Goal: Contribute content: Contribute content

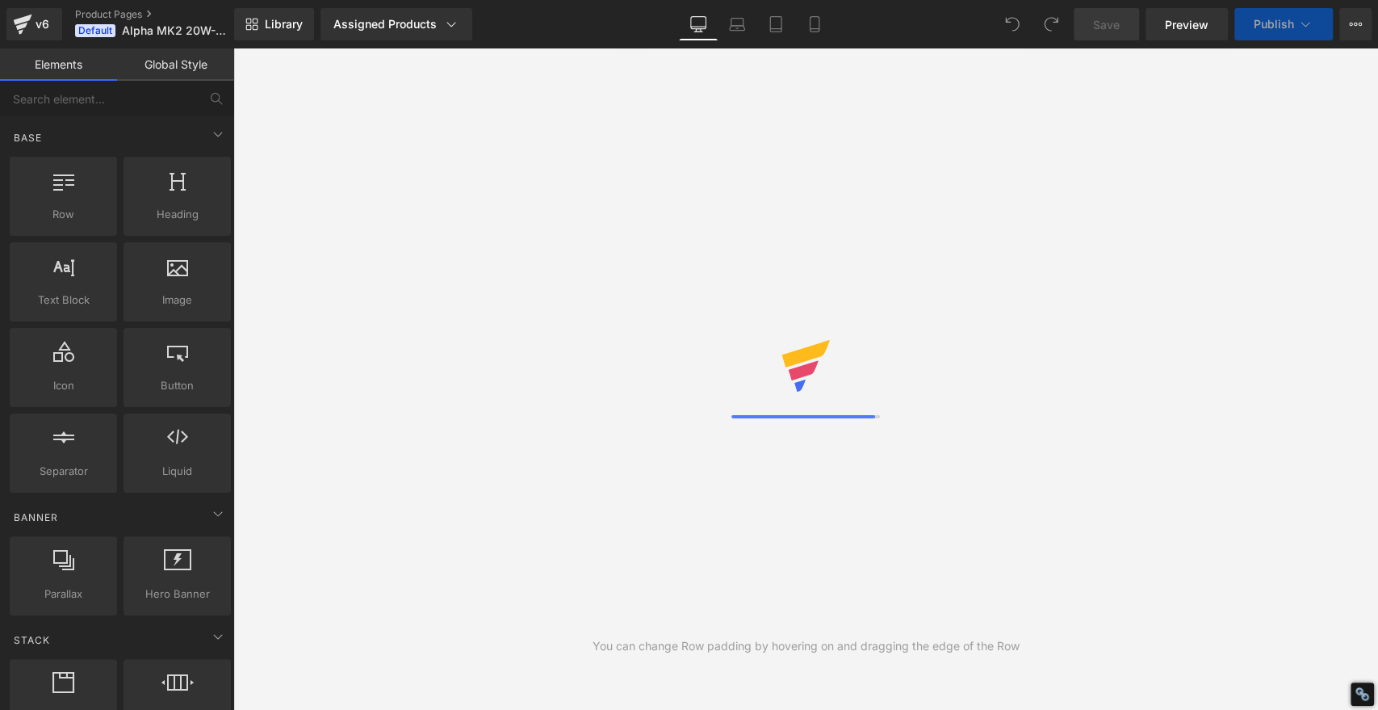
select select
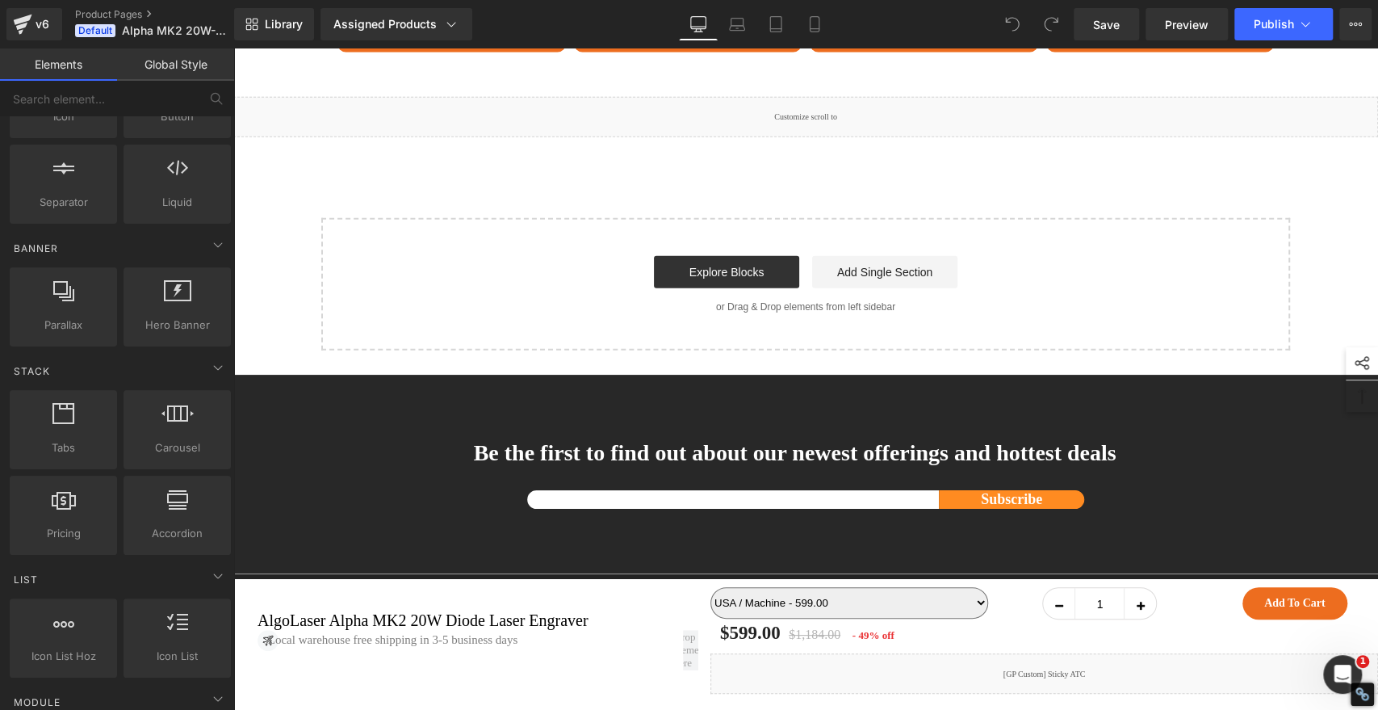
scroll to position [14990, 0]
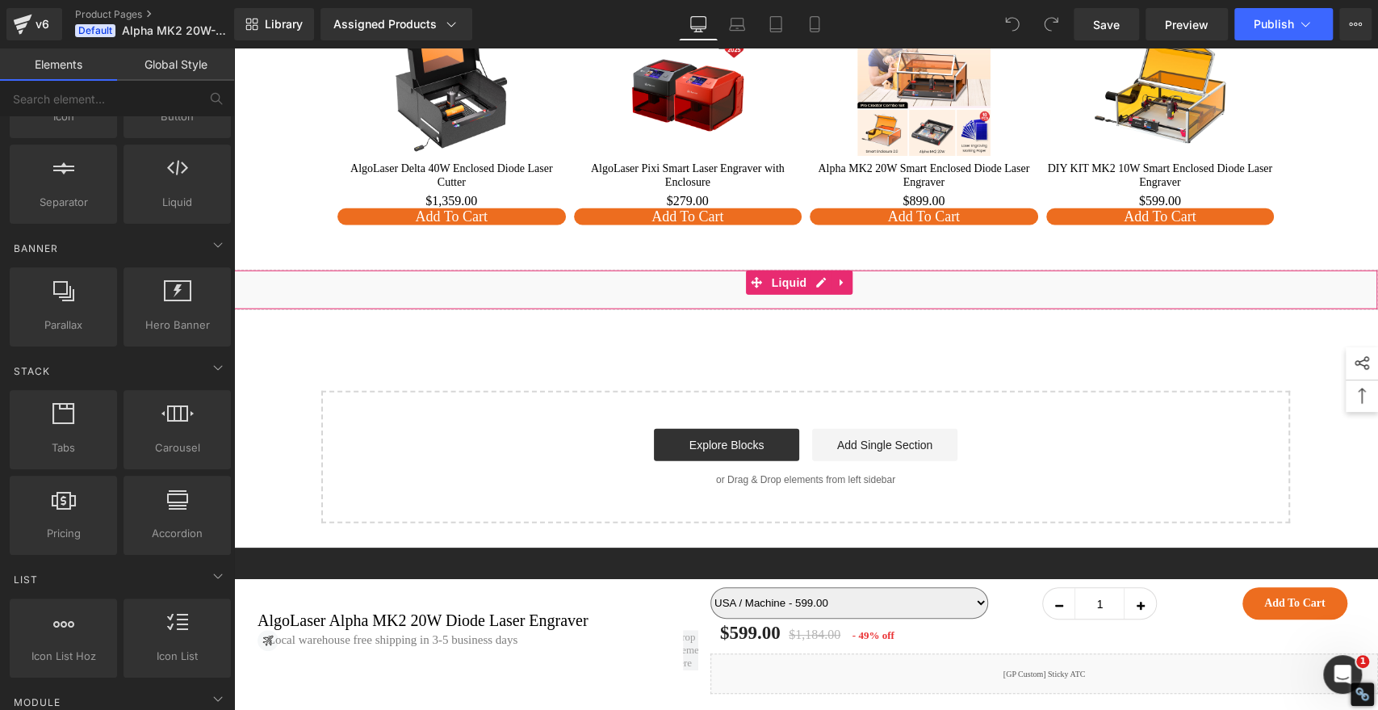
click at [861, 310] on div "Liquid" at bounding box center [805, 290] width 1145 height 40
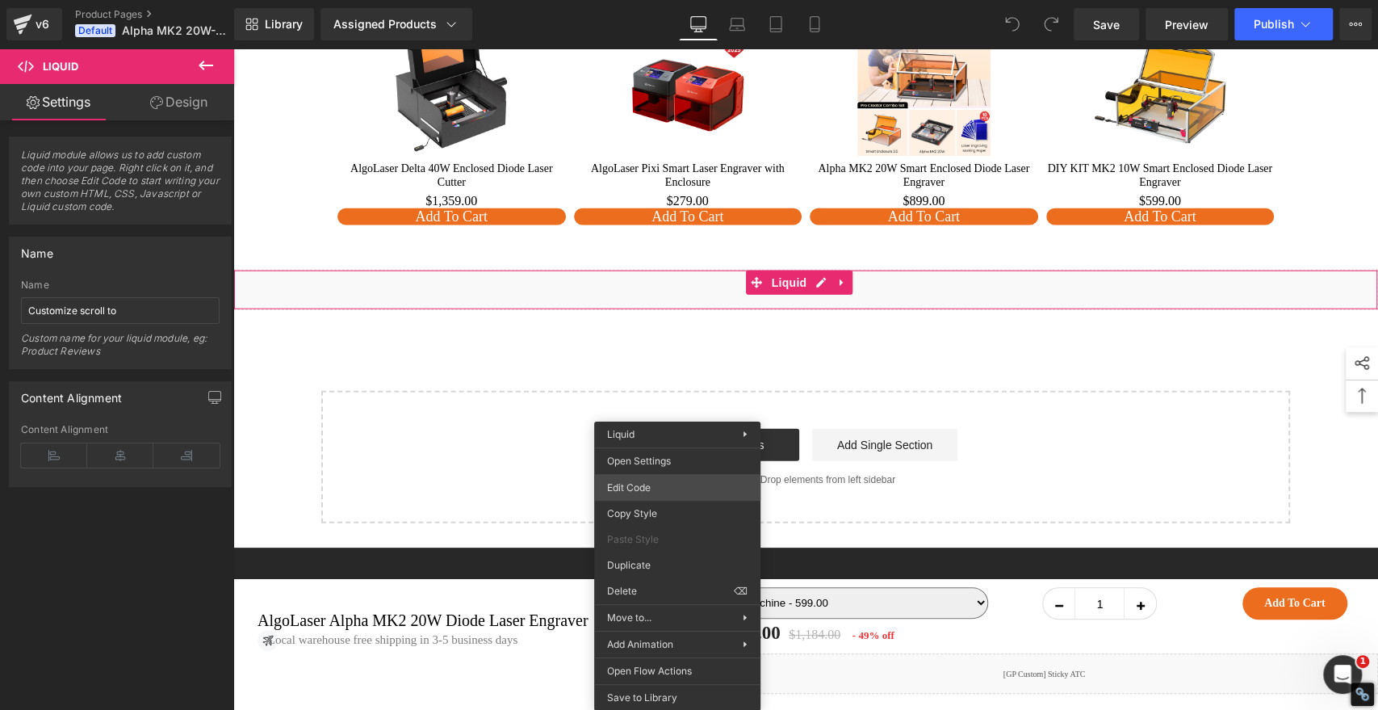
click at [658, 0] on div "You are previewing how the will restyle your page. You can not edit Elements in…" at bounding box center [689, 0] width 1378 height 0
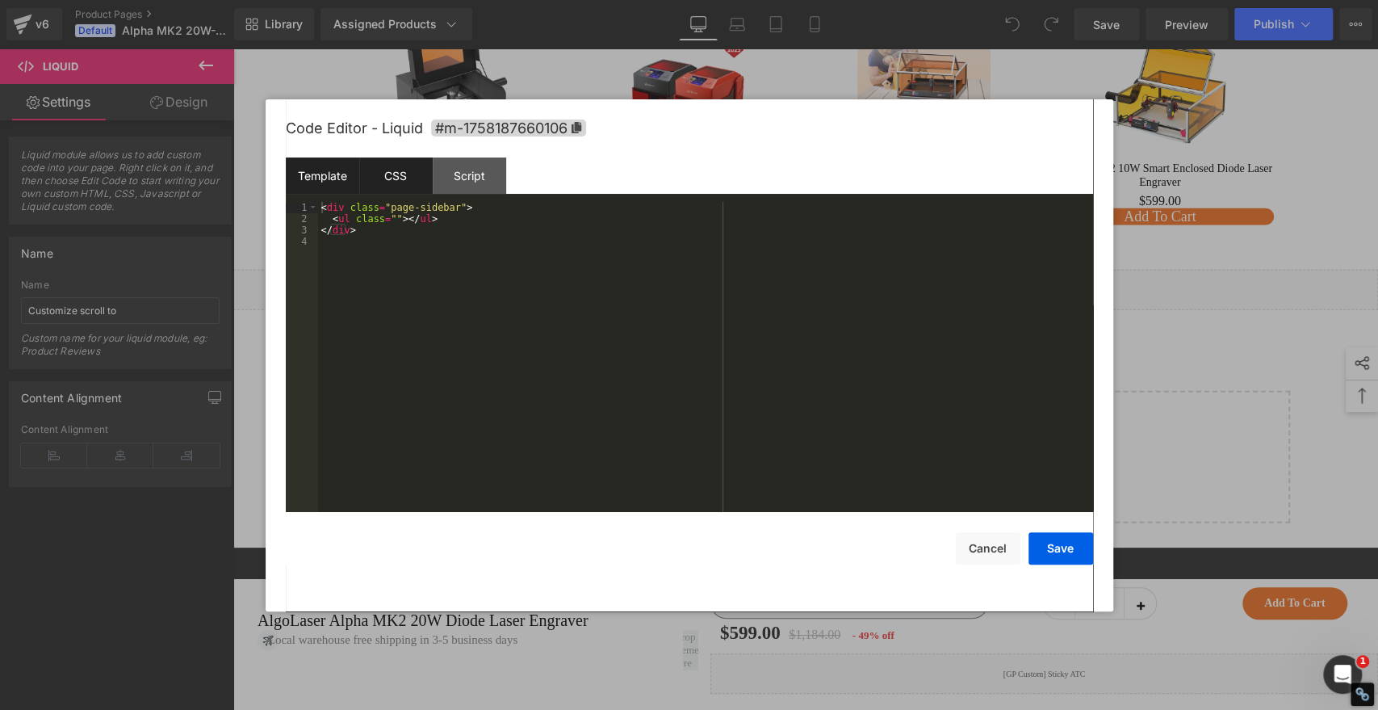
click at [408, 163] on div "CSS" at bounding box center [395, 175] width 73 height 36
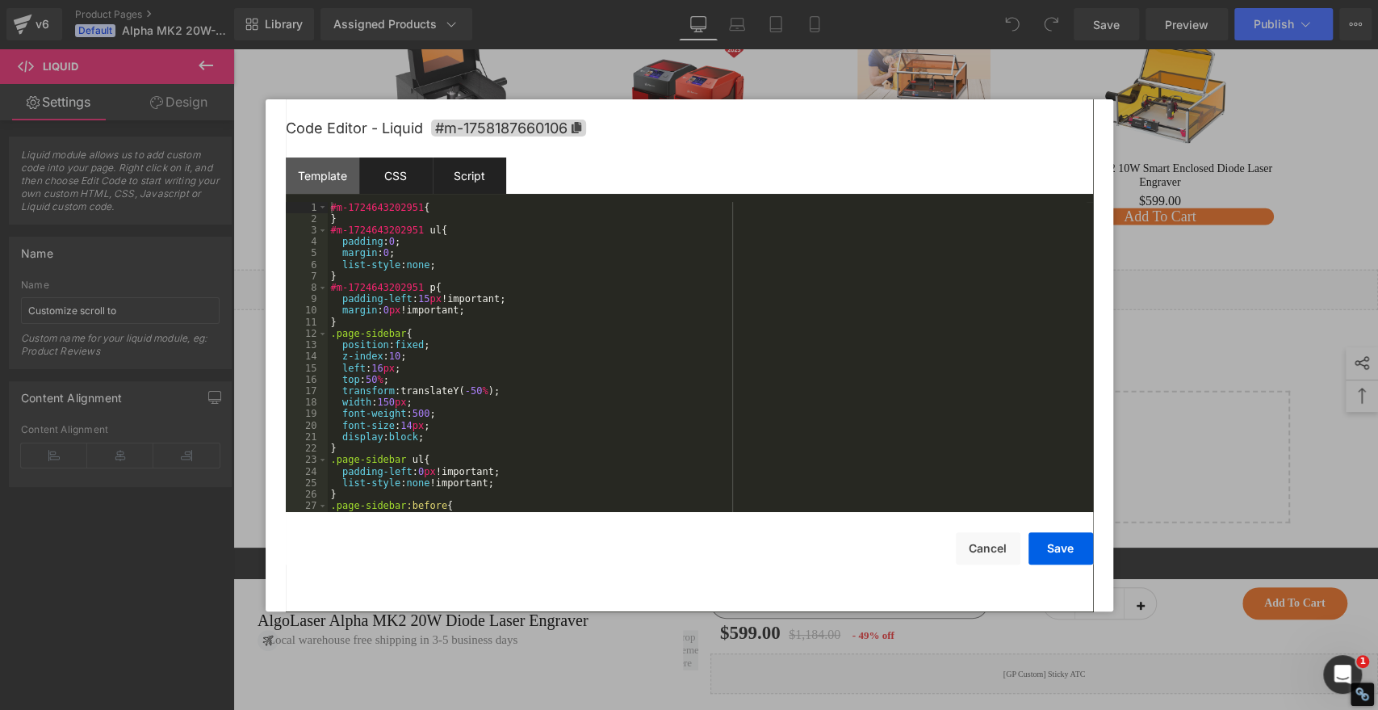
click at [459, 167] on div "Script" at bounding box center [469, 175] width 73 height 36
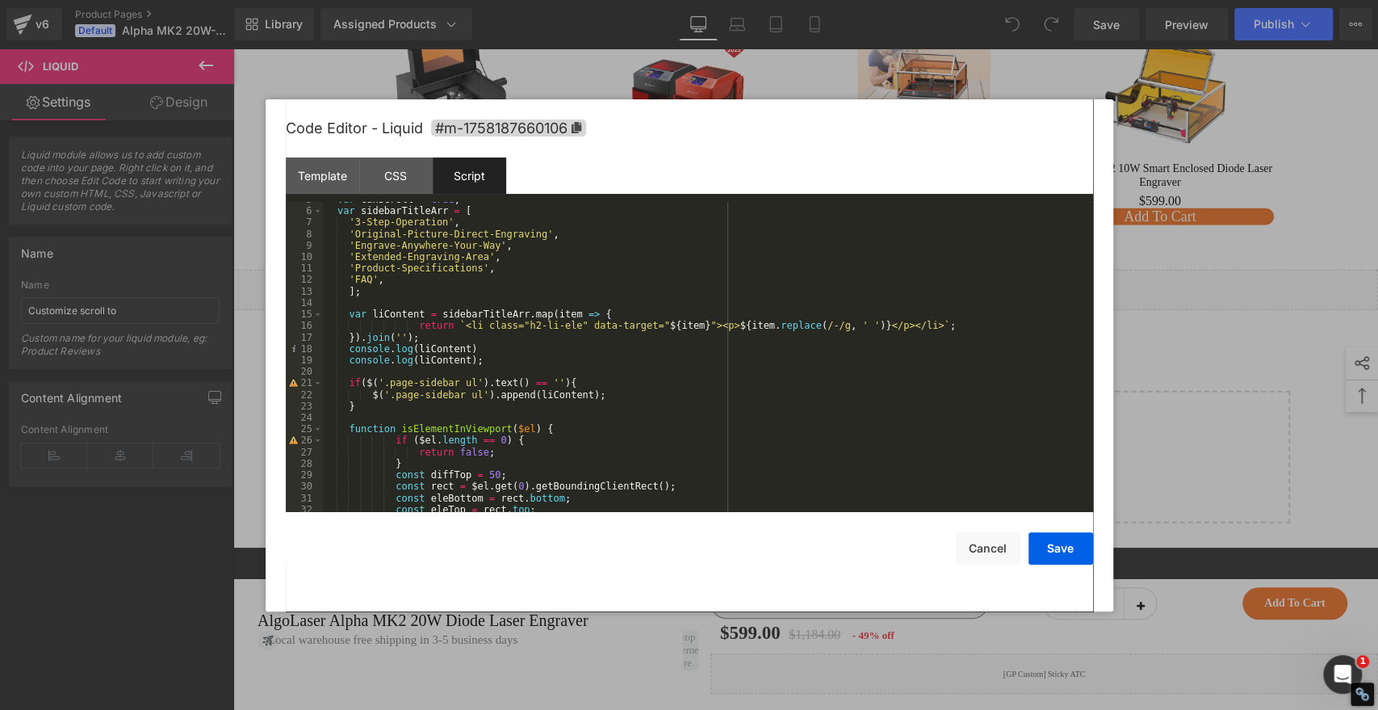
scroll to position [0, 0]
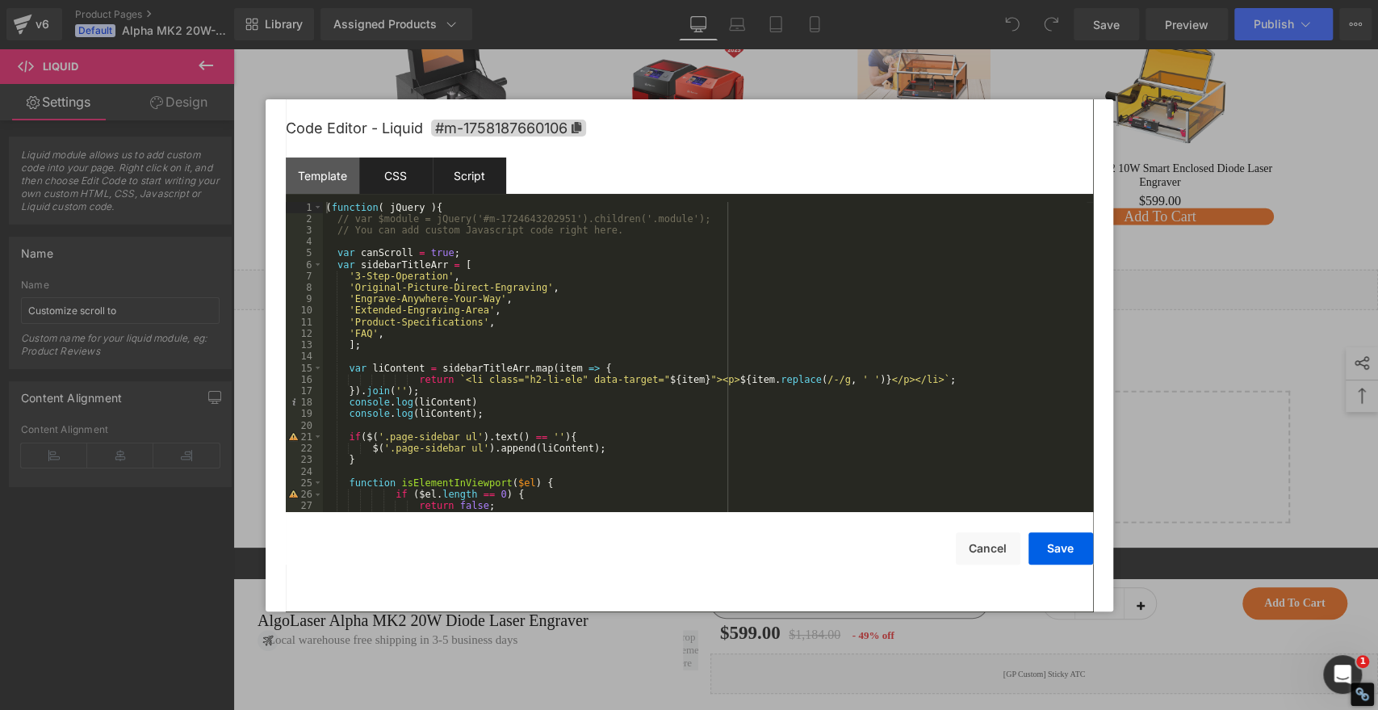
click at [395, 174] on div "CSS" at bounding box center [395, 175] width 73 height 36
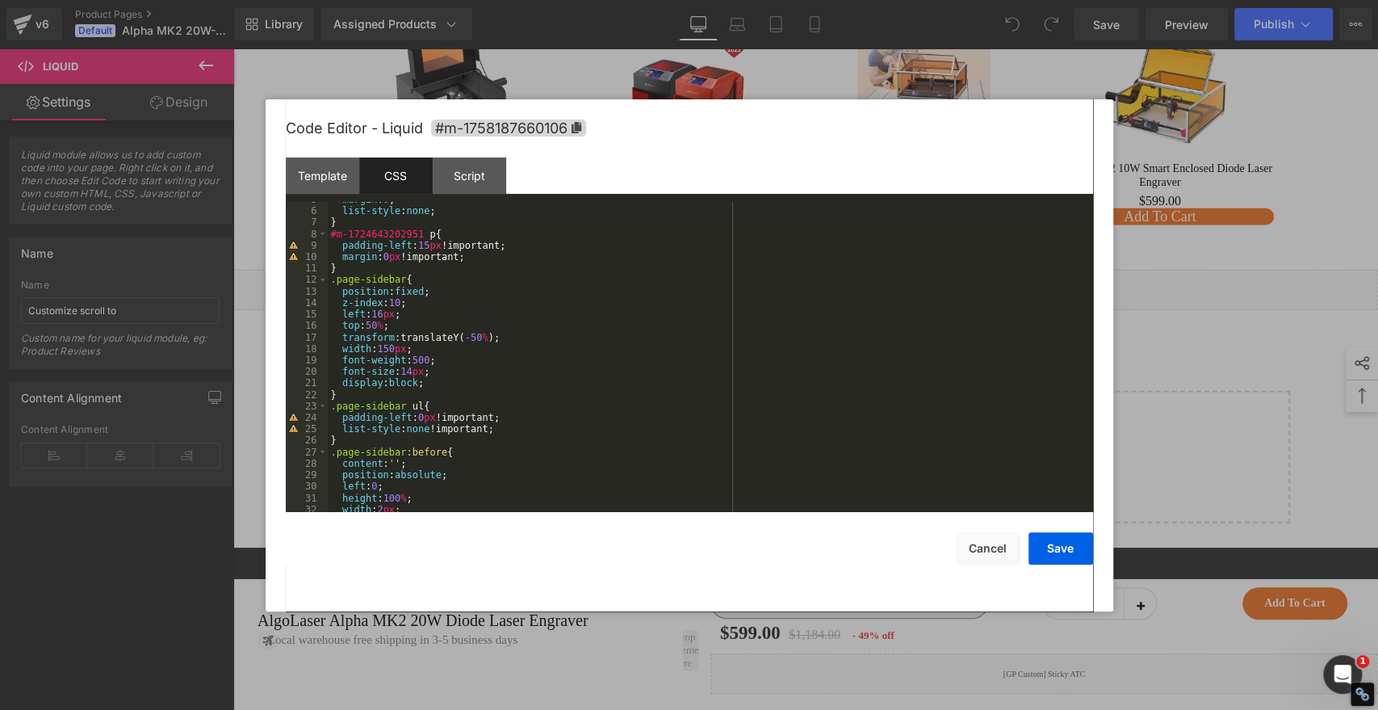
scroll to position [107, 0]
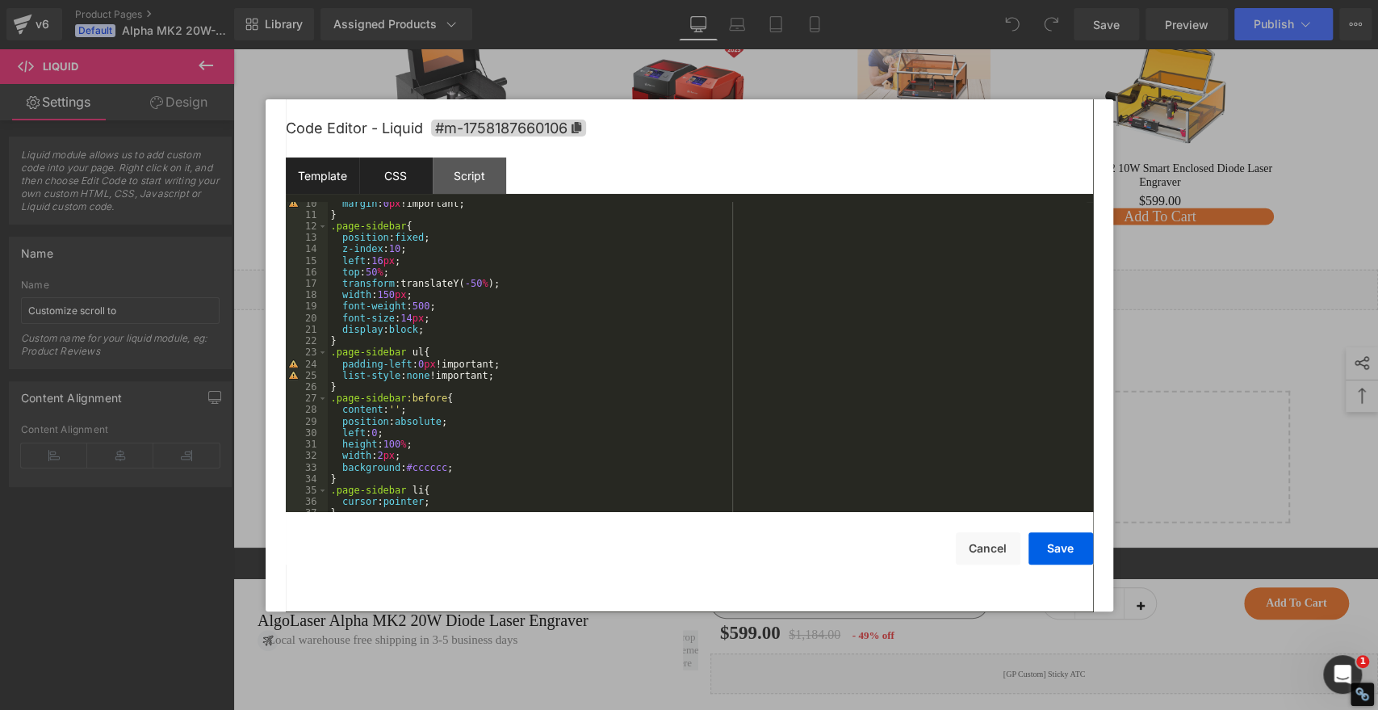
click at [313, 177] on div "Template" at bounding box center [322, 175] width 73 height 36
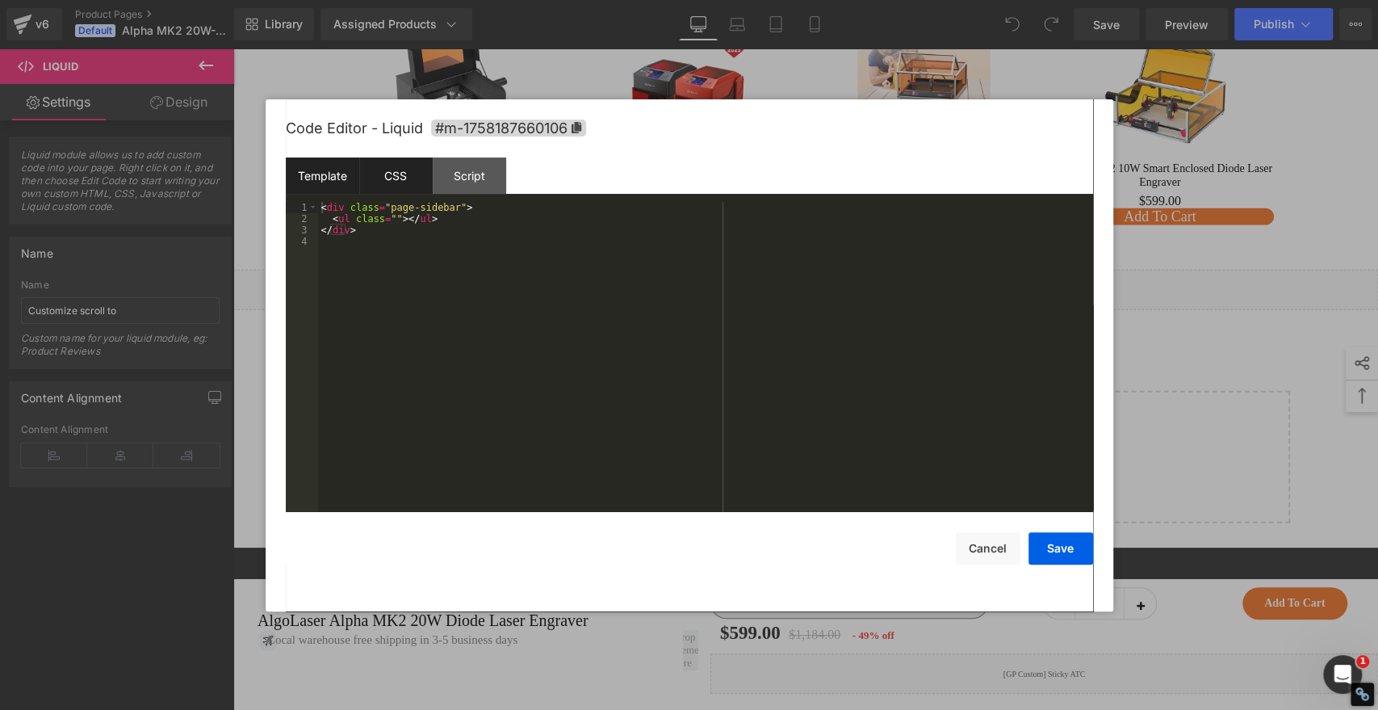
click at [387, 177] on div "CSS" at bounding box center [395, 175] width 73 height 36
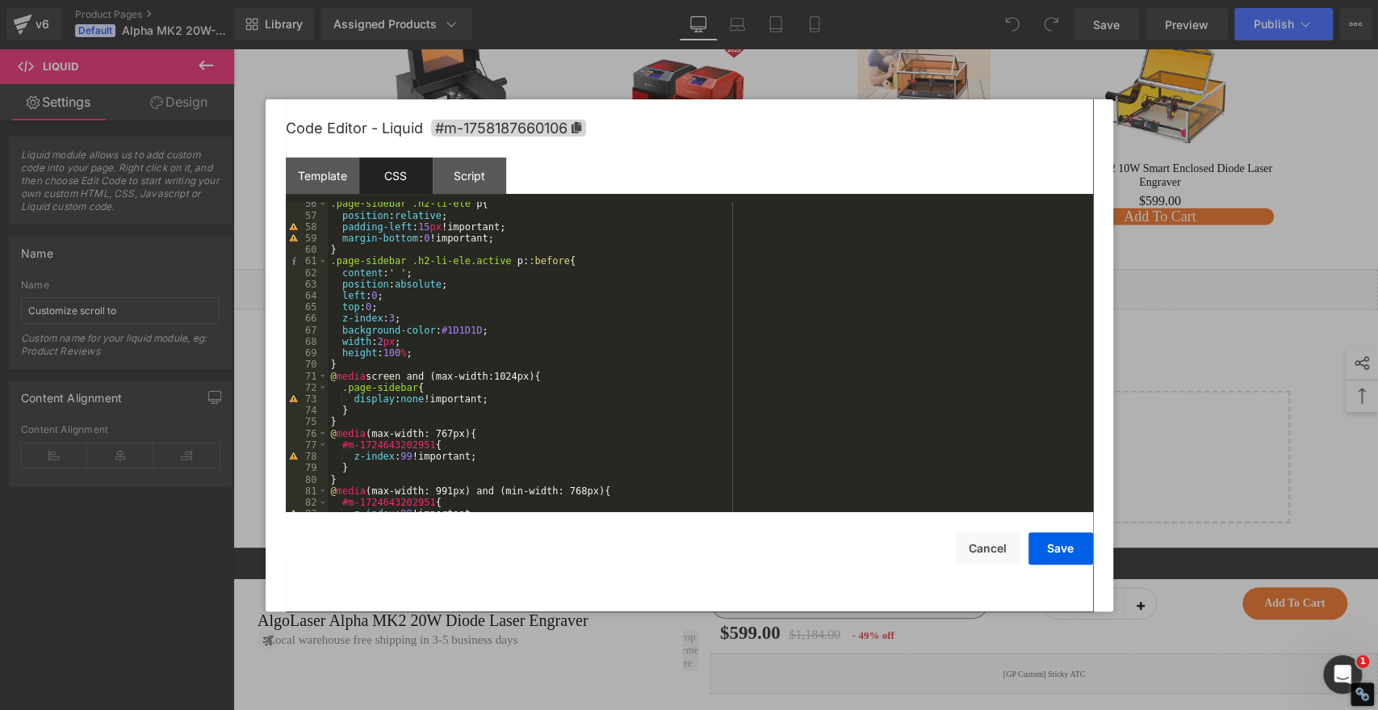
scroll to position [420, 0]
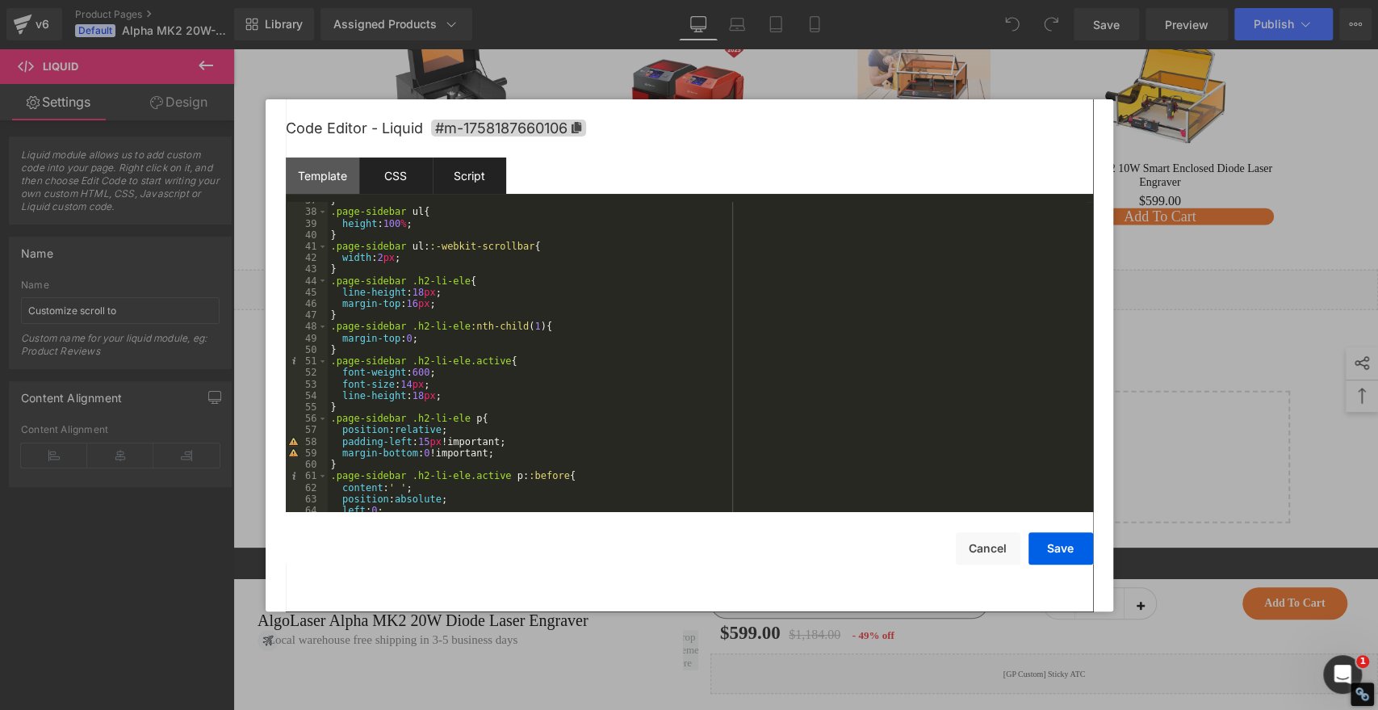
click at [453, 169] on div "Script" at bounding box center [469, 175] width 73 height 36
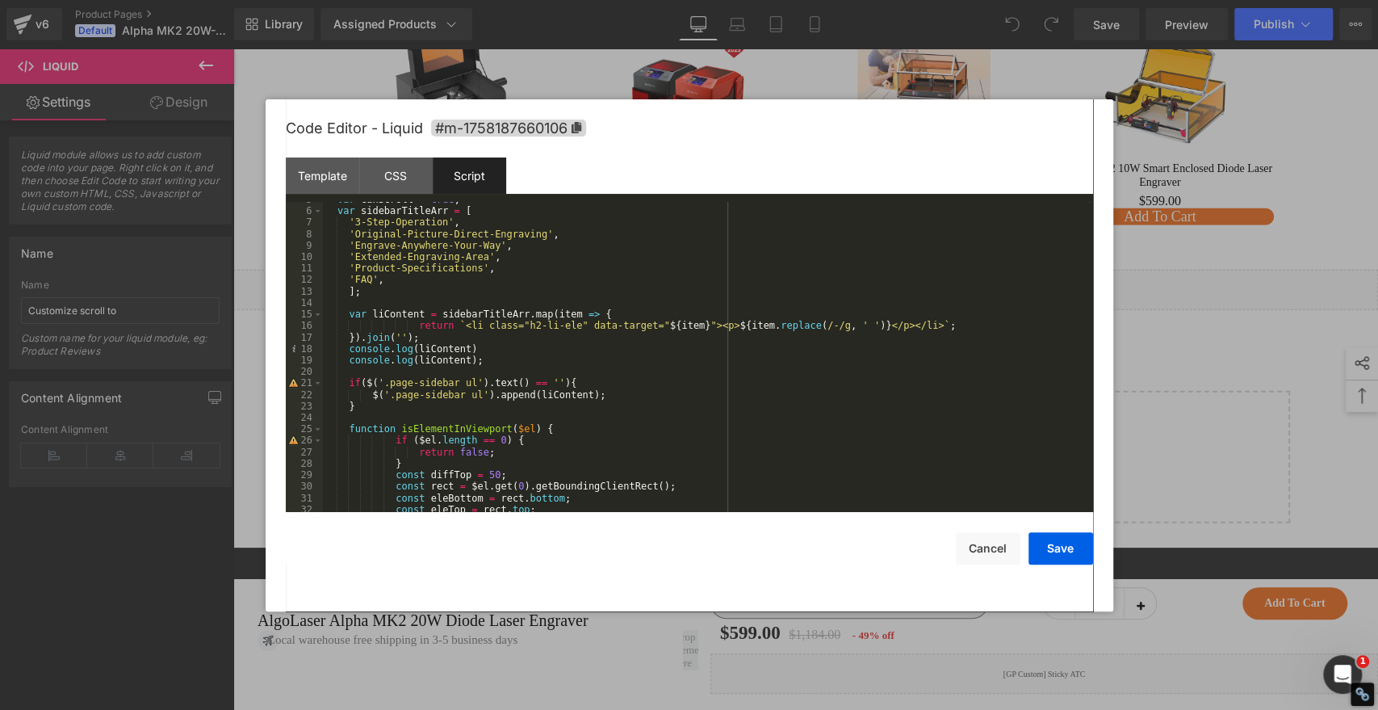
scroll to position [0, 0]
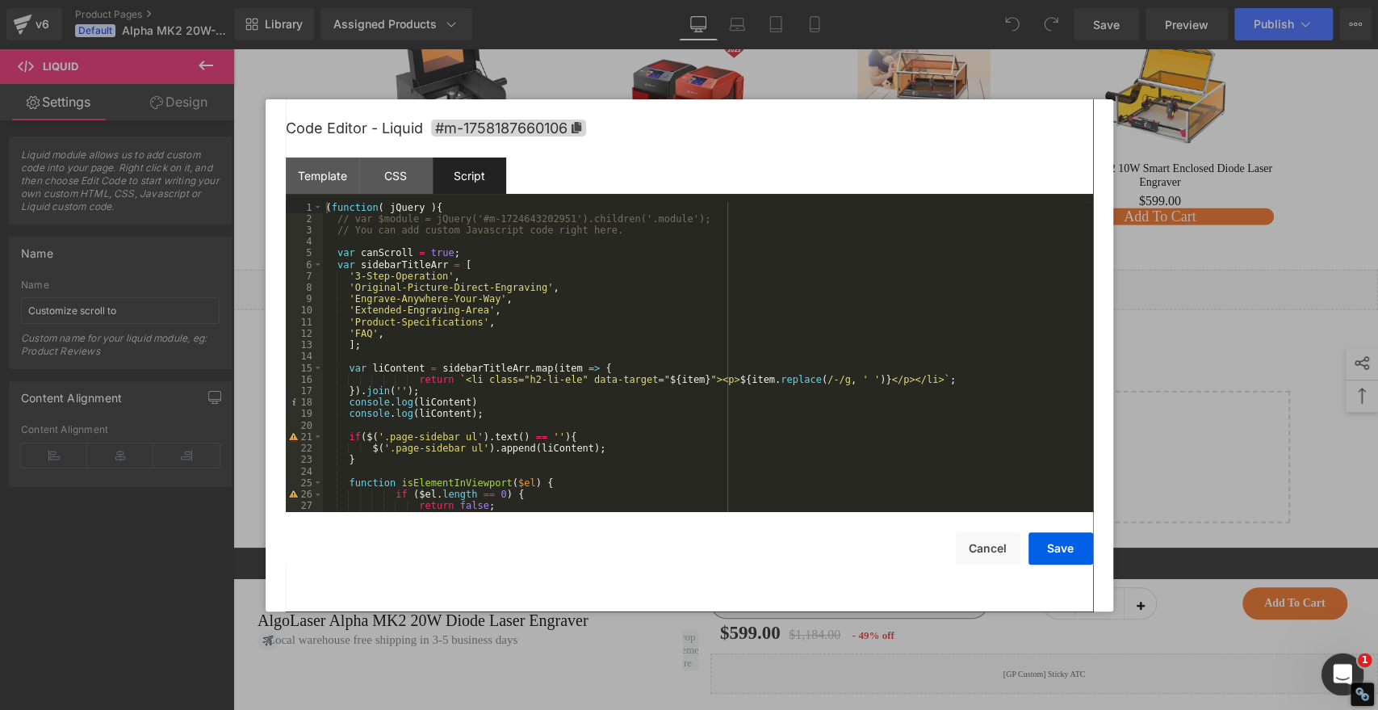
click at [1349, 660] on div "打开 Intercom Messenger" at bounding box center [1340, 671] width 53 height 53
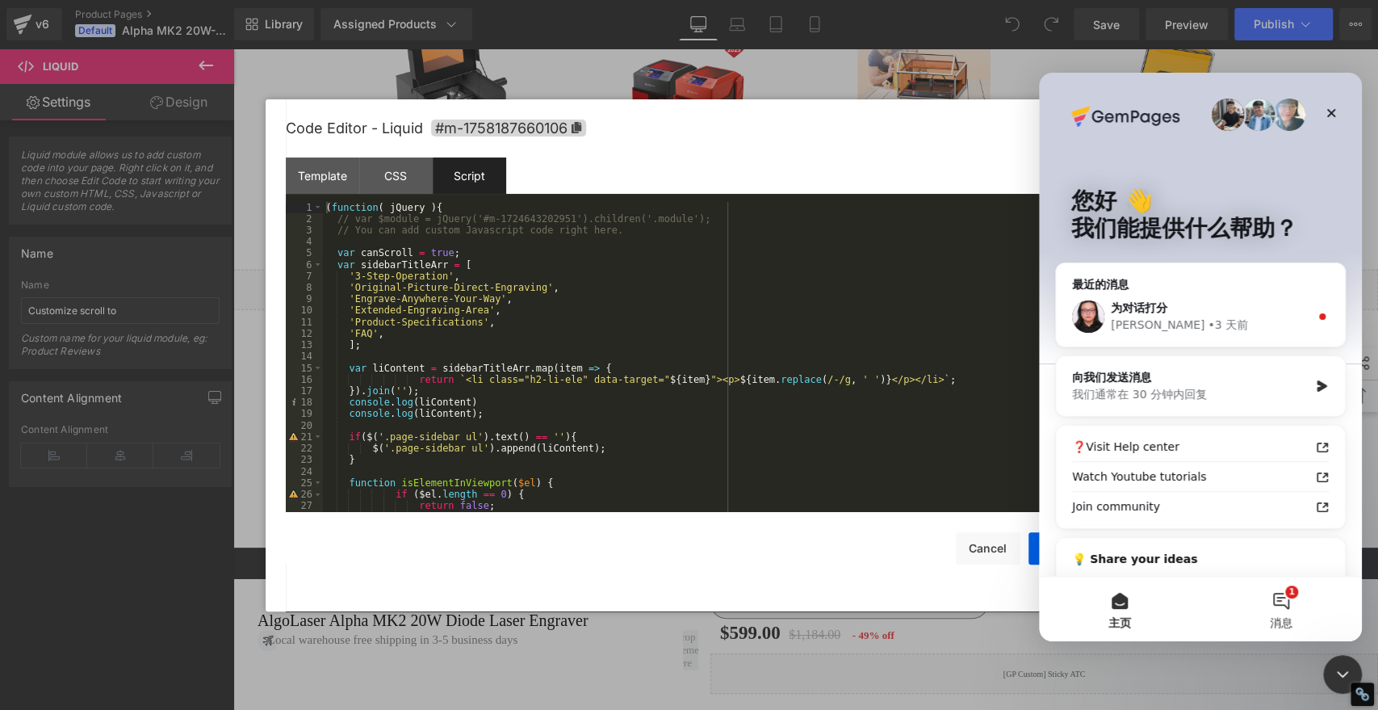
click at [1288, 604] on button "1 消息" at bounding box center [1282, 609] width 162 height 65
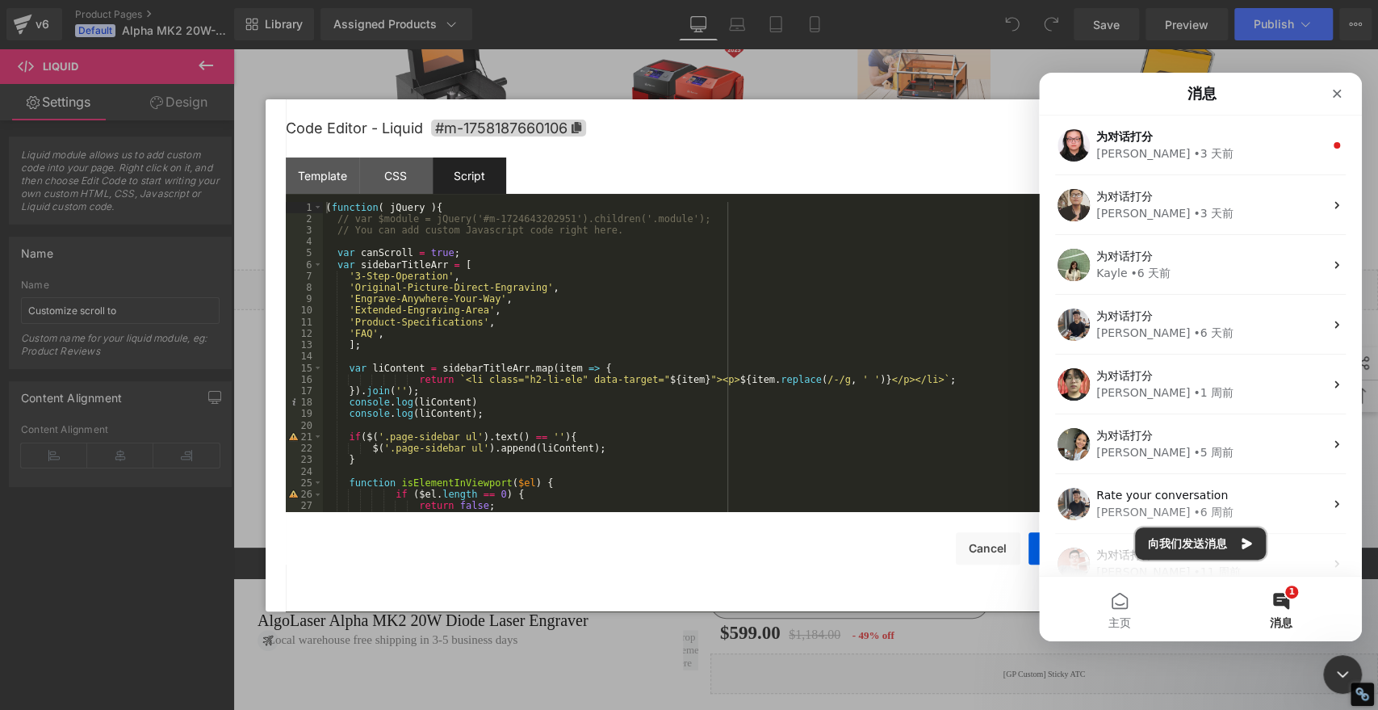
click at [1219, 540] on button "向我们发送消息" at bounding box center [1200, 543] width 131 height 32
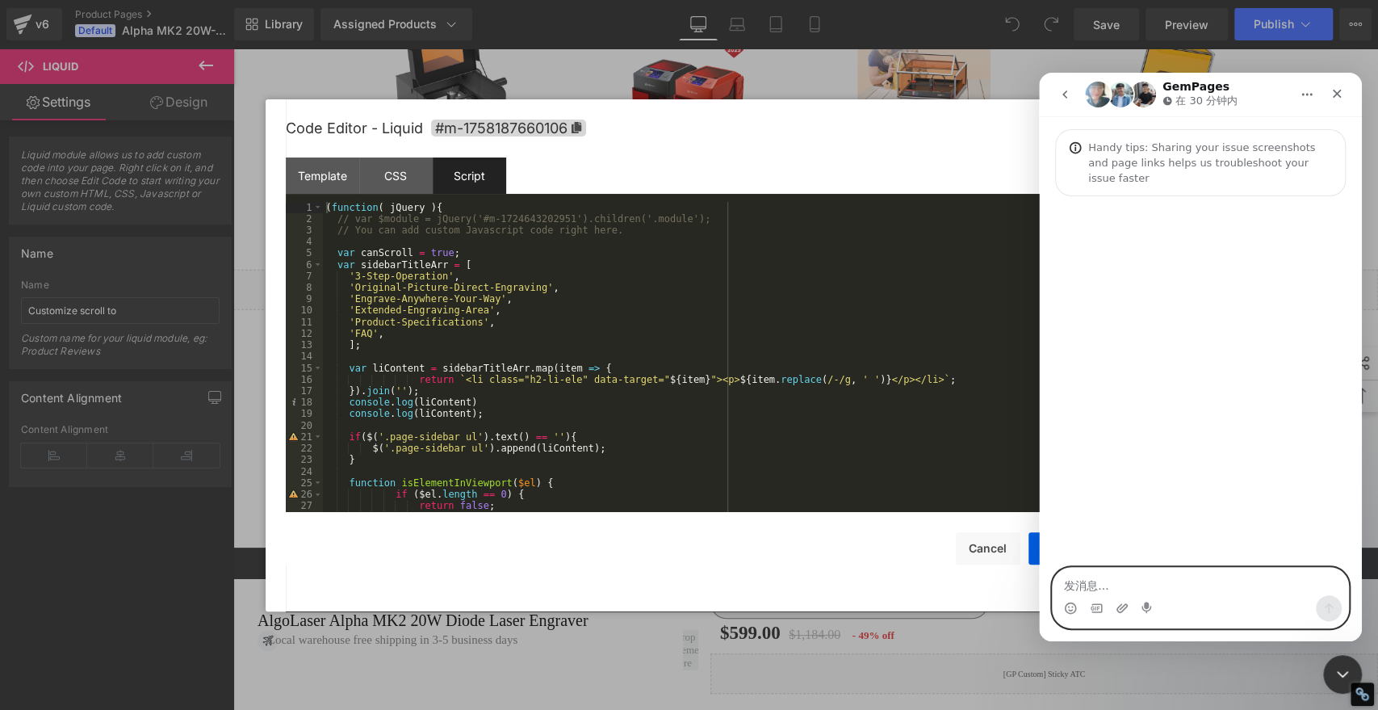
click at [1172, 586] on textarea "发消息..." at bounding box center [1201, 581] width 296 height 27
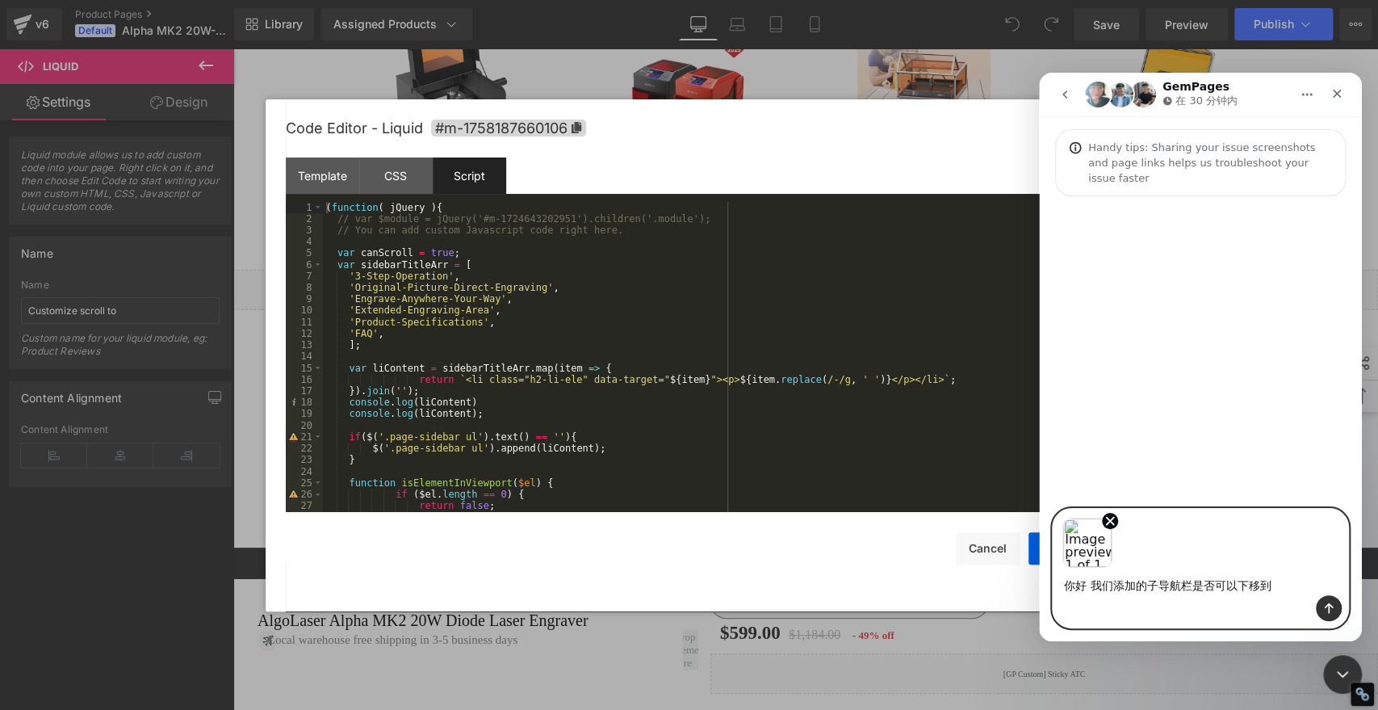
click at [1286, 583] on textarea "你好 我们添加的子导航栏是否可以下移到" at bounding box center [1201, 581] width 296 height 27
type textarea "你好 我们添加的子导航栏是否可以下移到以下的位置"
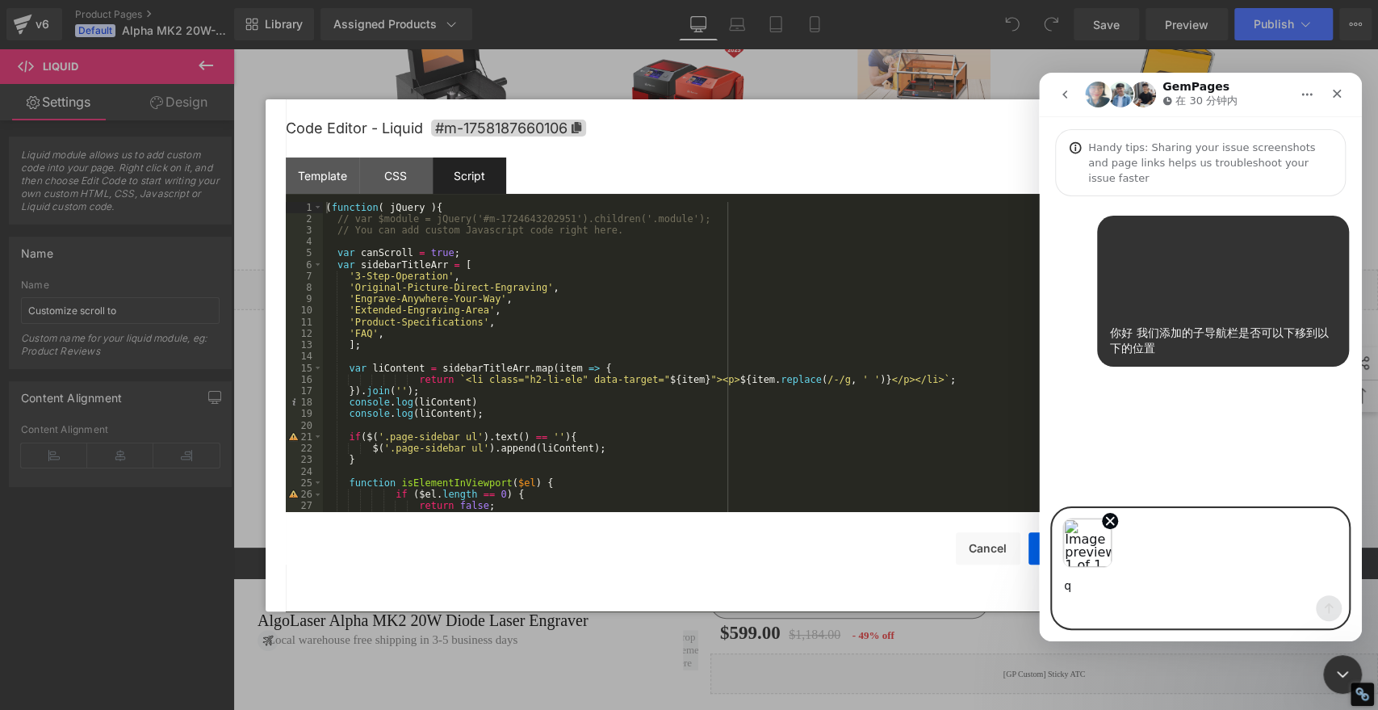
type textarea "qi"
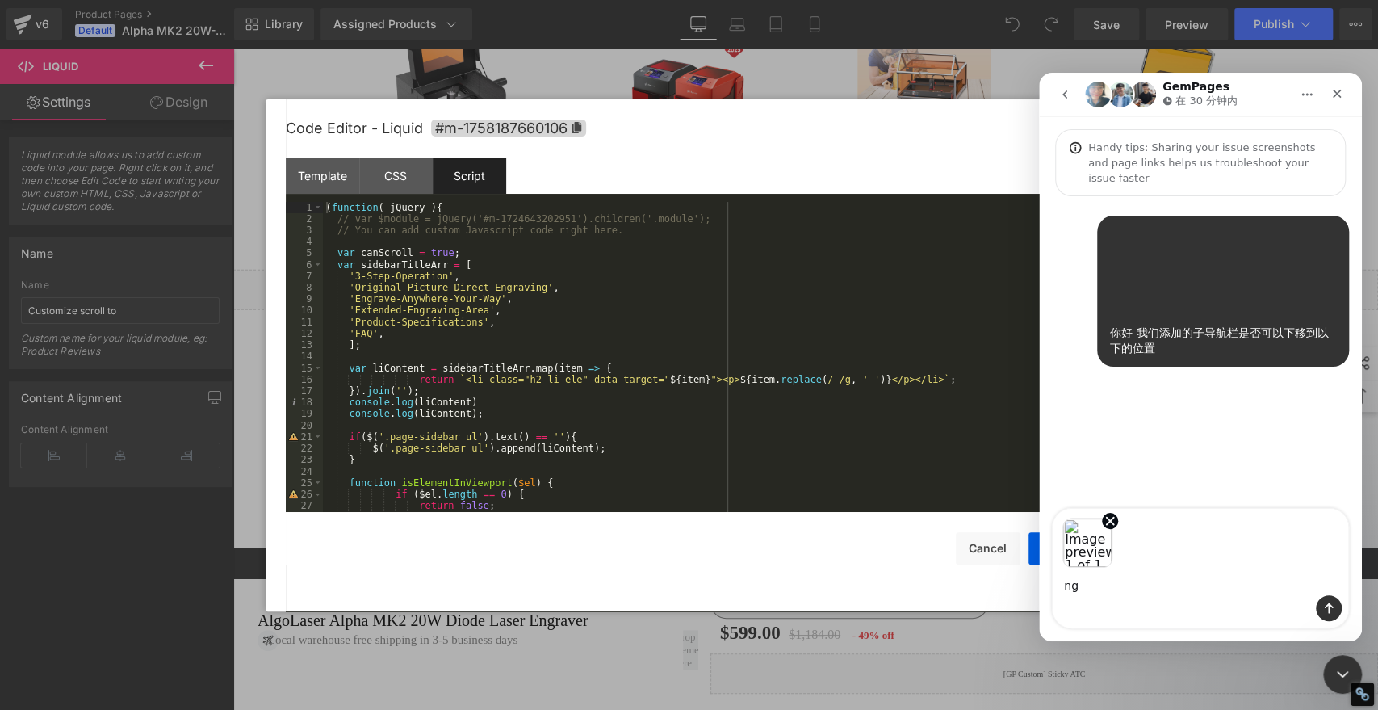
type textarea "n"
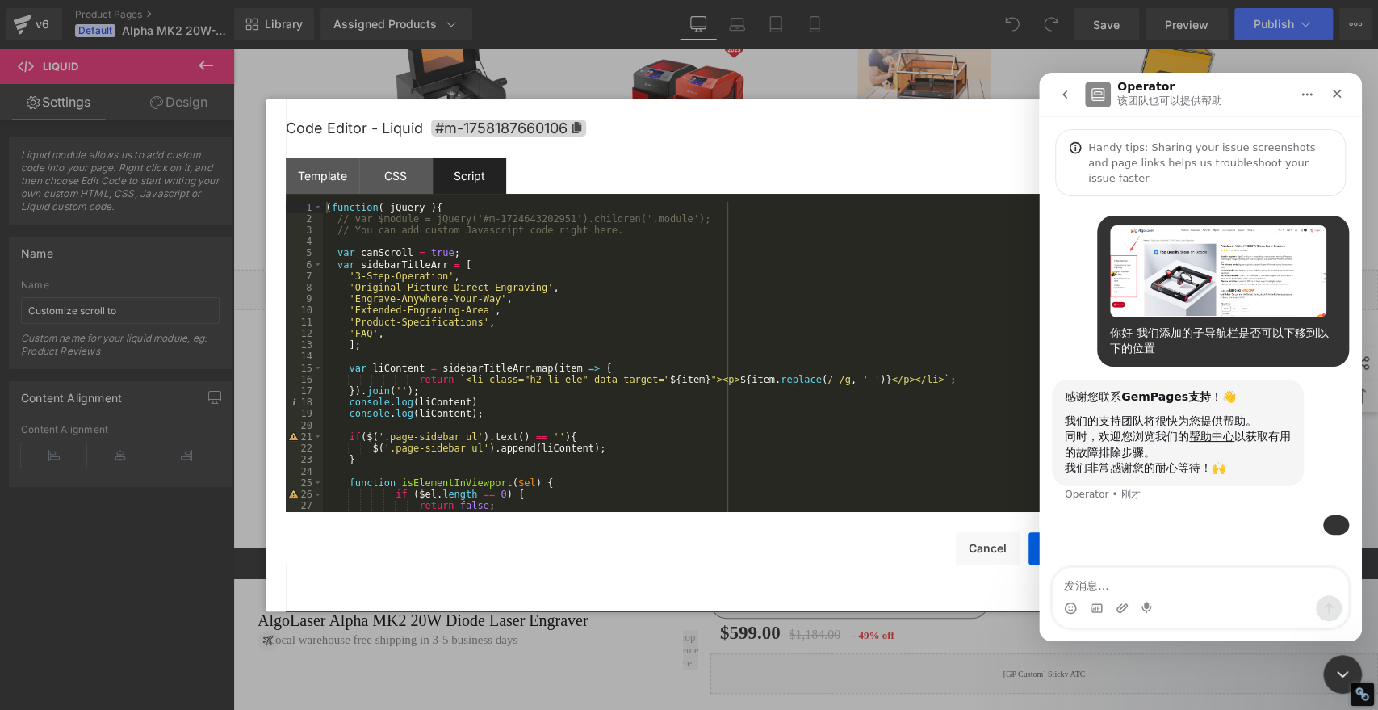
scroll to position [71, 0]
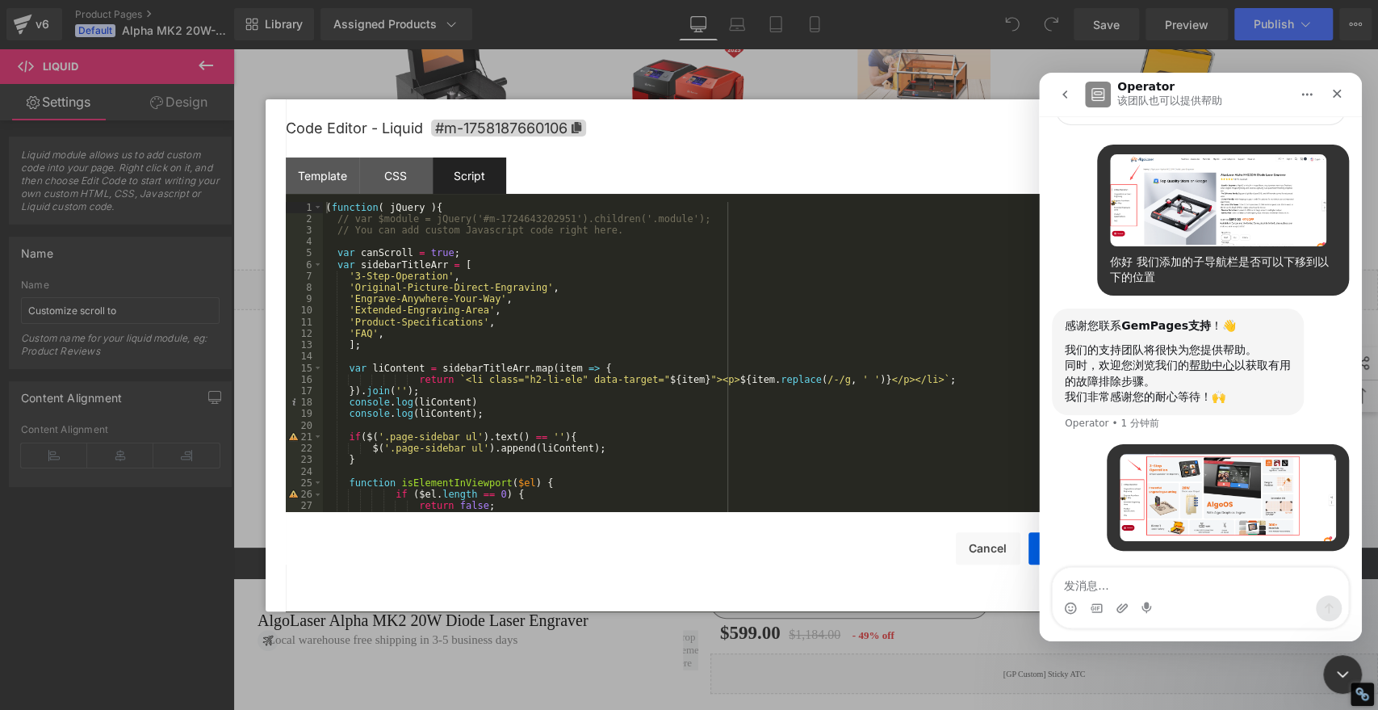
click at [855, 121] on div at bounding box center [689, 330] width 1378 height 661
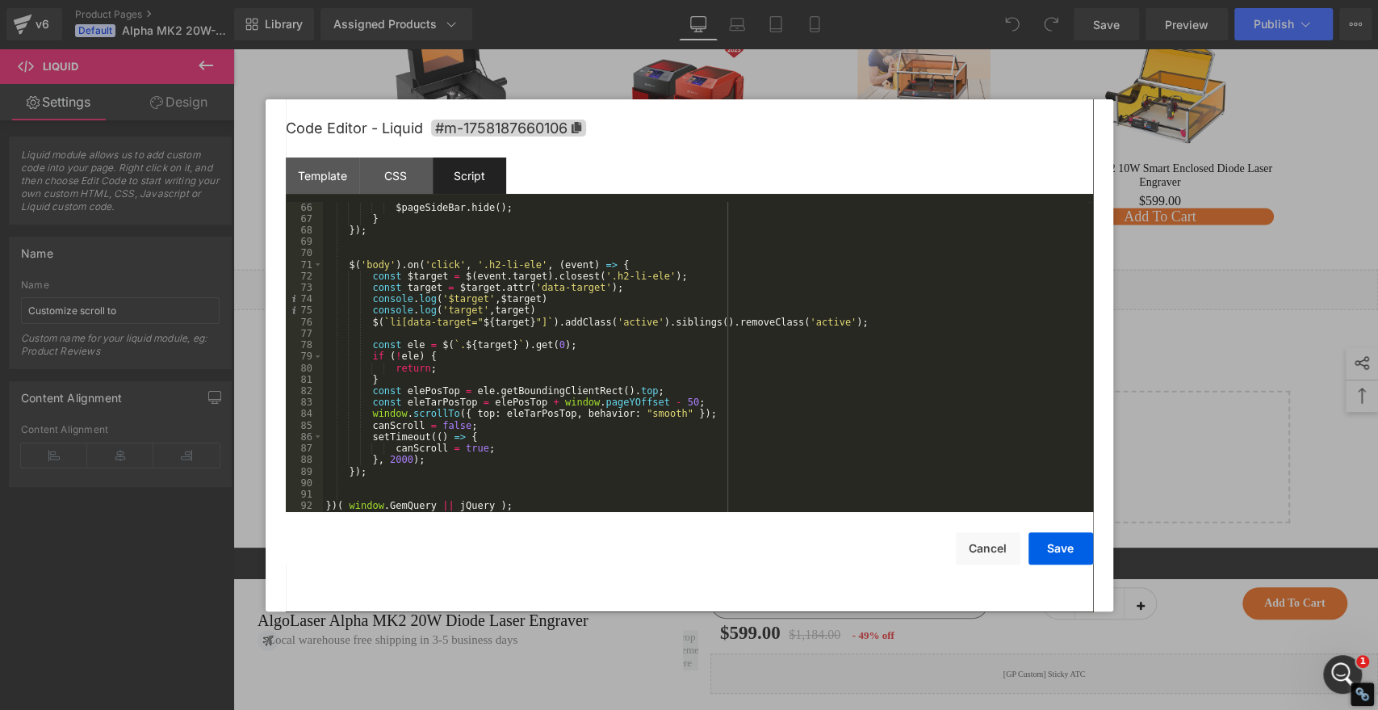
scroll to position [746, 0]
click at [982, 546] on button "Cancel" at bounding box center [988, 548] width 65 height 32
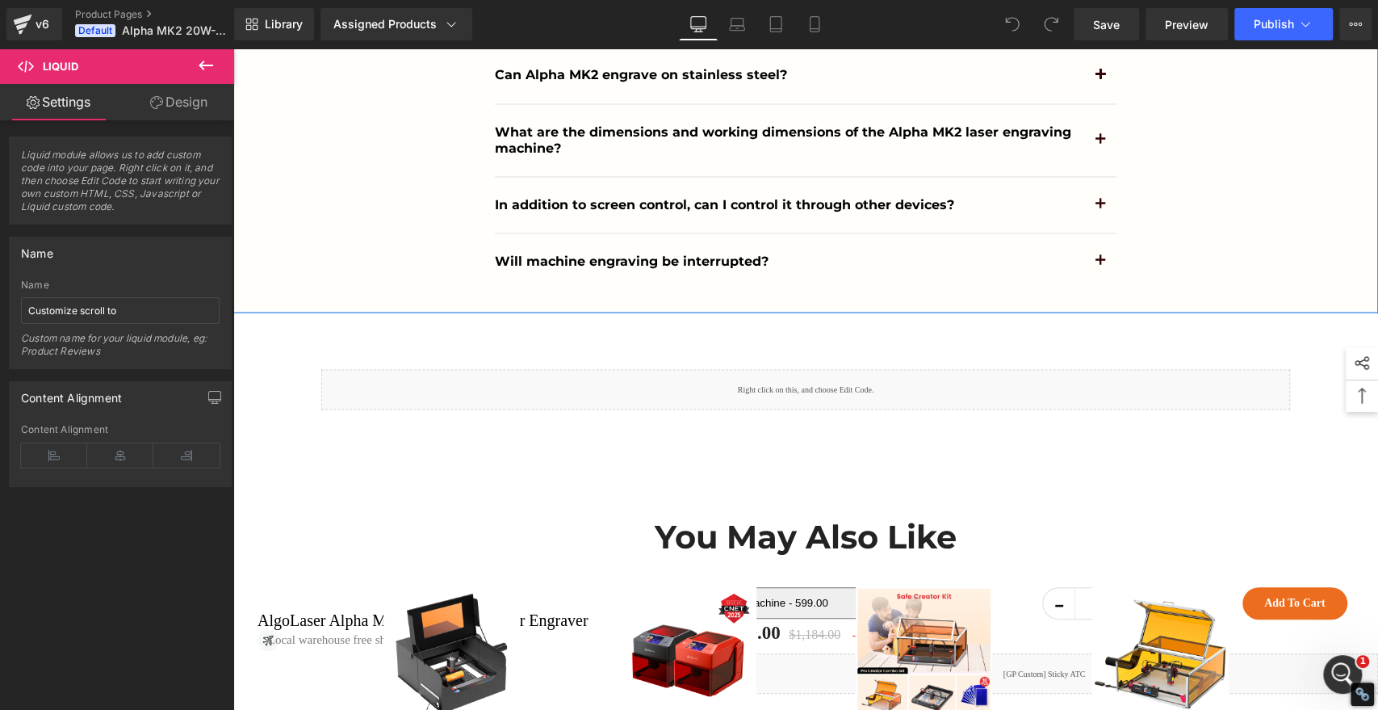
scroll to position [14451, 0]
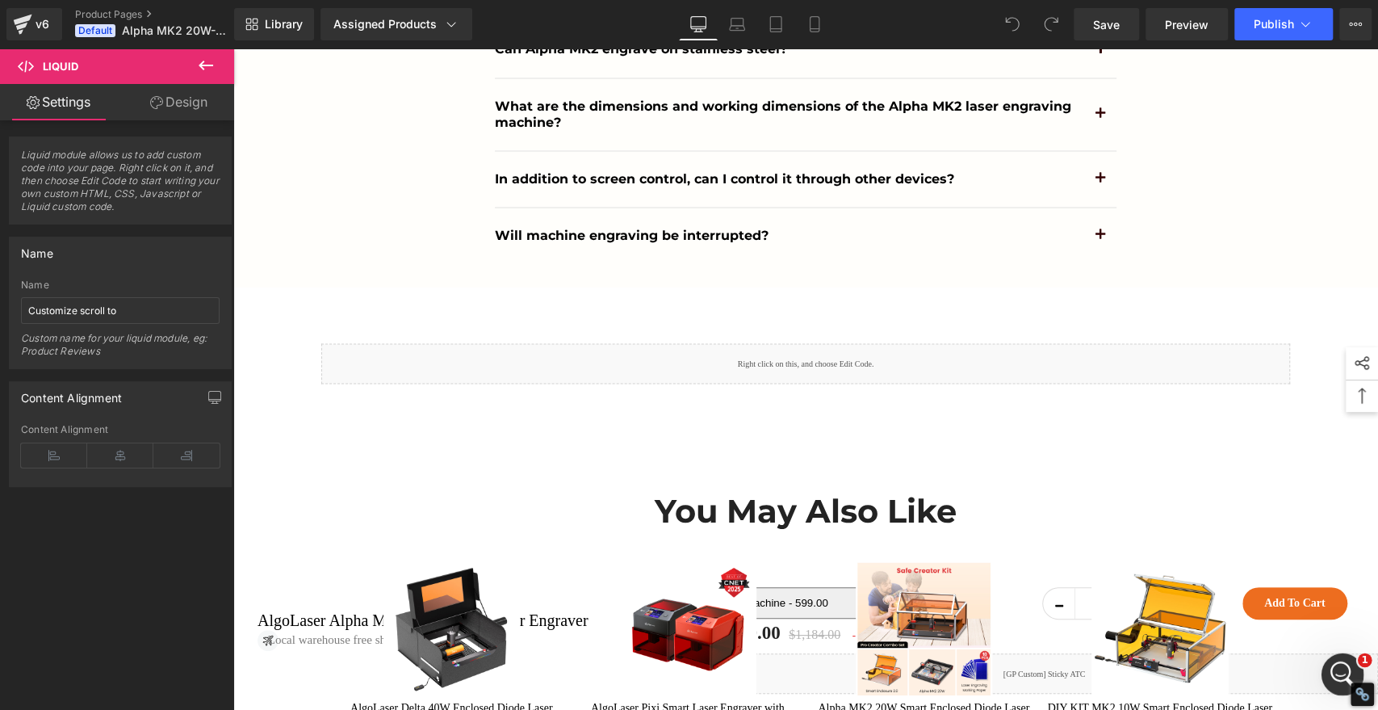
click at [1337, 675] on icon "打开 Intercom Messenger" at bounding box center [1341, 672] width 27 height 27
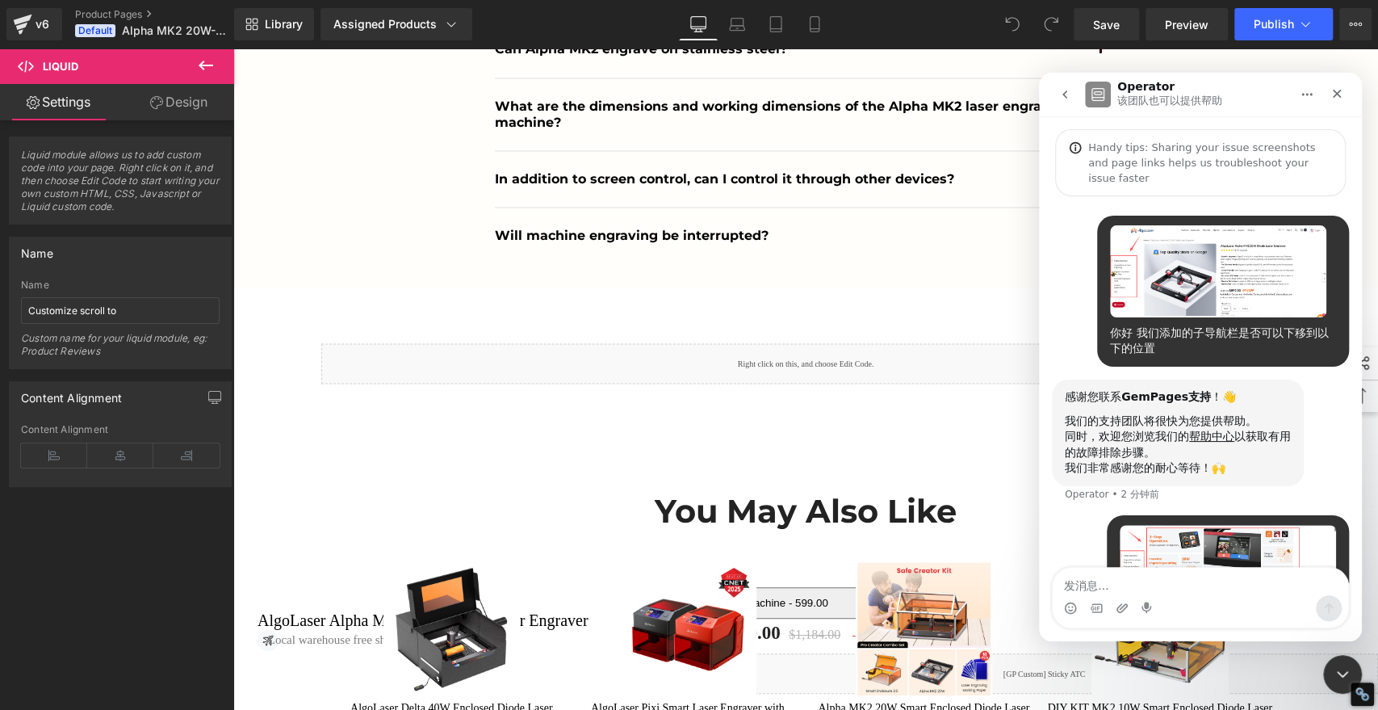
scroll to position [71, 0]
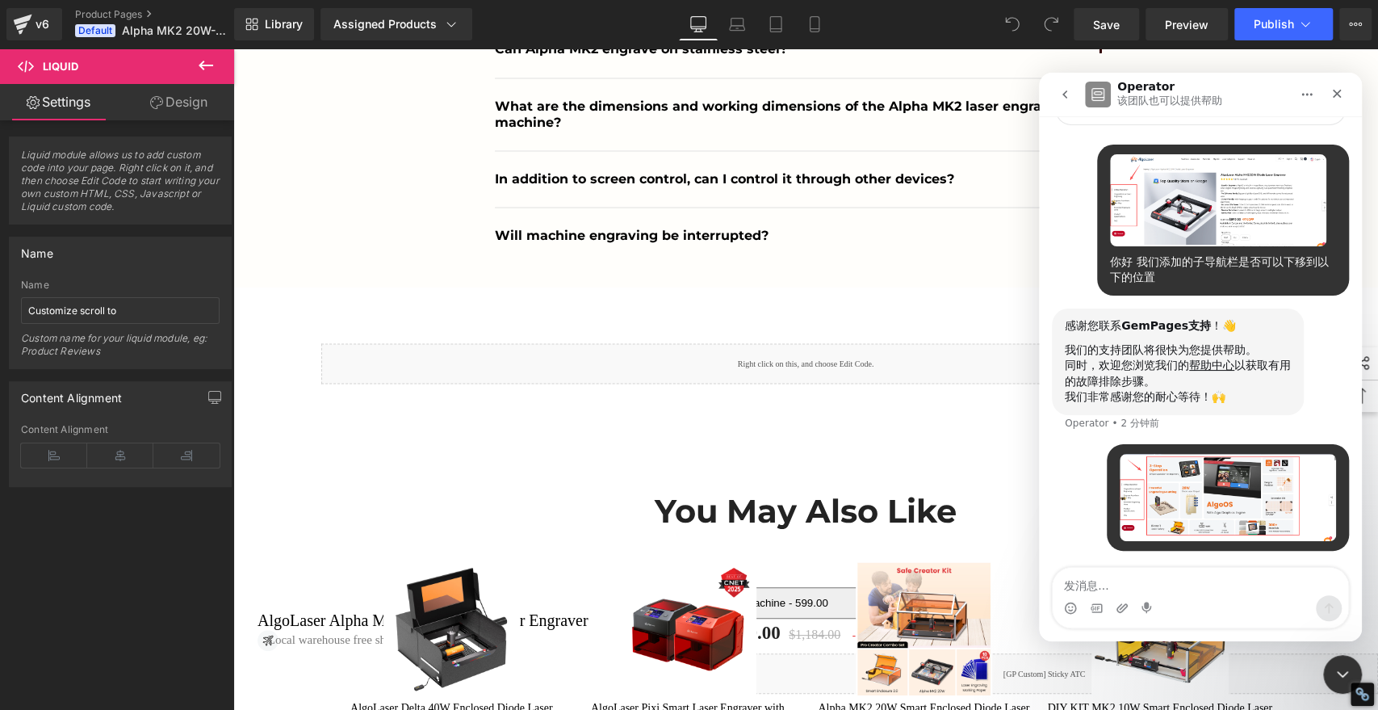
click at [1161, 582] on textarea "发消息..." at bounding box center [1201, 581] width 296 height 27
type textarea "你好 这个位置我们需要调整下"
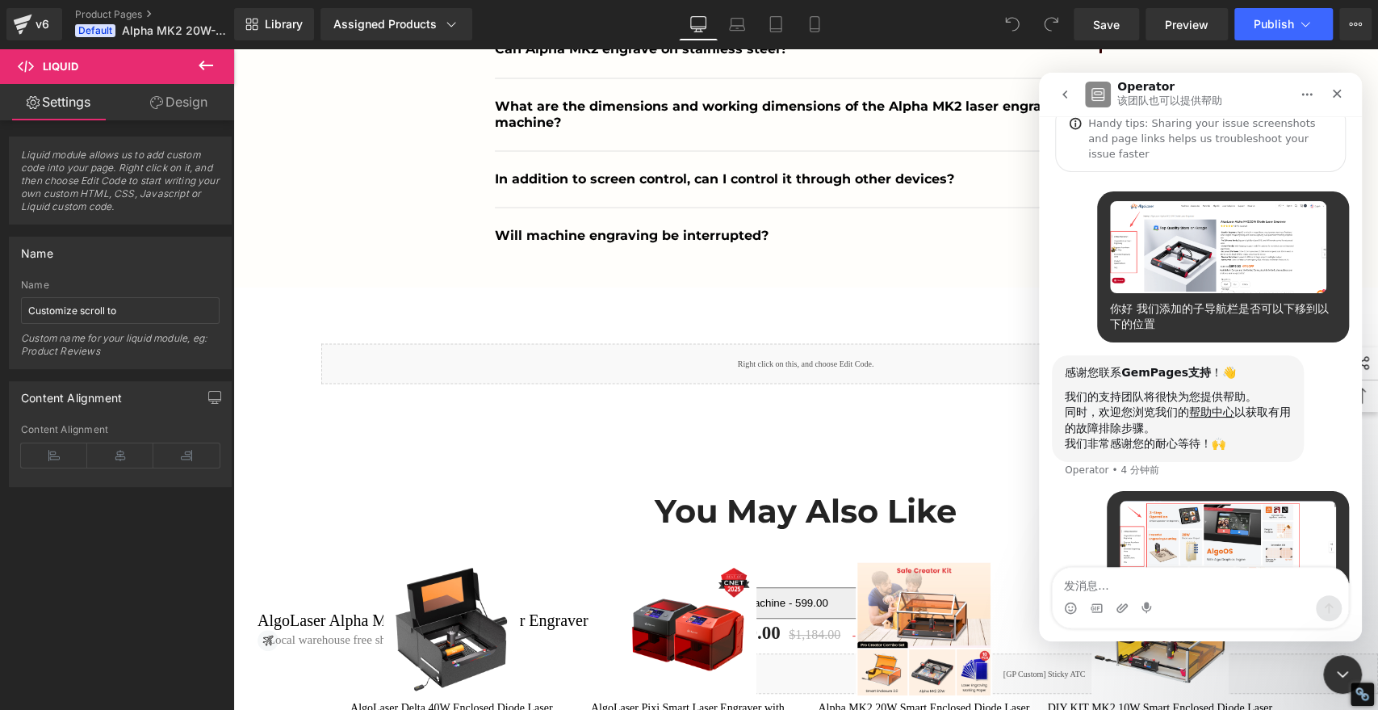
scroll to position [0, 0]
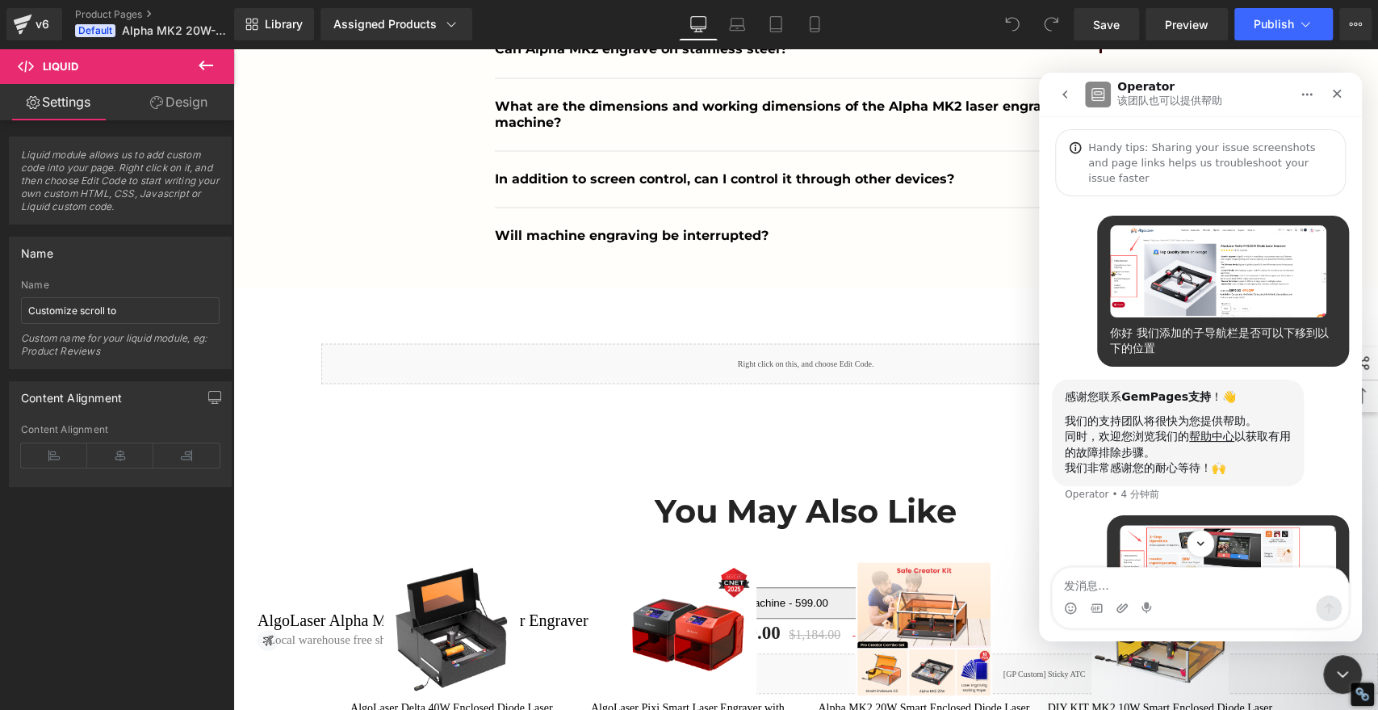
drag, startPoint x: 1356, startPoint y: 234, endPoint x: 1890, endPoint y: 362, distance: 549.6
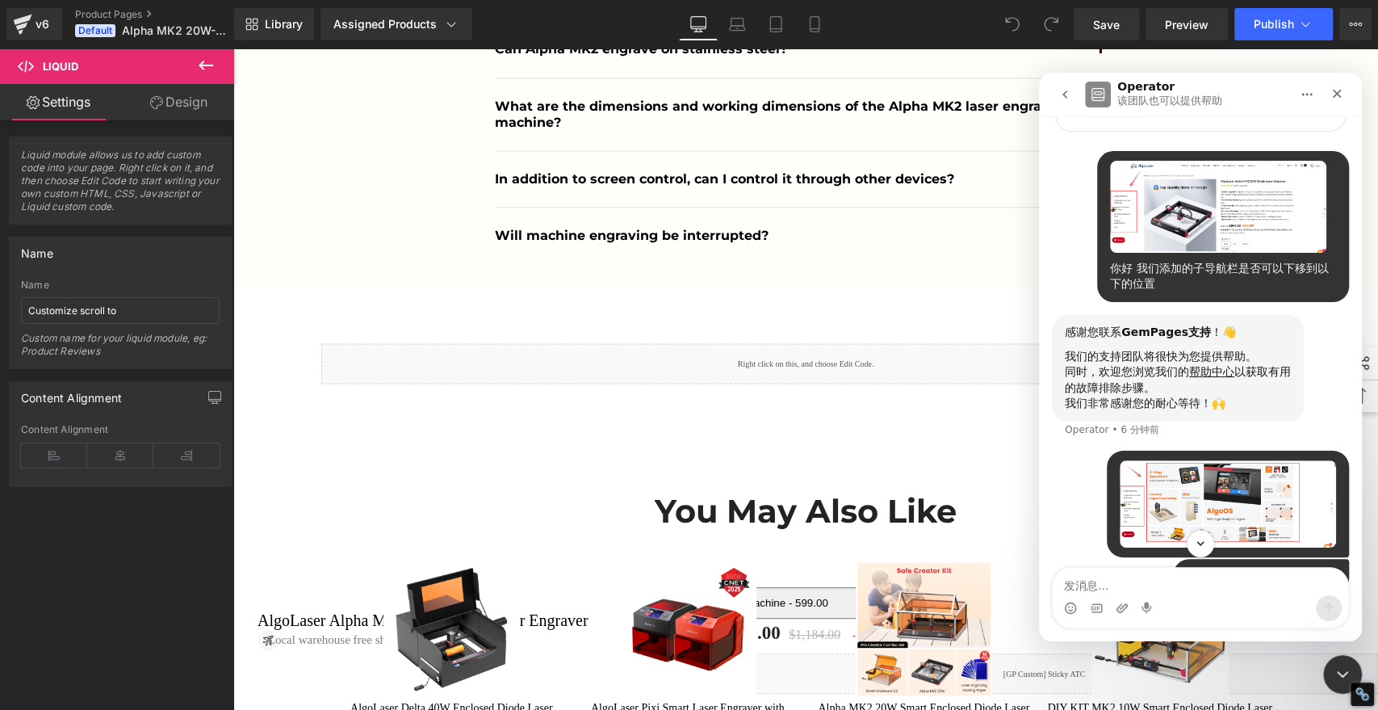
scroll to position [107, 0]
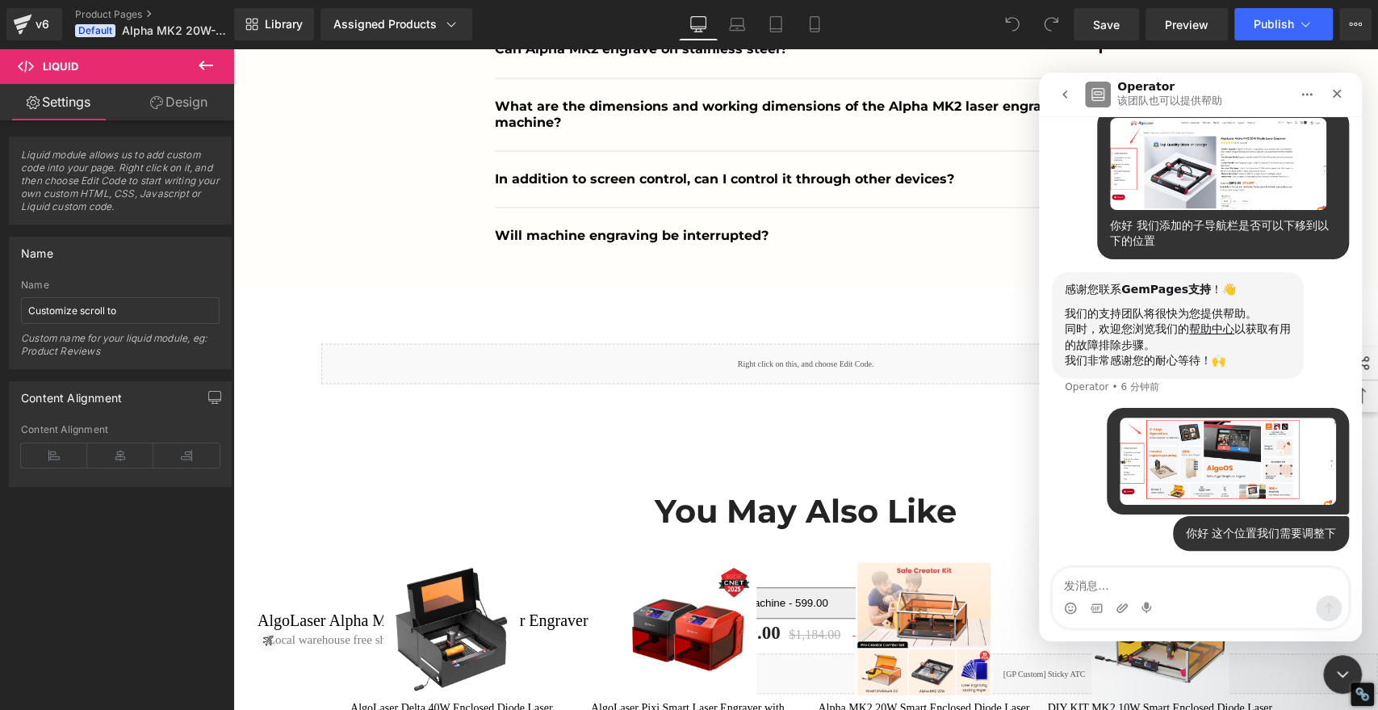
click at [1072, 90] on button "go back" at bounding box center [1065, 94] width 31 height 31
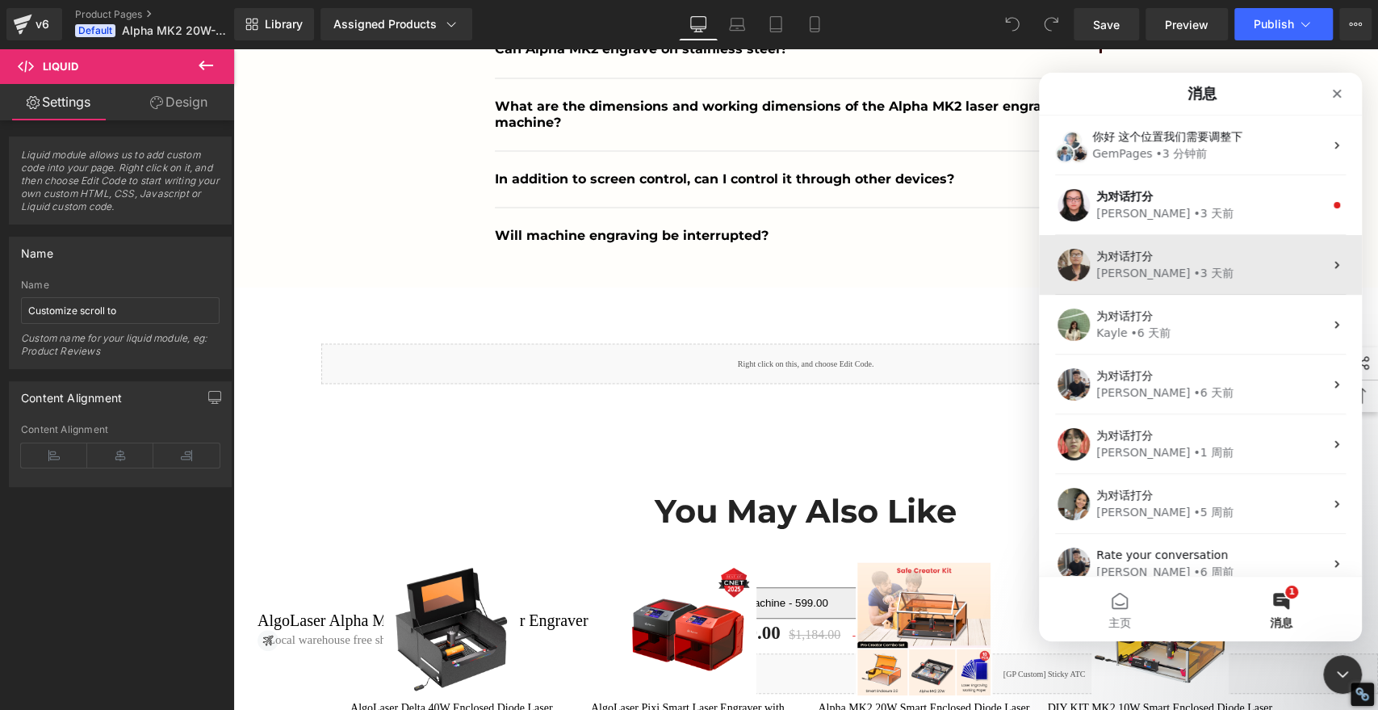
scroll to position [0, 0]
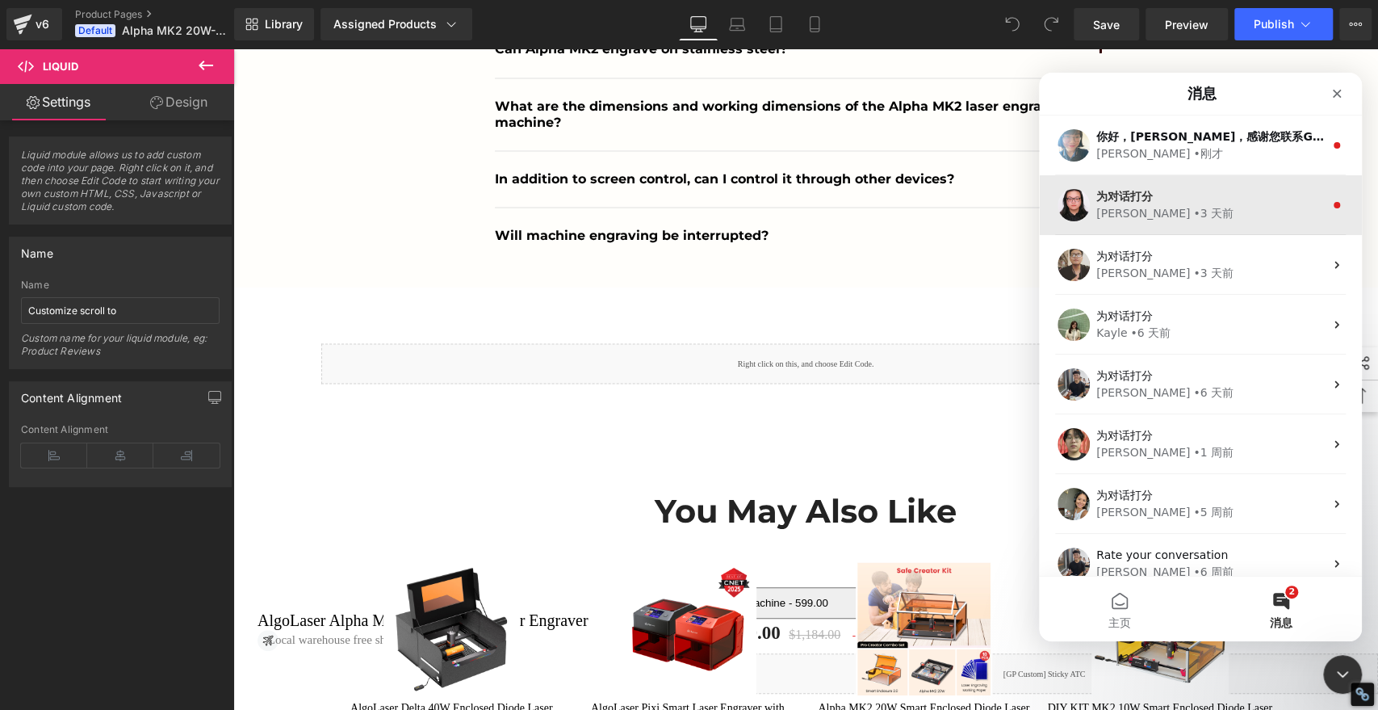
click at [1186, 197] on div "为对话打分" at bounding box center [1211, 196] width 228 height 17
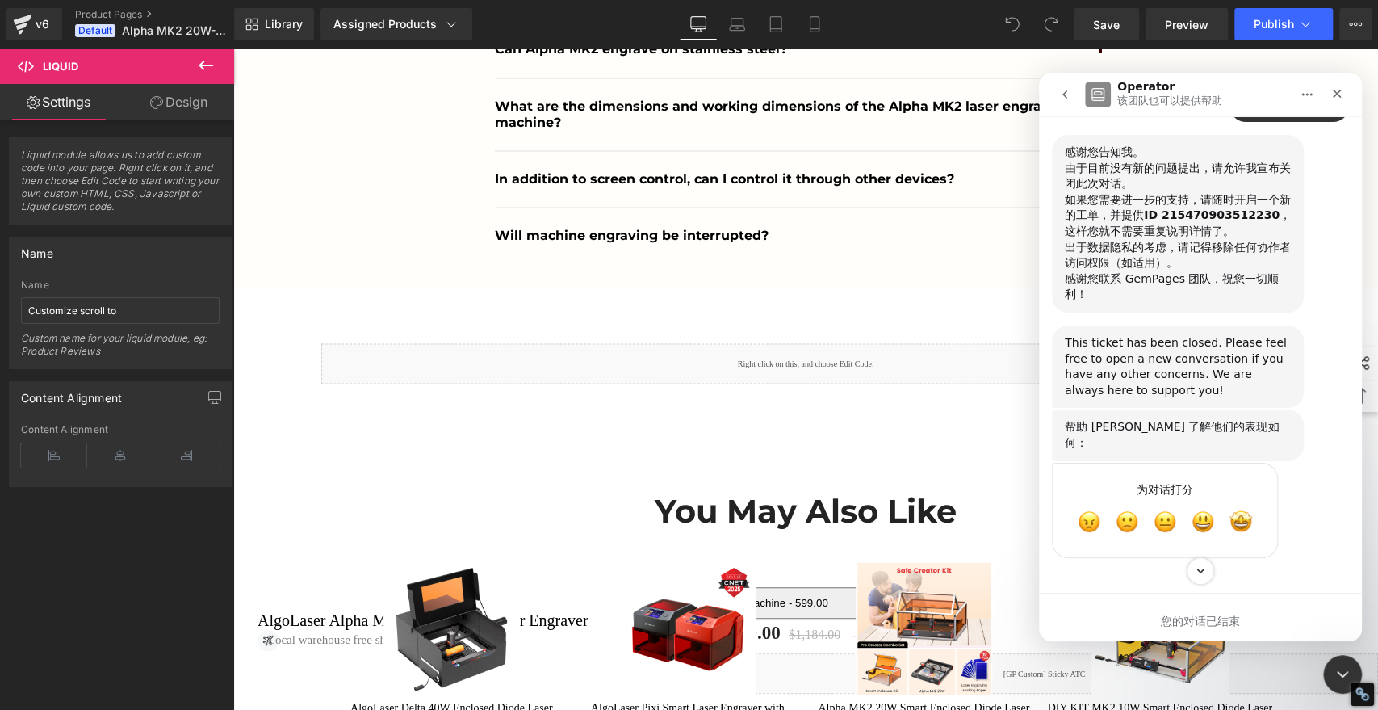
scroll to position [1861, 0]
click at [1246, 522] on span "棒" at bounding box center [1241, 521] width 29 height 29
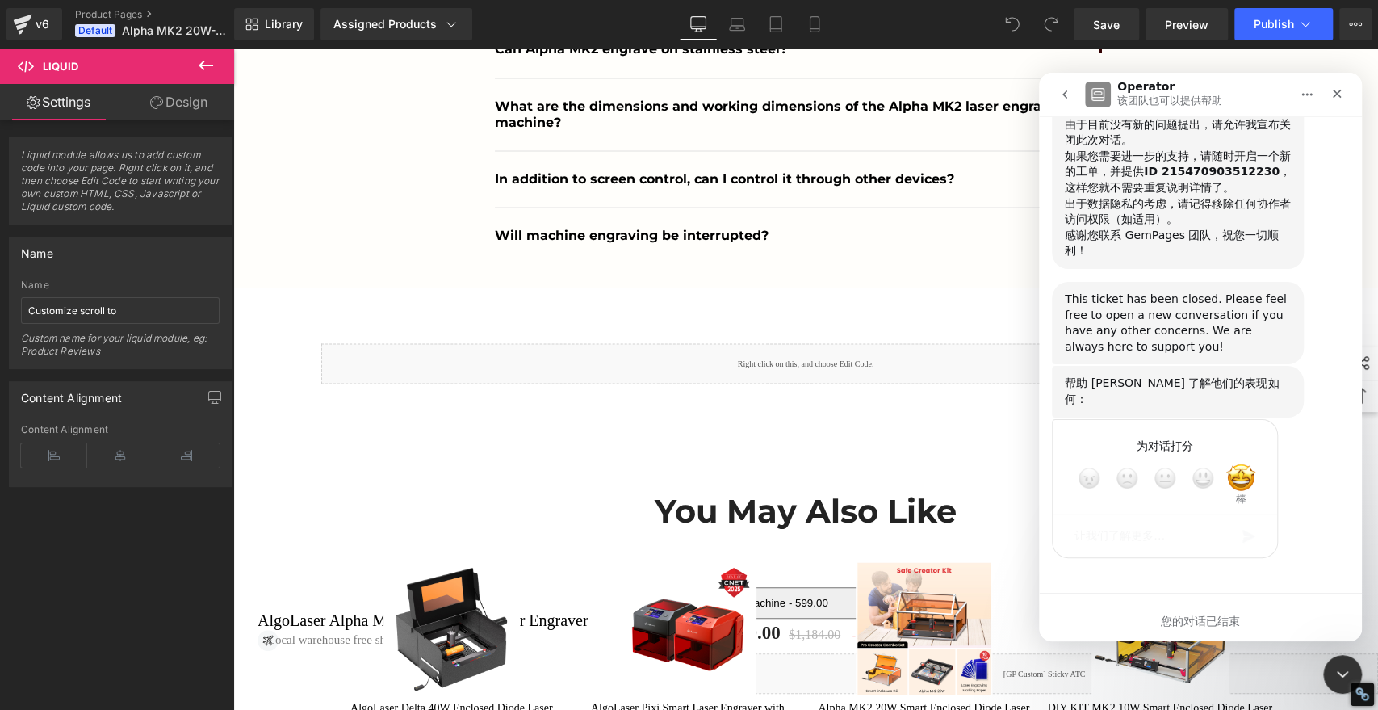
scroll to position [1906, 0]
click at [1066, 90] on icon "go back" at bounding box center [1065, 94] width 13 height 13
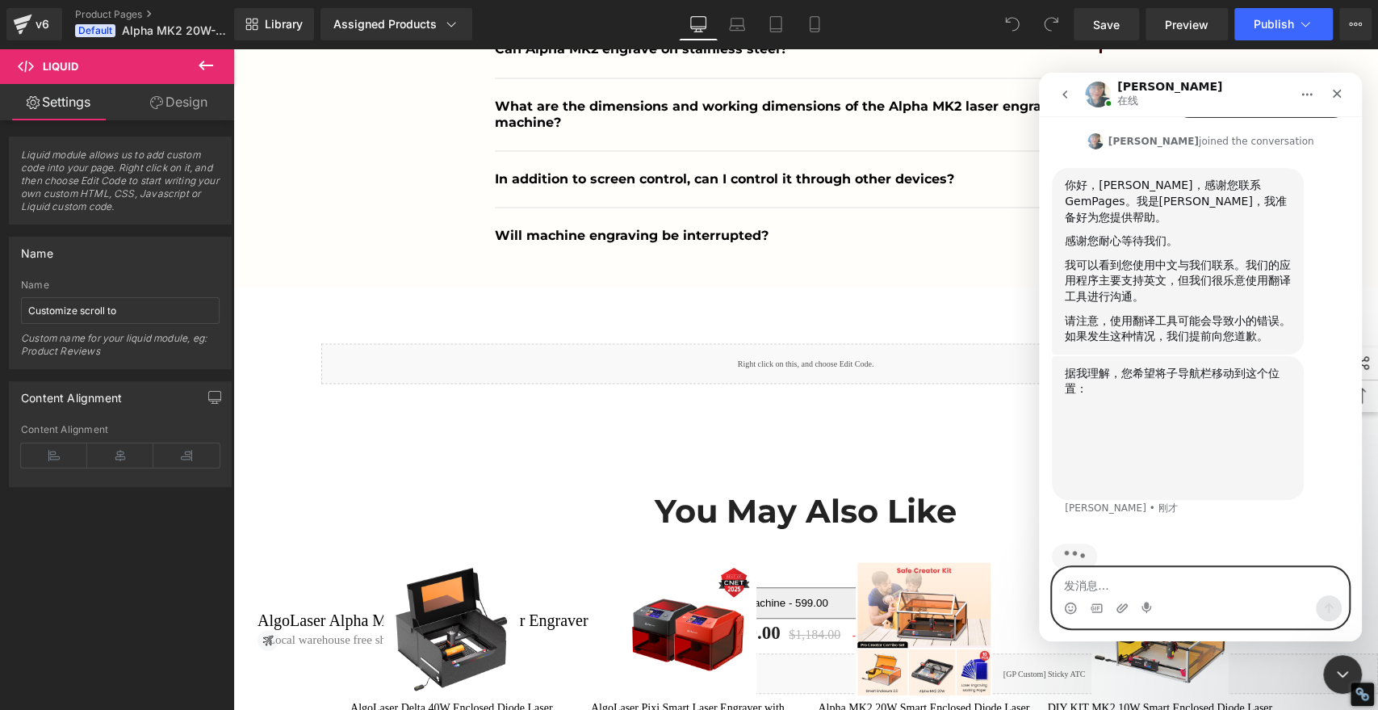
scroll to position [535, 0]
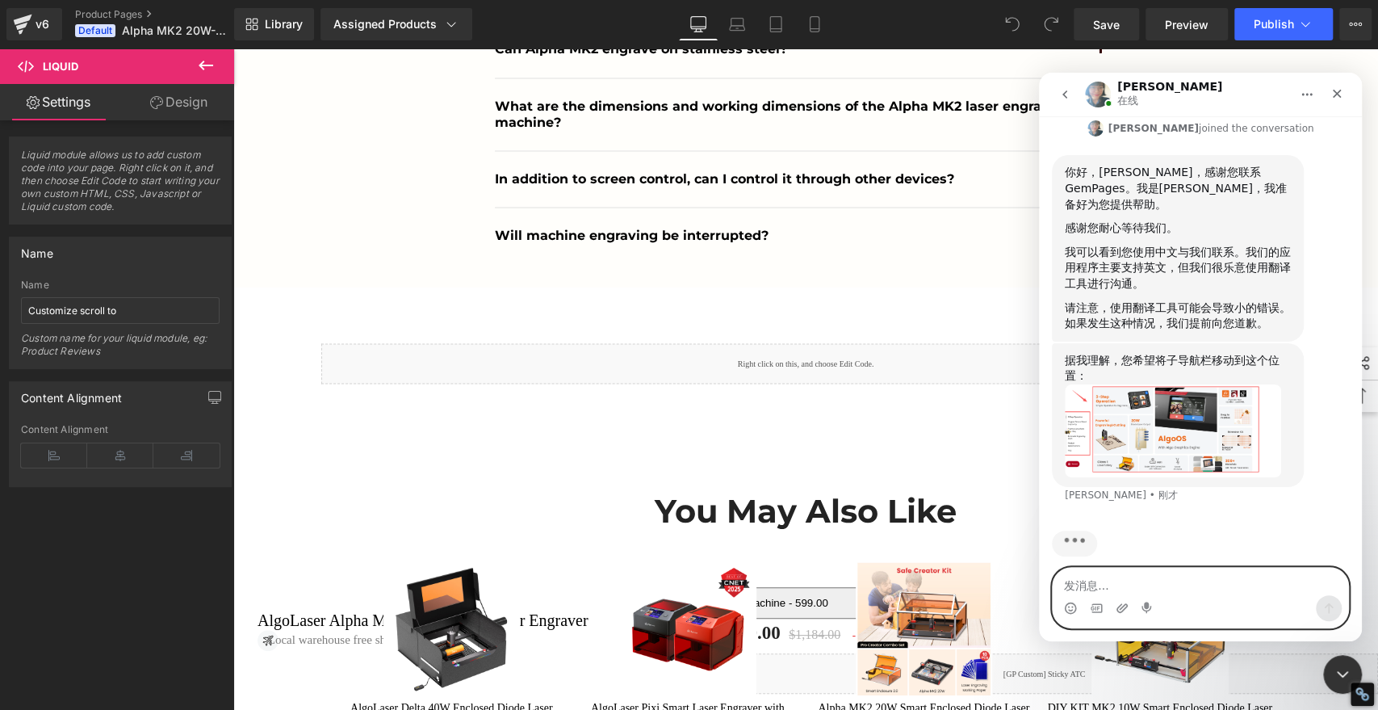
click at [1159, 578] on textarea "发消息..." at bounding box center [1201, 581] width 296 height 27
type textarea "是的"
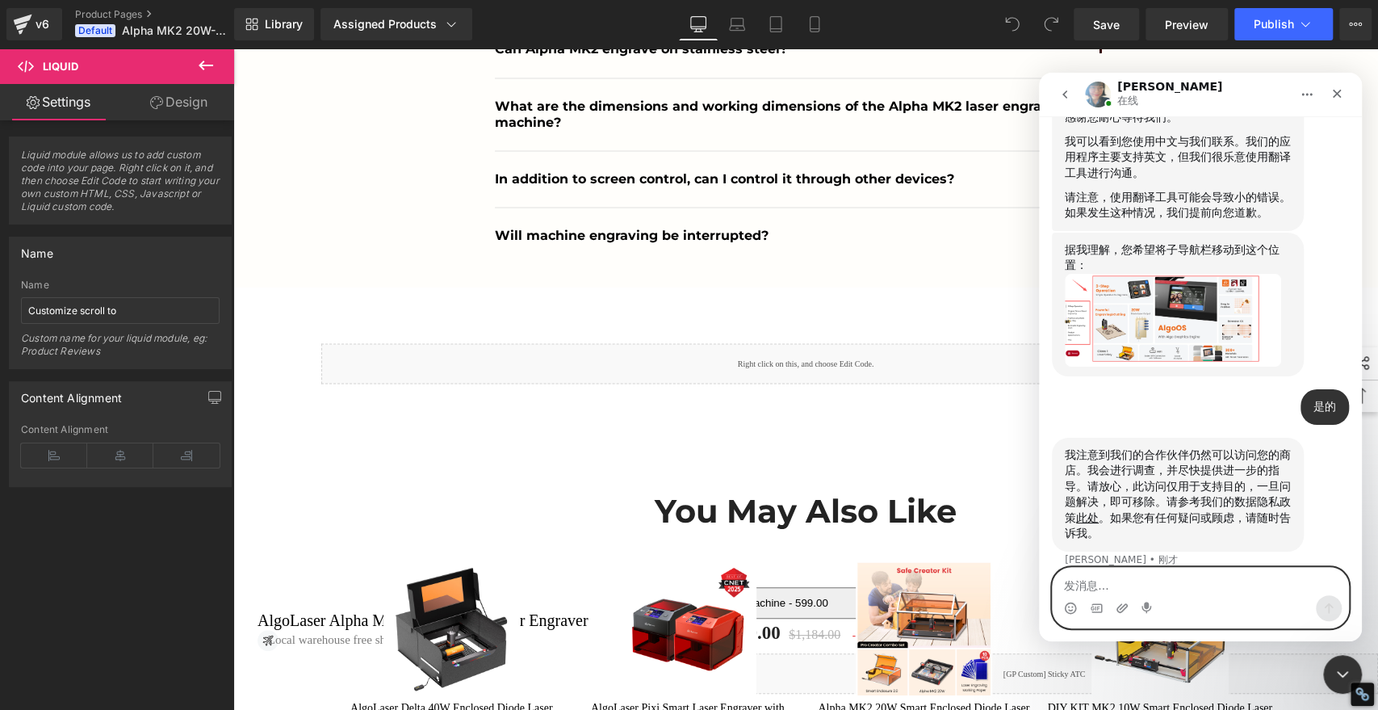
scroll to position [648, 0]
click at [1166, 581] on textarea "发消息..." at bounding box center [1201, 581] width 296 height 27
type textarea "可以的"
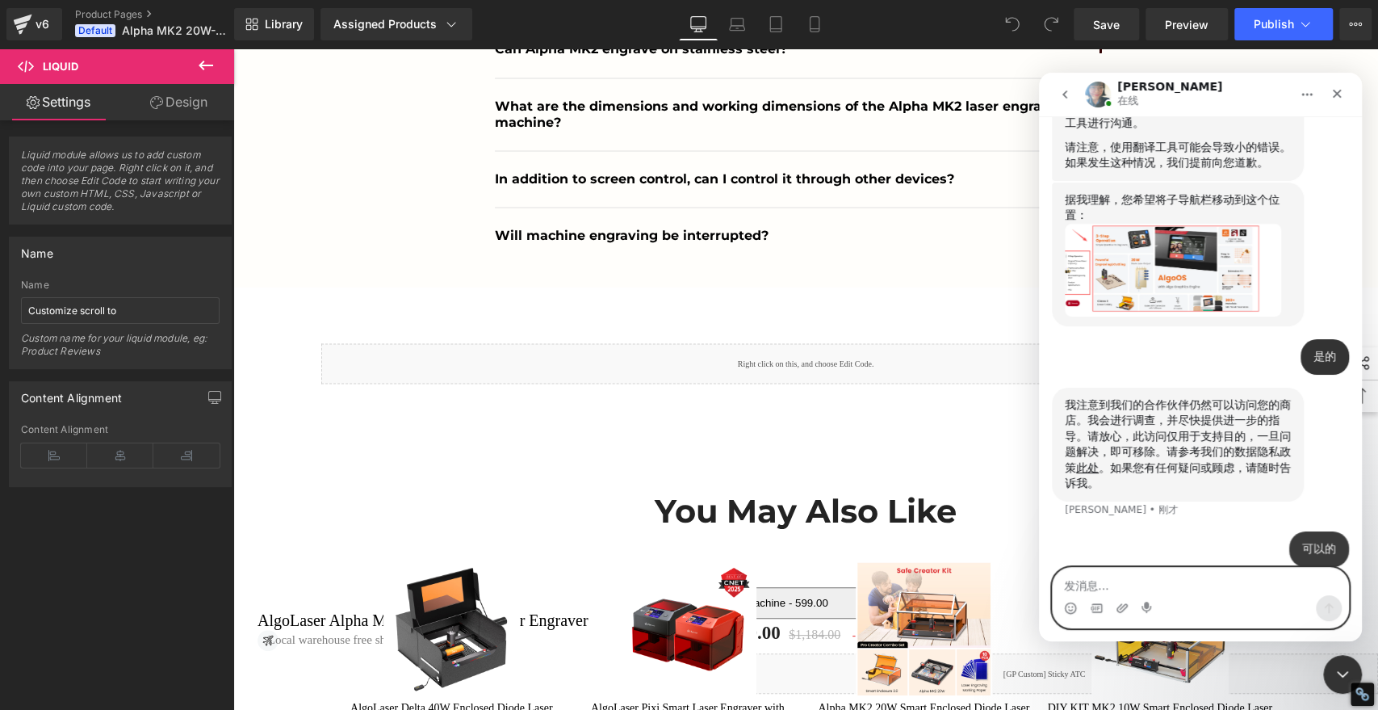
scroll to position [697, 0]
click at [1159, 589] on textarea "发消息..." at bounding box center [1201, 581] width 296 height 27
type textarea "可以访问网站商店"
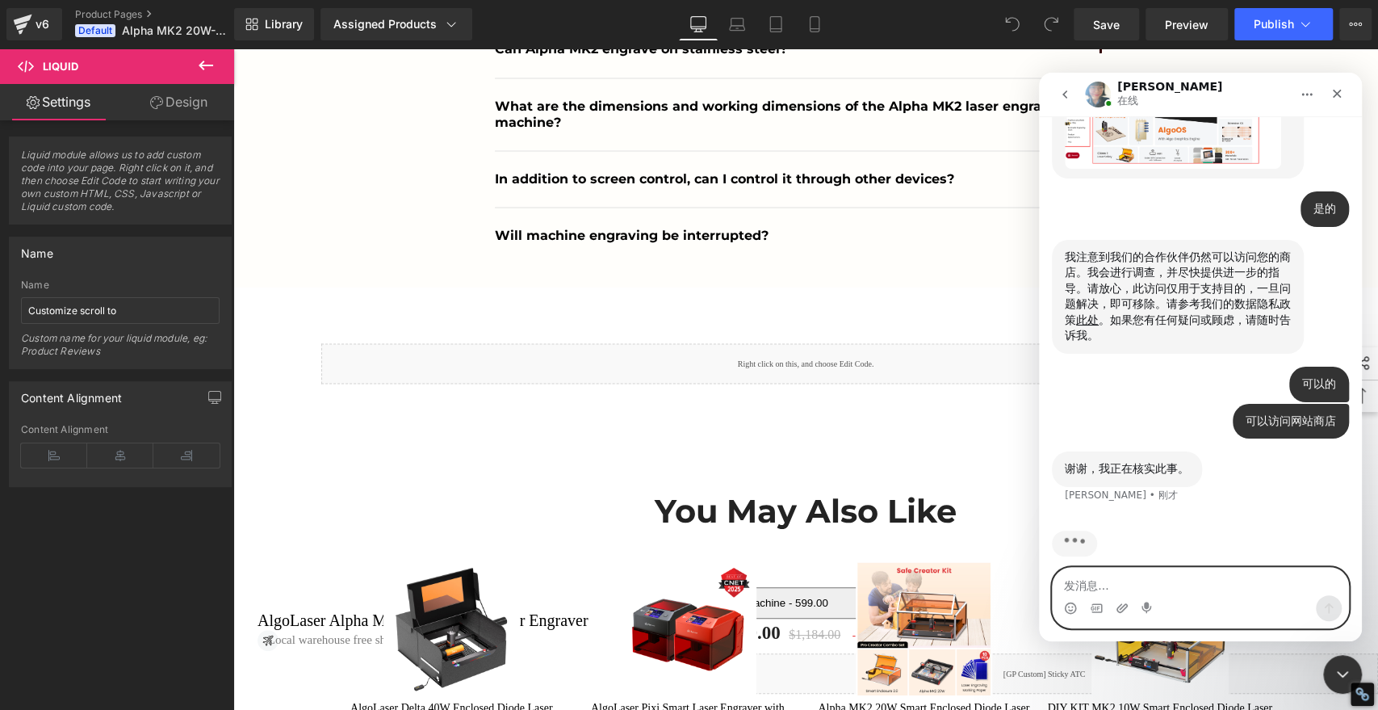
scroll to position [782, 0]
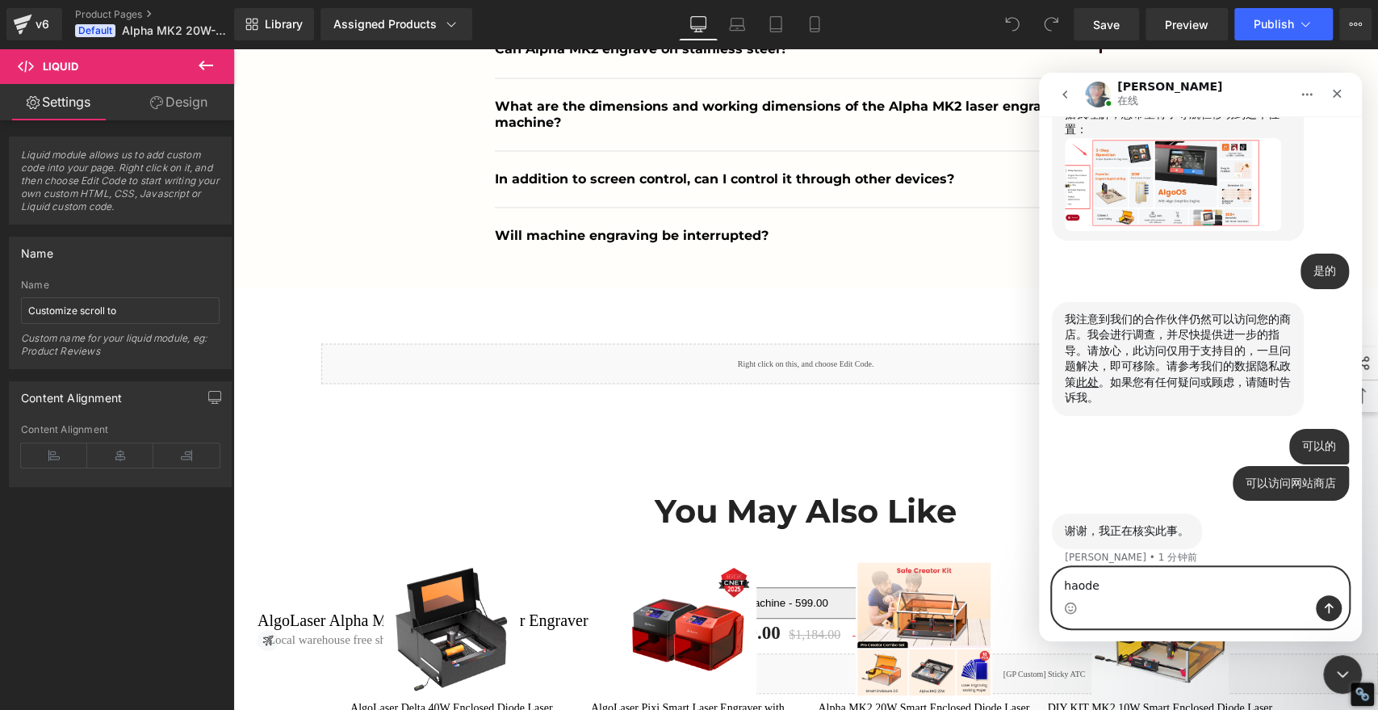
type textarea "好的"
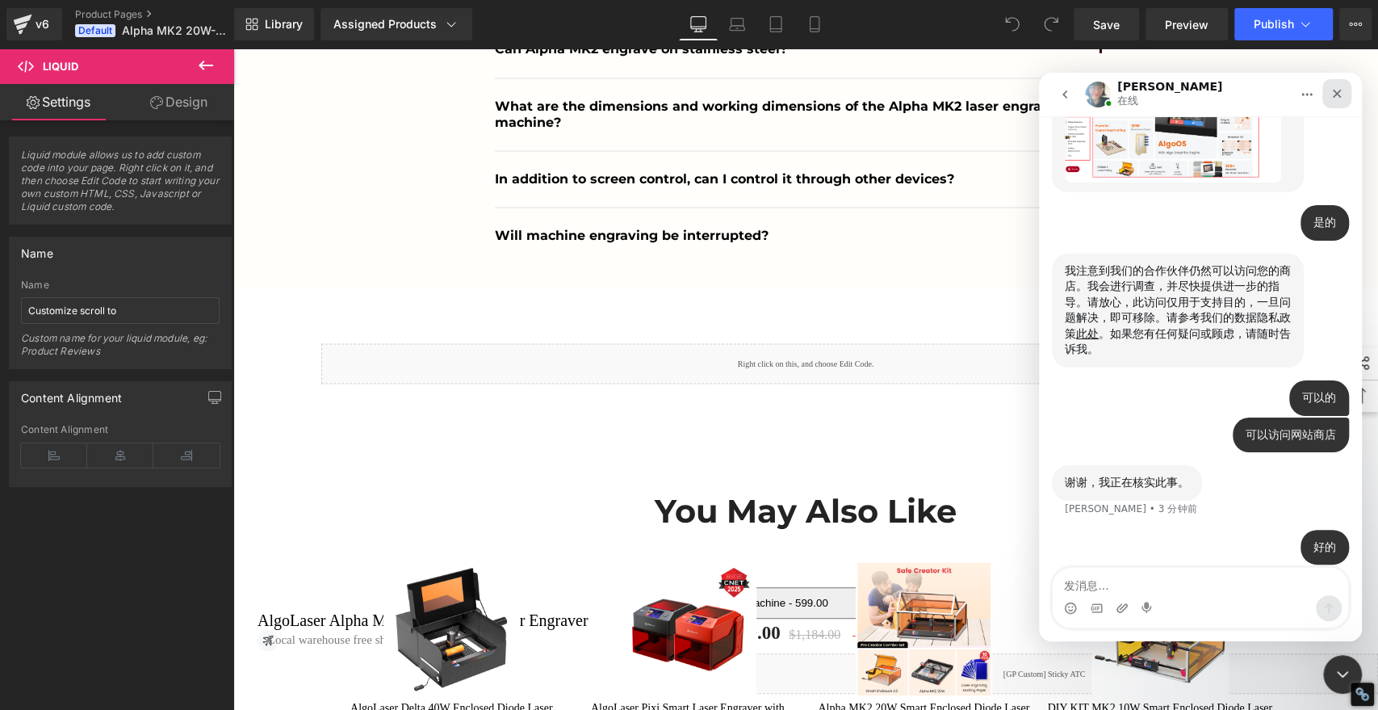
click at [1341, 94] on icon "关闭" at bounding box center [1337, 93] width 13 height 13
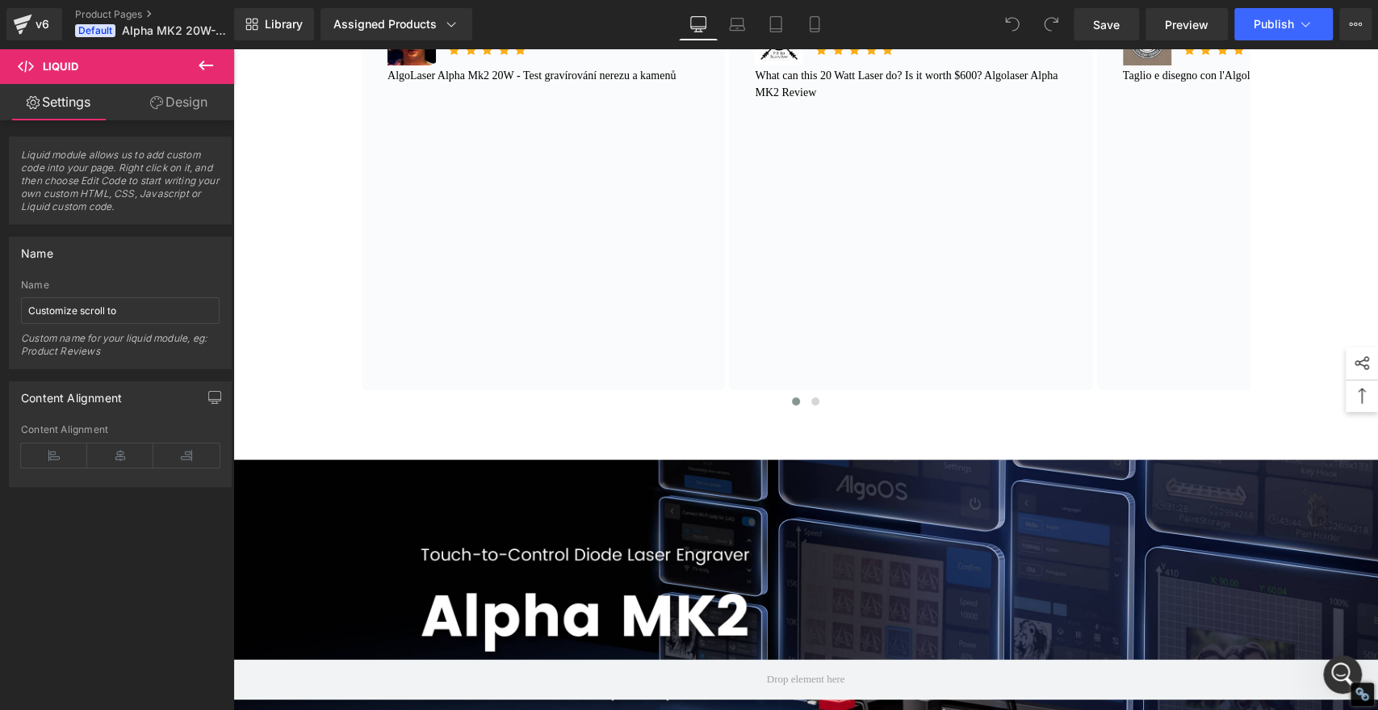
scroll to position [837, 0]
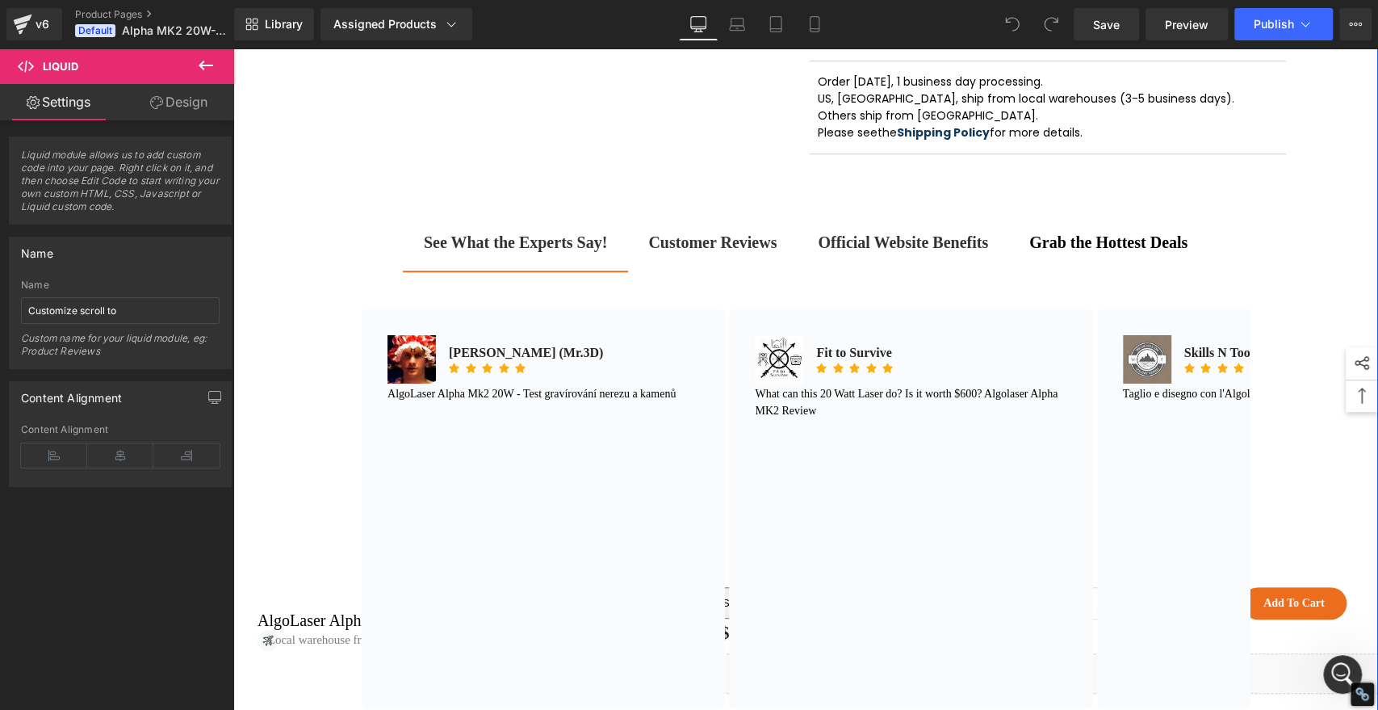
click at [686, 251] on strong "Customer Reviews" at bounding box center [712, 242] width 128 height 18
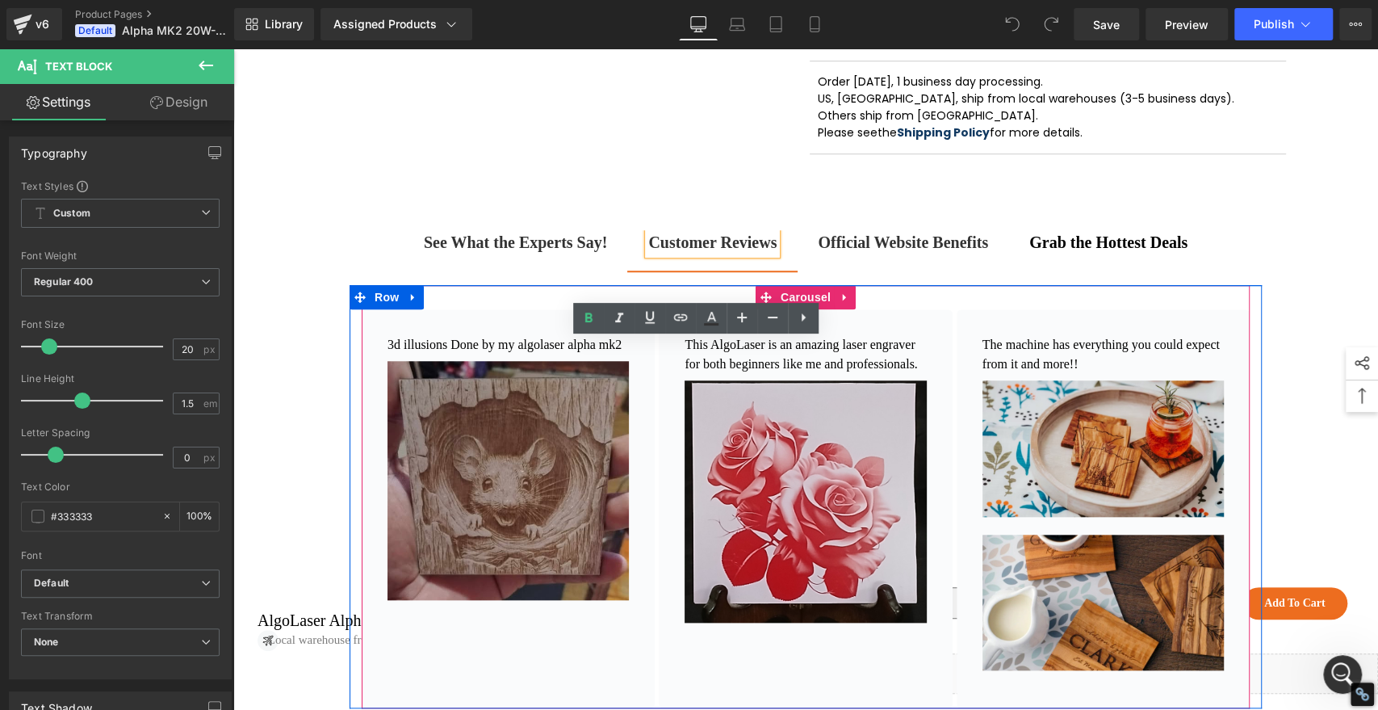
scroll to position [927, 0]
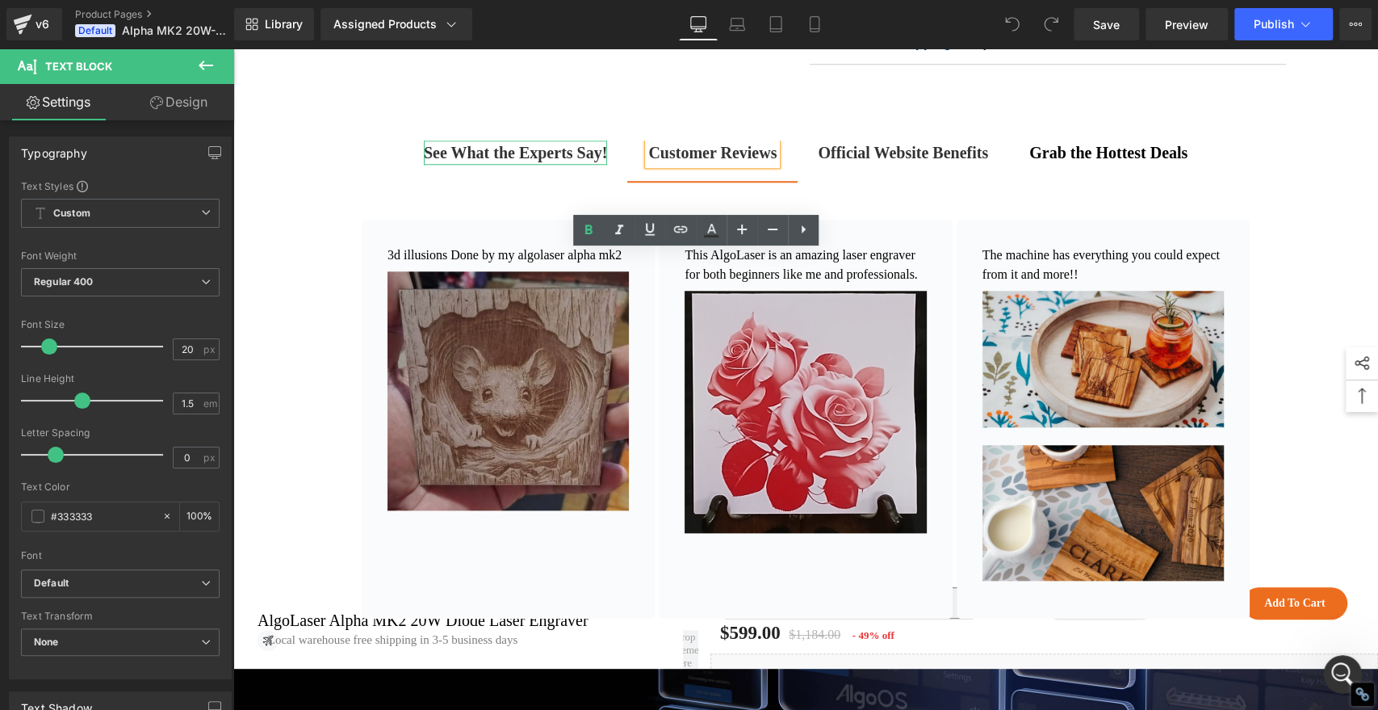
click at [464, 162] on strong "See What the Experts Say!" at bounding box center [515, 153] width 183 height 18
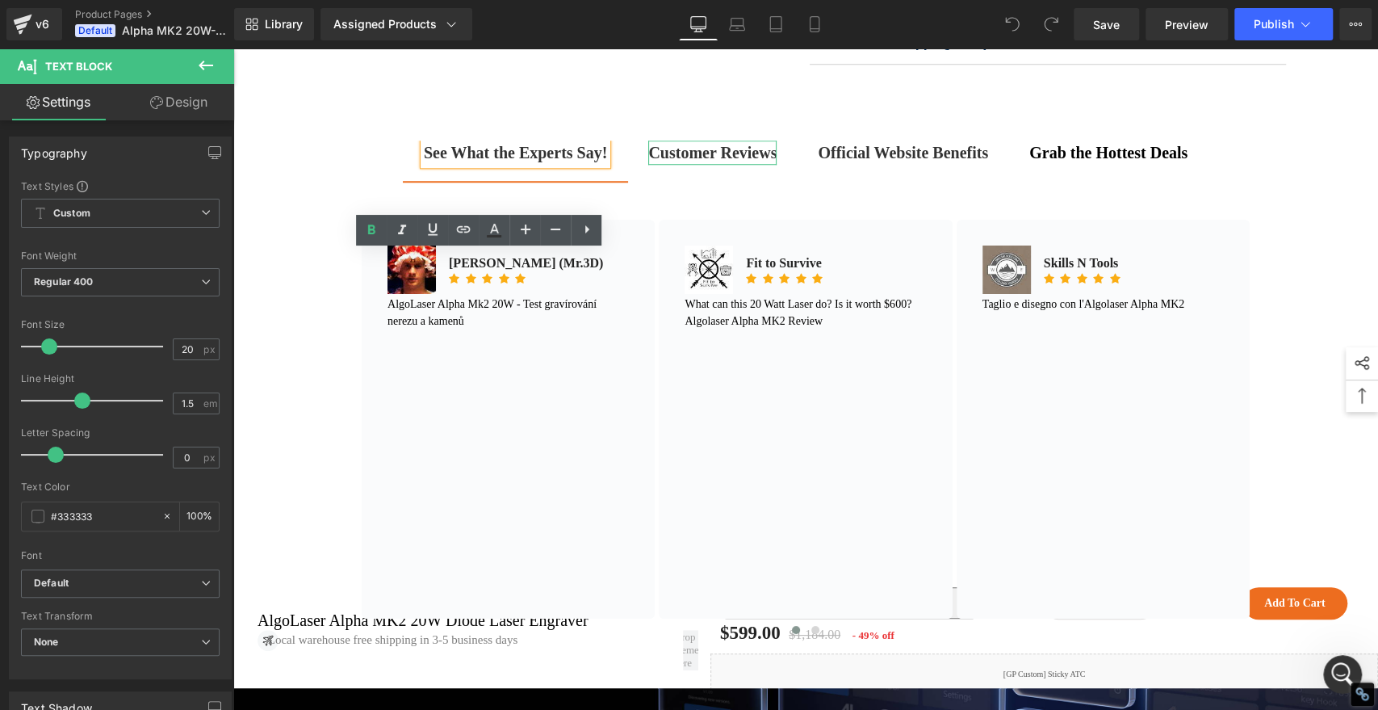
click at [673, 162] on strong "Customer Reviews" at bounding box center [712, 153] width 128 height 18
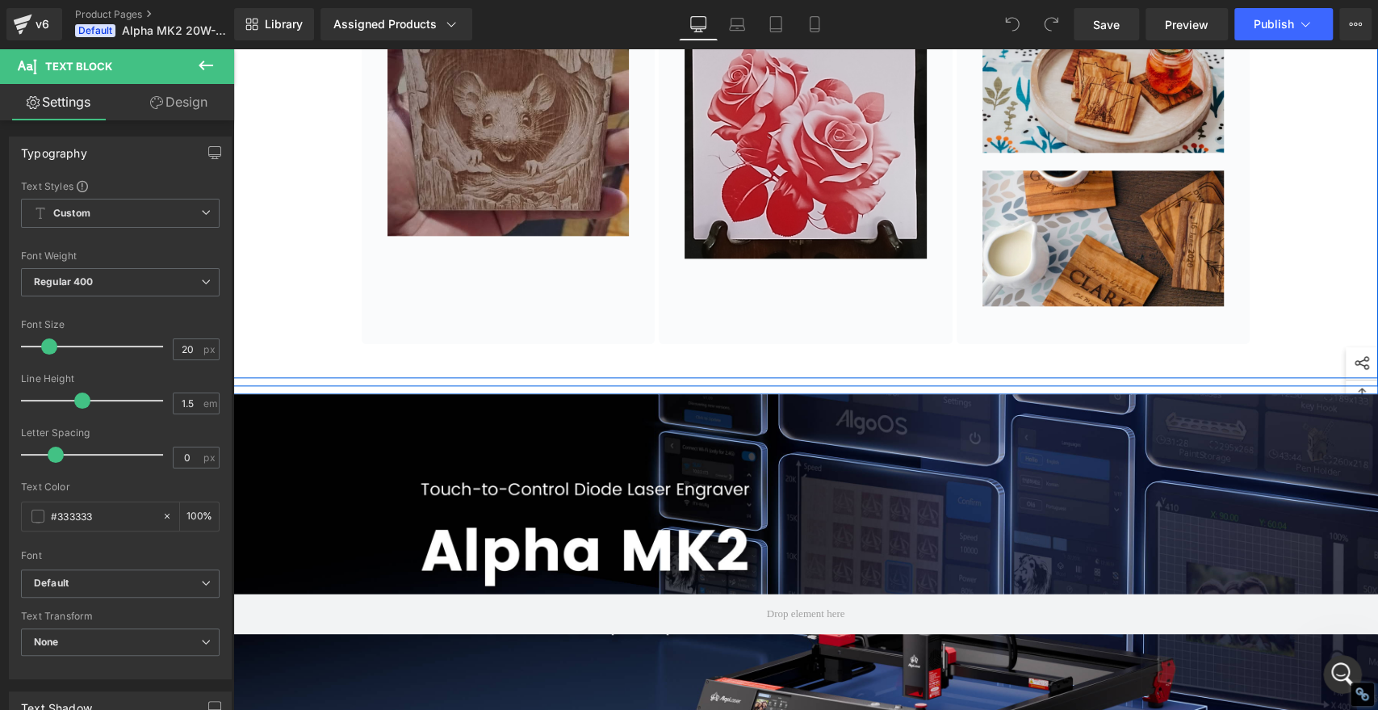
scroll to position [1286, 0]
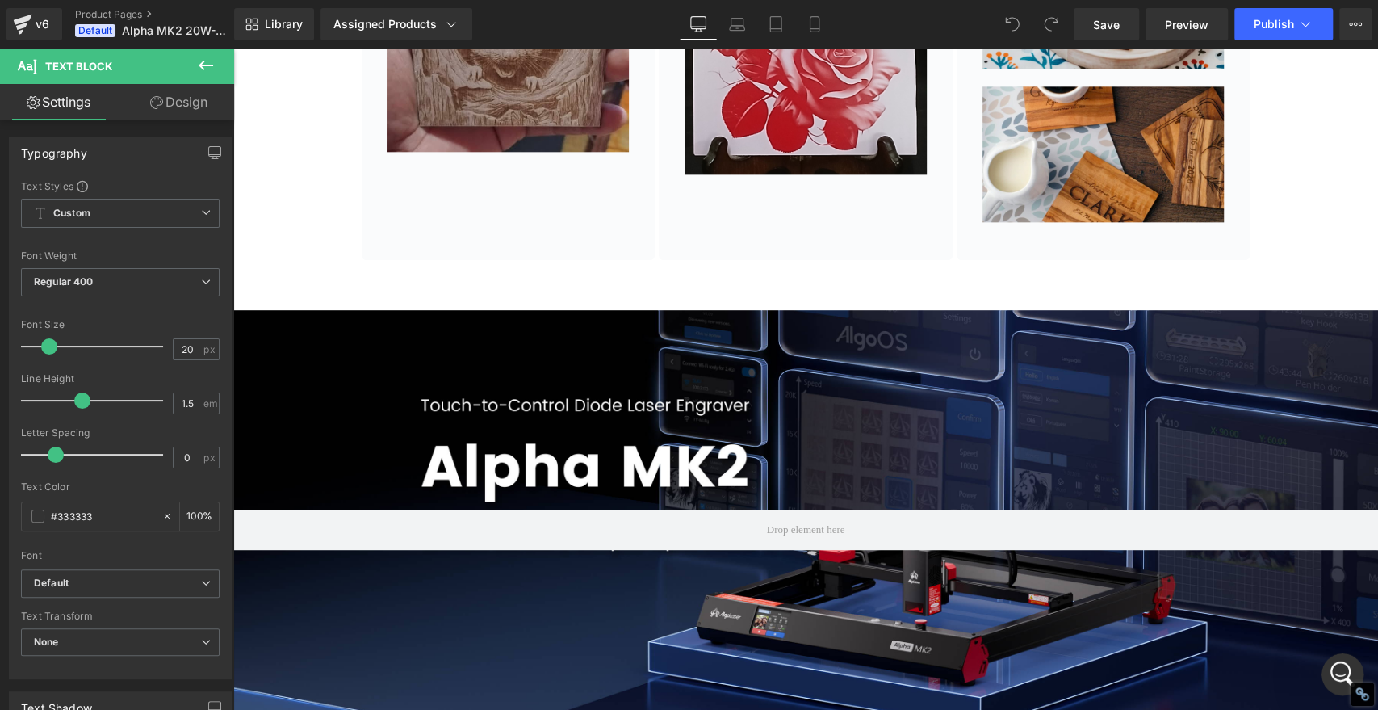
click at [1332, 666] on icon "打开 Intercom Messenger" at bounding box center [1341, 672] width 27 height 27
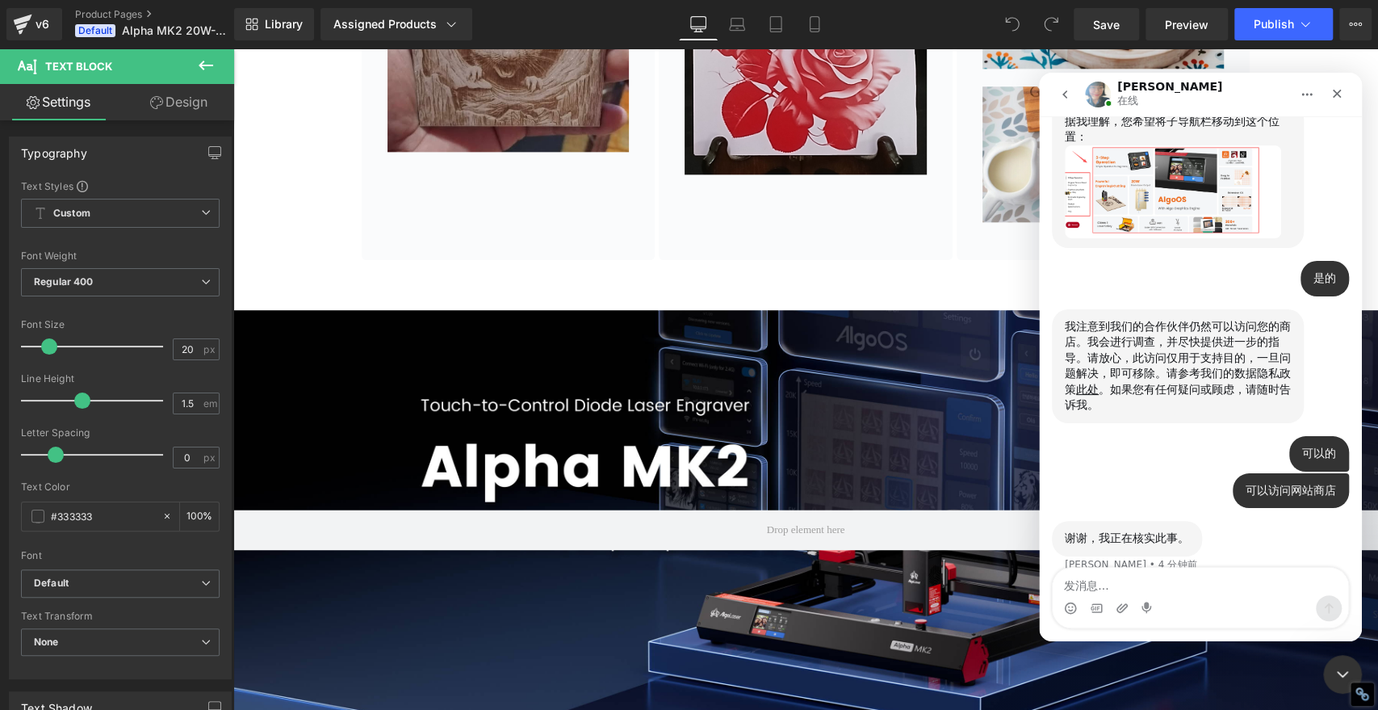
scroll to position [830, 0]
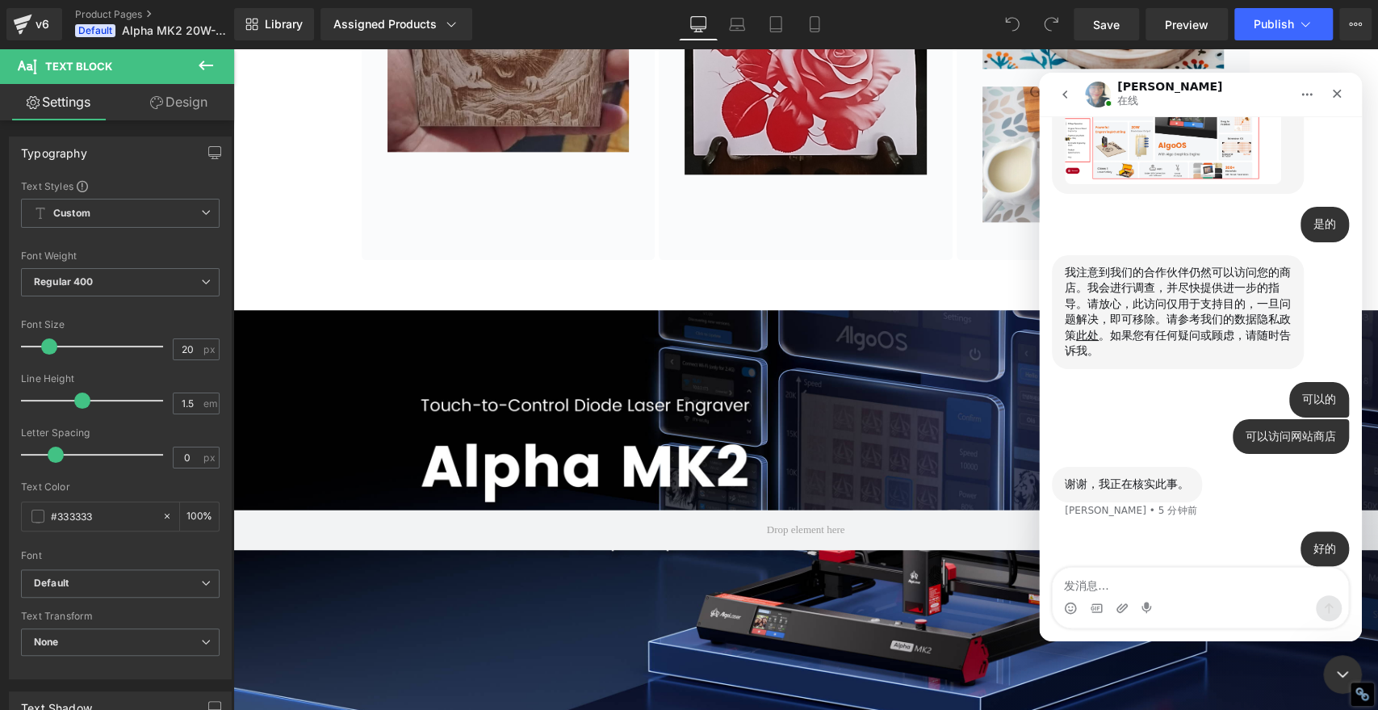
click at [332, 240] on div at bounding box center [689, 330] width 1378 height 661
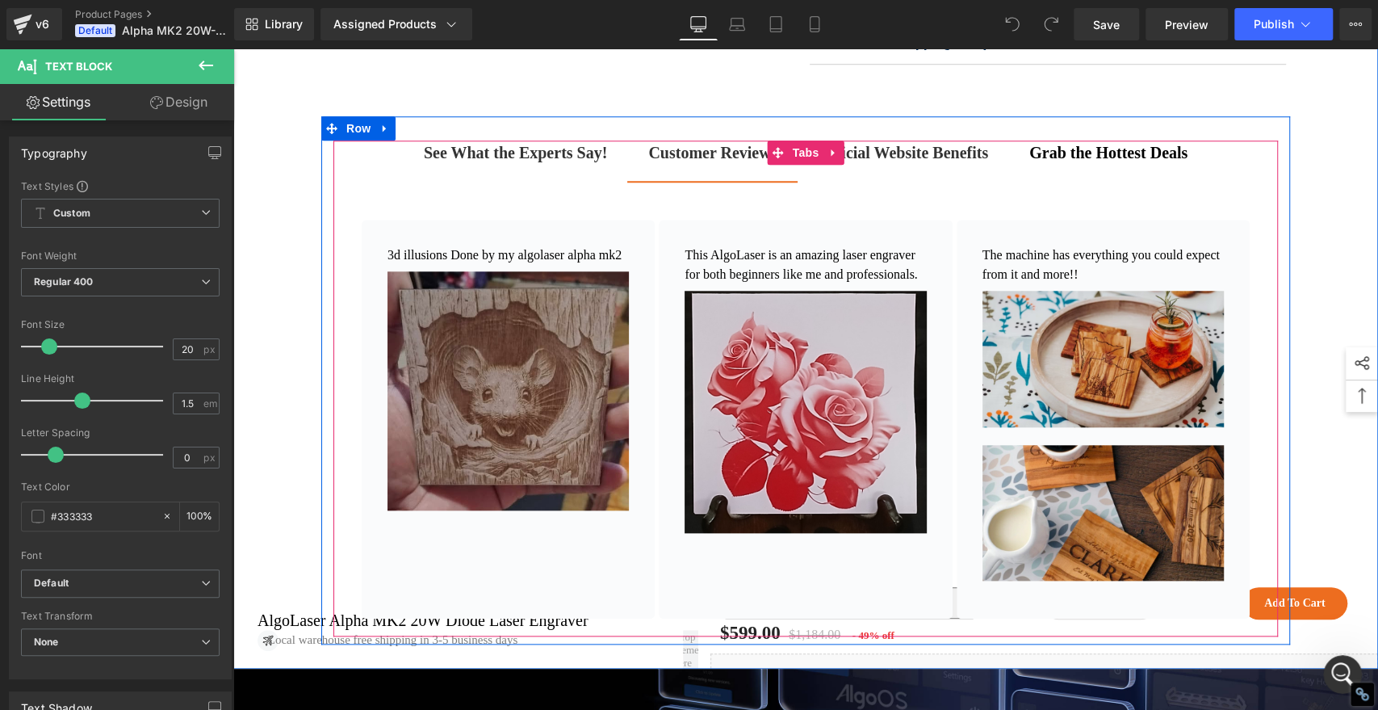
scroll to position [893, 0]
click at [431, 162] on strong "See What the Experts Say!" at bounding box center [515, 153] width 183 height 18
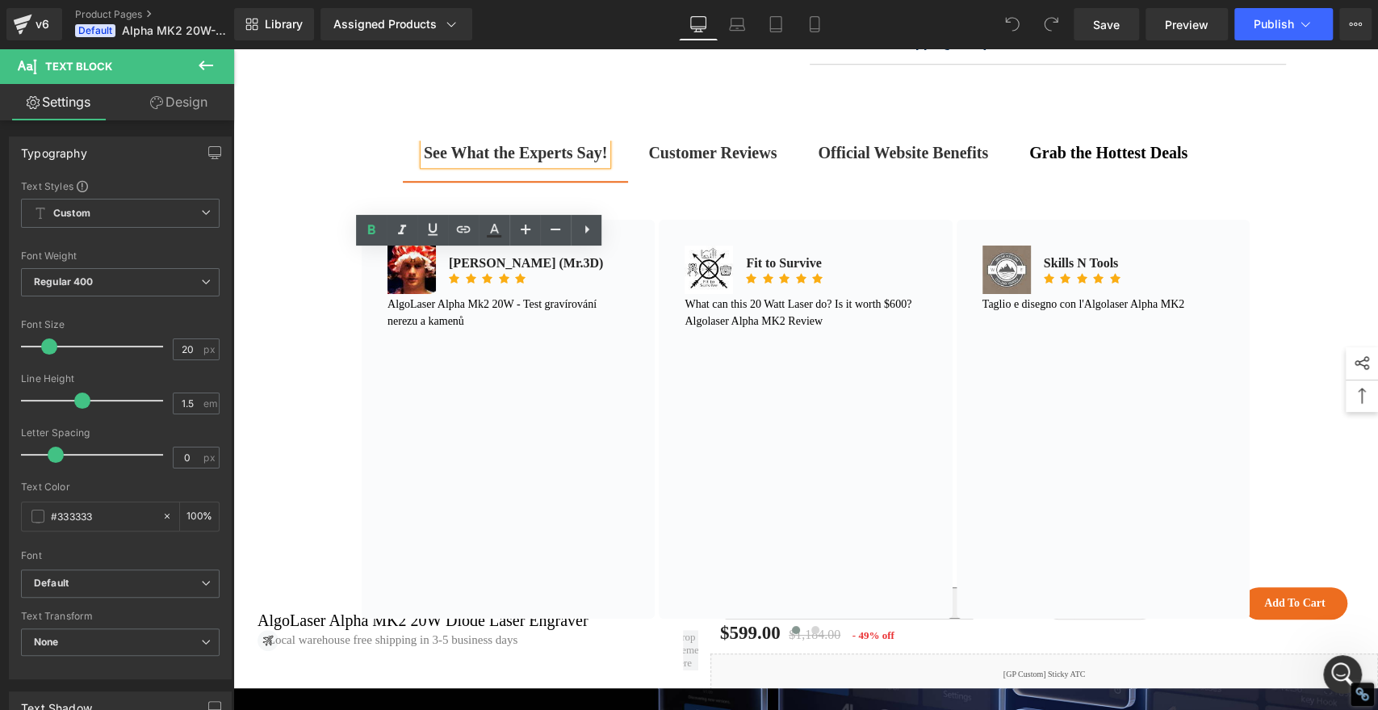
click at [703, 162] on strong "Customer Reviews" at bounding box center [712, 153] width 128 height 18
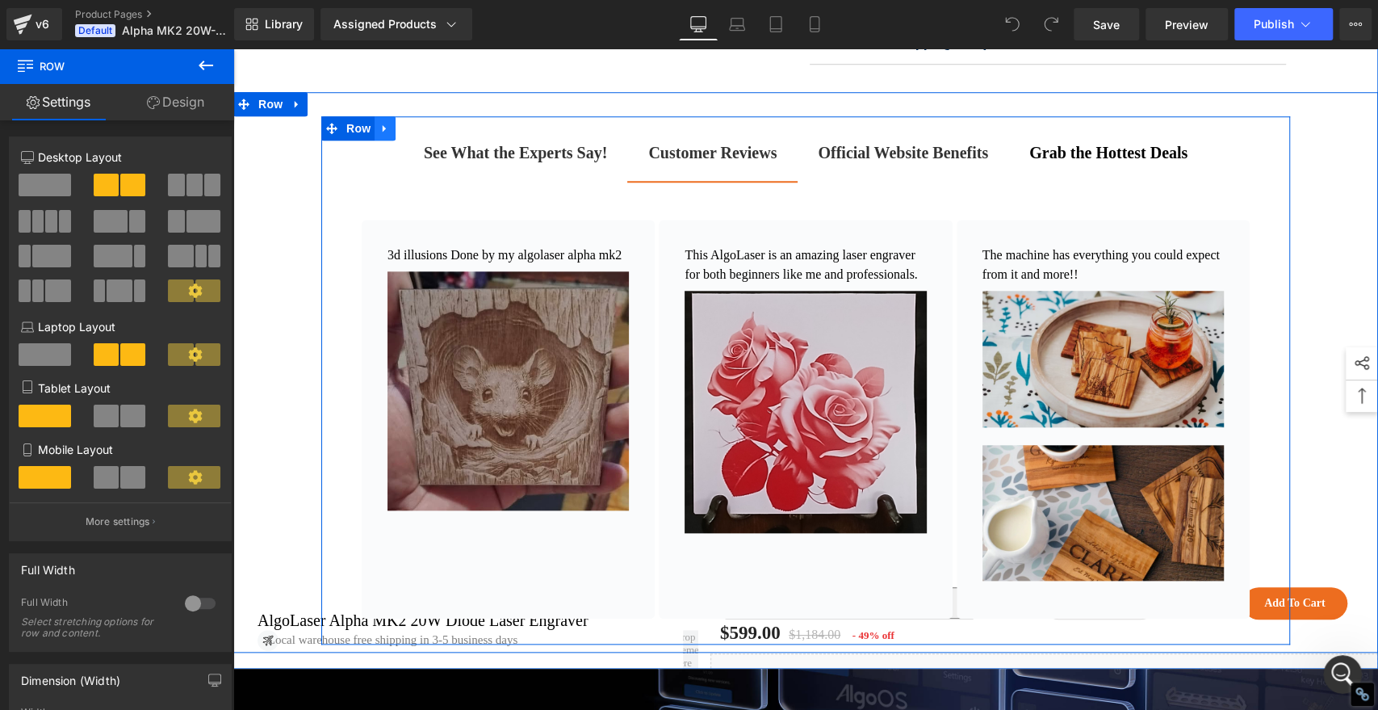
click at [382, 141] on link at bounding box center [385, 128] width 21 height 24
click at [329, 134] on icon at bounding box center [331, 128] width 11 height 11
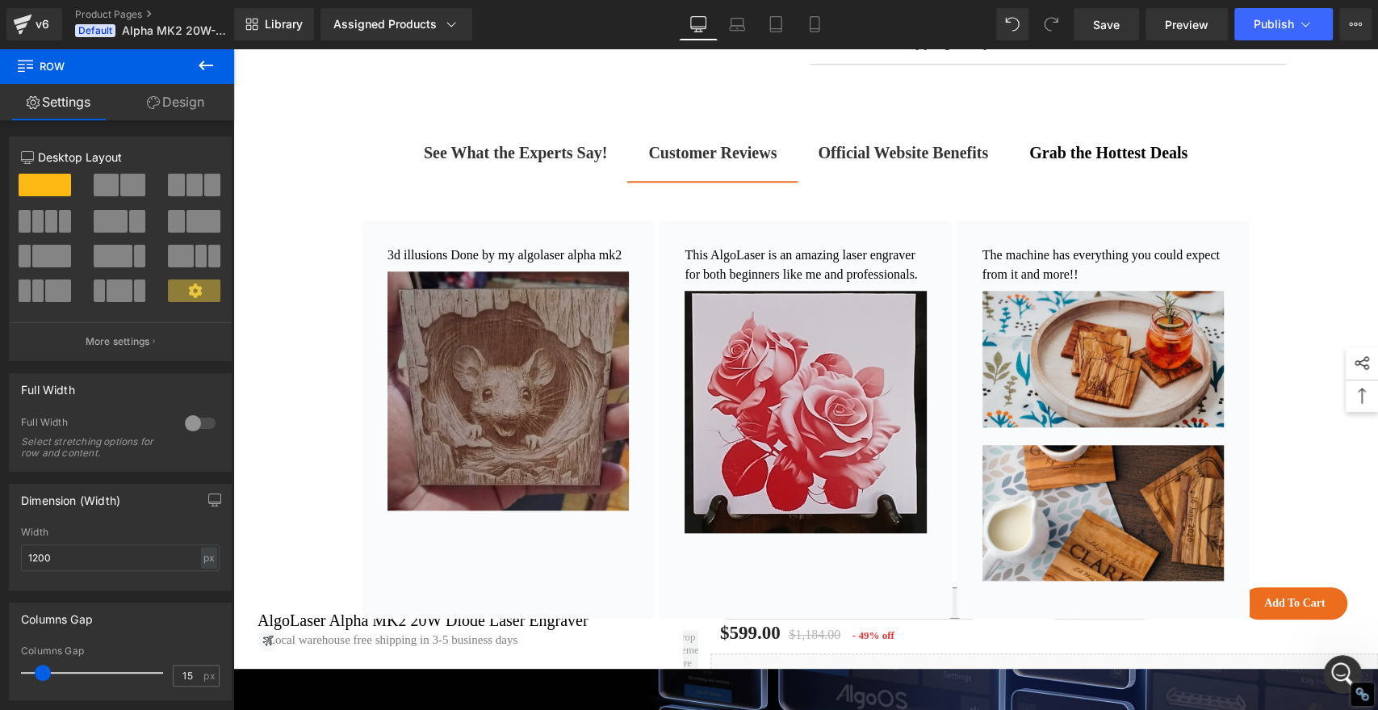
click at [210, 57] on icon at bounding box center [205, 65] width 19 height 19
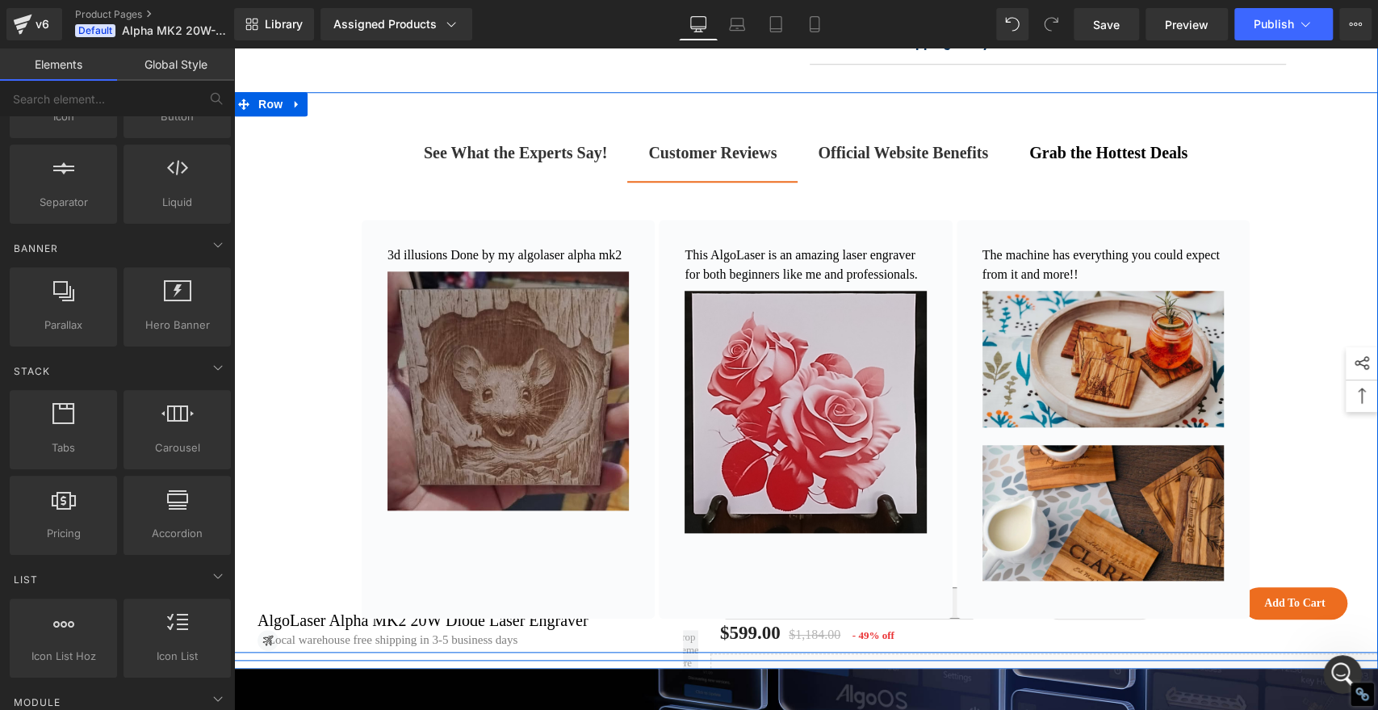
click at [295, 347] on div "See What the Experts Say! Text Block Customer Reviews Text Block Official Websi…" at bounding box center [805, 380] width 1145 height 528
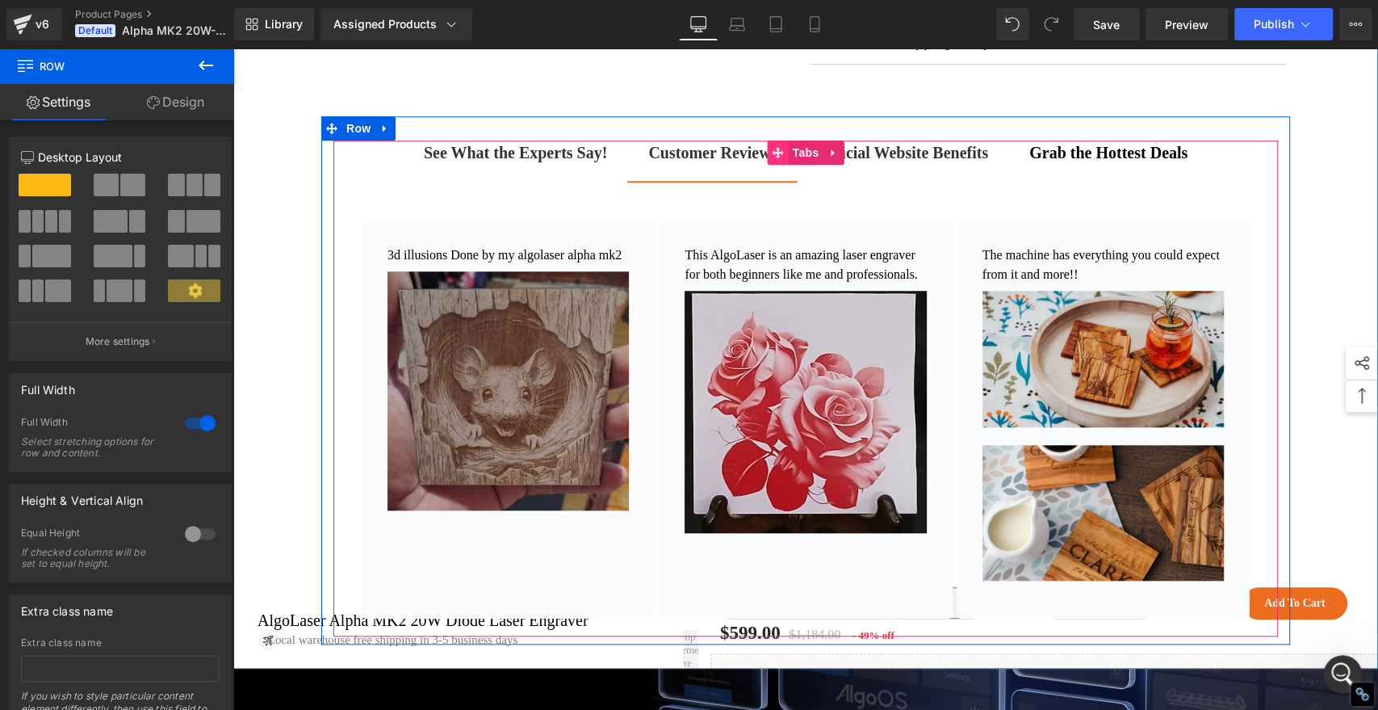
click at [773, 158] on icon at bounding box center [778, 152] width 11 height 11
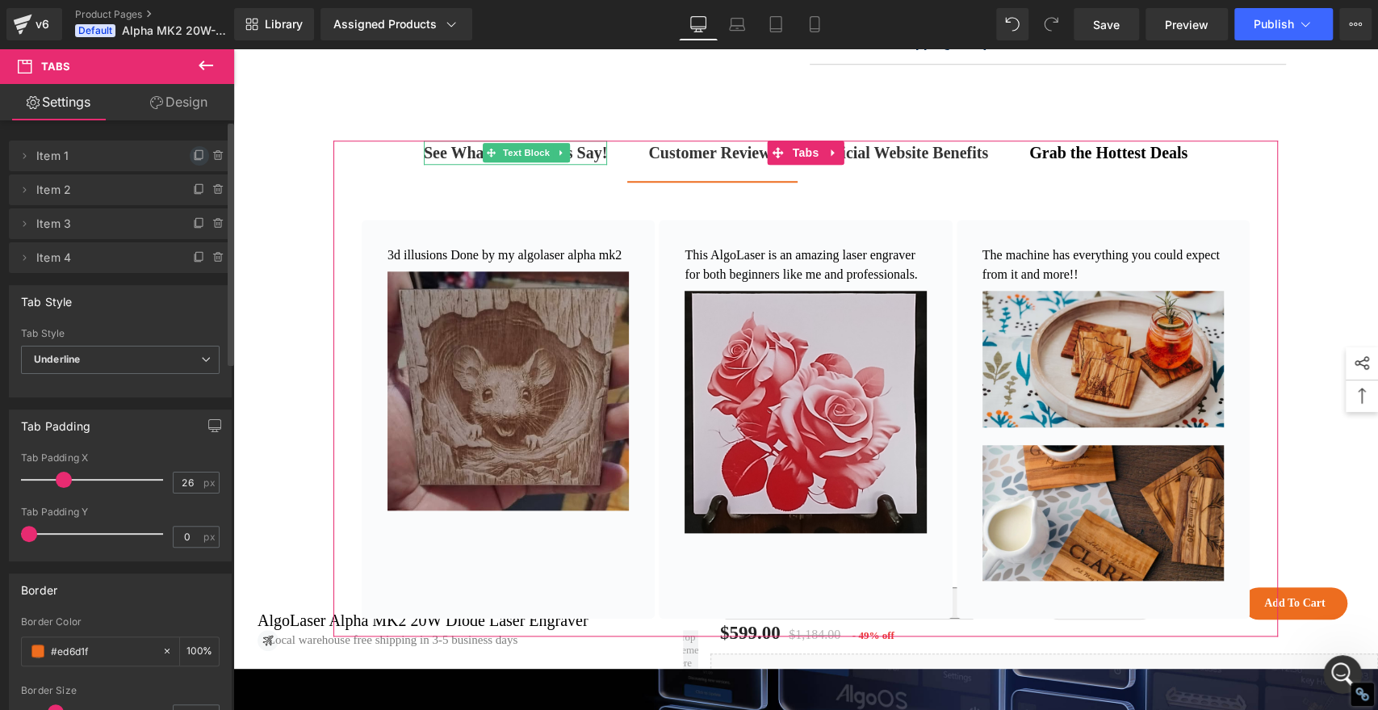
click at [194, 151] on icon at bounding box center [199, 155] width 13 height 13
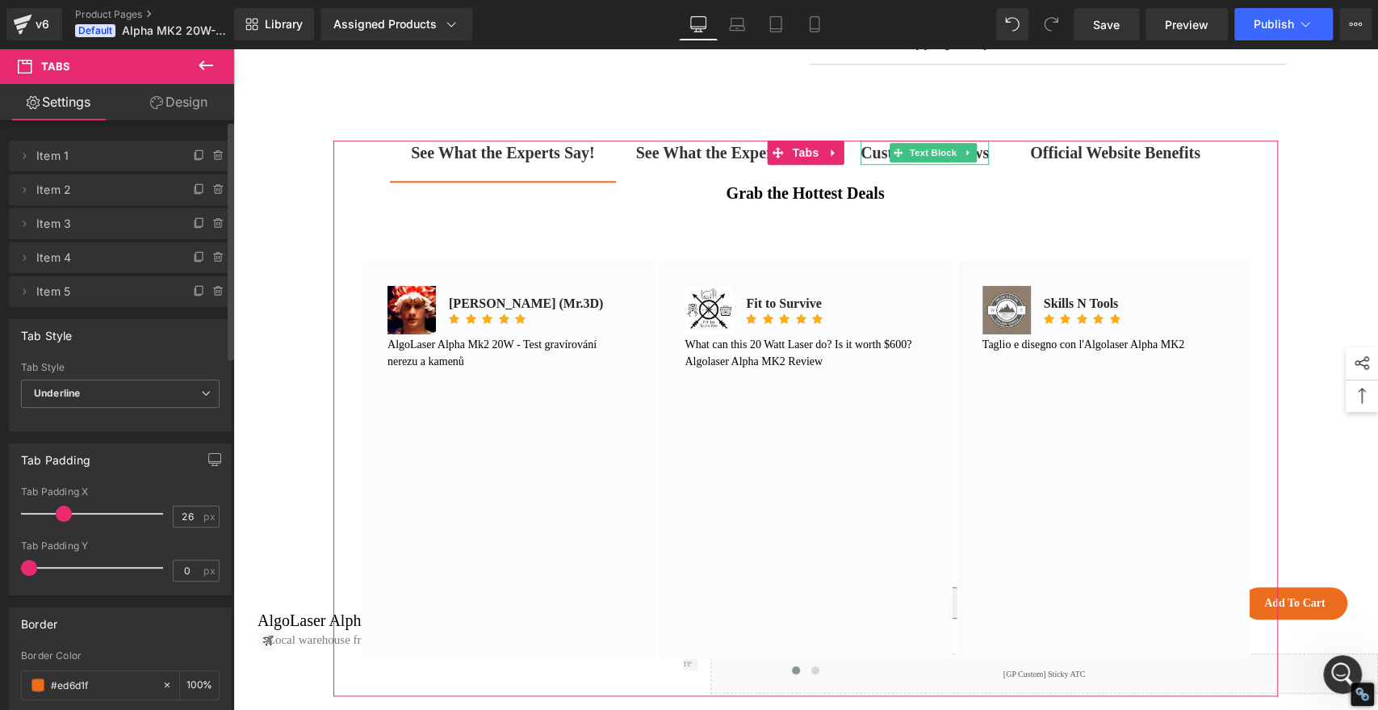
drag, startPoint x: 29, startPoint y: 290, endPoint x: 52, endPoint y: 238, distance: 56.4
click at [52, 137] on ul "Delete Cancel Item 1 Double click on your tab title to edit text. Delete Cancel…" at bounding box center [120, 137] width 223 height 0
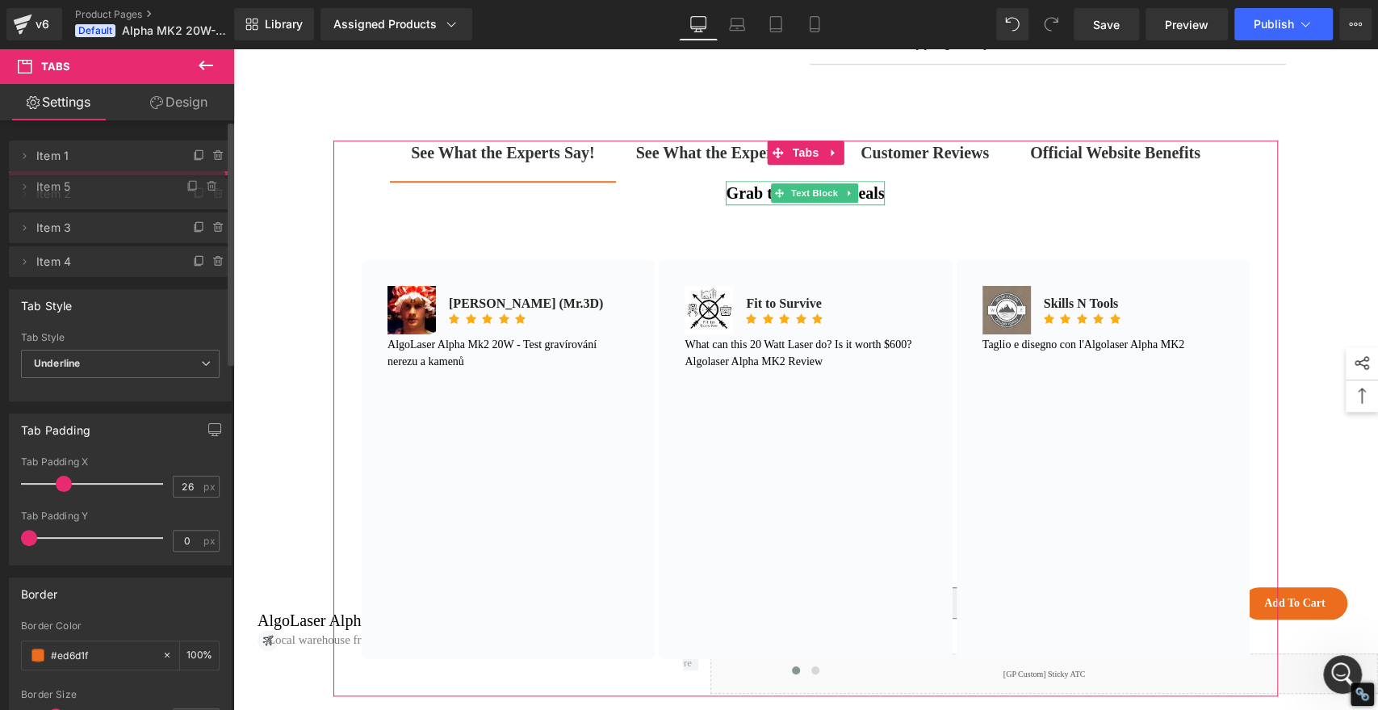
drag, startPoint x: 110, startPoint y: 286, endPoint x: 128, endPoint y: 181, distance: 106.5
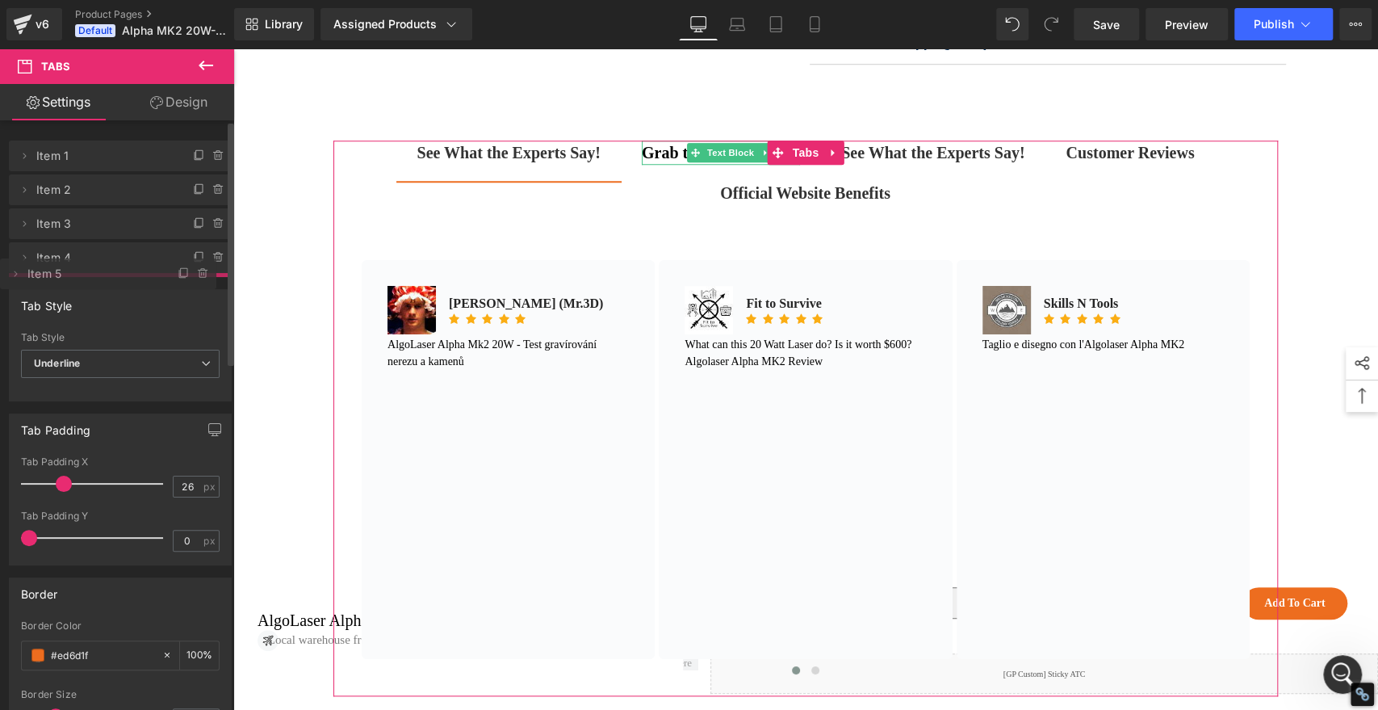
drag, startPoint x: 71, startPoint y: 191, endPoint x: 79, endPoint y: 275, distance: 84.4
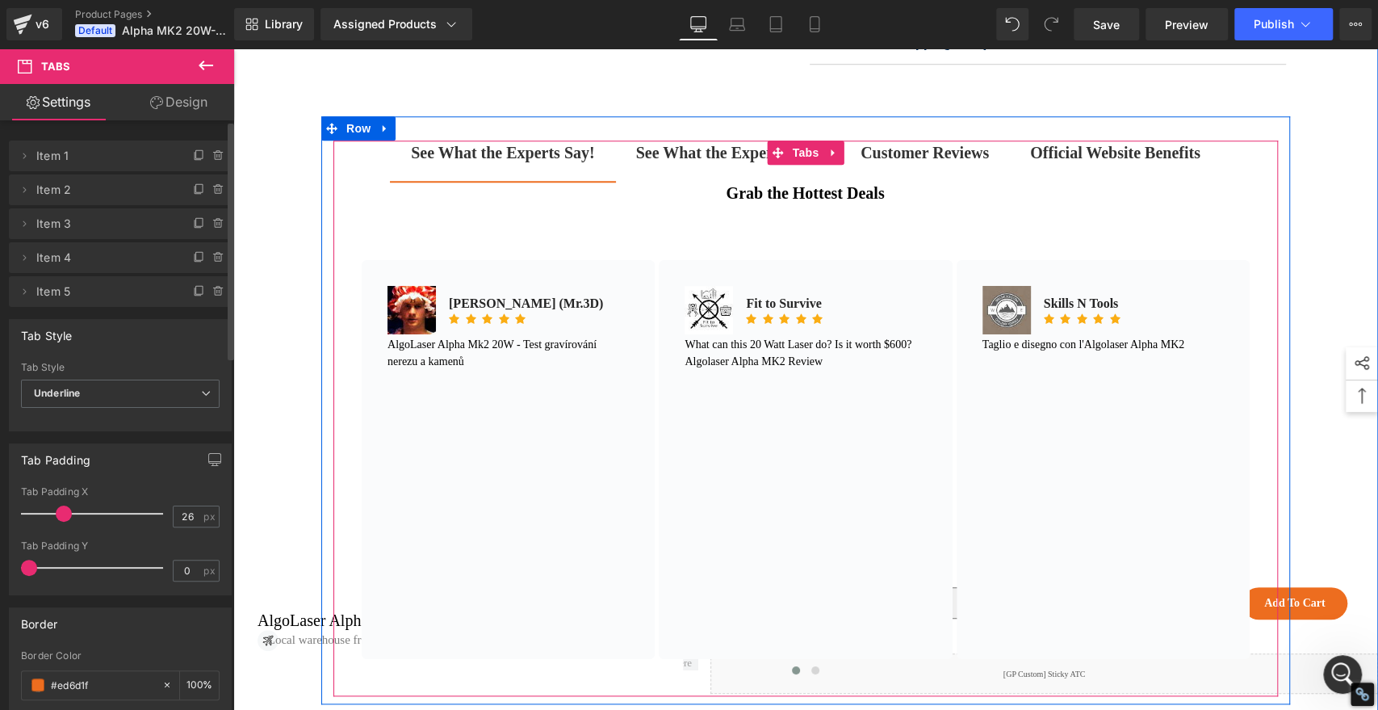
click at [233, 48] on div at bounding box center [233, 48] width 0 height 0
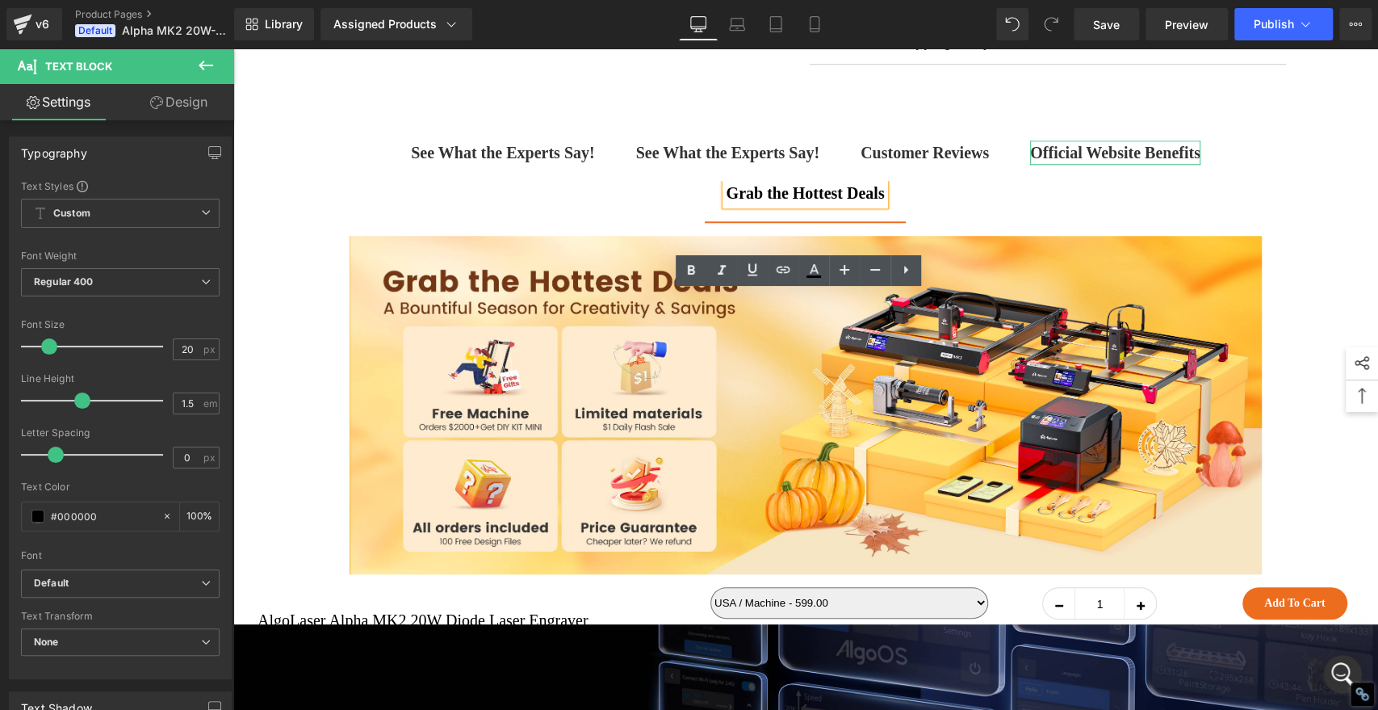
click at [1070, 162] on b "Official Website Benefits" at bounding box center [1115, 153] width 170 height 18
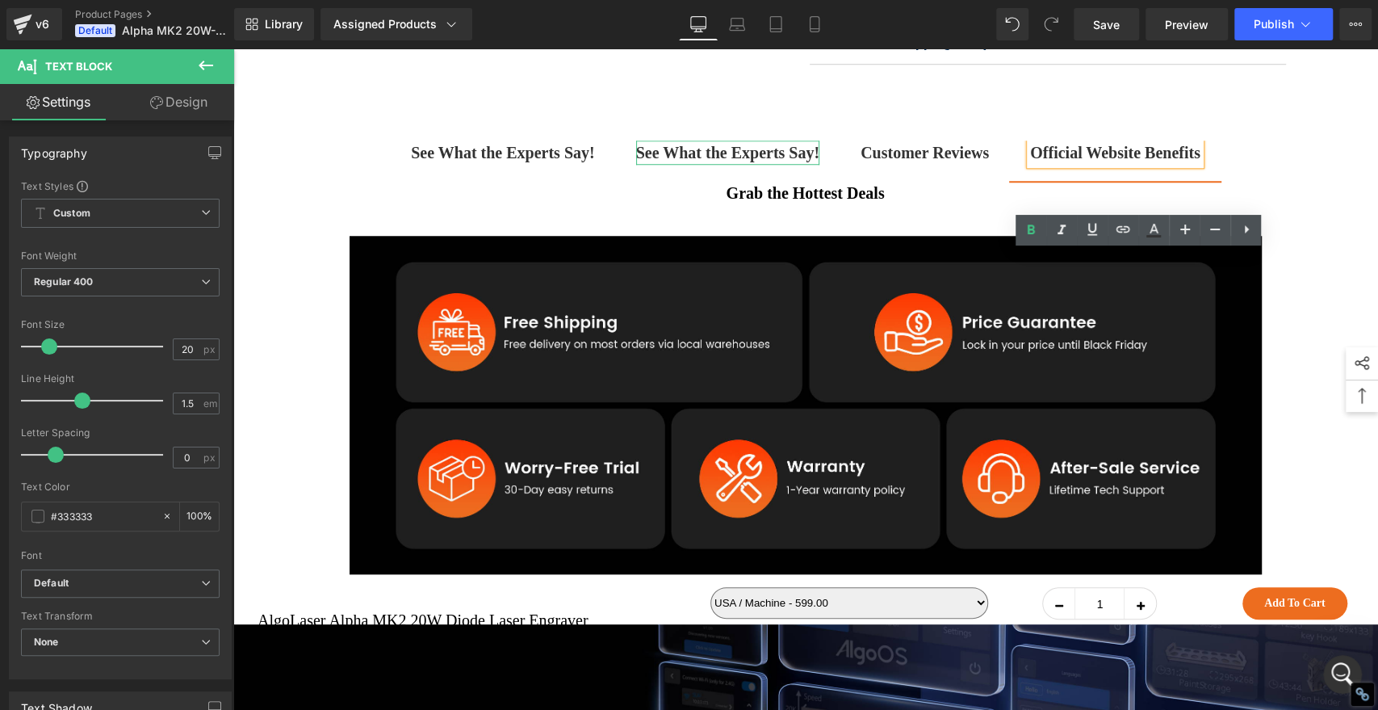
click at [683, 162] on strong "See What the Experts Say!" at bounding box center [727, 153] width 183 height 18
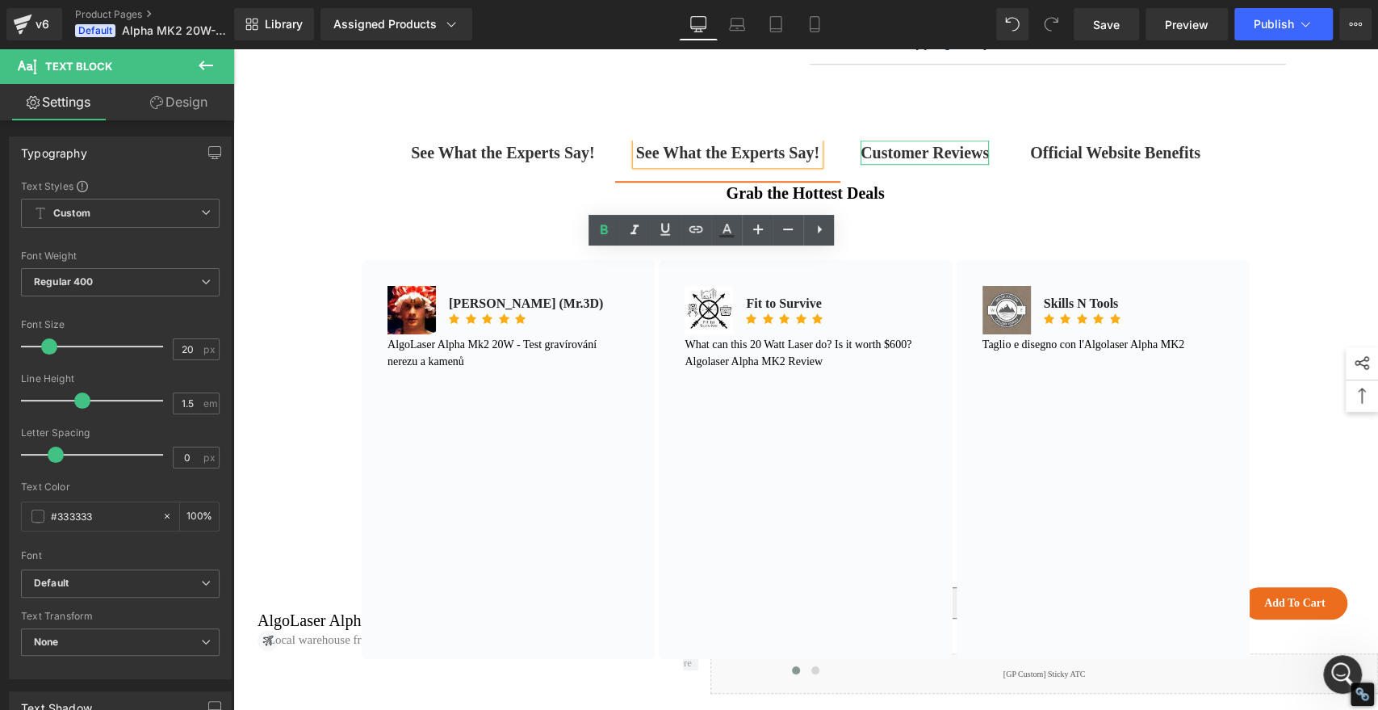
click at [938, 162] on strong "Customer Reviews" at bounding box center [925, 153] width 128 height 18
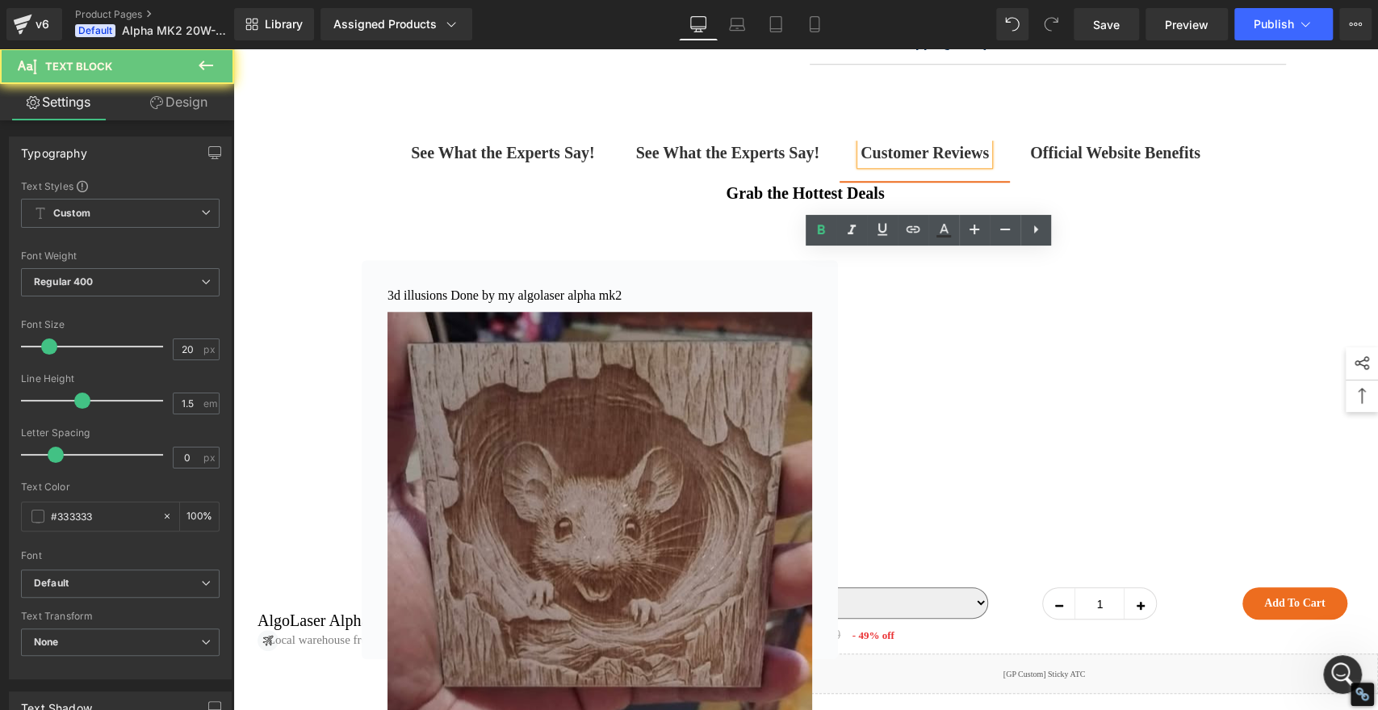
click at [938, 162] on strong "Customer Reviews" at bounding box center [925, 153] width 128 height 18
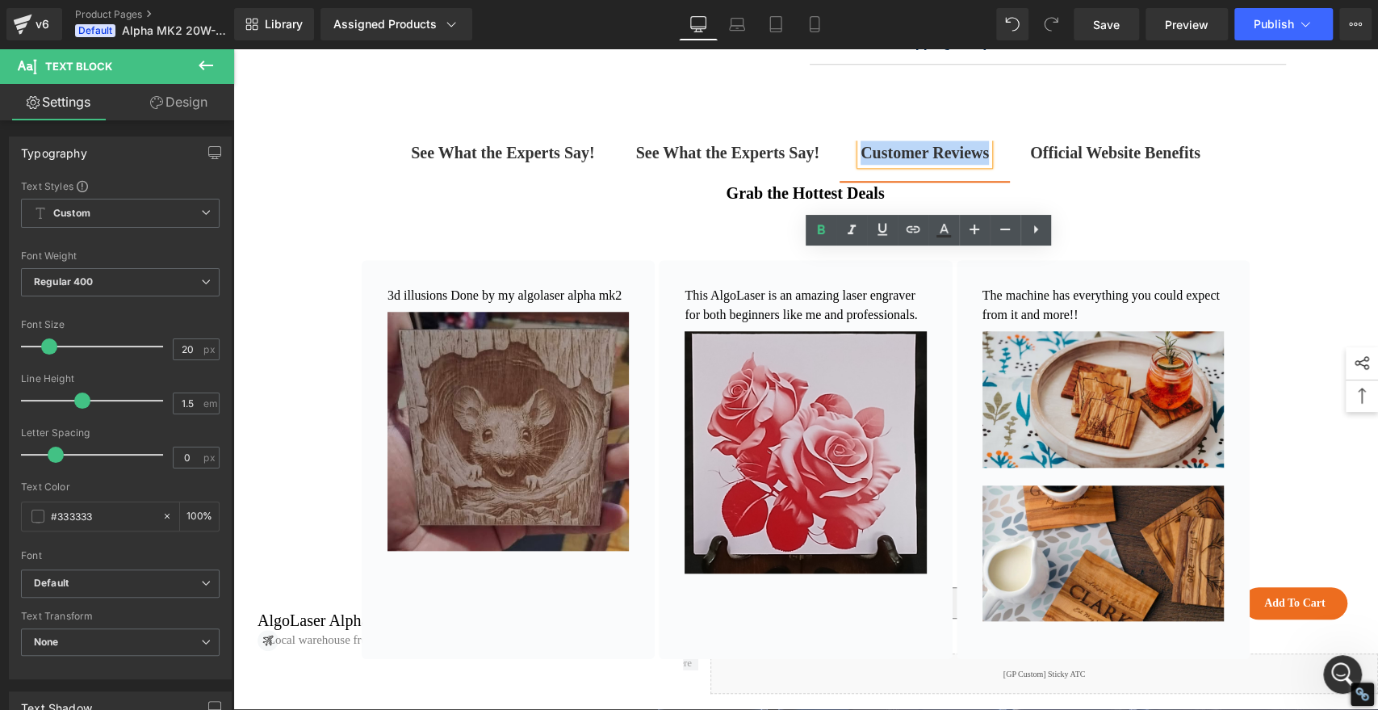
copy strong "Customer Reviews"
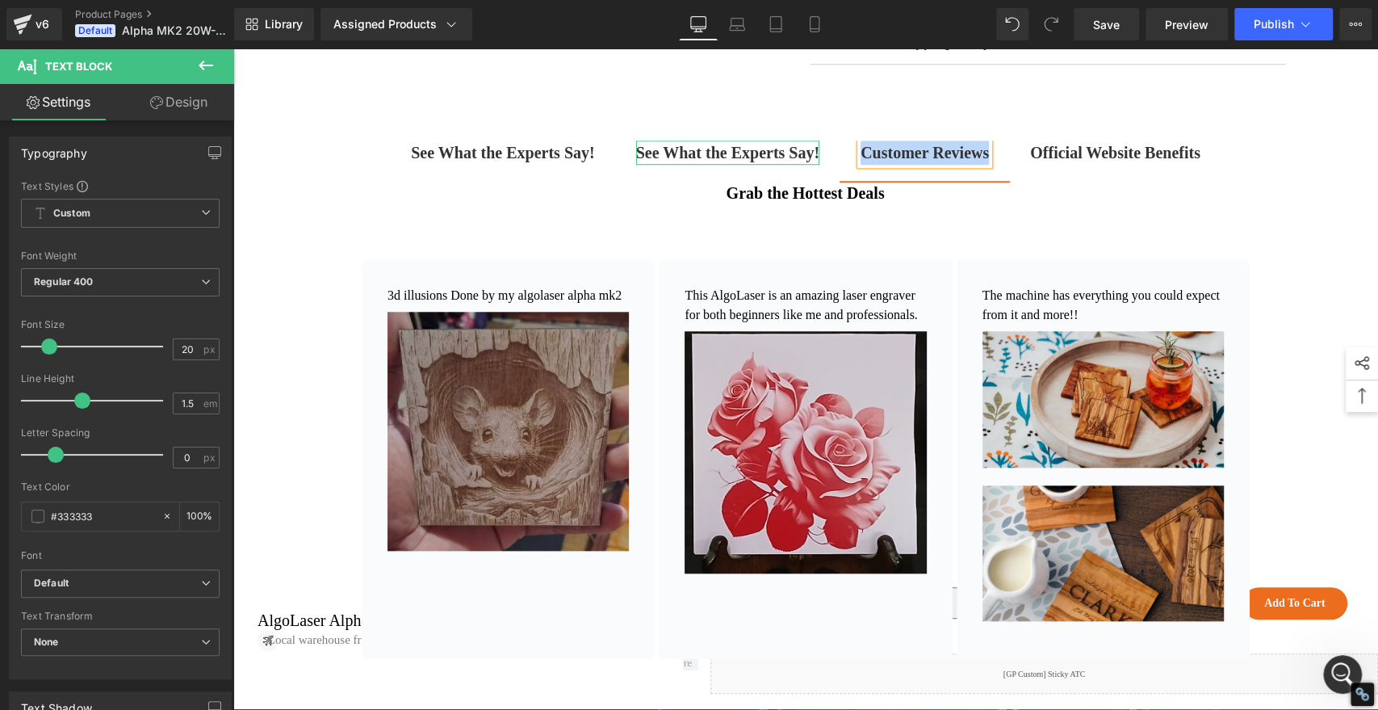
click at [695, 162] on strong "See What the Experts Say!" at bounding box center [727, 153] width 183 height 18
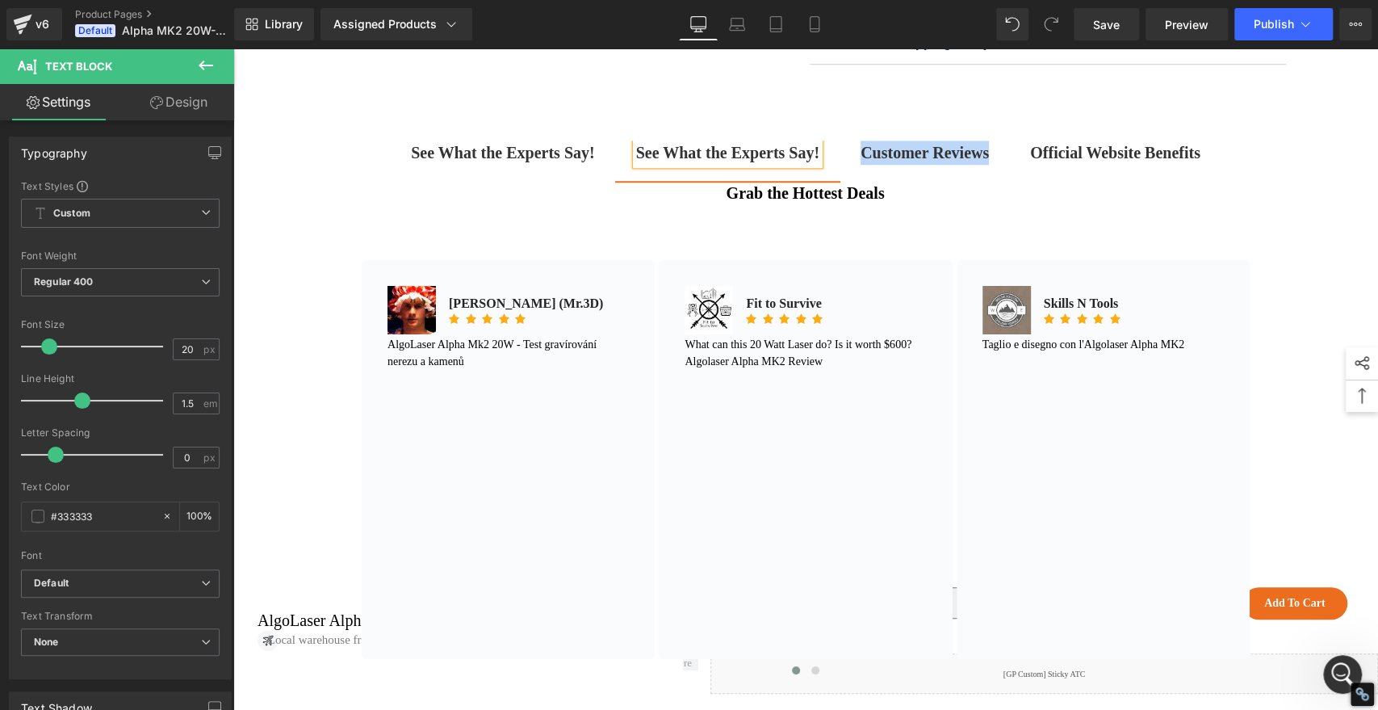
click at [695, 162] on strong "See What the Experts Say!" at bounding box center [727, 153] width 183 height 18
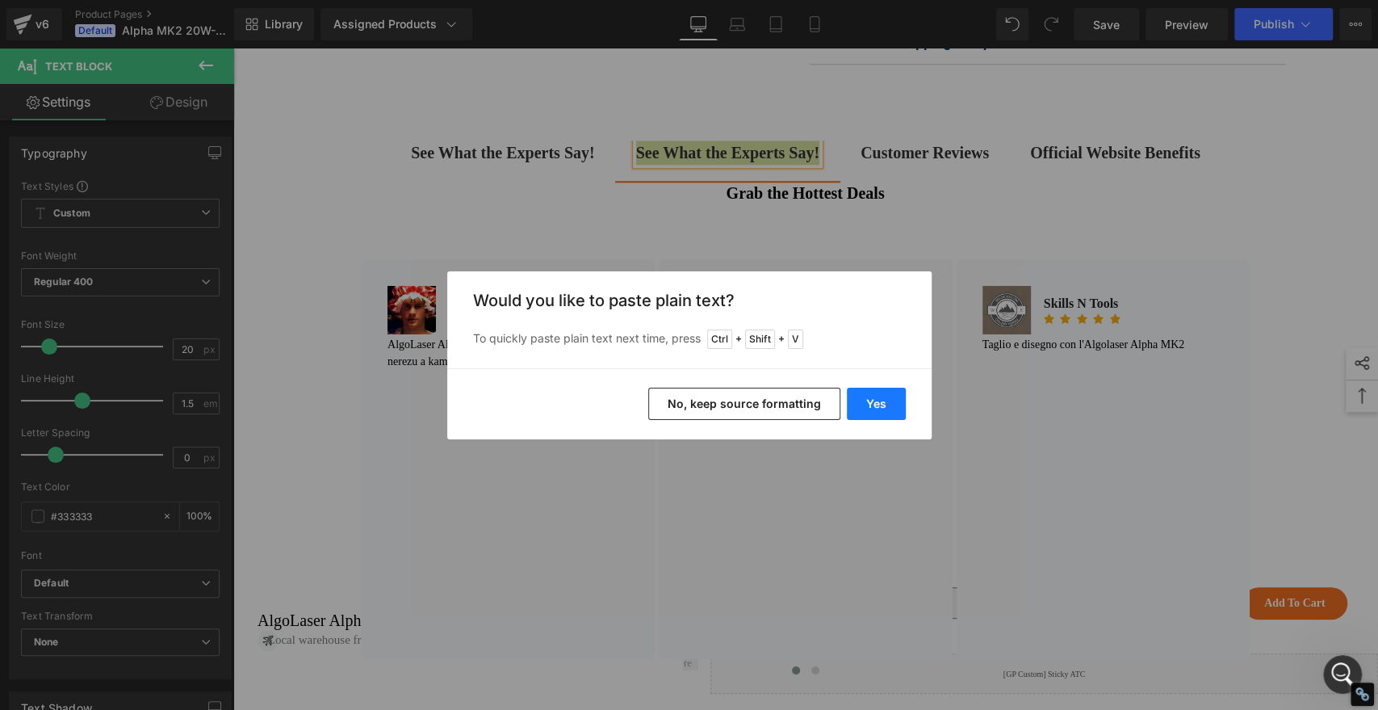
click at [866, 405] on button "Yes" at bounding box center [876, 404] width 59 height 32
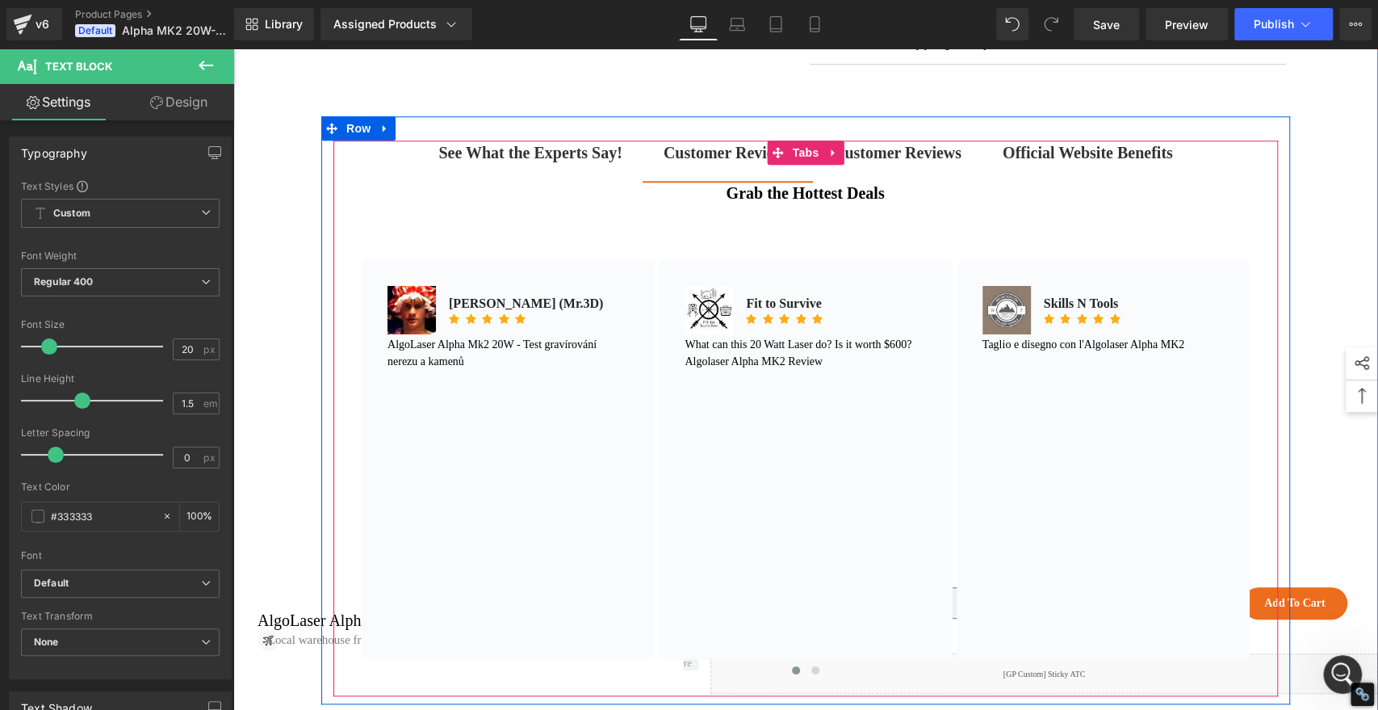
click at [892, 162] on strong "Customer Reviews" at bounding box center [897, 153] width 128 height 18
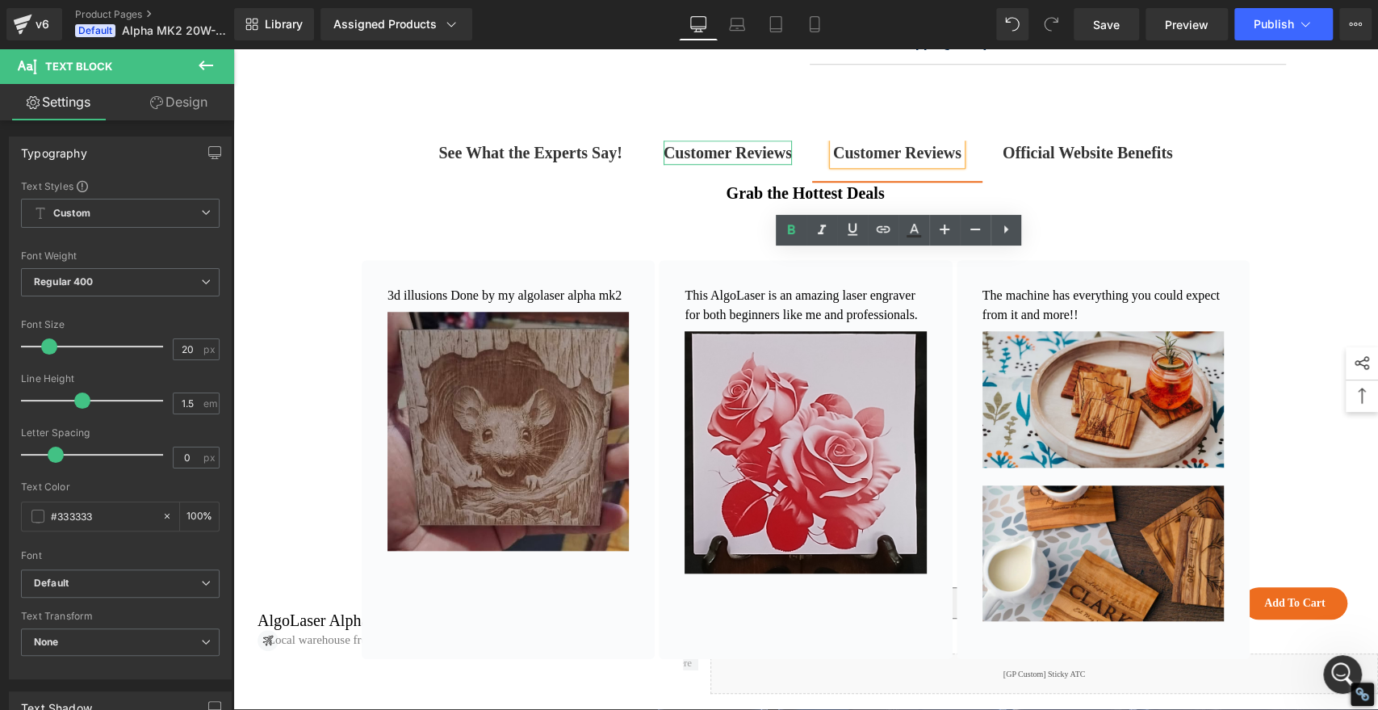
click at [683, 162] on b "Customer Reviews" at bounding box center [728, 153] width 128 height 18
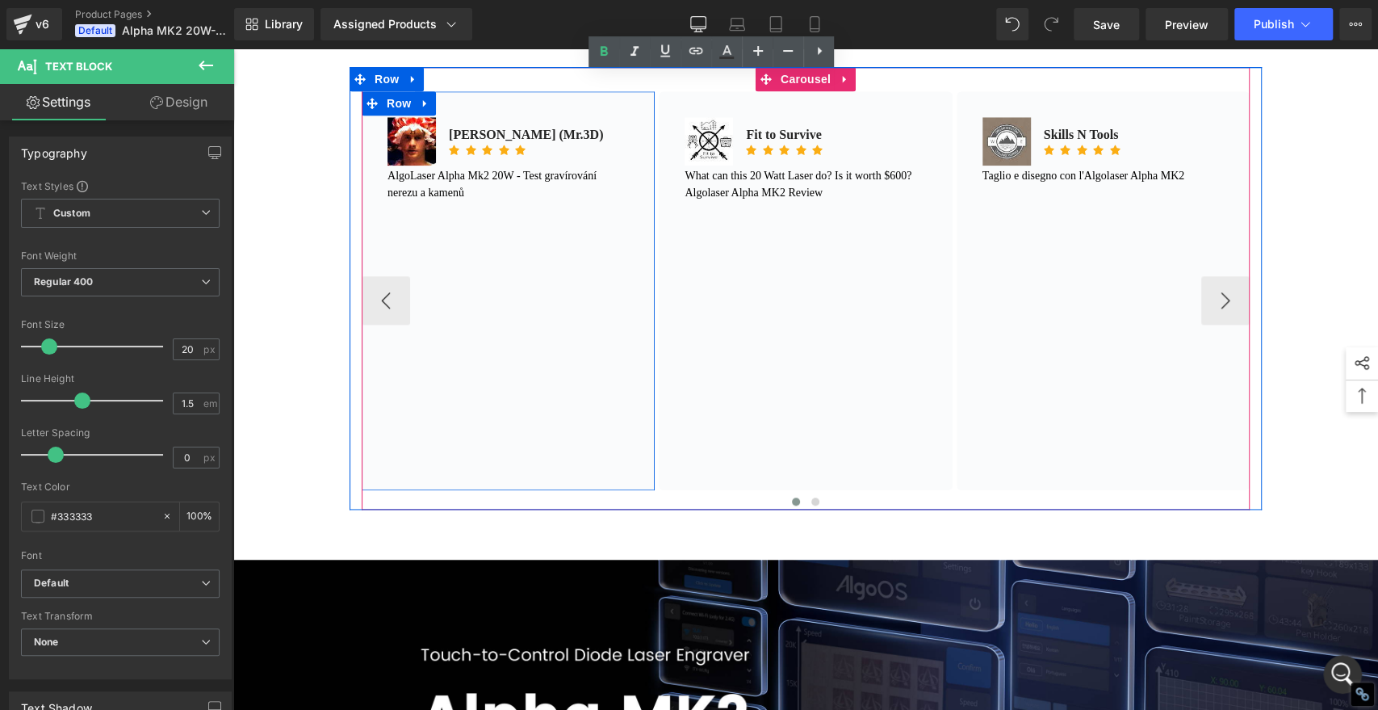
scroll to position [1106, 0]
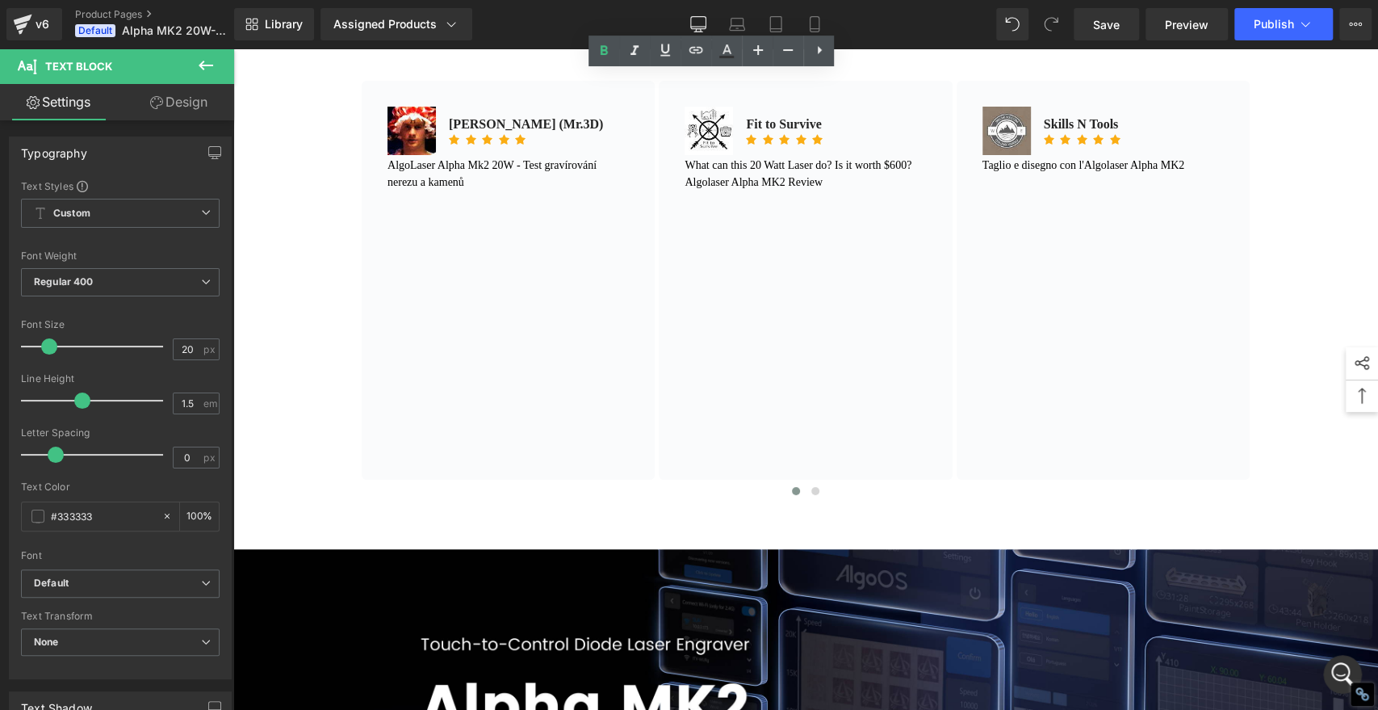
scroll to position [956, 0]
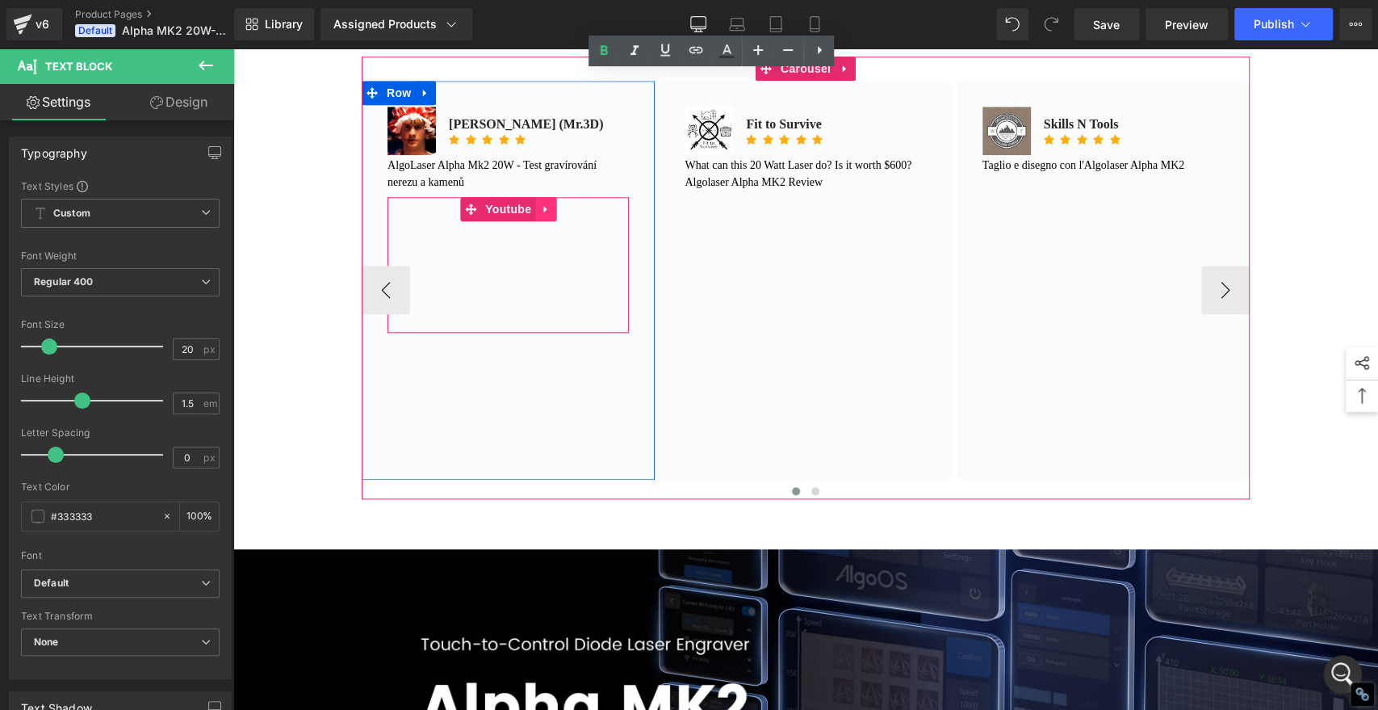
click at [542, 215] on icon at bounding box center [545, 209] width 11 height 12
click at [551, 215] on icon at bounding box center [556, 208] width 11 height 11
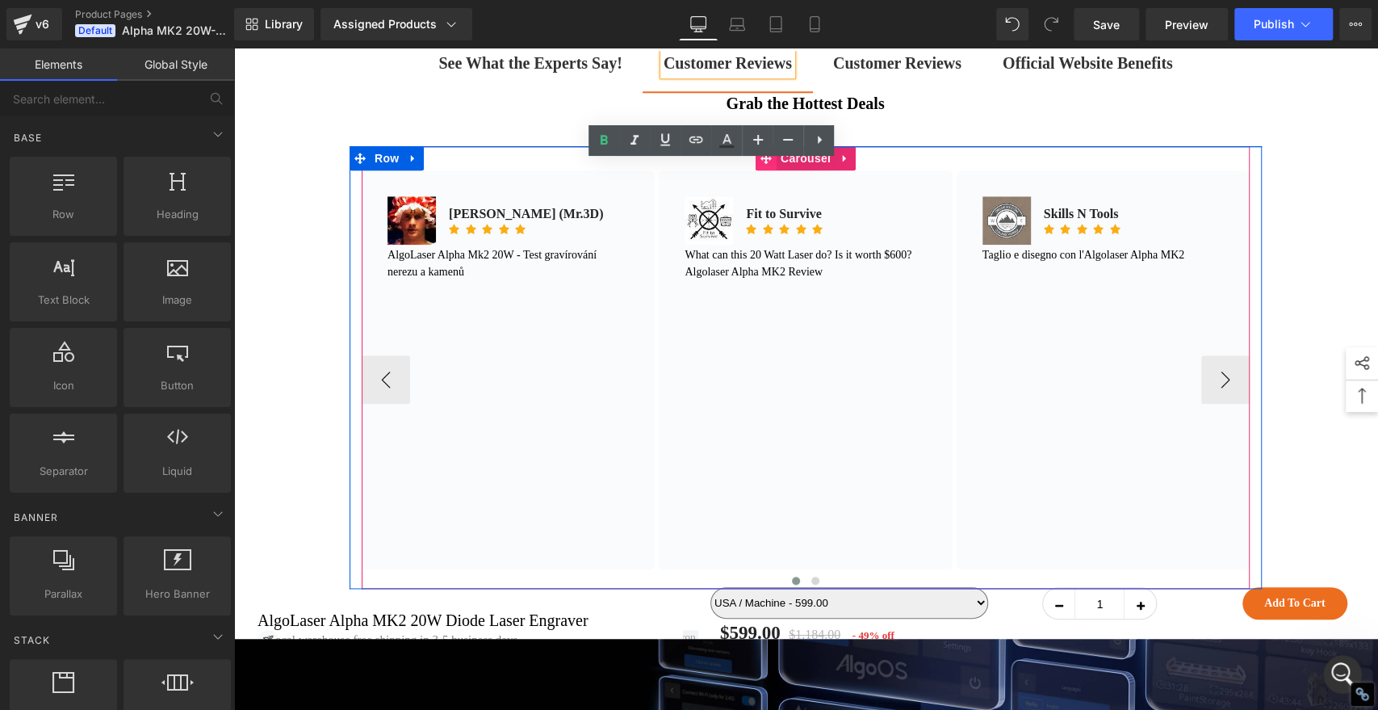
scroll to position [893, 0]
click at [761, 164] on icon at bounding box center [766, 158] width 11 height 11
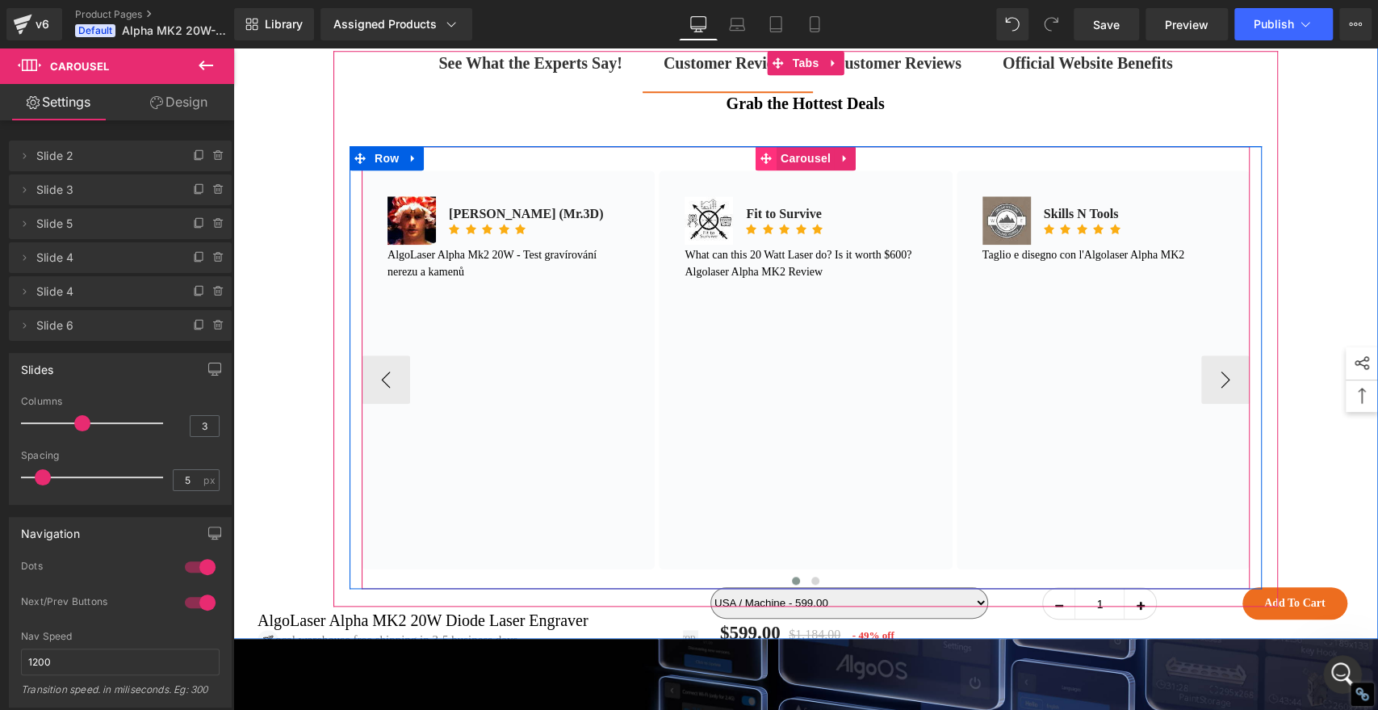
click at [764, 165] on icon at bounding box center [766, 159] width 11 height 12
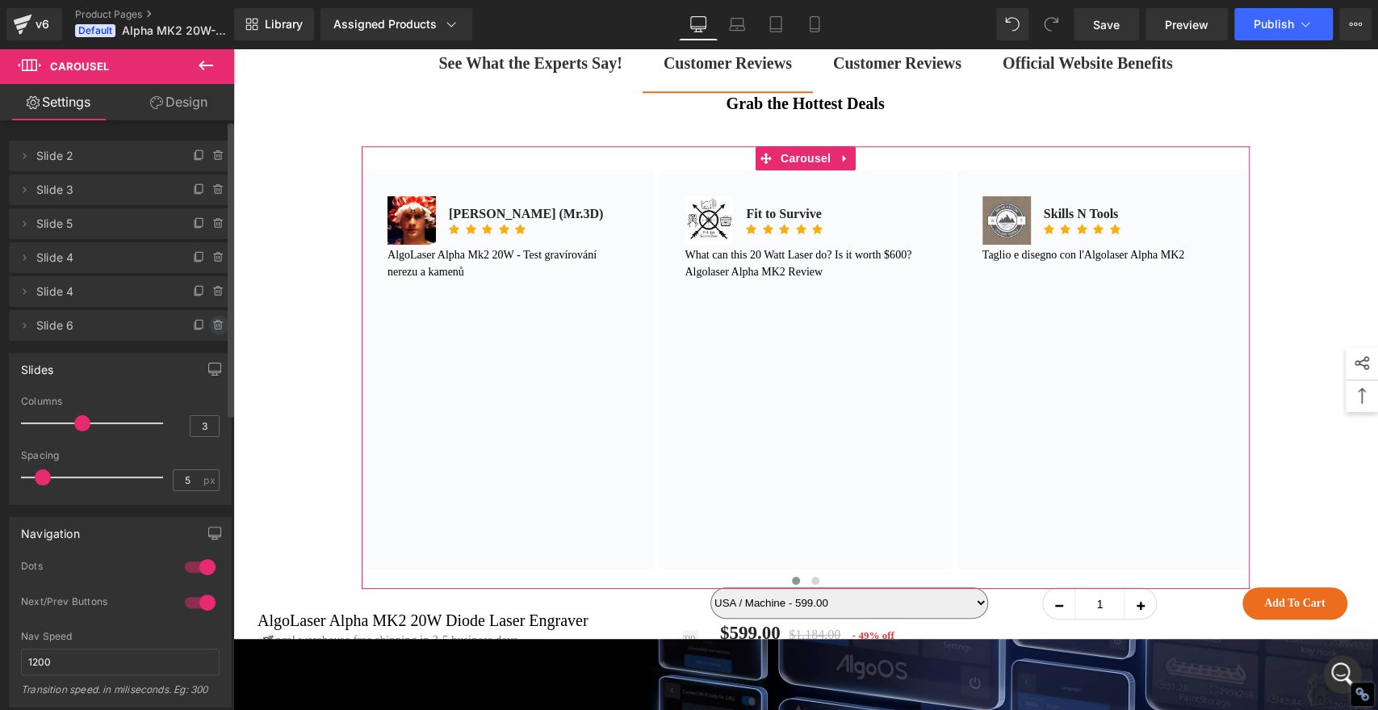
click at [213, 322] on icon at bounding box center [217, 322] width 9 height 0
click at [199, 324] on button "Delete" at bounding box center [201, 326] width 51 height 21
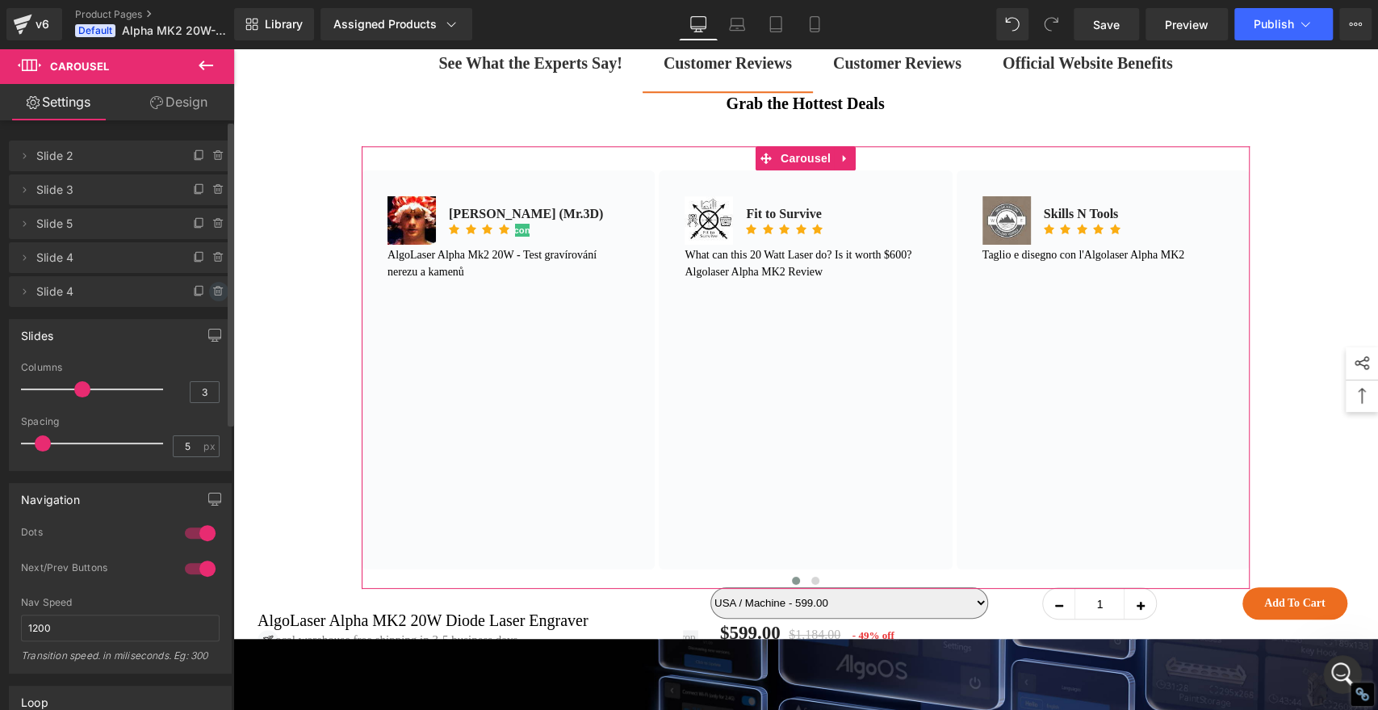
click at [212, 291] on icon at bounding box center [218, 291] width 13 height 13
click at [209, 296] on button "Delete" at bounding box center [201, 292] width 51 height 21
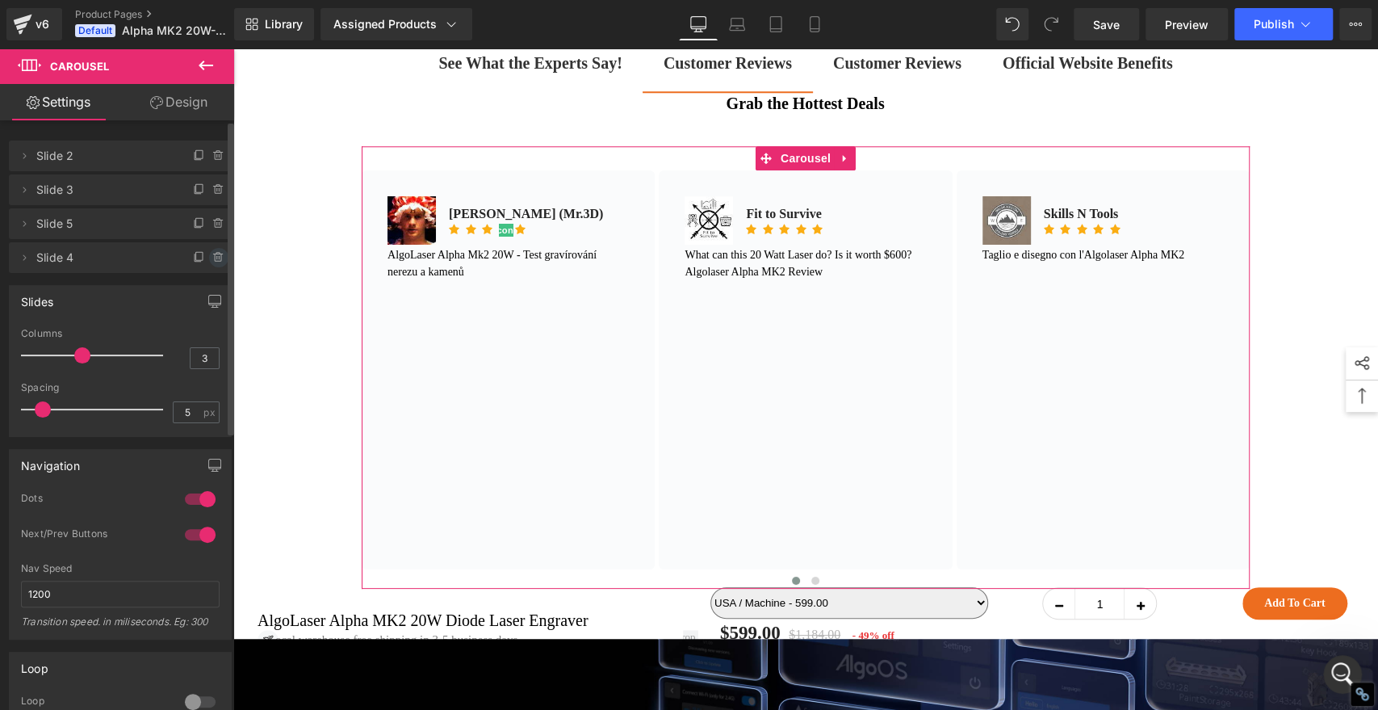
click at [212, 255] on icon at bounding box center [218, 257] width 13 height 13
click at [201, 262] on button "Delete" at bounding box center [201, 258] width 51 height 21
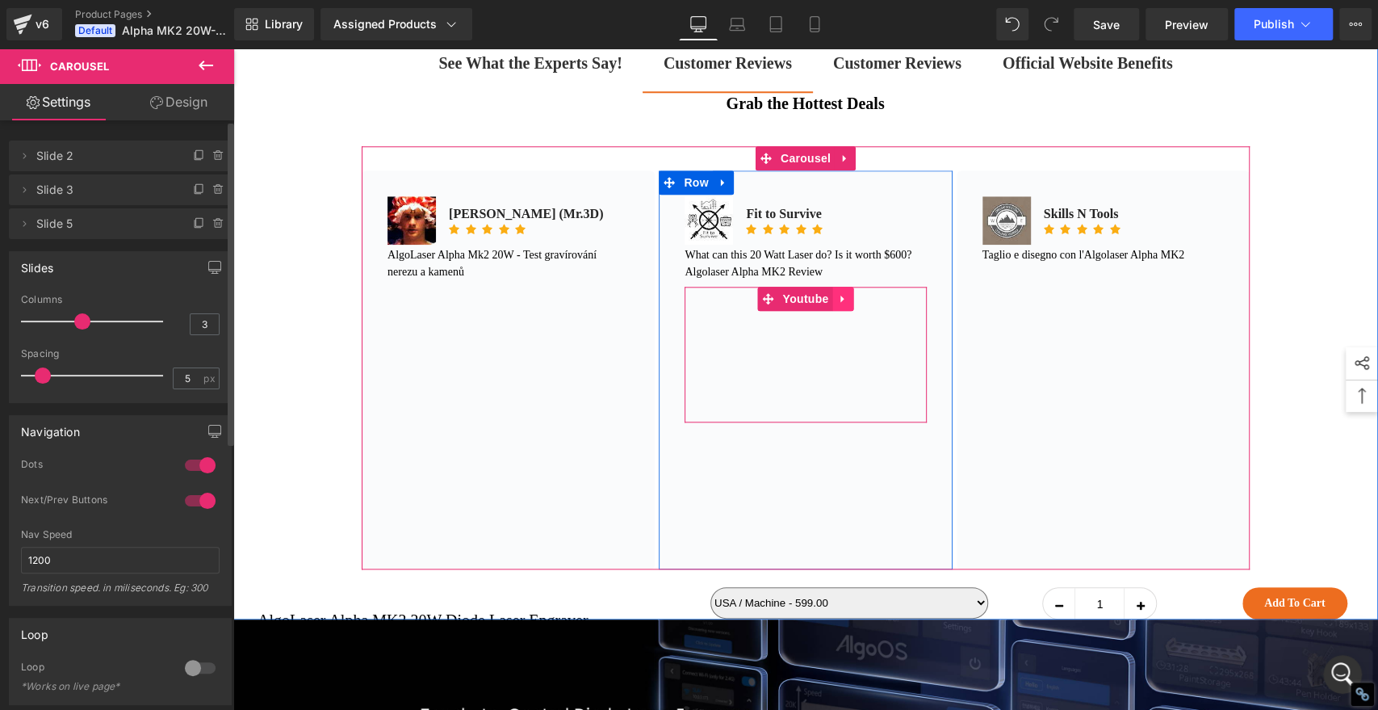
click at [838, 304] on icon at bounding box center [843, 298] width 11 height 12
click at [849, 304] on icon at bounding box center [854, 298] width 11 height 11
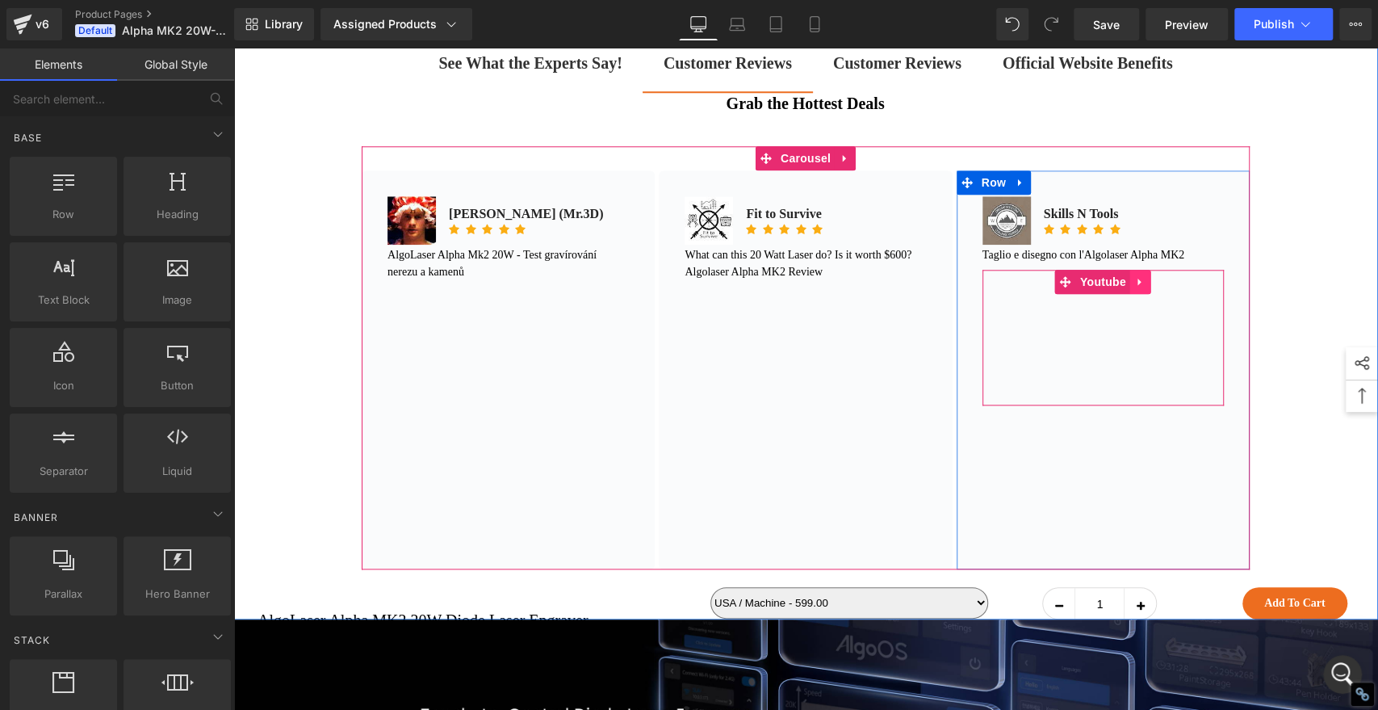
click at [1135, 287] on icon at bounding box center [1140, 281] width 11 height 12
click at [1146, 287] on icon at bounding box center [1151, 281] width 11 height 12
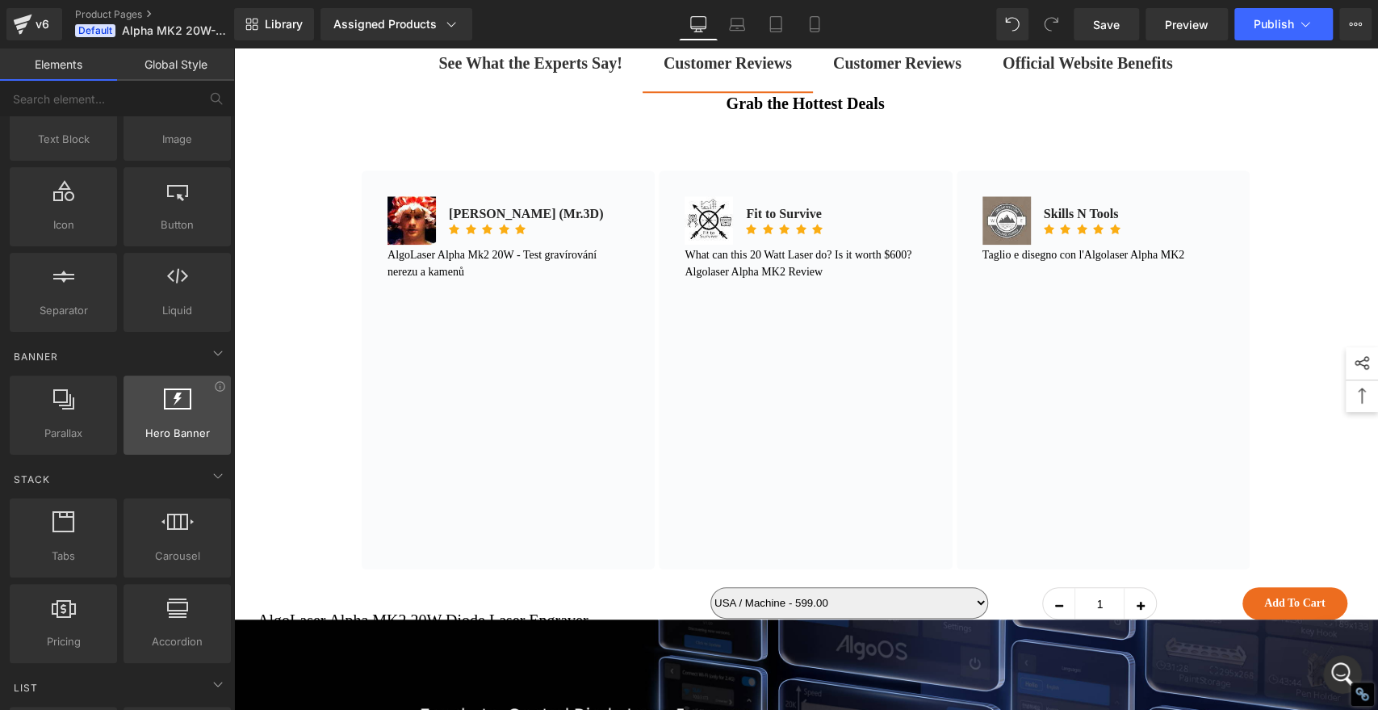
scroll to position [0, 0]
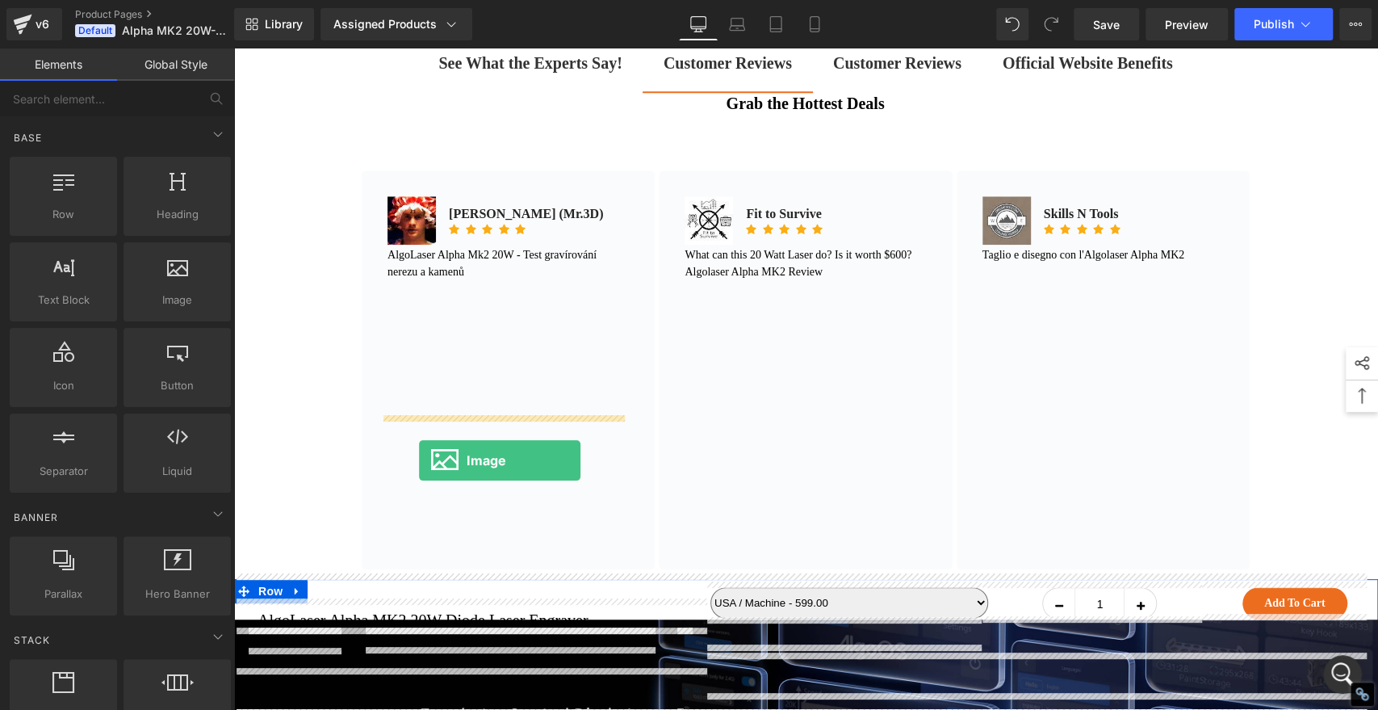
drag, startPoint x: 409, startPoint y: 330, endPoint x: 419, endPoint y: 461, distance: 131.2
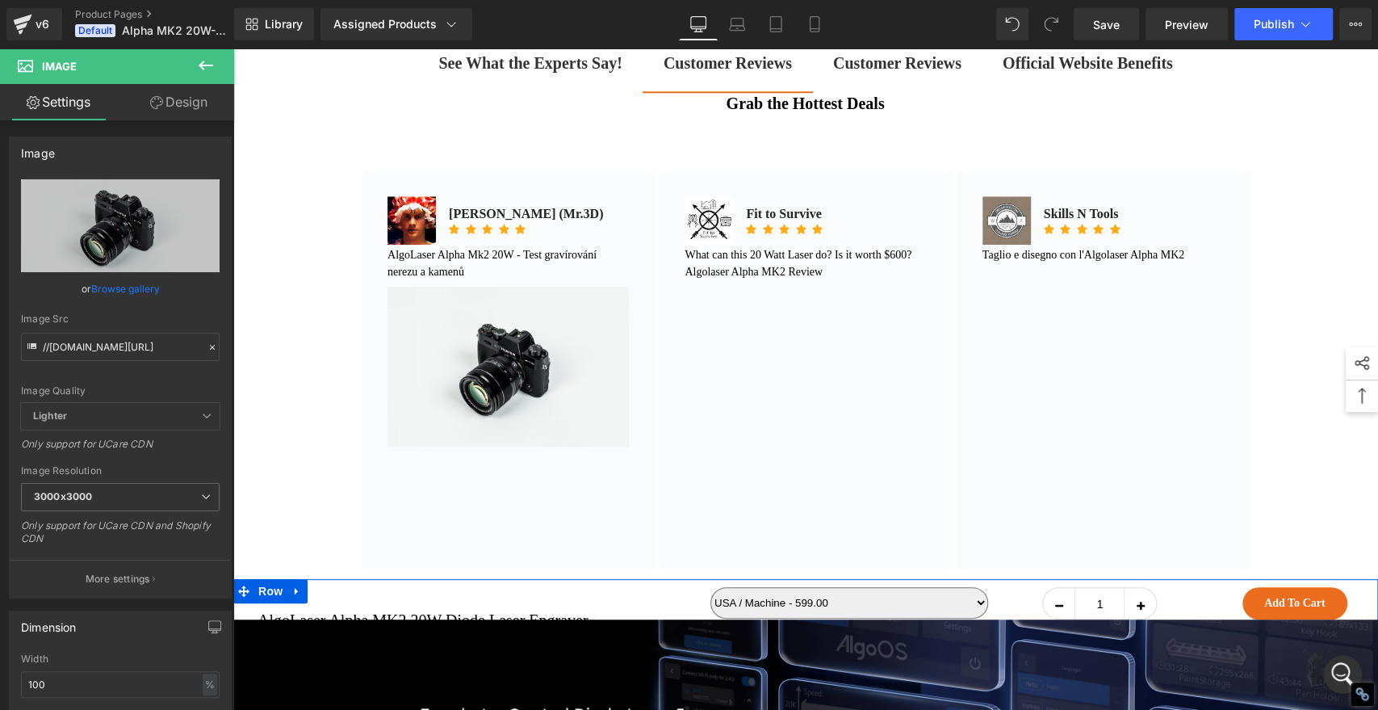
click at [206, 59] on icon at bounding box center [205, 65] width 19 height 19
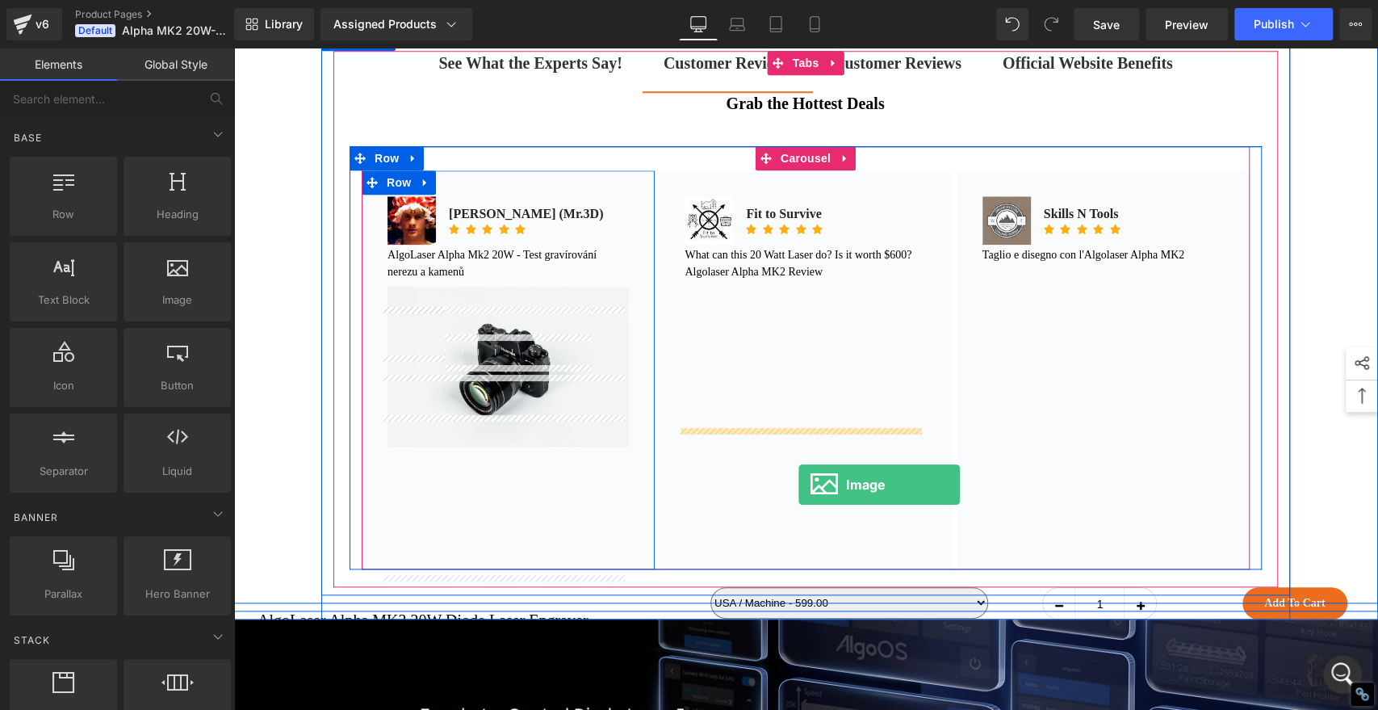
drag, startPoint x: 408, startPoint y: 343, endPoint x: 799, endPoint y: 485, distance: 415.6
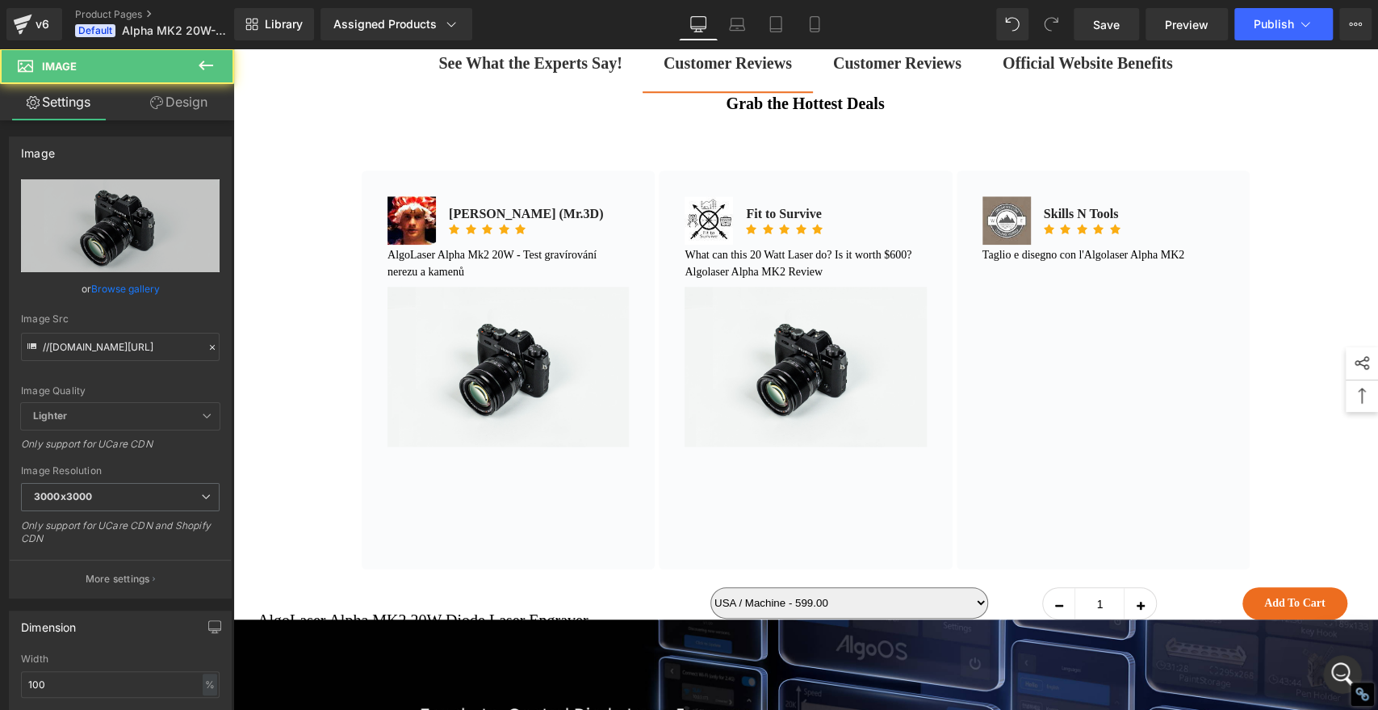
click at [197, 65] on icon at bounding box center [205, 65] width 19 height 19
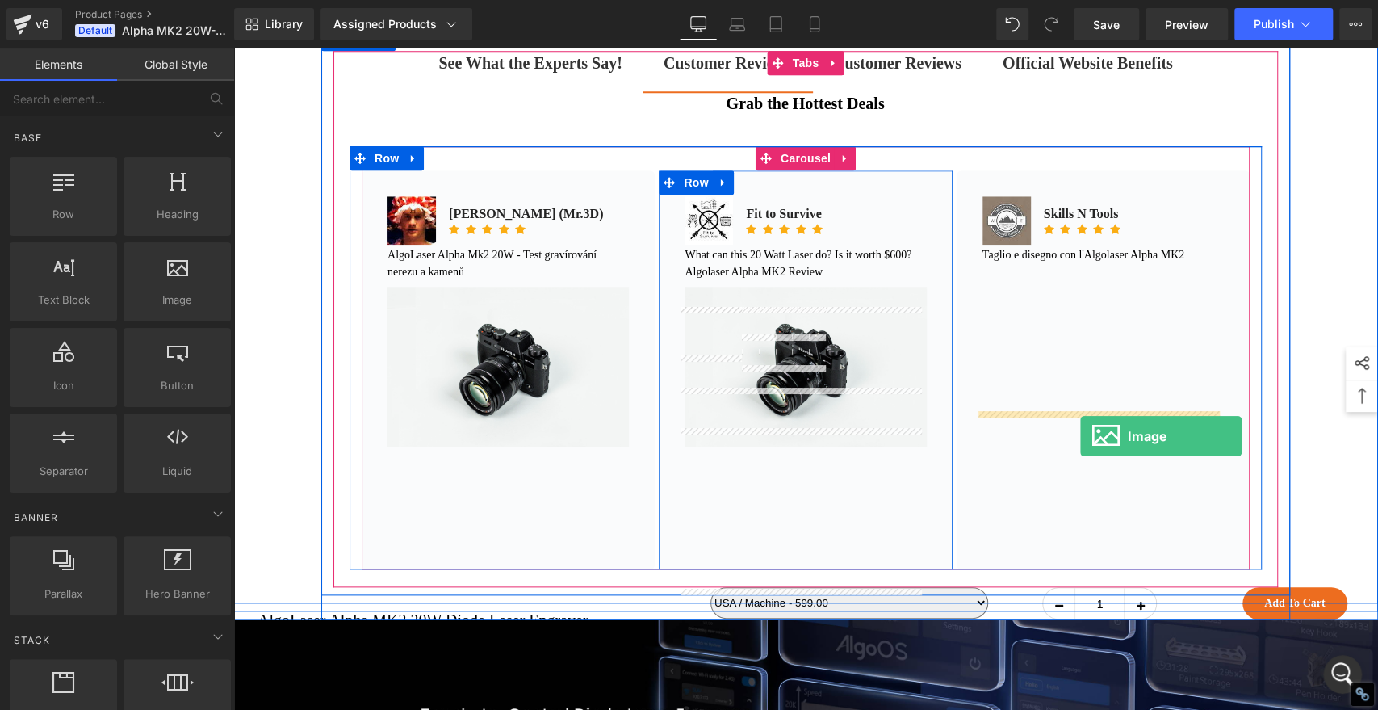
drag, startPoint x: 414, startPoint y: 333, endPoint x: 1080, endPoint y: 437, distance: 674.2
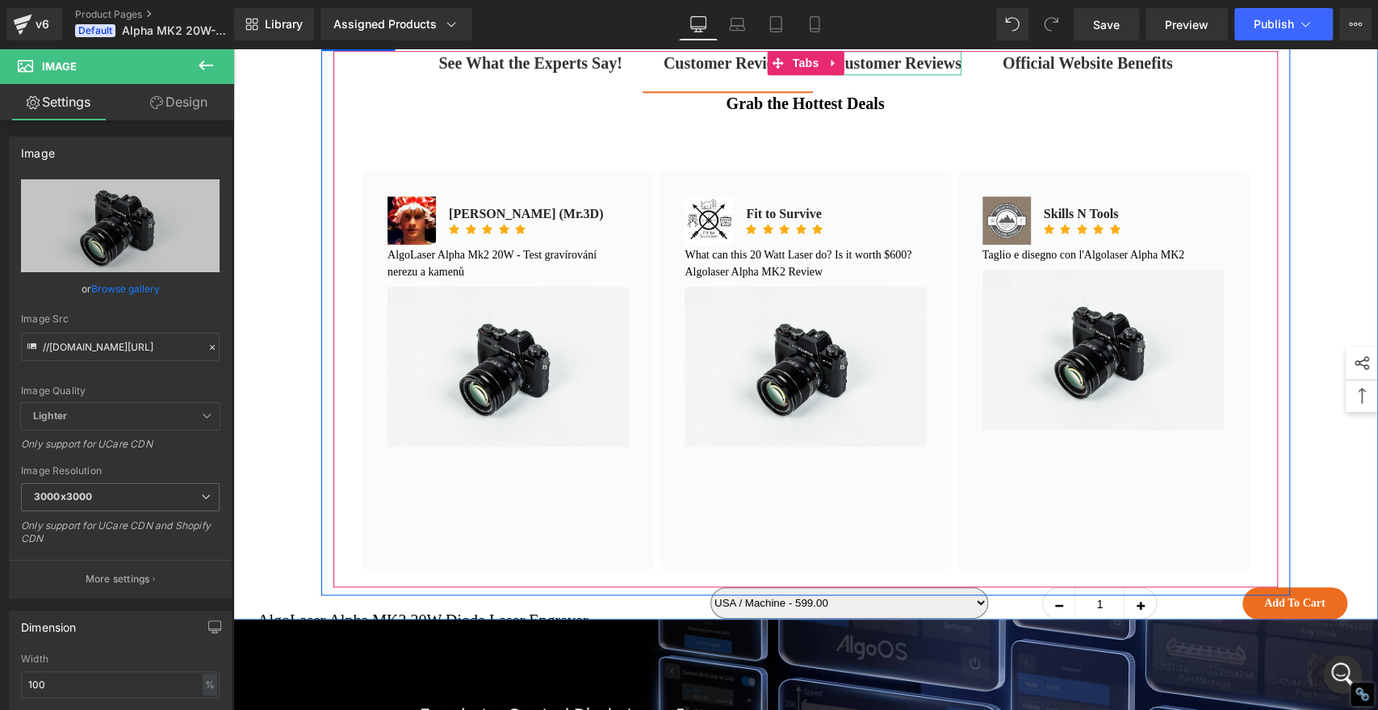
click at [902, 72] on strong "Customer Reviews" at bounding box center [897, 63] width 128 height 18
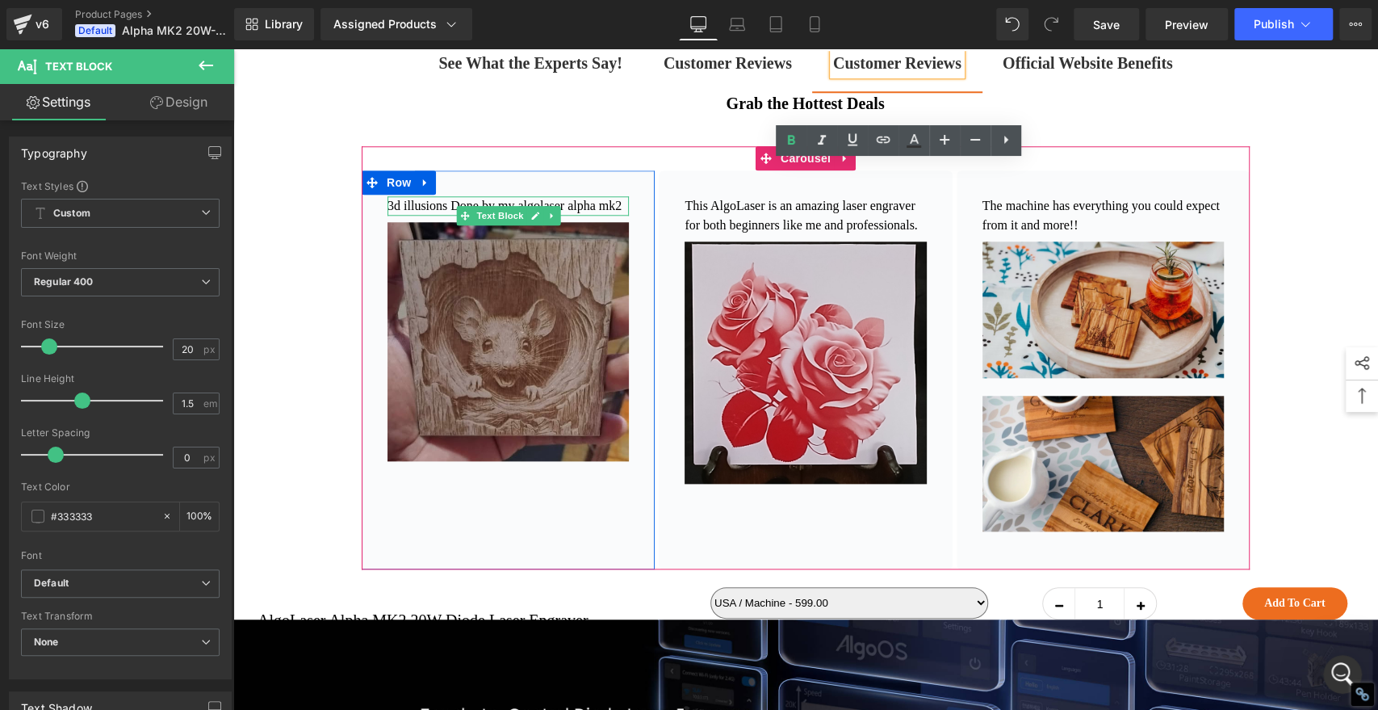
click at [416, 216] on p "3d illusions Done by my algolaser alpha mk2" at bounding box center [508, 205] width 241 height 19
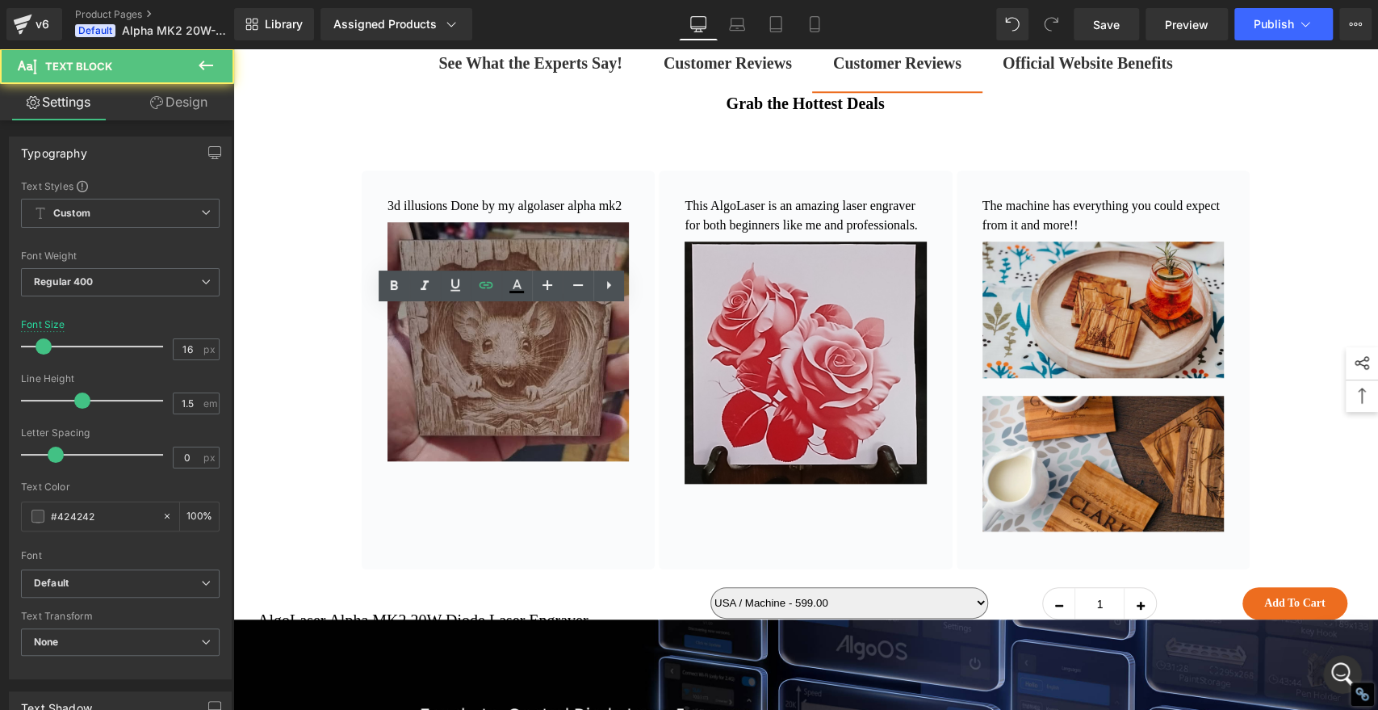
click at [416, 216] on p "3d illusions Done by my algolaser alpha mk2" at bounding box center [508, 205] width 241 height 19
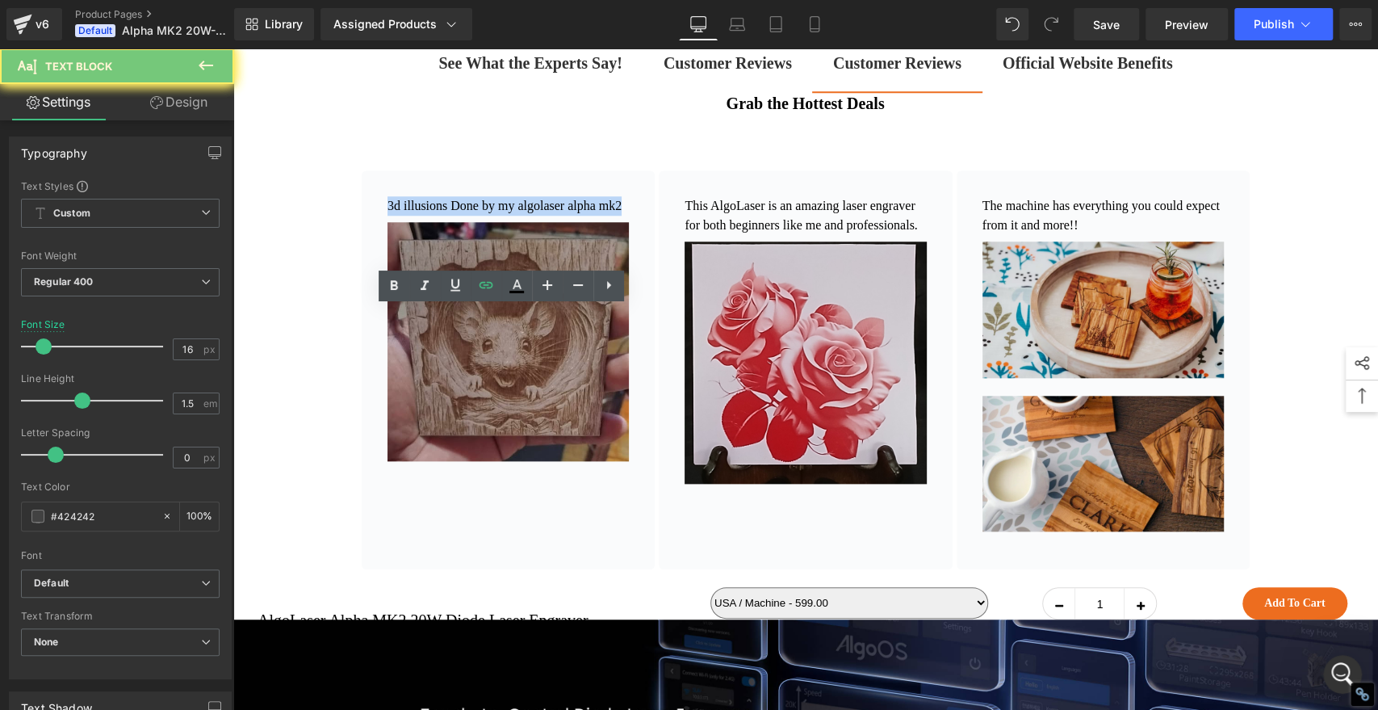
click at [416, 216] on p "3d illusions Done by my algolaser alpha mk2" at bounding box center [508, 205] width 241 height 19
copy link "3d illusions Done by my algolaser alpha mk2"
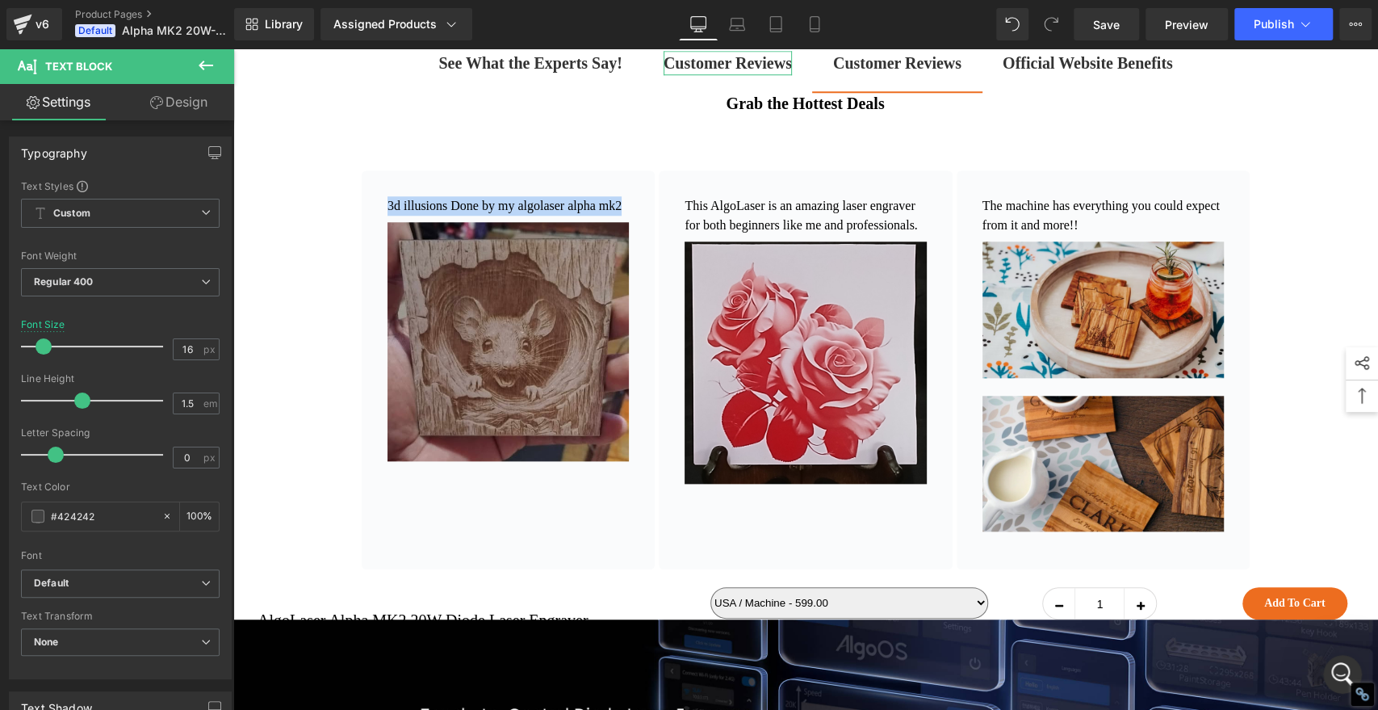
click at [680, 72] on b "Customer Reviews" at bounding box center [728, 63] width 128 height 18
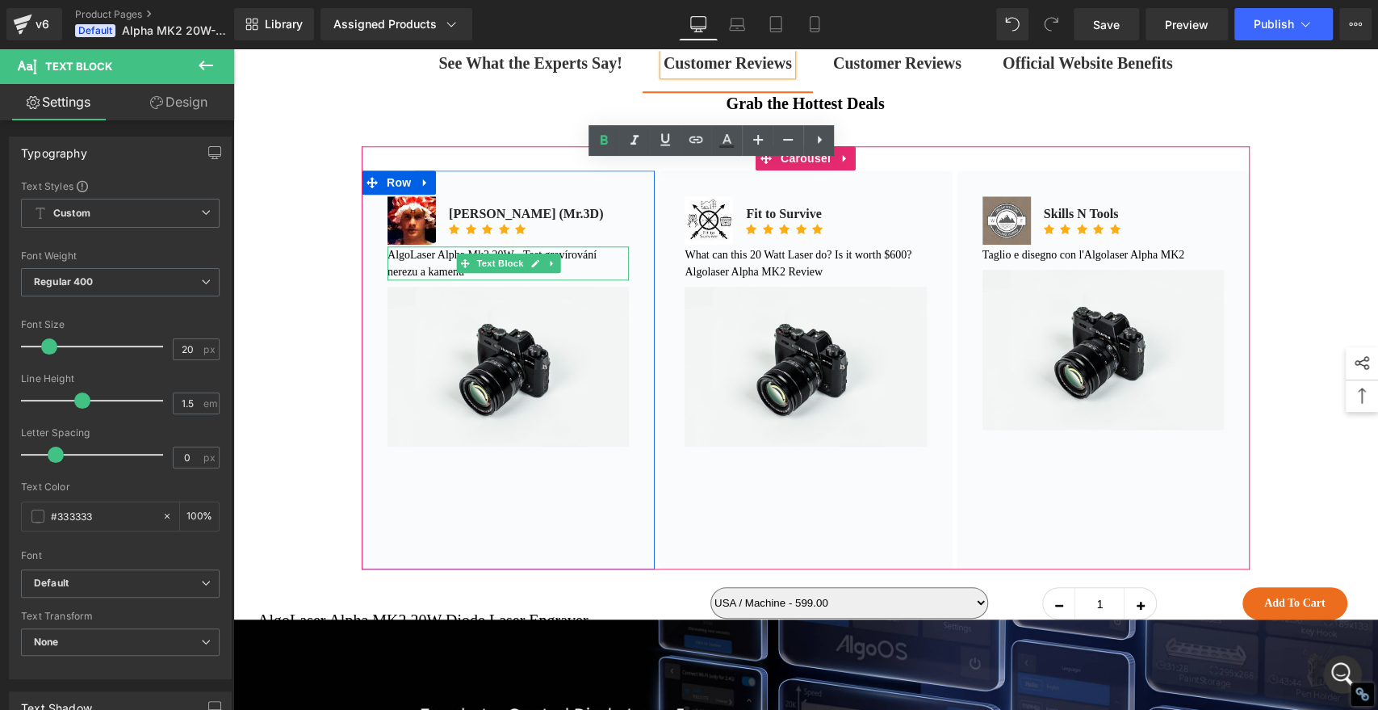
click at [430, 278] on font "AlgoLaser Alpha Mk2 20W - Test gravírování nerezu a kamenů" at bounding box center [492, 263] width 209 height 29
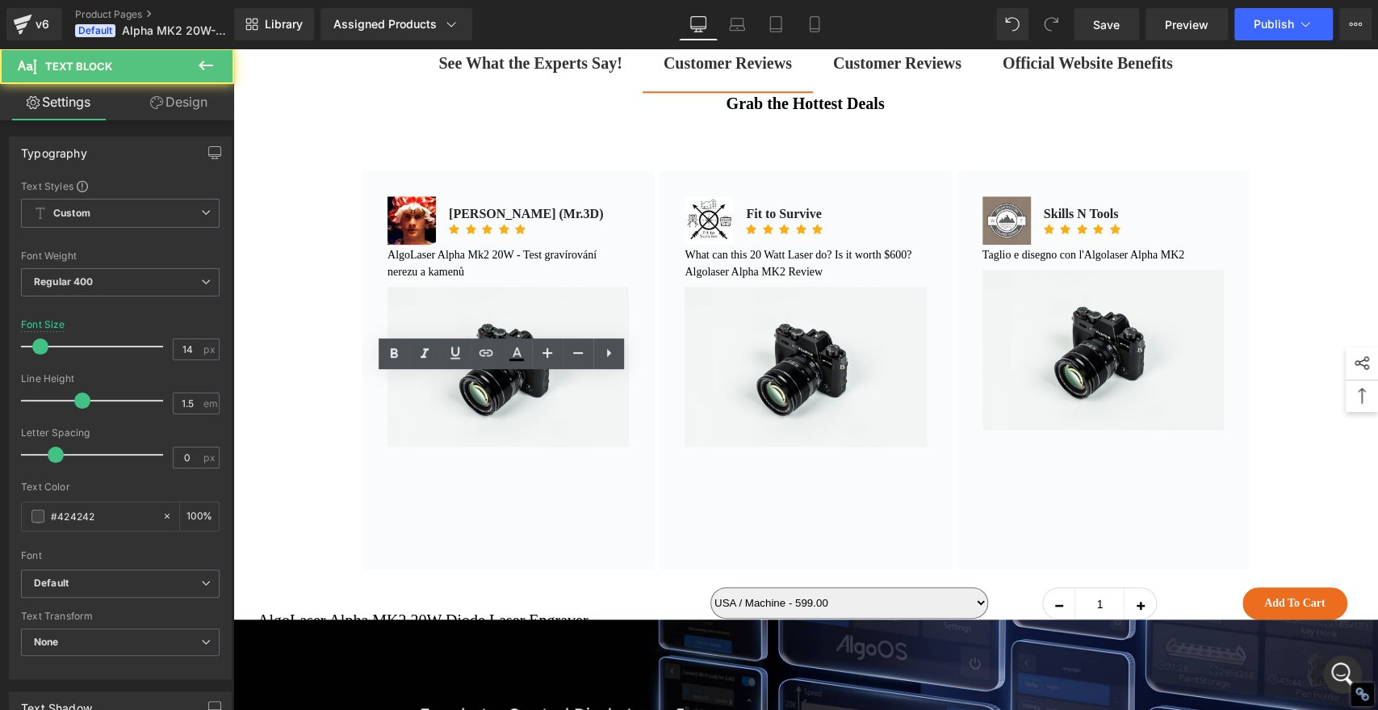
click at [488, 280] on p "AlgoLaser Alpha Mk2 20W - Test gravírování nerezu a kamenů" at bounding box center [508, 263] width 241 height 34
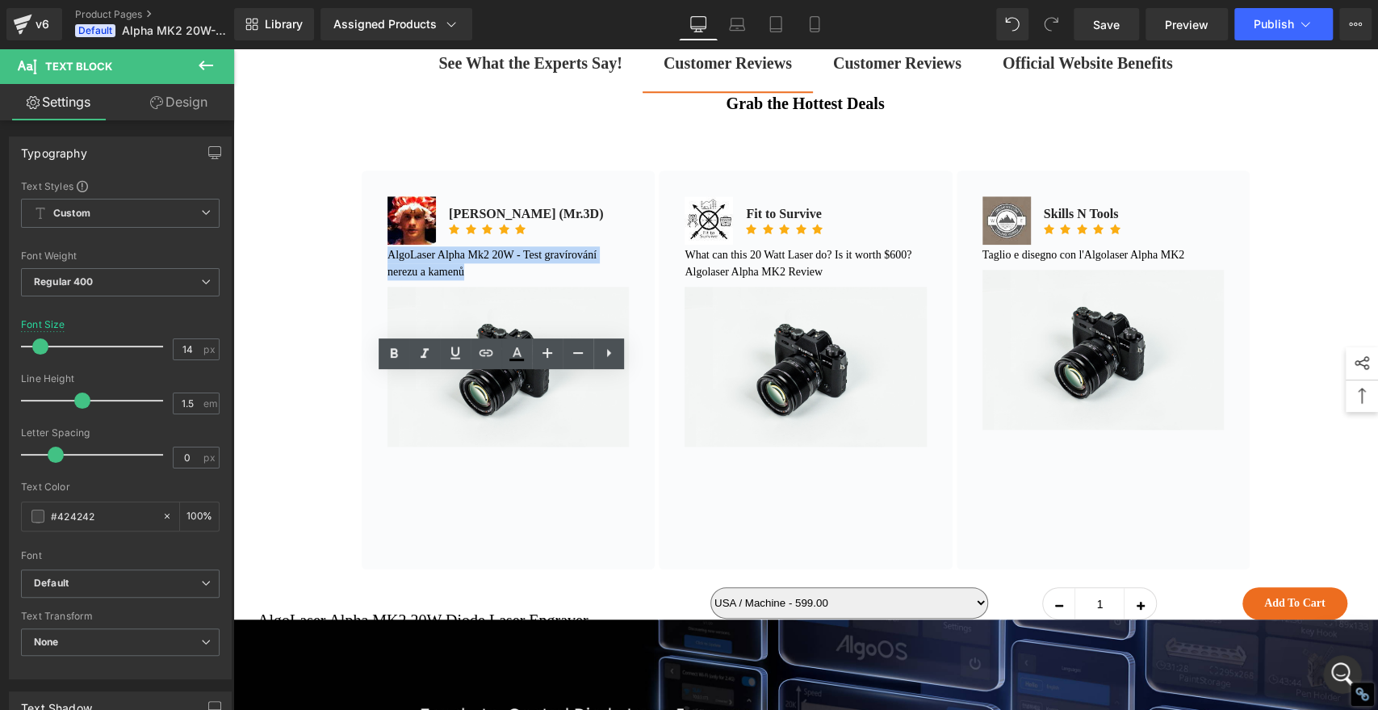
drag, startPoint x: 480, startPoint y: 401, endPoint x: 383, endPoint y: 387, distance: 98.8
click at [388, 280] on p "AlgoLaser Alpha Mk2 20W - Test gravírování nerezu a kamenů" at bounding box center [508, 263] width 241 height 34
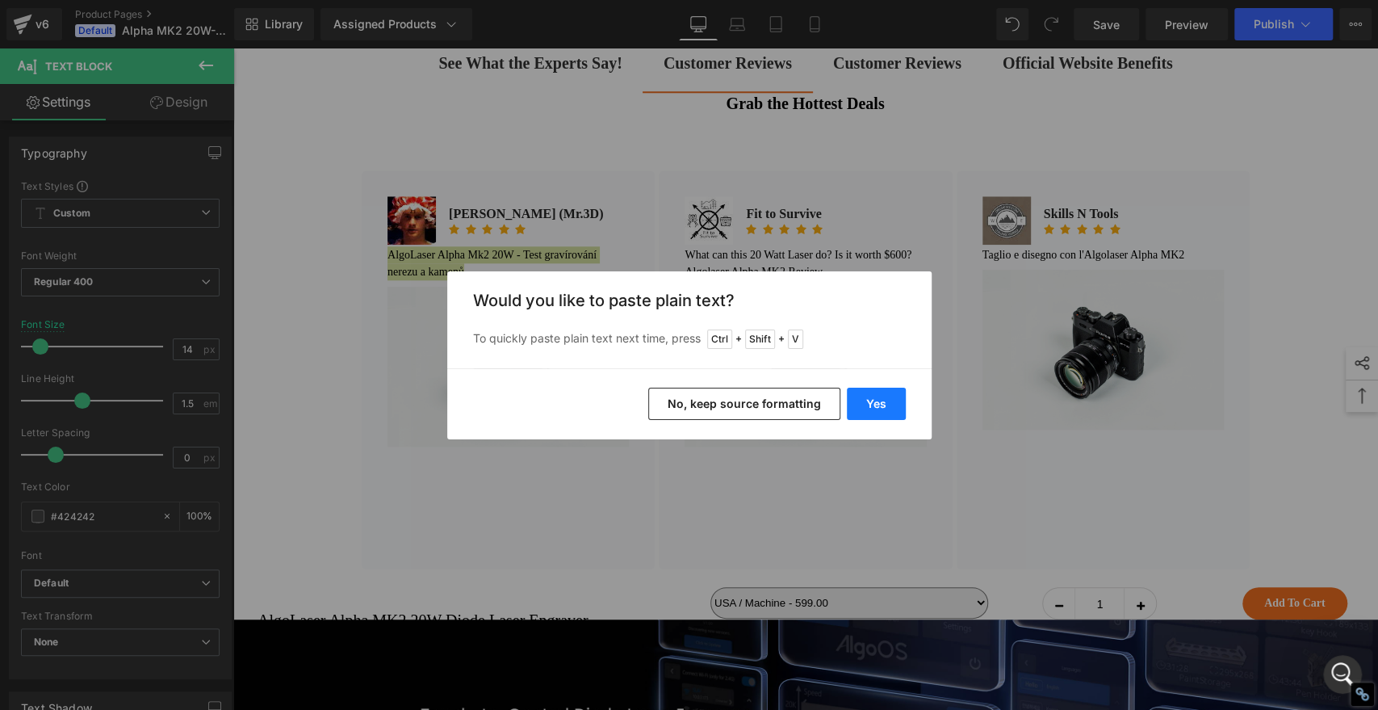
click at [879, 391] on button "Yes" at bounding box center [876, 404] width 59 height 32
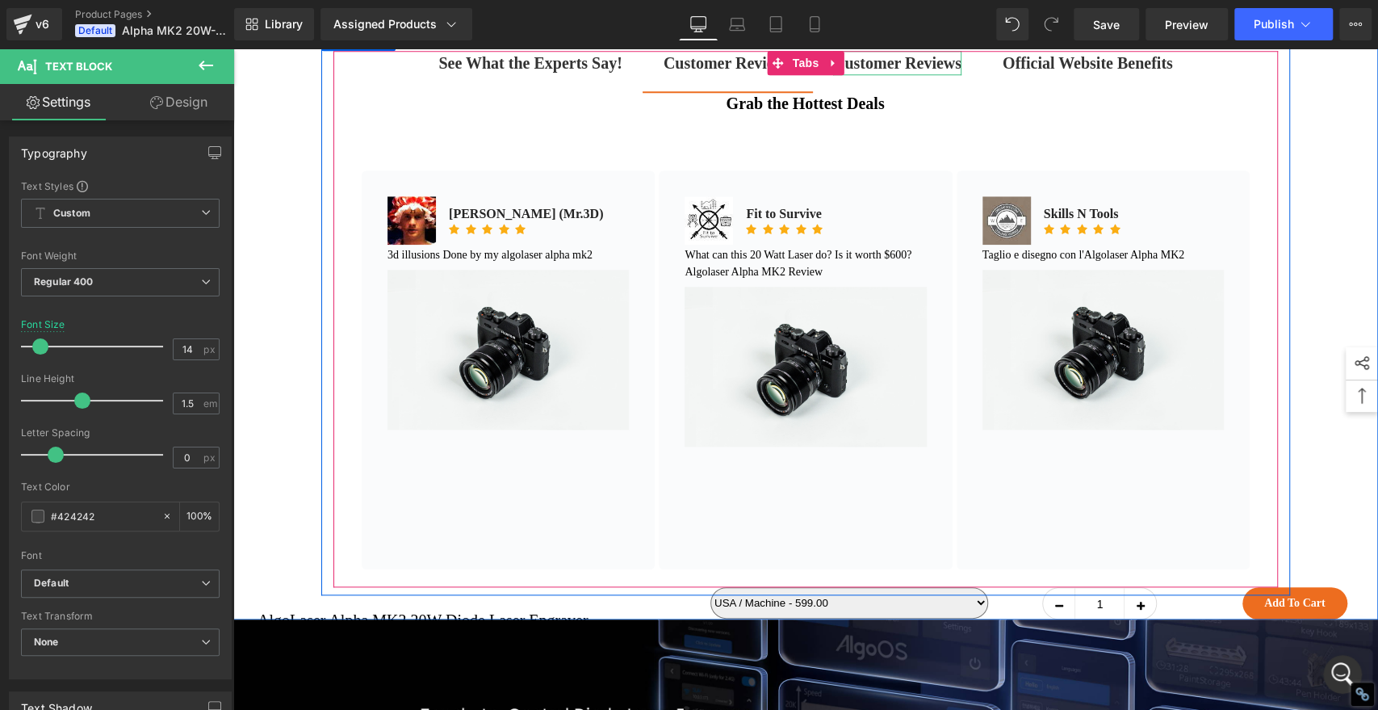
click at [932, 72] on strong "Customer Reviews" at bounding box center [897, 63] width 128 height 18
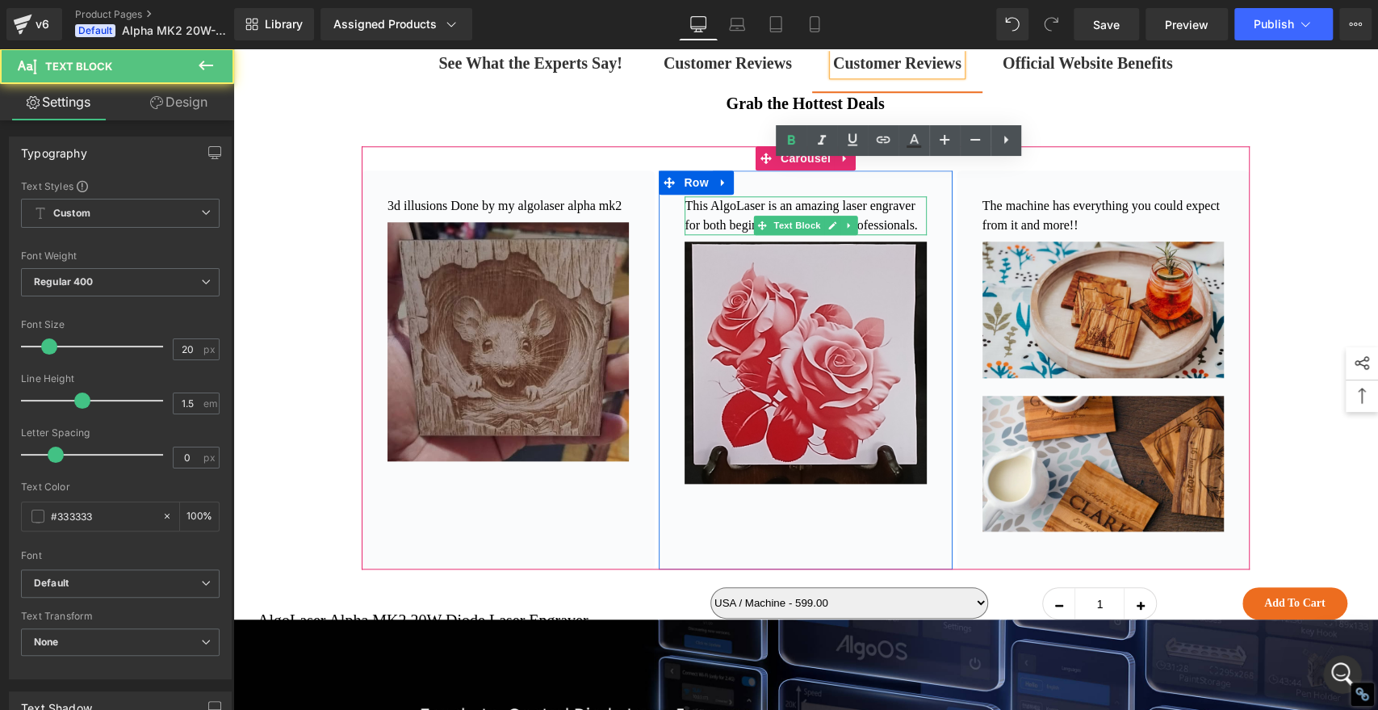
click at [784, 235] on p "This AlgoLaser is an amazing laser engraver for both beginners like me and prof…" at bounding box center [805, 215] width 241 height 39
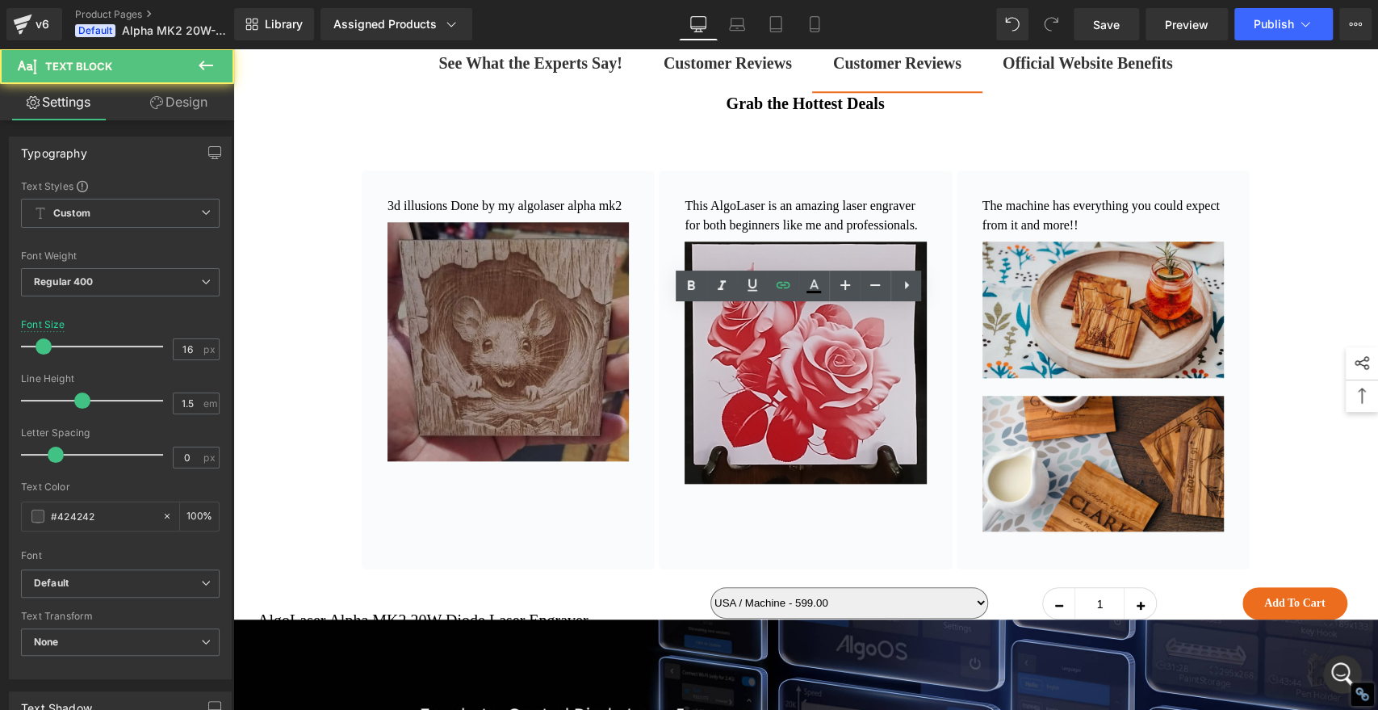
click at [781, 235] on p "This AlgoLaser is an amazing laser engraver for both beginners like me and prof…" at bounding box center [805, 215] width 241 height 39
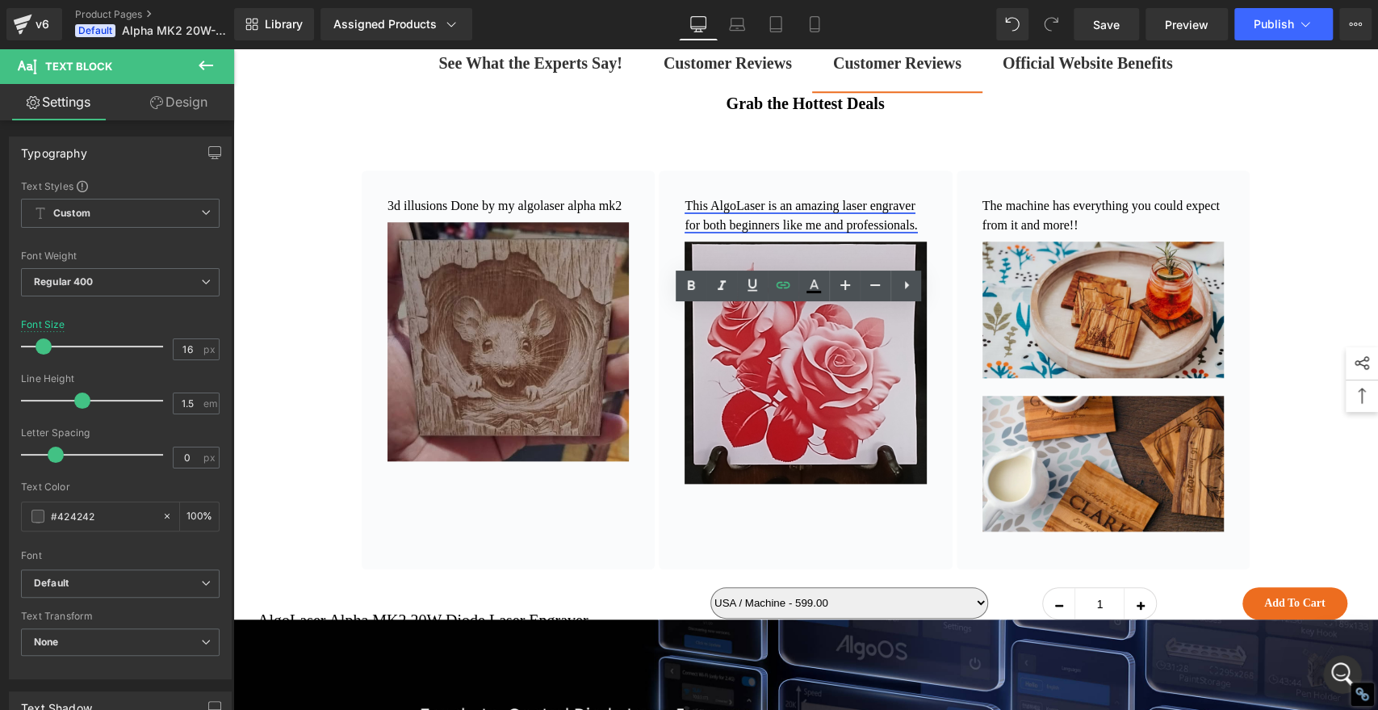
drag, startPoint x: 776, startPoint y: 356, endPoint x: 681, endPoint y: 320, distance: 102.0
click at [685, 235] on p "This AlgoLaser is an amazing laser engraver for both beginners like me and prof…" at bounding box center [805, 215] width 241 height 39
copy link "This AlgoLaser is an amazing laser engraver for both beginners like me and prof…"
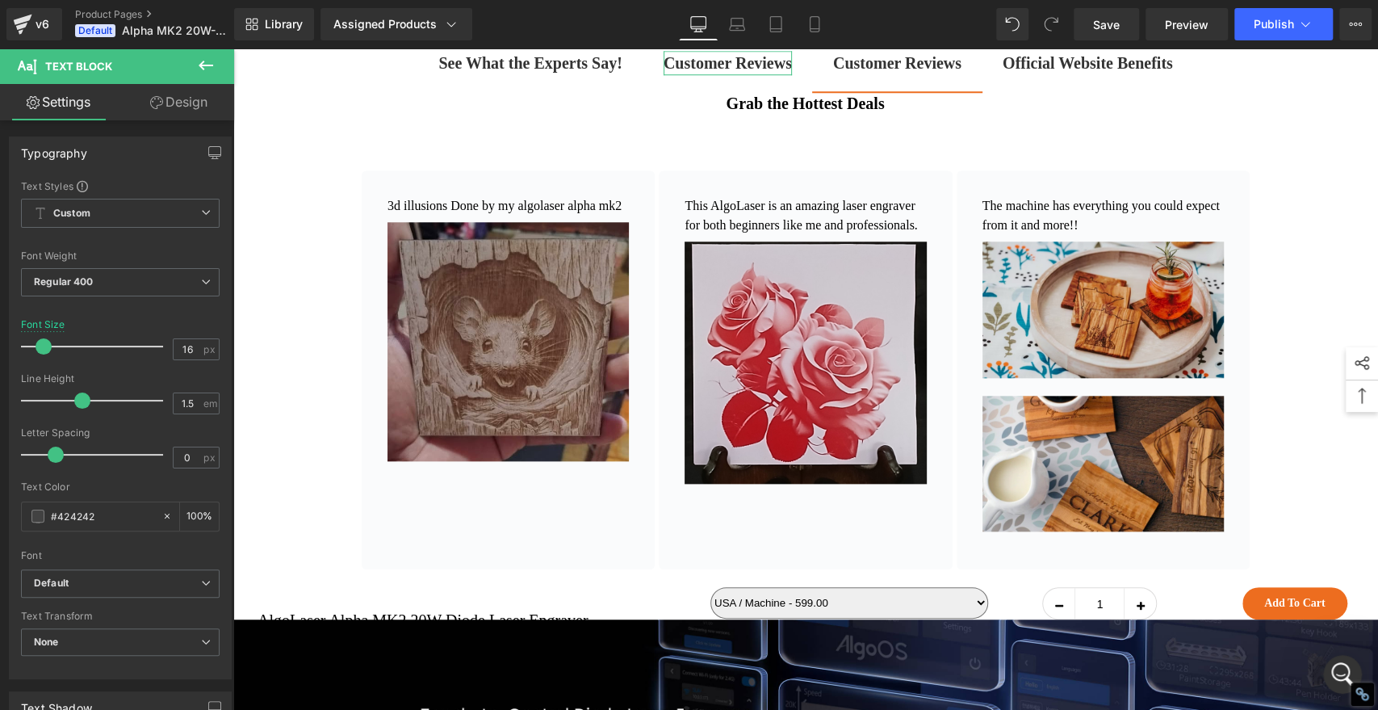
click at [683, 72] on b "Customer Reviews" at bounding box center [728, 63] width 128 height 18
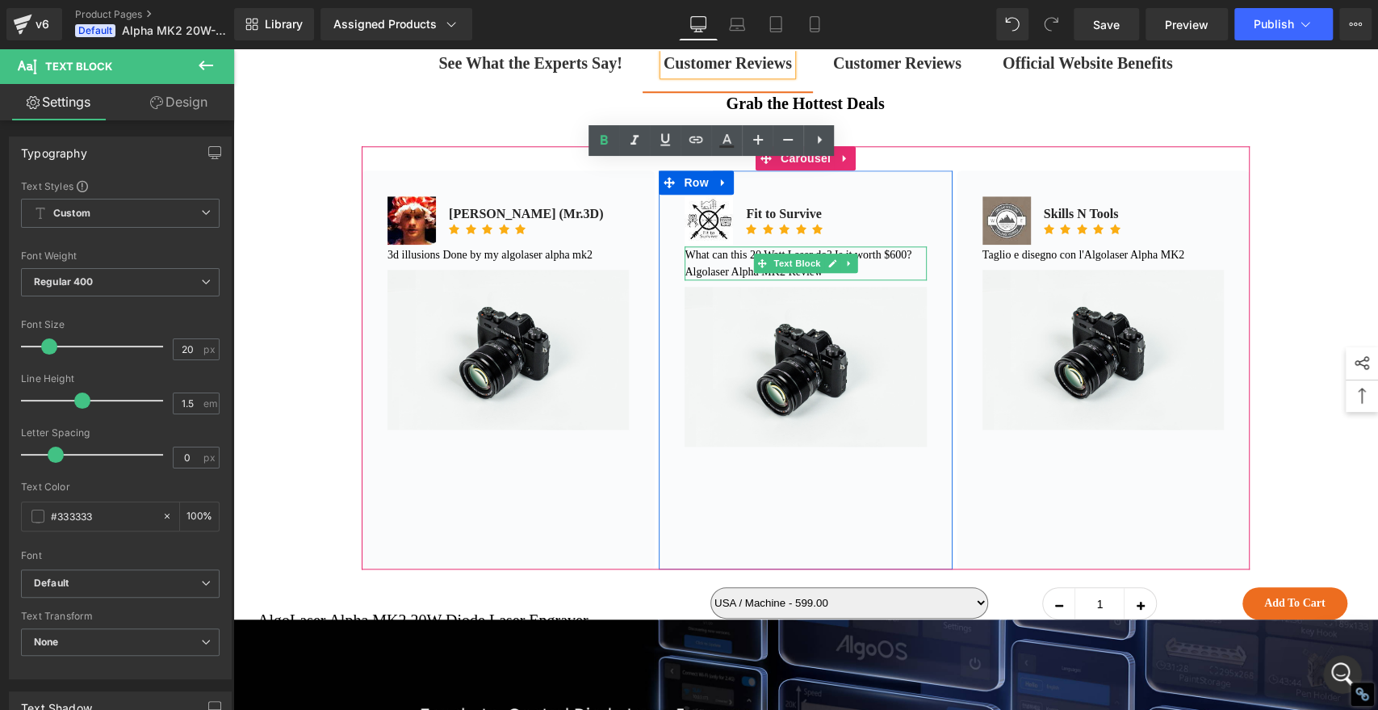
click at [721, 278] on font "What can this 20 Watt Laser do? Is it worth $600? Algolaser Alpha MK2 Review" at bounding box center [798, 263] width 227 height 29
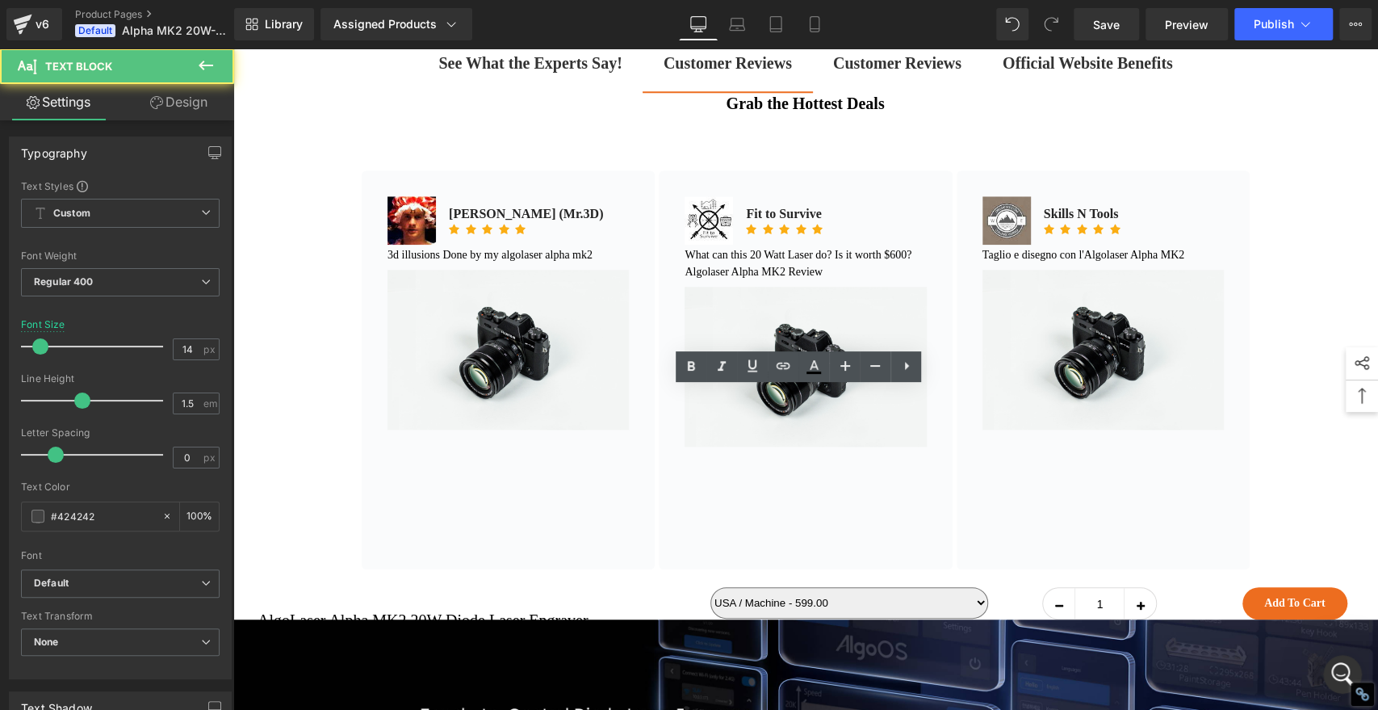
click at [864, 280] on p "What can this 20 Watt Laser do? Is it worth $600? Algolaser Alpha MK2 Review" at bounding box center [805, 263] width 241 height 34
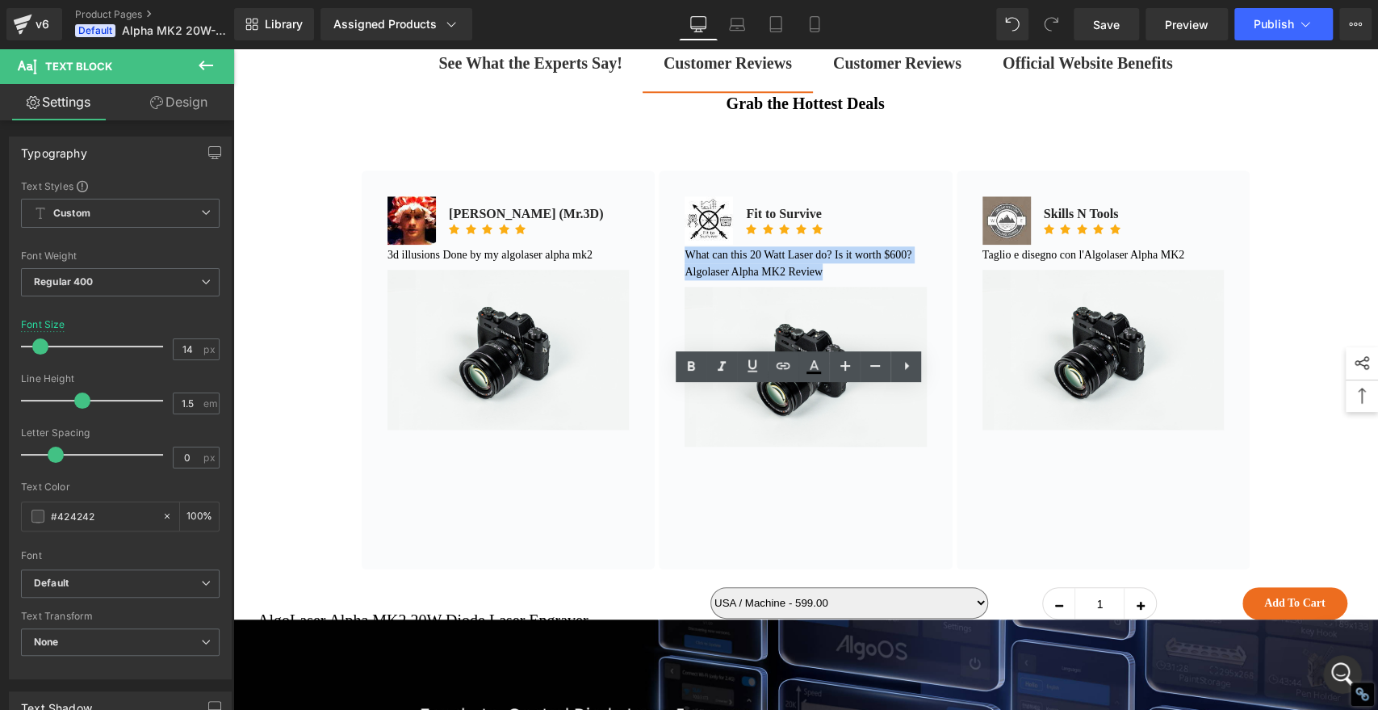
drag, startPoint x: 867, startPoint y: 413, endPoint x: 681, endPoint y: 398, distance: 187.1
click at [685, 280] on p "What can this 20 Watt Laser do? Is it worth $600? Algolaser Alpha MK2 Review" at bounding box center [805, 263] width 241 height 34
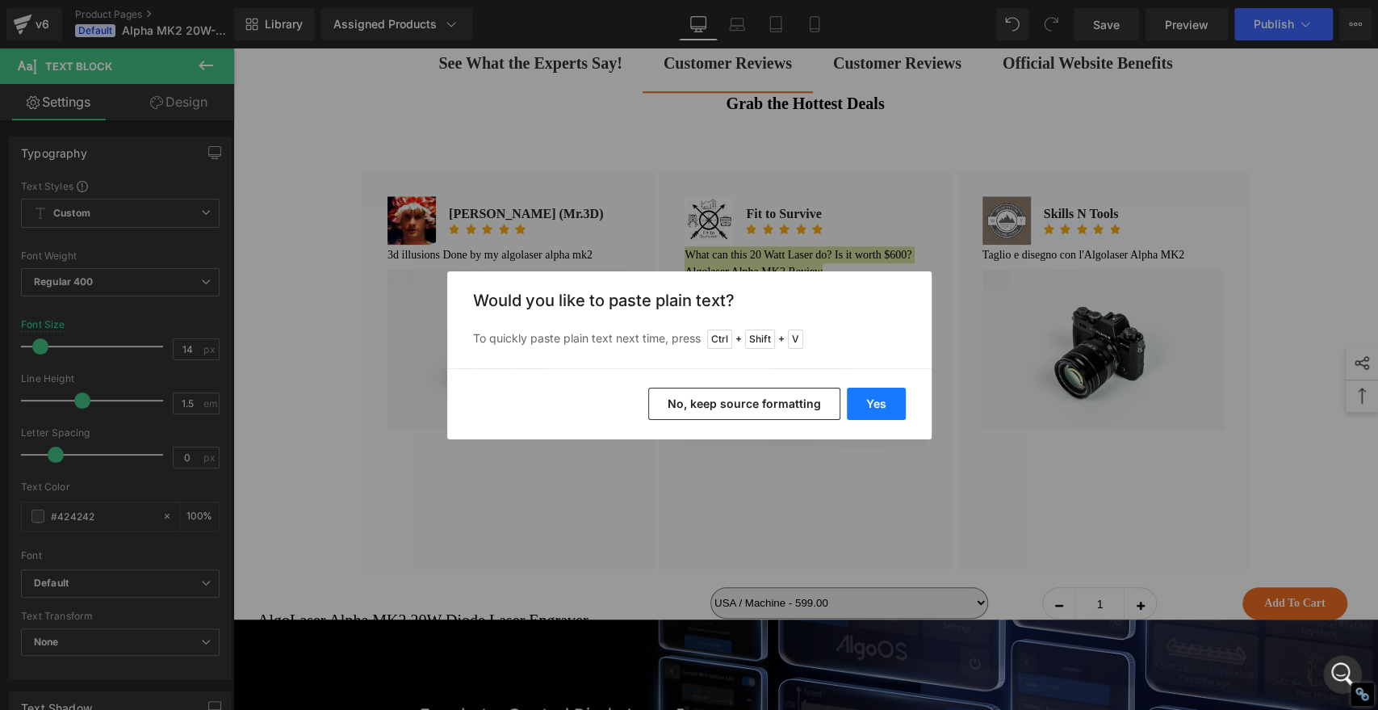
click at [879, 405] on button "Yes" at bounding box center [876, 404] width 59 height 32
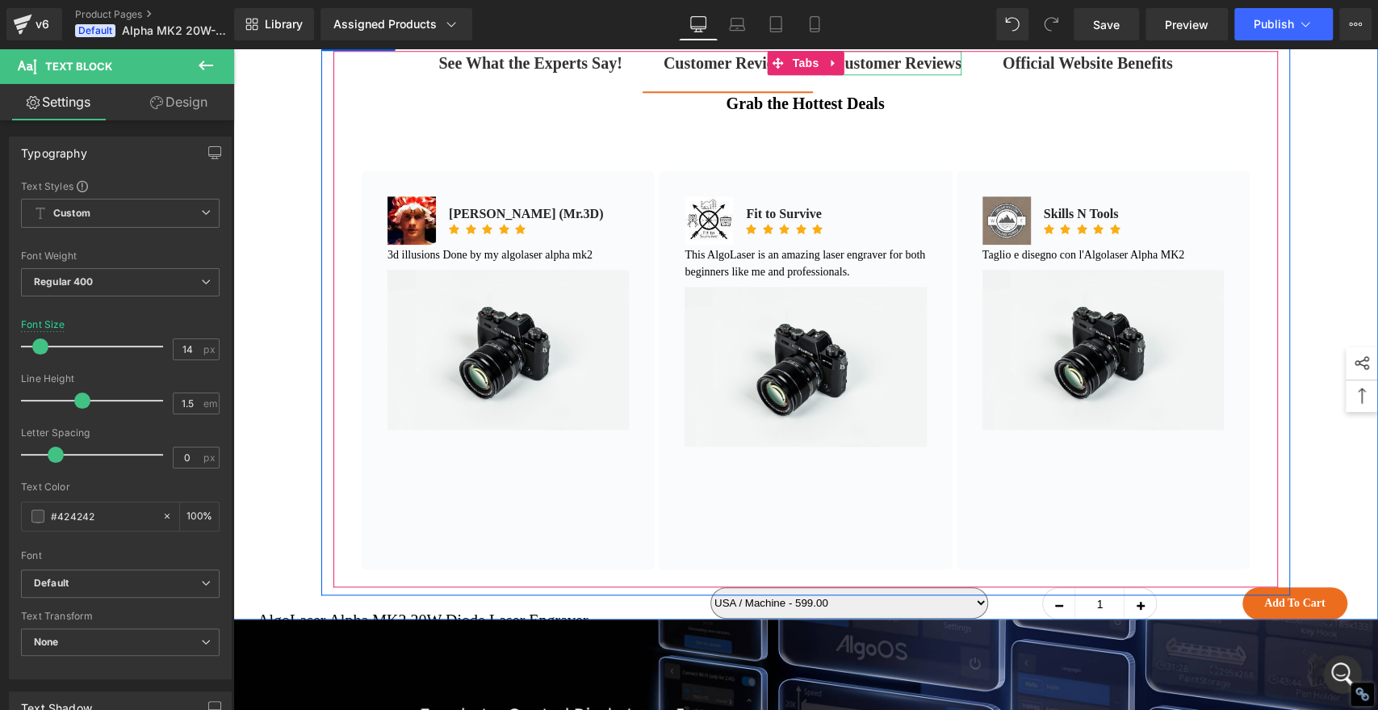
click at [881, 72] on strong "Customer Reviews" at bounding box center [897, 63] width 128 height 18
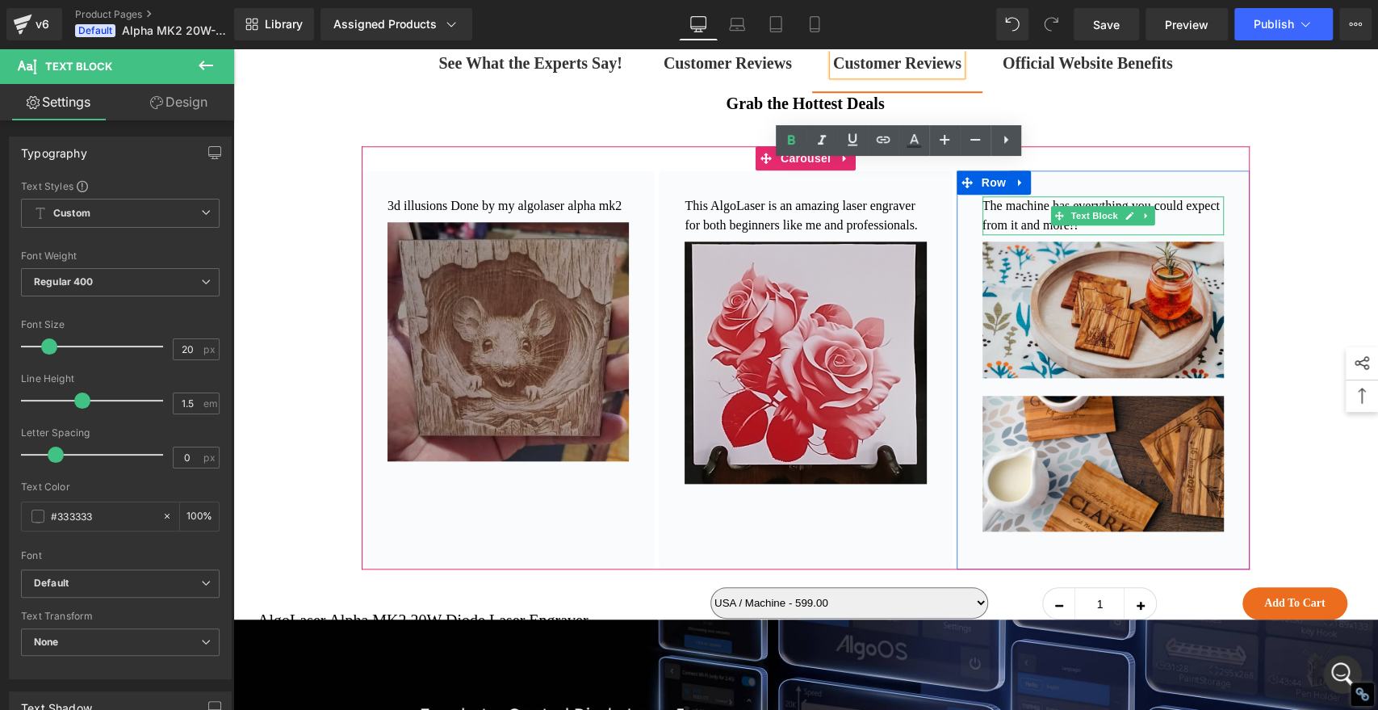
click at [1157, 235] on p "The machine has everything you could expect from it and more!!" at bounding box center [1103, 215] width 241 height 39
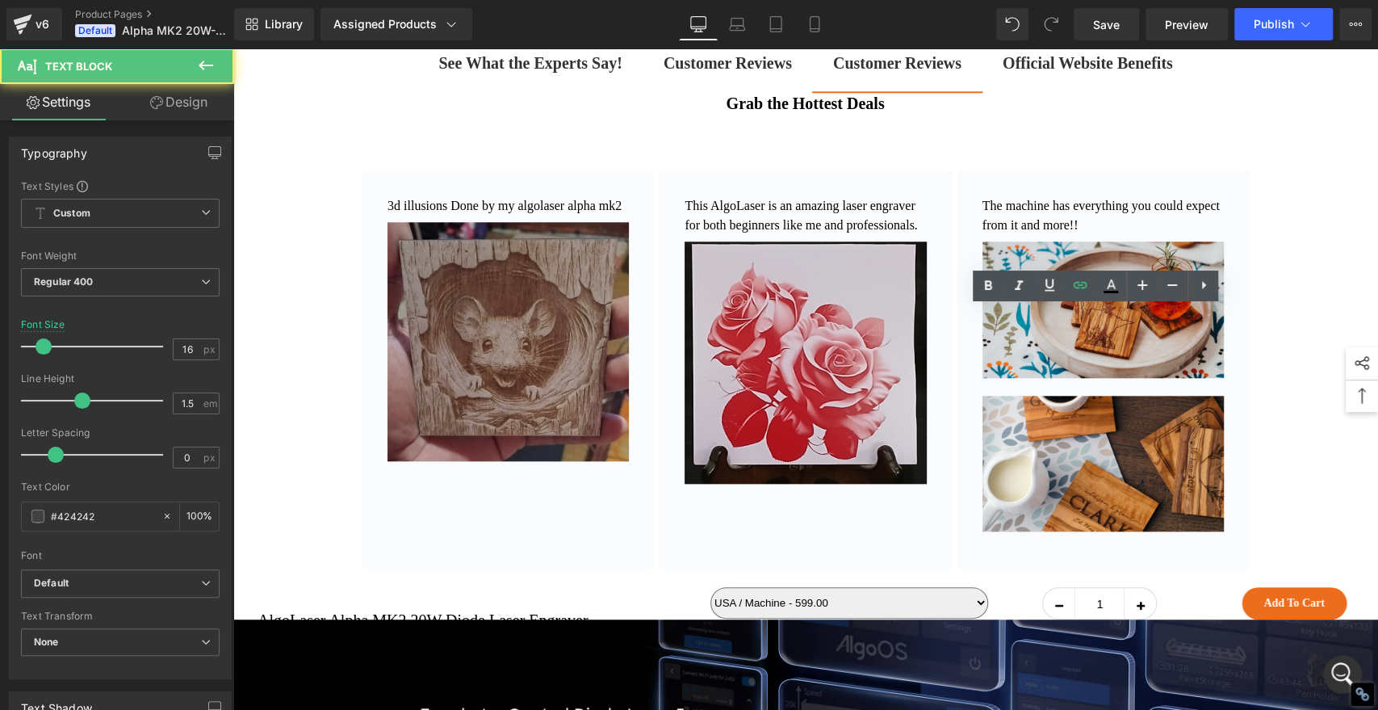
click at [1151, 235] on p "The machine has everything you could expect from it and more!!" at bounding box center [1103, 215] width 241 height 39
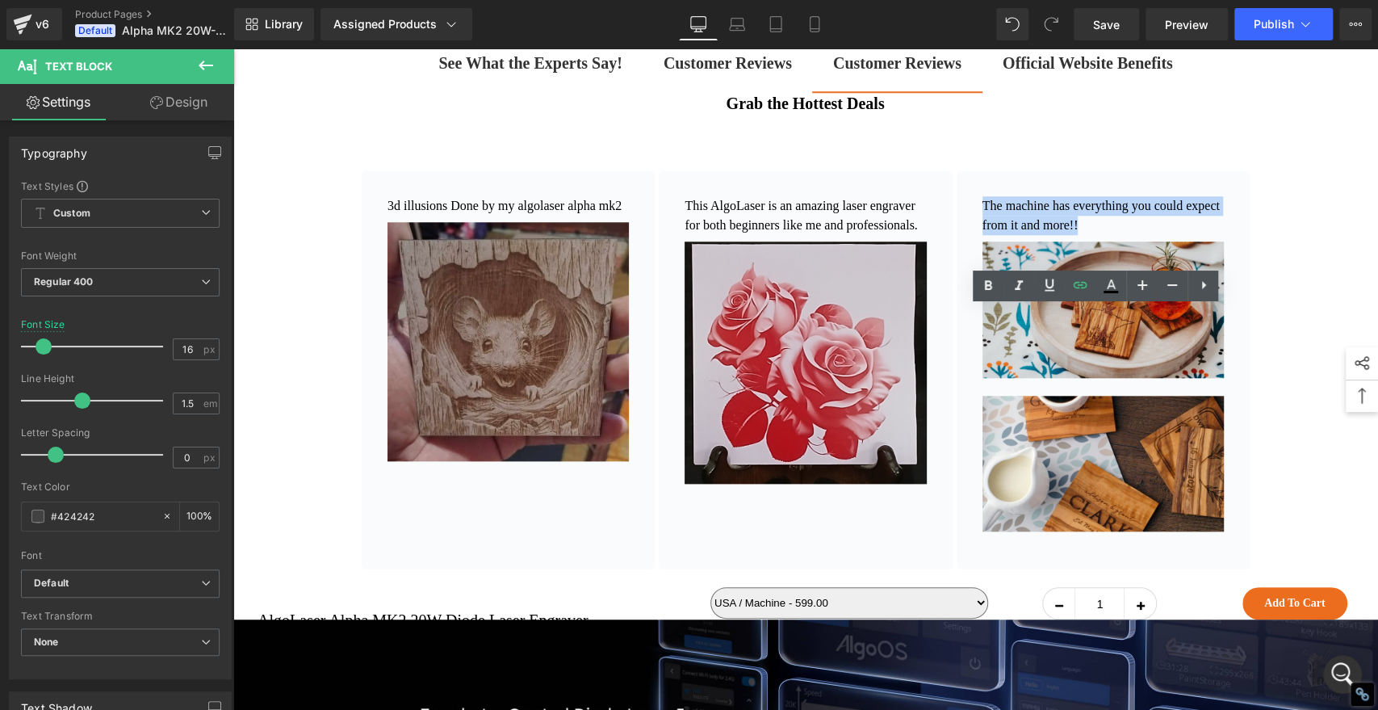
click at [1151, 235] on p "The machine has everything you could expect from it and more!!" at bounding box center [1103, 215] width 241 height 39
copy link "The machine has everything you could expect from it and more!!"
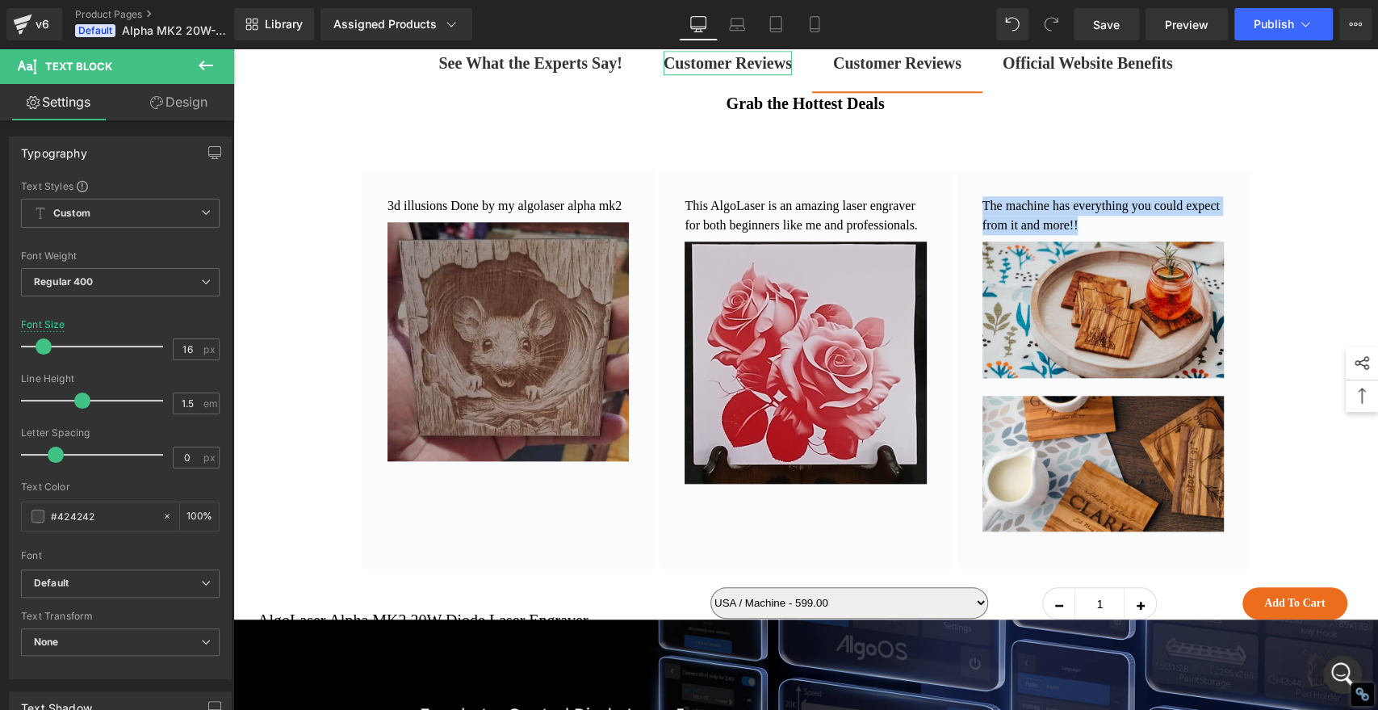
click at [719, 72] on b "Customer Reviews" at bounding box center [728, 63] width 128 height 18
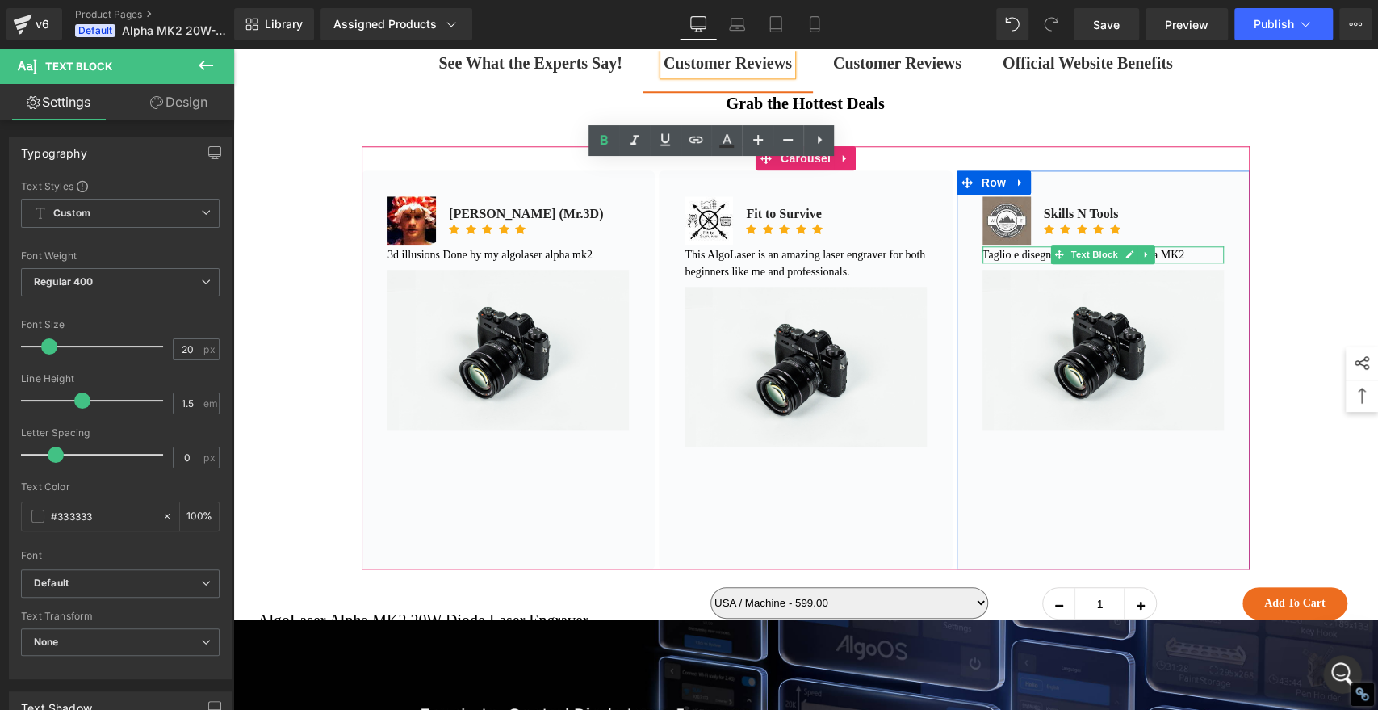
click at [1210, 263] on p "Taglio e disegno con l'Algolaser Alpha MK2" at bounding box center [1103, 254] width 241 height 17
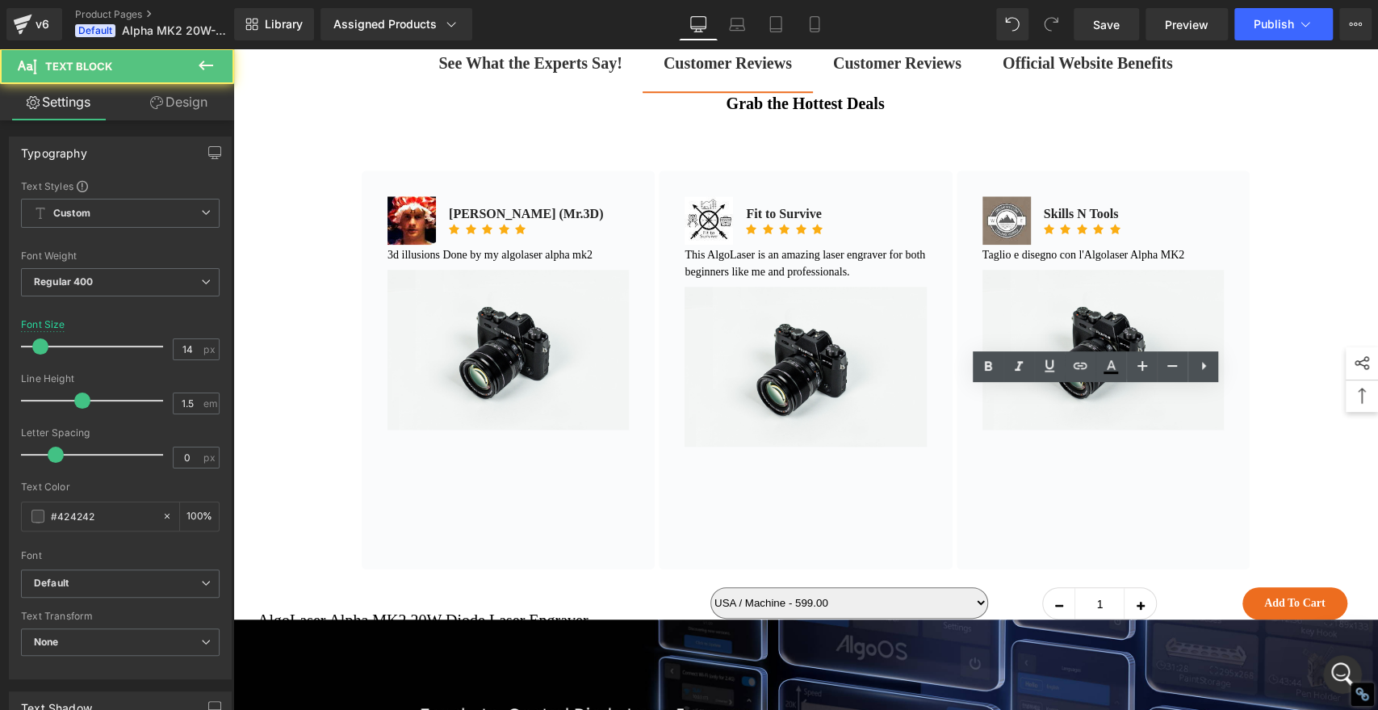
click at [1204, 263] on p "Taglio e disegno con l'Algolaser Alpha MK2" at bounding box center [1103, 254] width 241 height 17
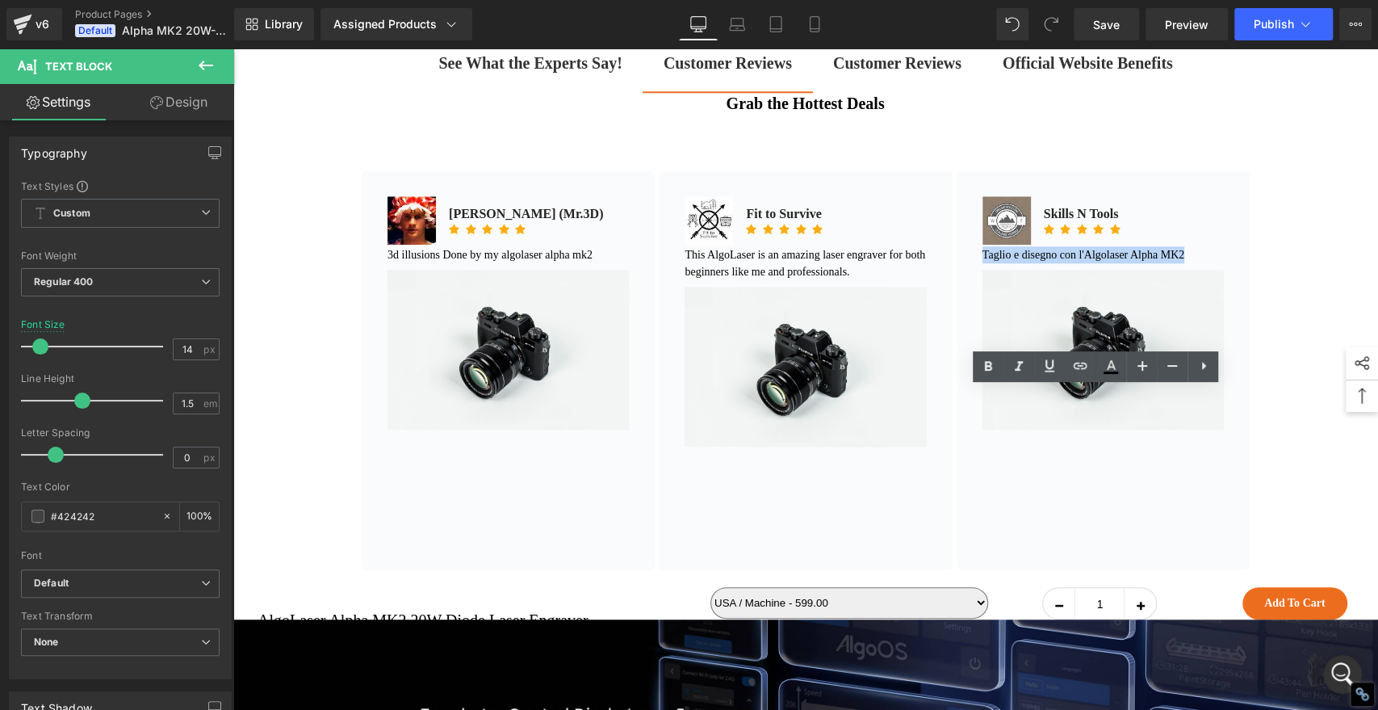
click at [1204, 263] on p "Taglio e disegno con l'Algolaser Alpha MK2" at bounding box center [1103, 254] width 241 height 17
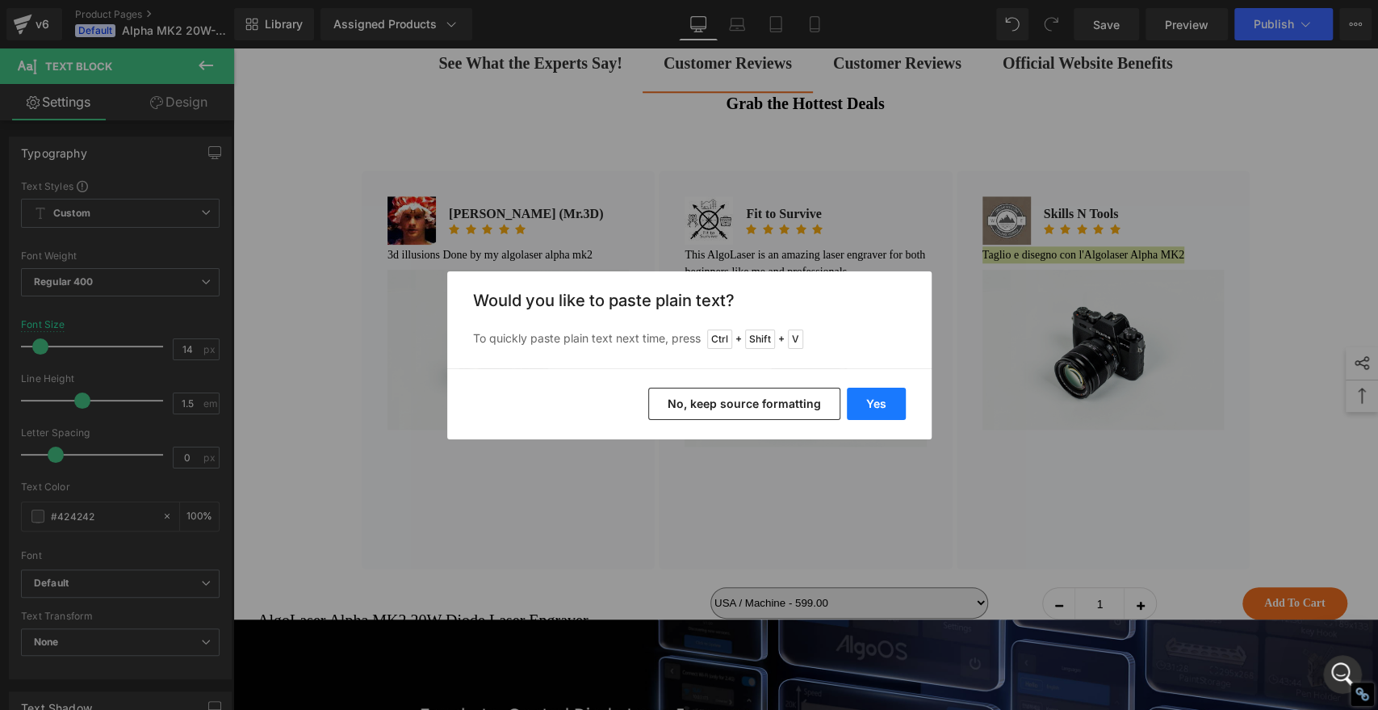
click at [888, 392] on button "Yes" at bounding box center [876, 404] width 59 height 32
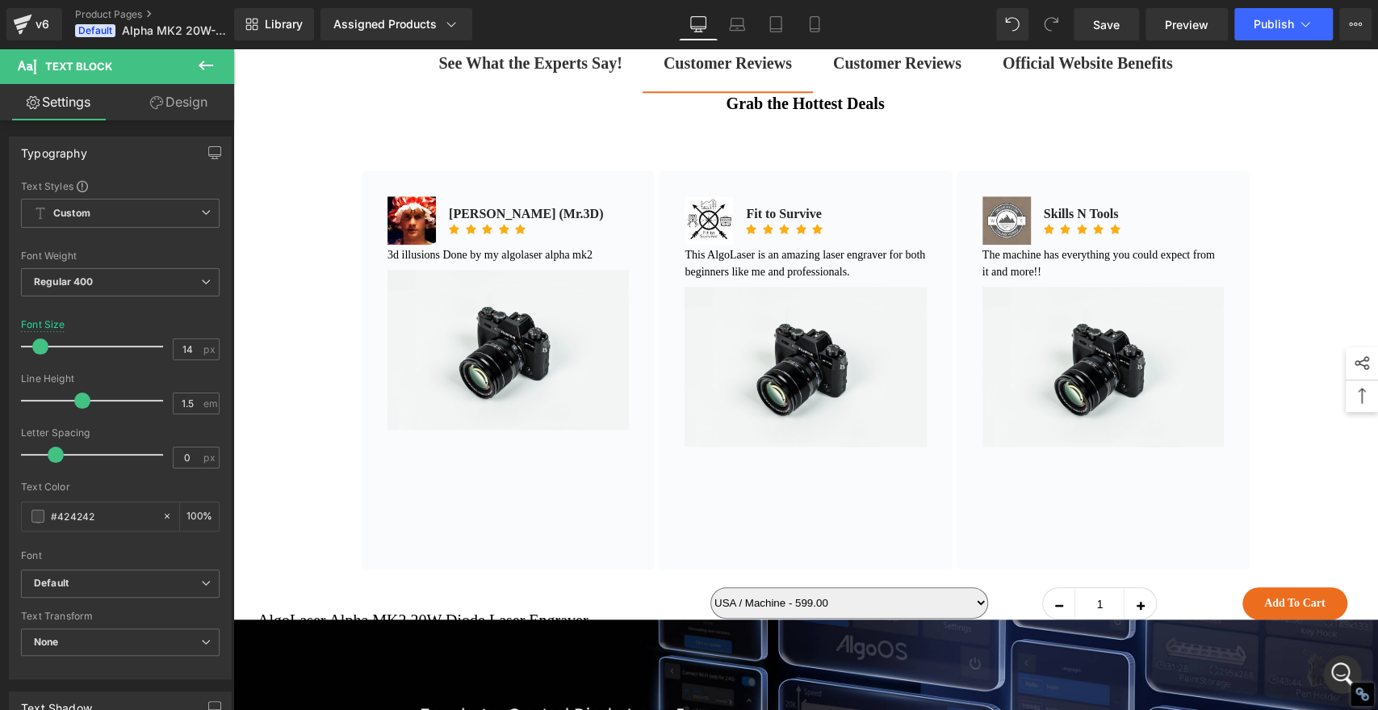
scroll to position [956, 0]
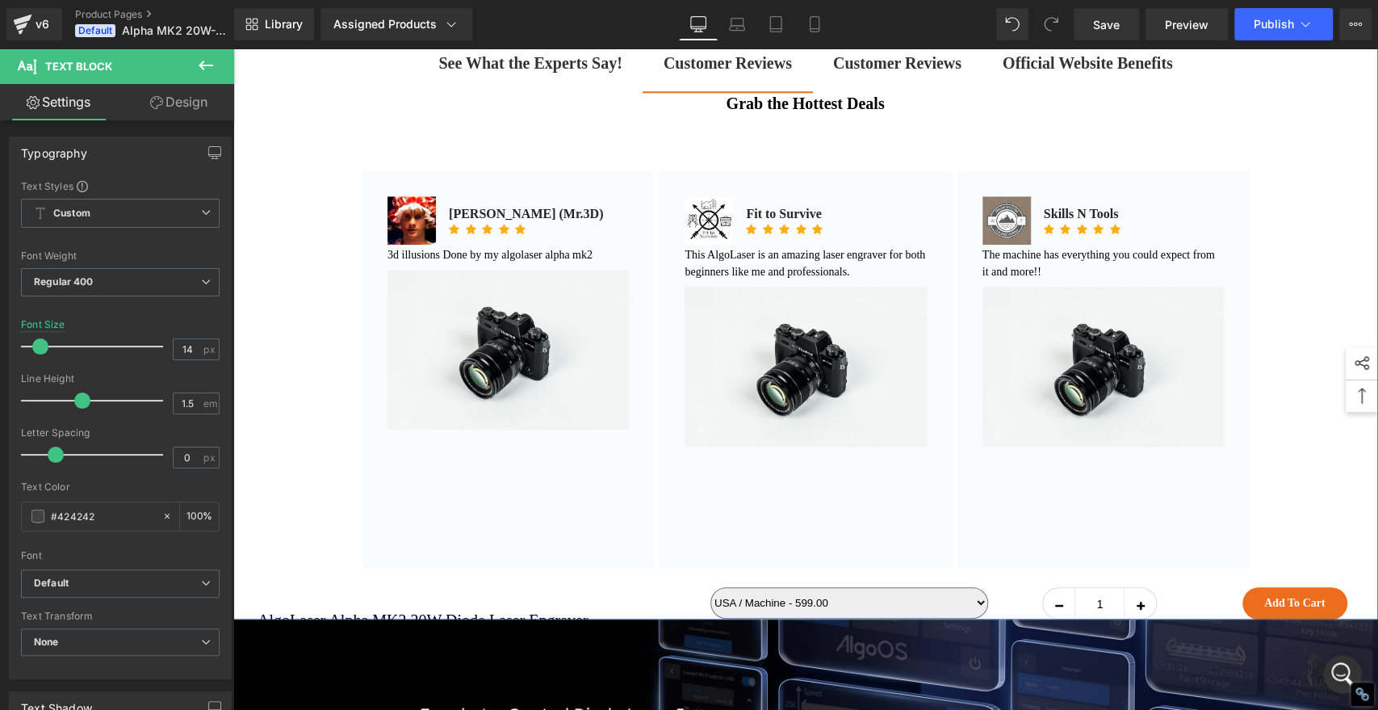
click at [885, 72] on strong "Customer Reviews" at bounding box center [897, 63] width 128 height 18
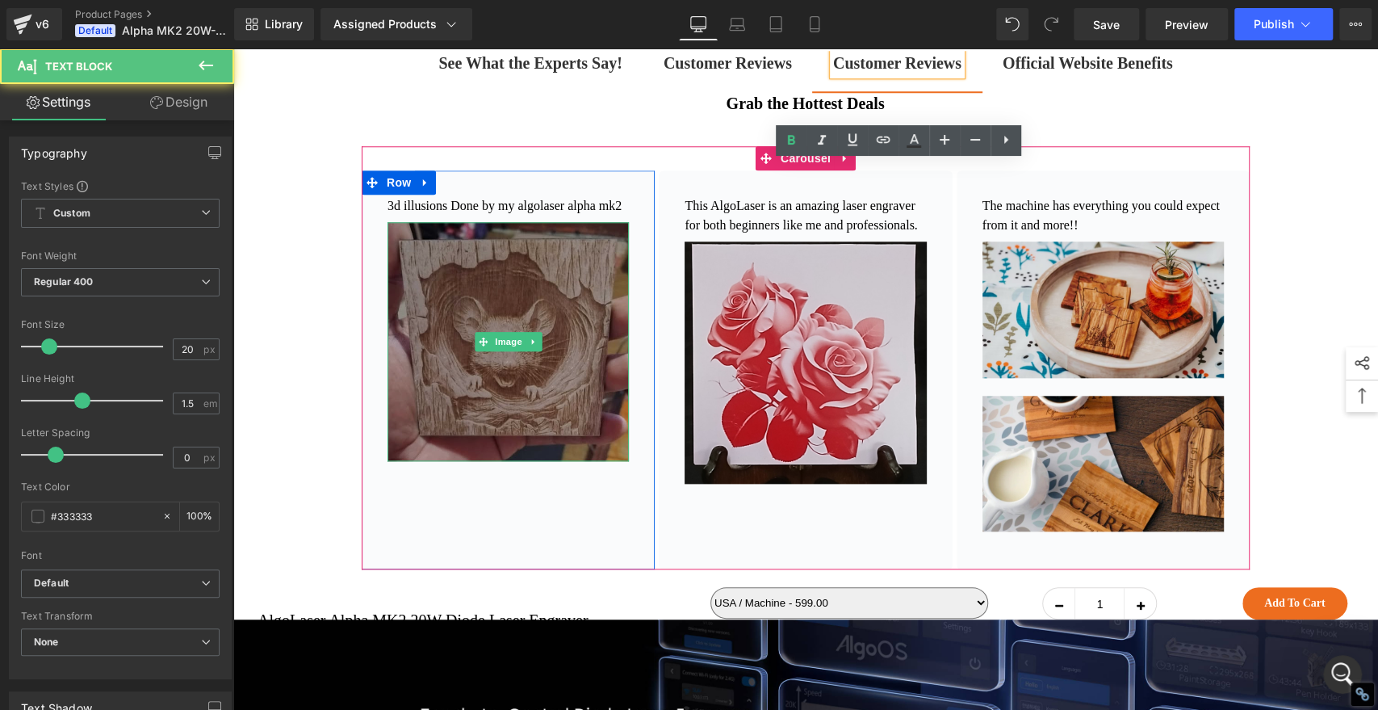
click at [461, 418] on img at bounding box center [508, 341] width 241 height 239
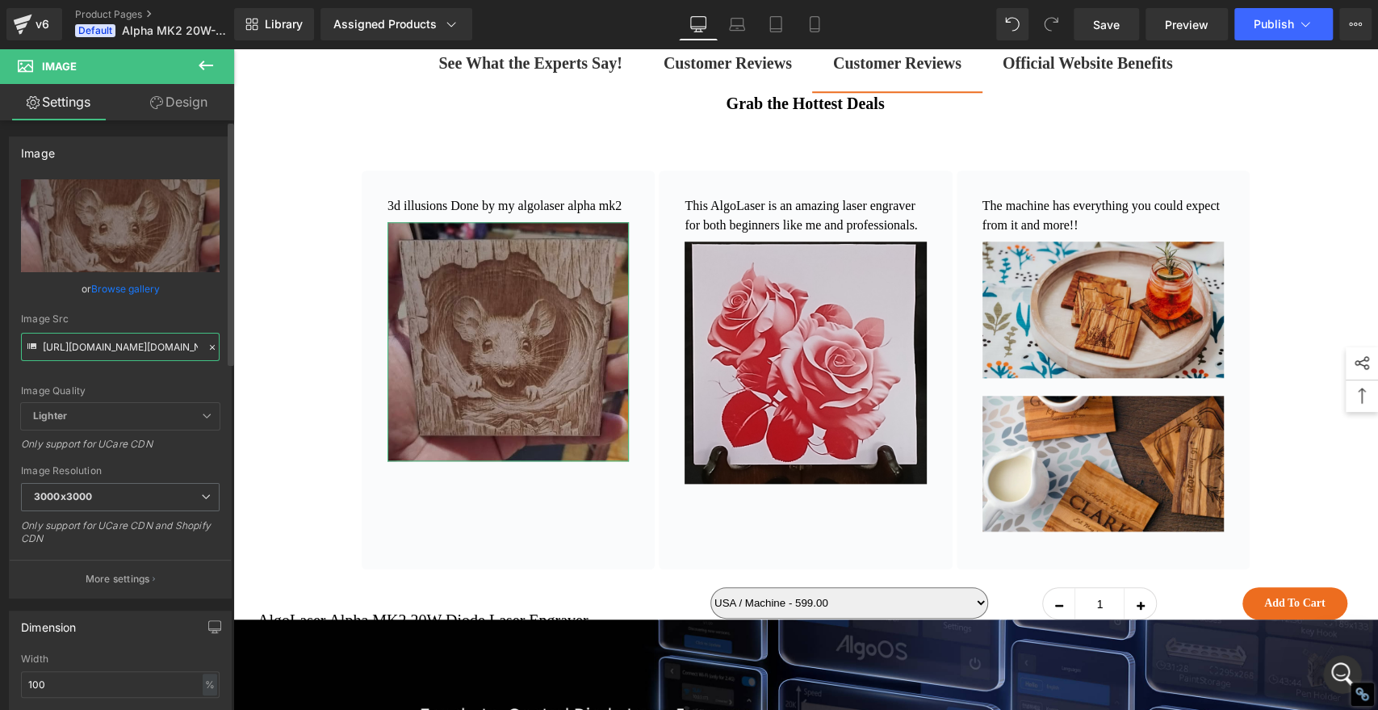
click at [149, 345] on input "https://www.images.areviewsapp.com/92ca5c-2.myshopify.com/D4UQxCeqsaofump.jpg" at bounding box center [120, 347] width 199 height 28
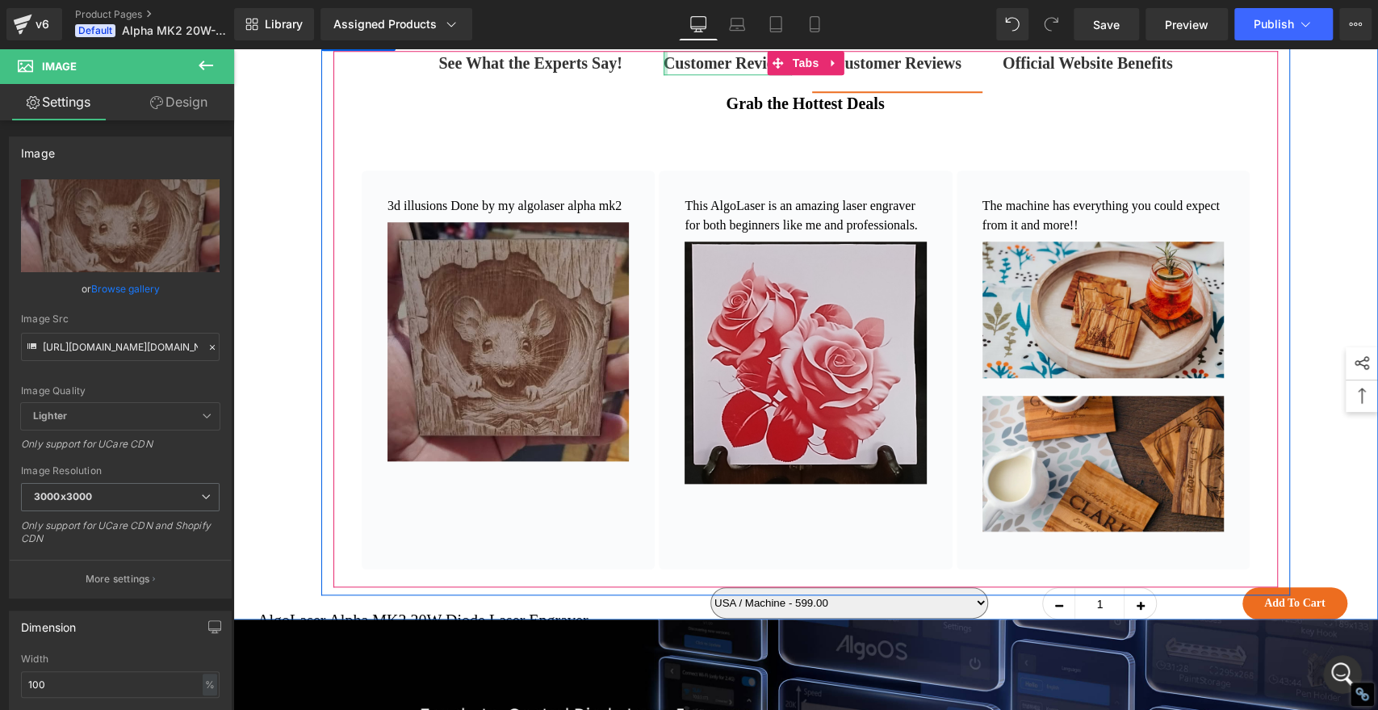
click at [664, 72] on b "Customer Reviews" at bounding box center [728, 63] width 128 height 18
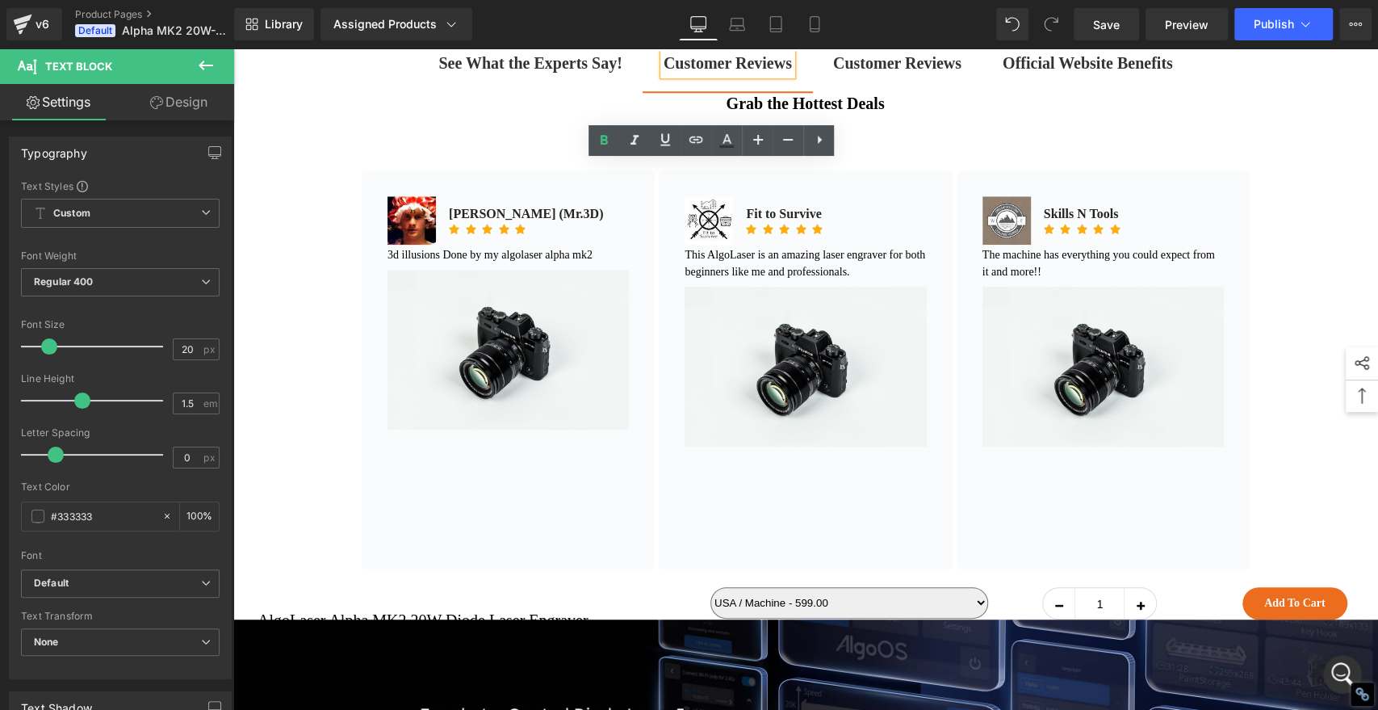
click at [687, 72] on b "Customer Reviews" at bounding box center [728, 63] width 128 height 18
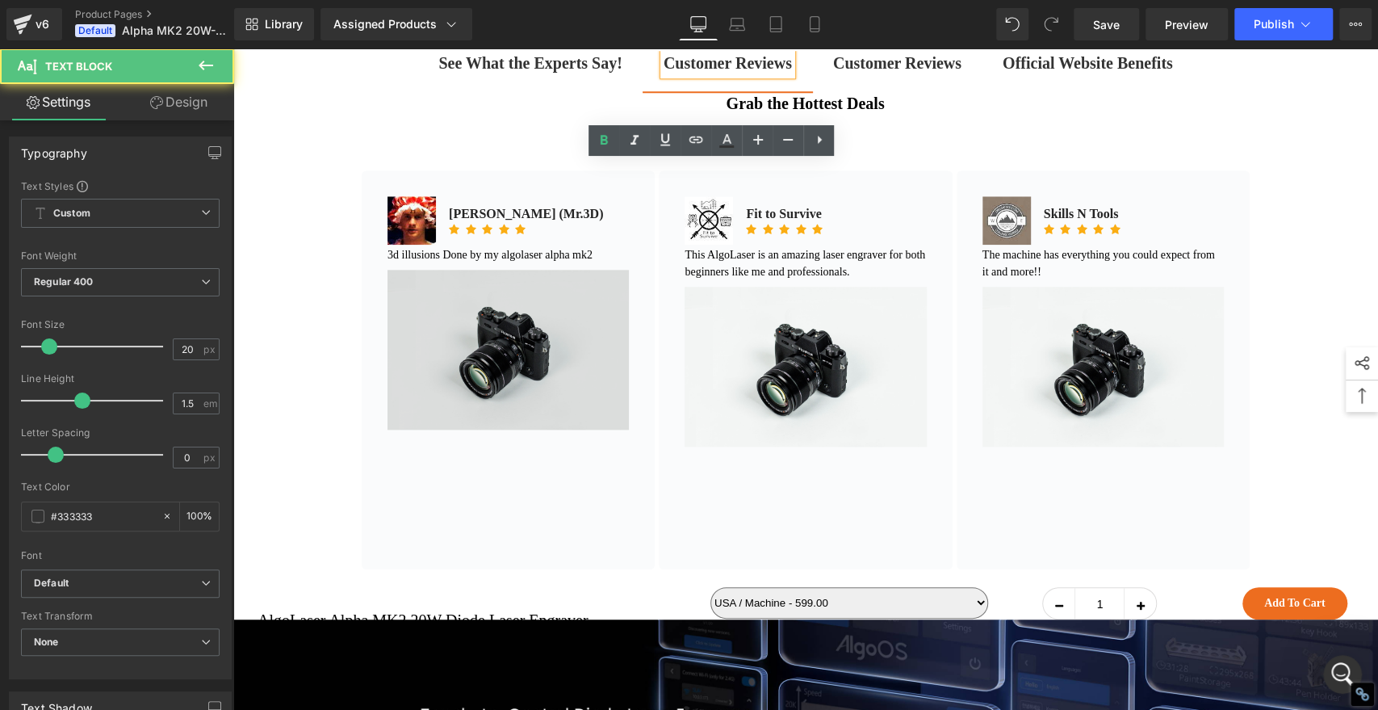
click at [529, 430] on img at bounding box center [508, 350] width 241 height 160
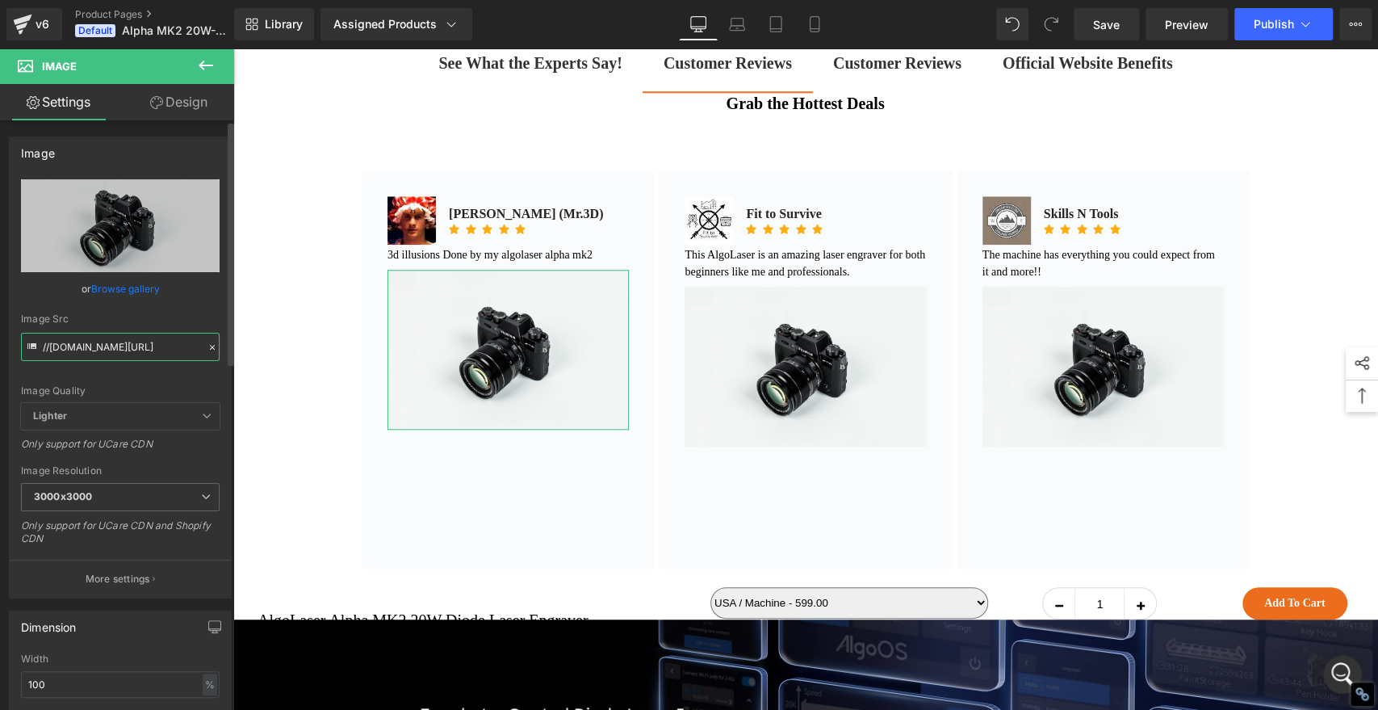
click at [104, 356] on input "//d1um8515vdn9kb.cloudfront.net/images/parallax.jpg" at bounding box center [120, 347] width 199 height 28
type input "https://www.images.areviewsapp.com/92ca5c-2.myshopify.com/D4UQxCeqsaofump.jpg"
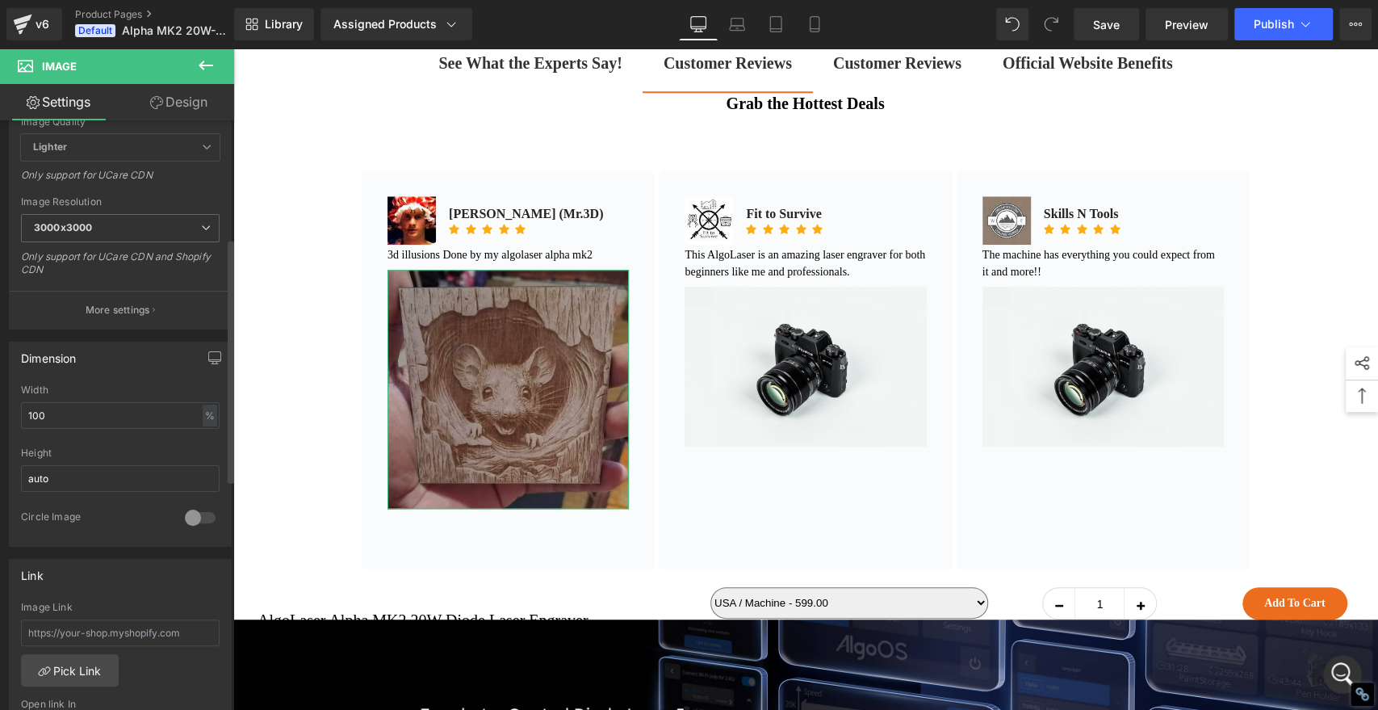
scroll to position [538, 0]
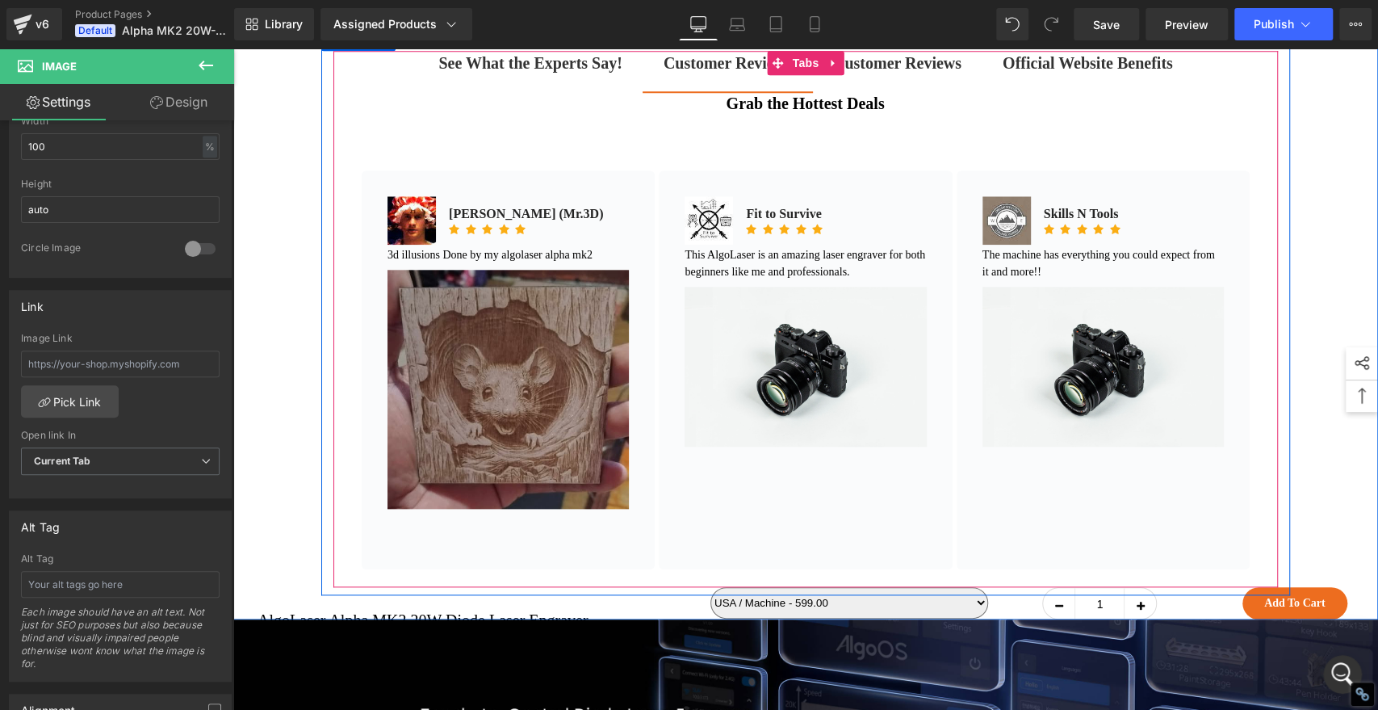
click at [875, 72] on strong "Customer Reviews" at bounding box center [897, 63] width 128 height 18
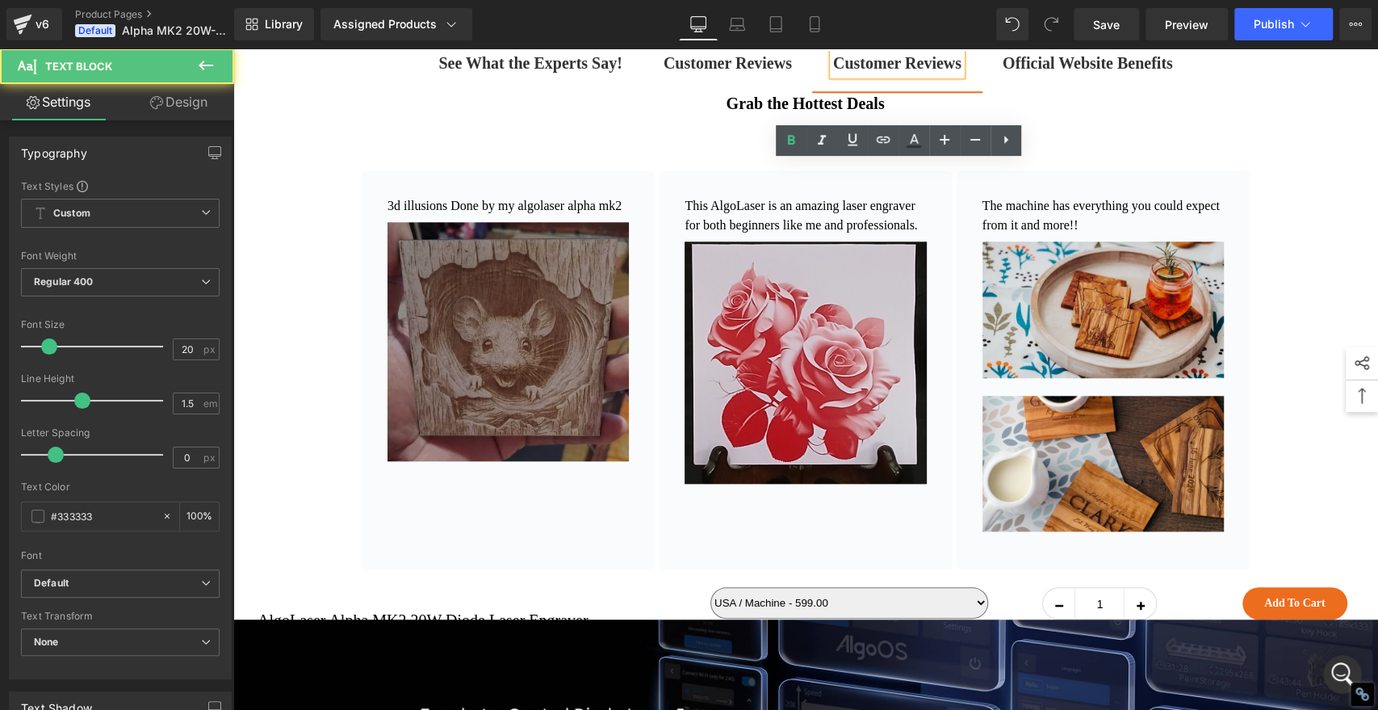
drag, startPoint x: 722, startPoint y: 270, endPoint x: 489, endPoint y: 434, distance: 285.0
click at [489, 434] on img at bounding box center [508, 341] width 241 height 239
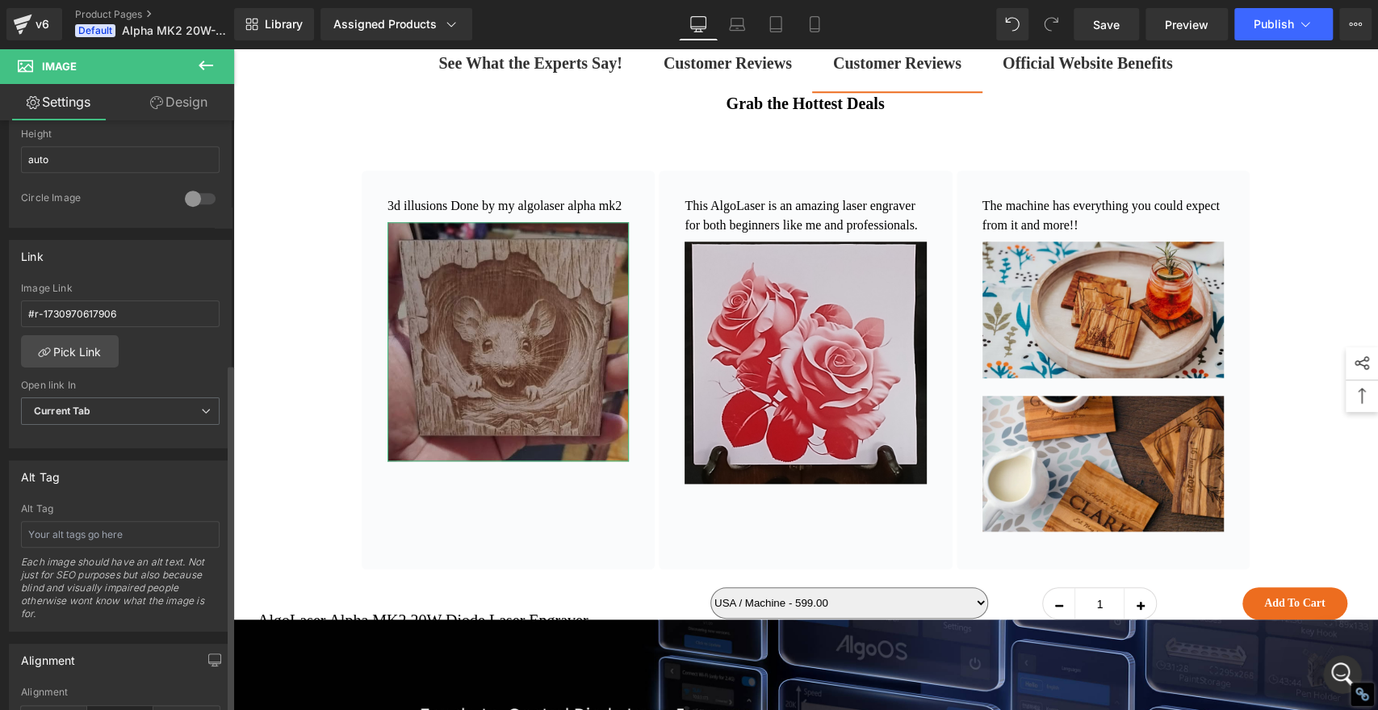
scroll to position [627, 0]
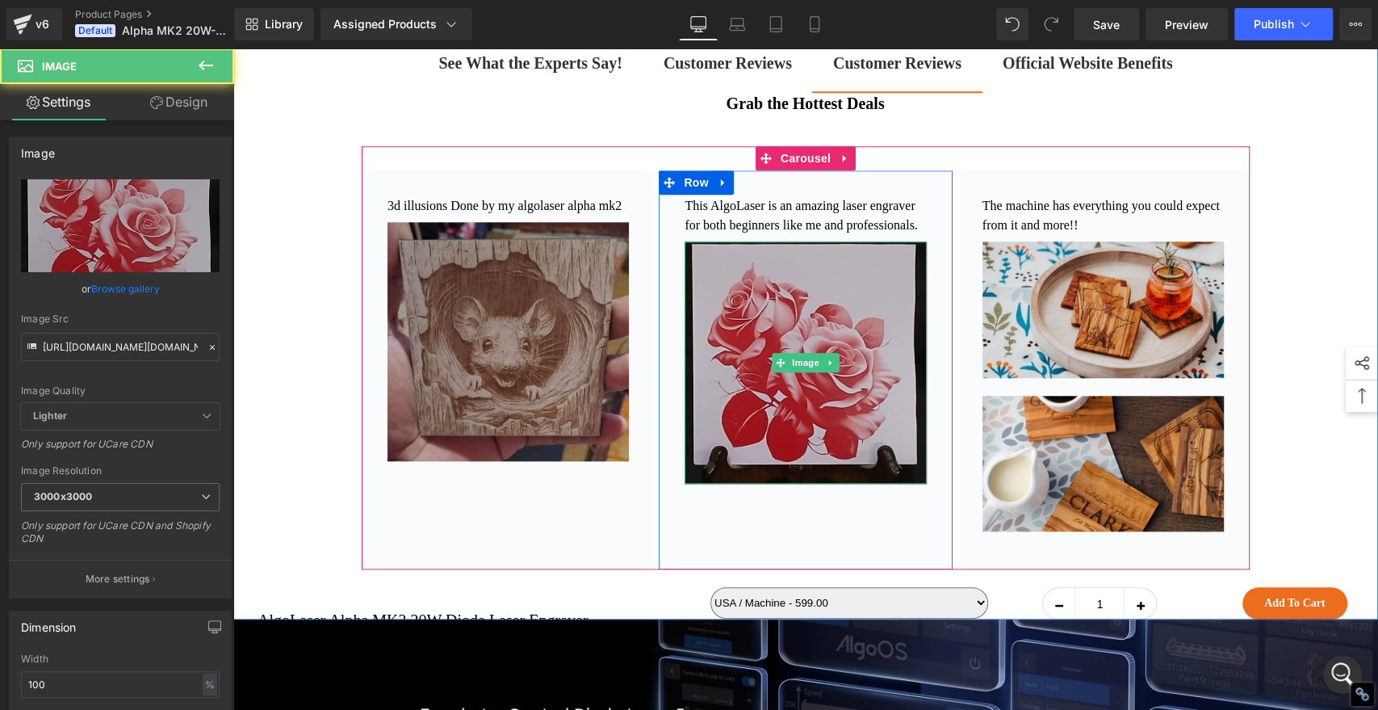
click at [827, 431] on img at bounding box center [805, 361] width 241 height 241
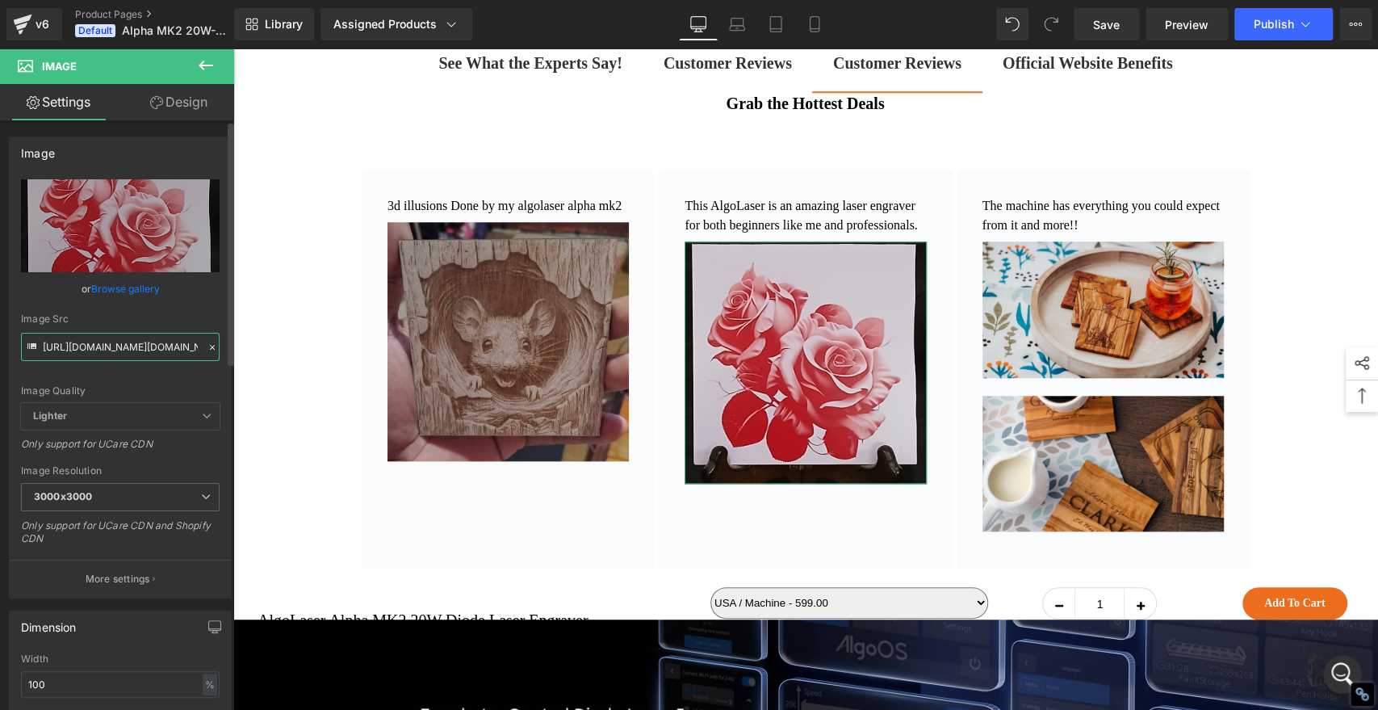
click at [149, 347] on input "https://www.images.areviewsapp.com/92ca5c-2.myshopify.com/GnyBlg97UpHTPSu.jpg" at bounding box center [120, 347] width 199 height 28
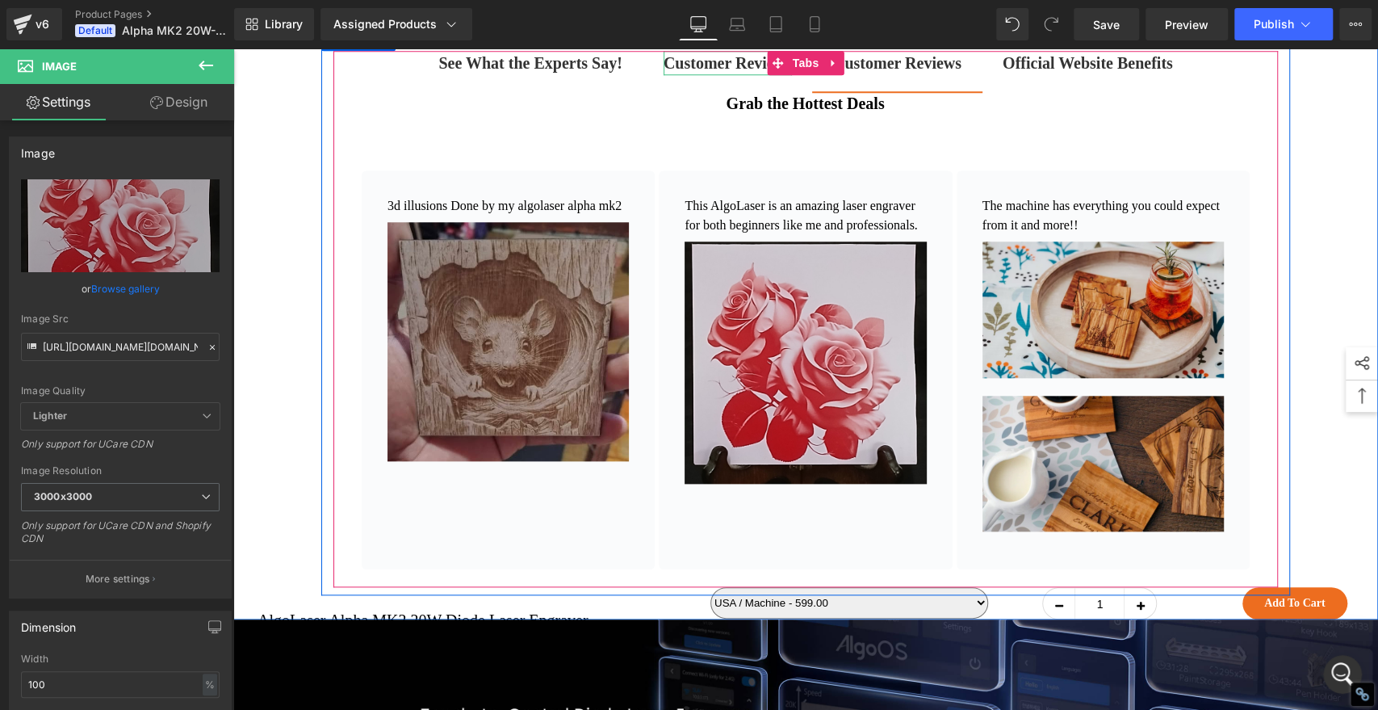
click at [688, 72] on b "Customer Reviews" at bounding box center [728, 63] width 128 height 18
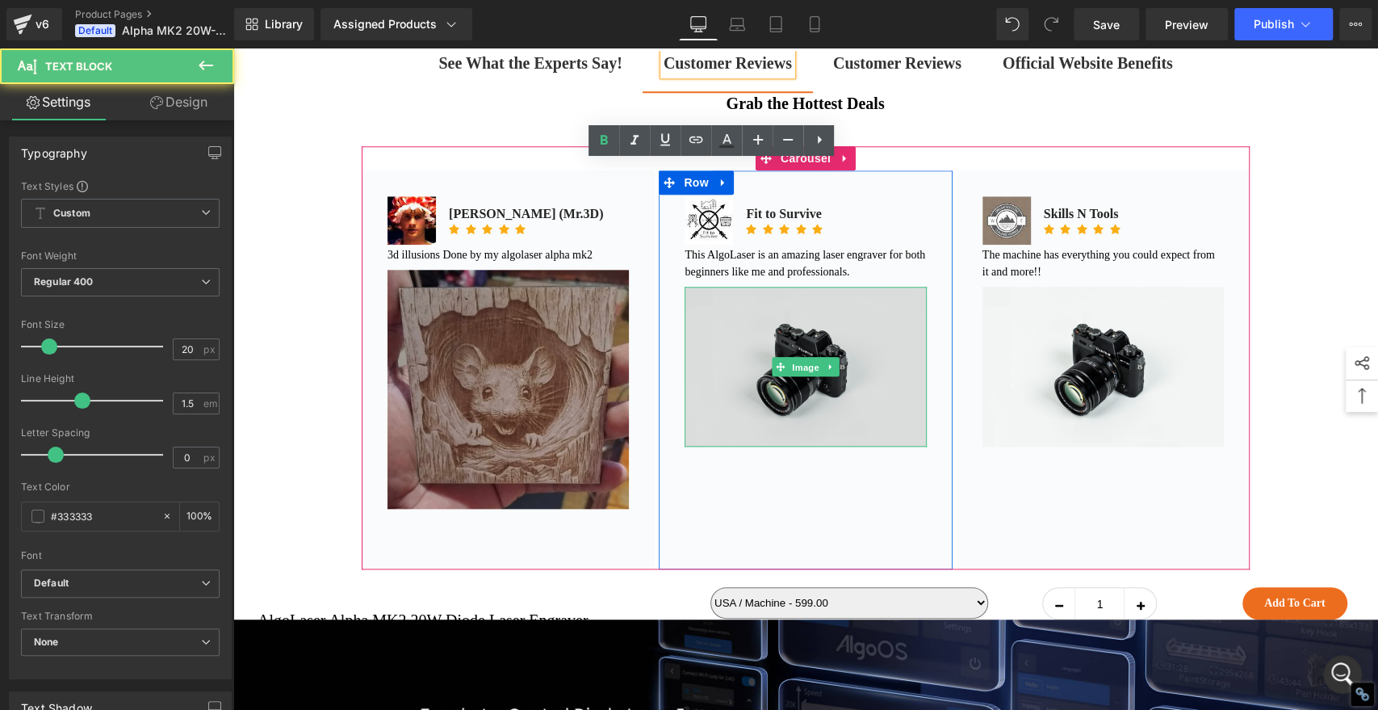
click at [810, 377] on span "Image" at bounding box center [806, 367] width 34 height 19
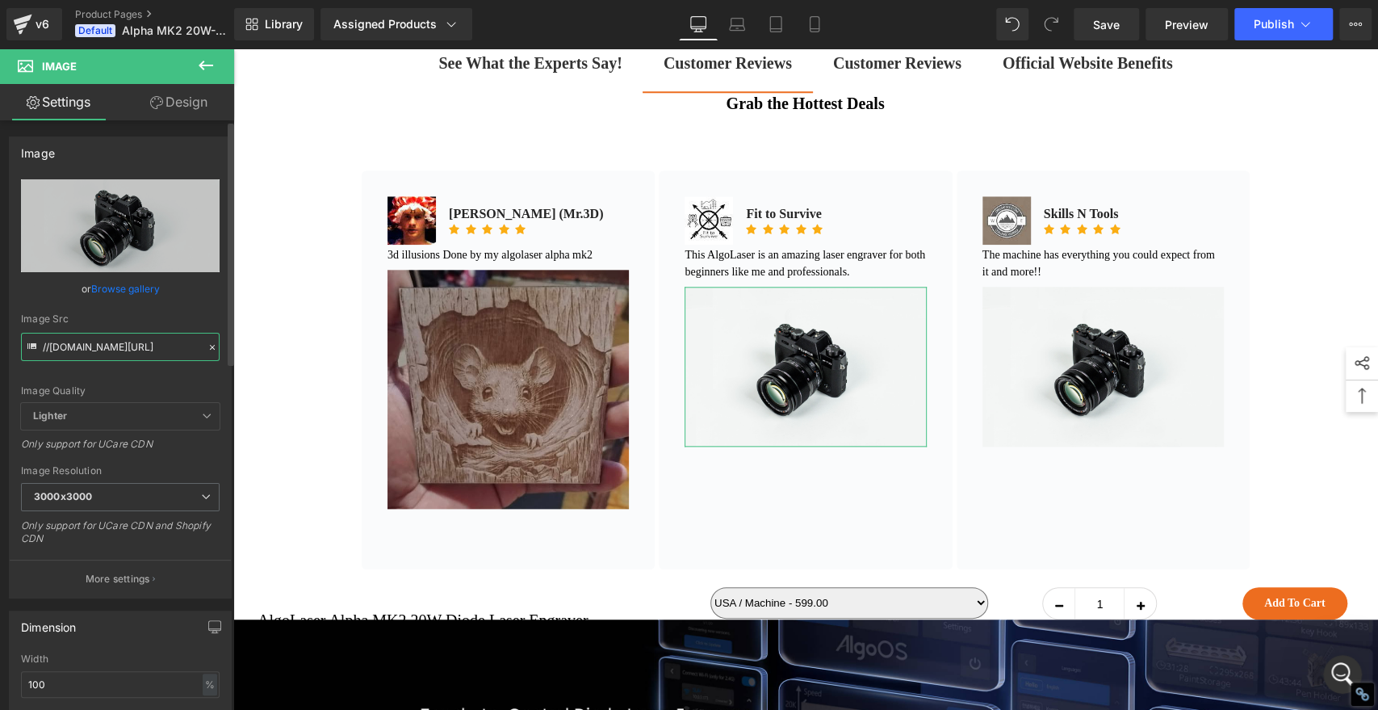
click at [149, 354] on input "//d1um8515vdn9kb.cloudfront.net/images/parallax.jpg" at bounding box center [120, 347] width 199 height 28
type input "https://www.images.areviewsapp.com/92ca5c-2.myshopify.com/GnyBlg97UpHTPSu.jpg"
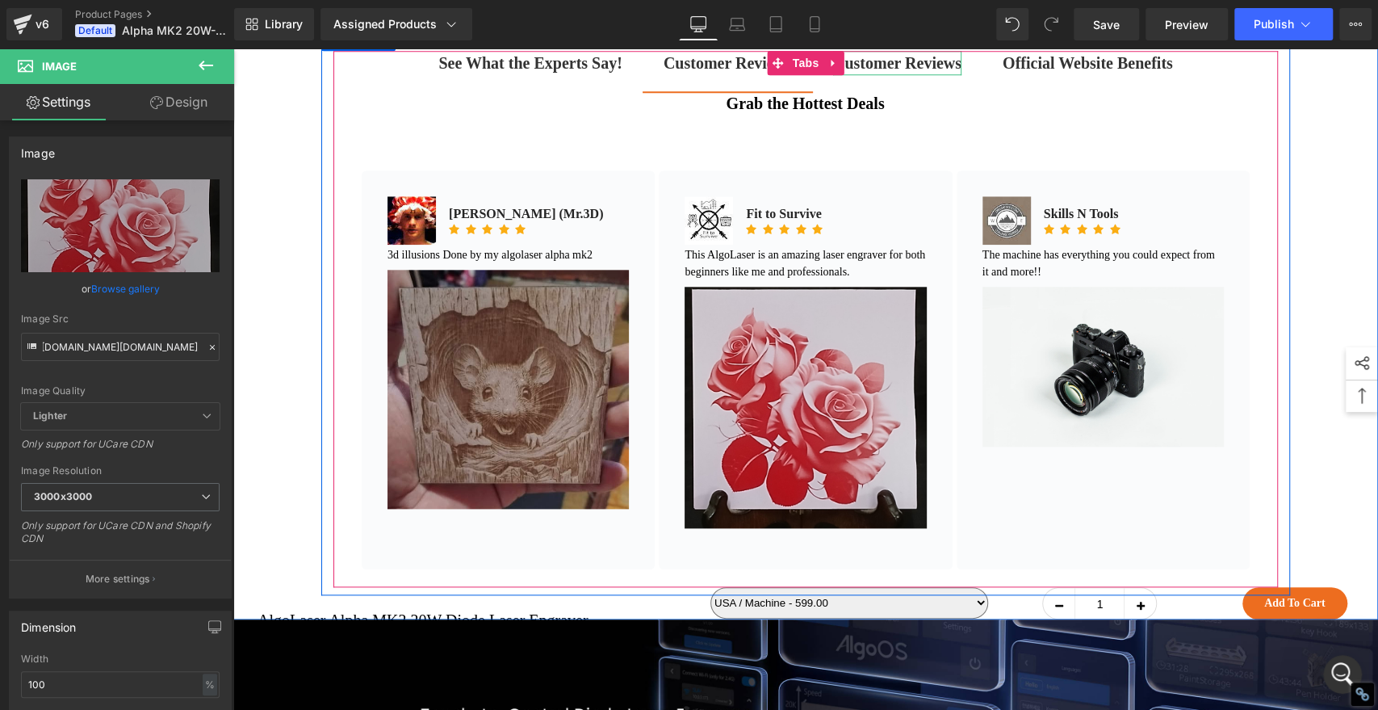
click at [910, 72] on strong "Customer Reviews" at bounding box center [897, 63] width 128 height 18
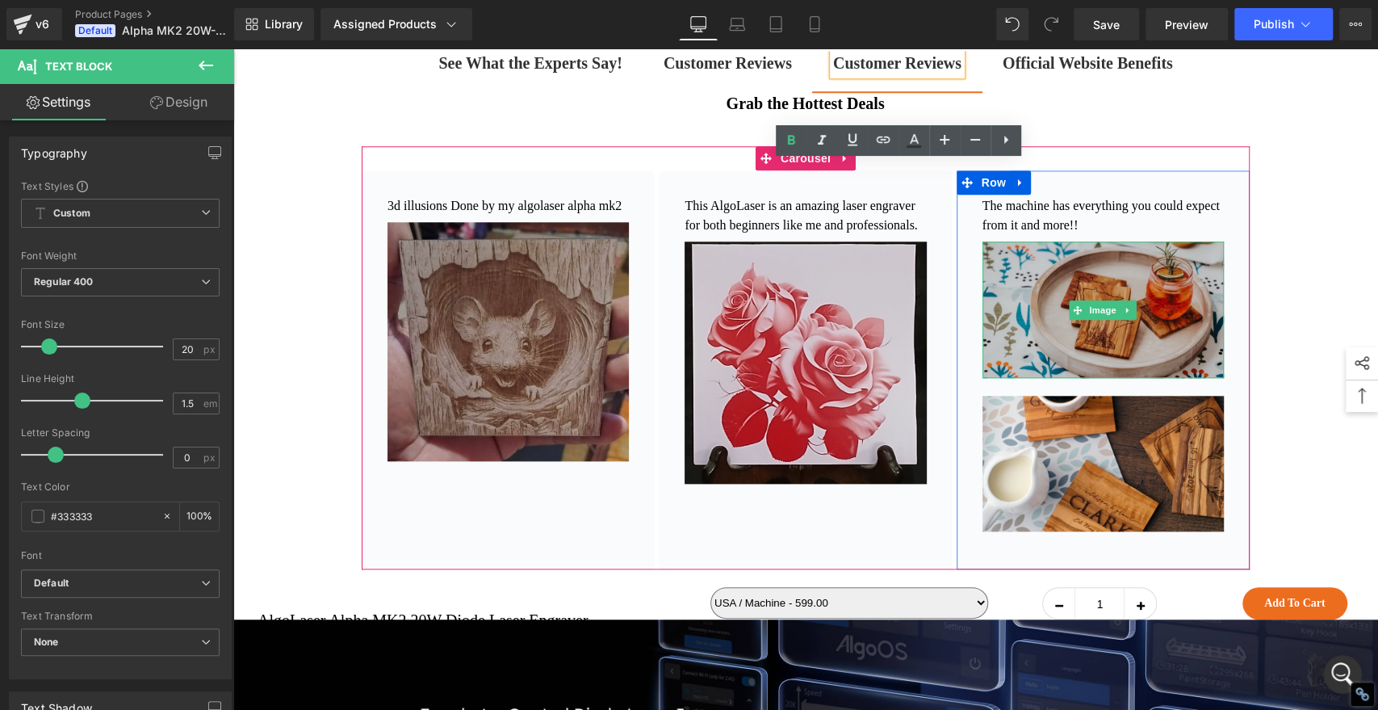
click at [1042, 377] on img at bounding box center [1103, 309] width 241 height 136
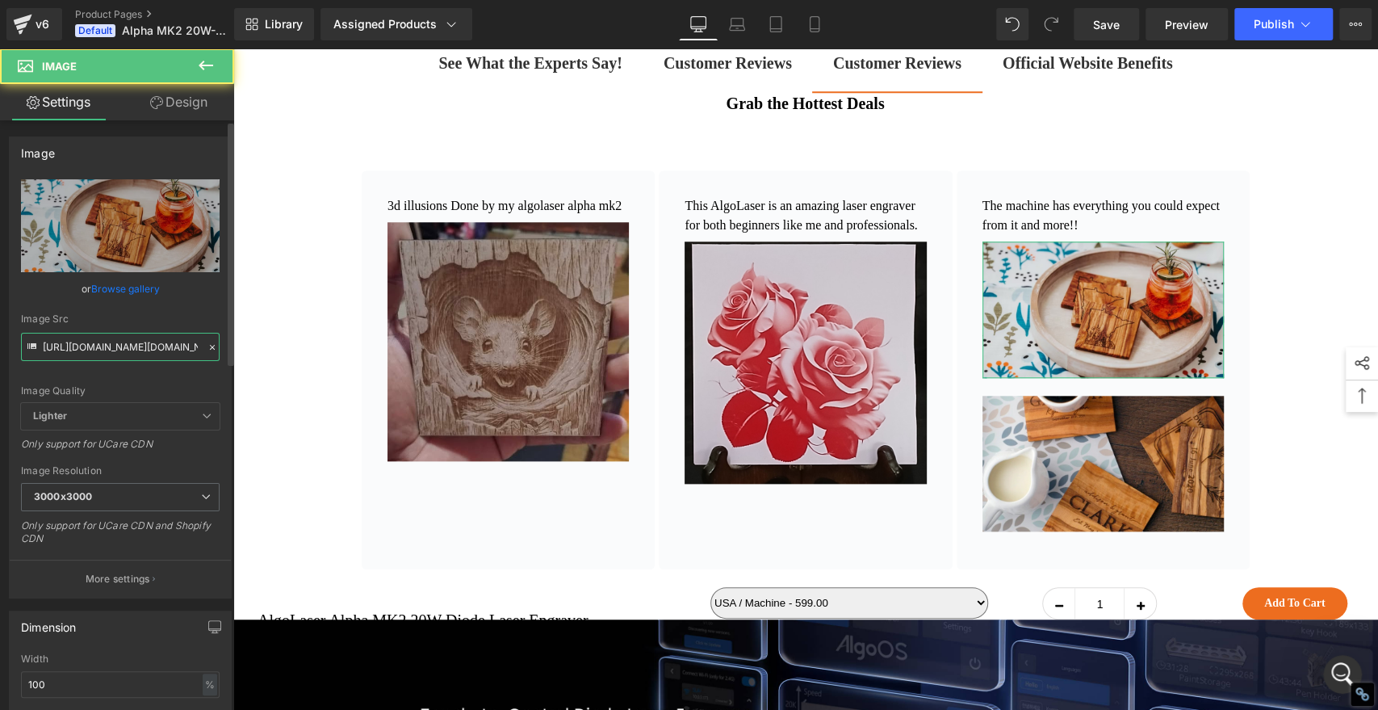
click at [108, 344] on input "https://www.images.areviewsapp.com/92ca5c-2.myshopify.com/5LBhM8ugXDGtpyJ.jpg" at bounding box center [120, 347] width 199 height 28
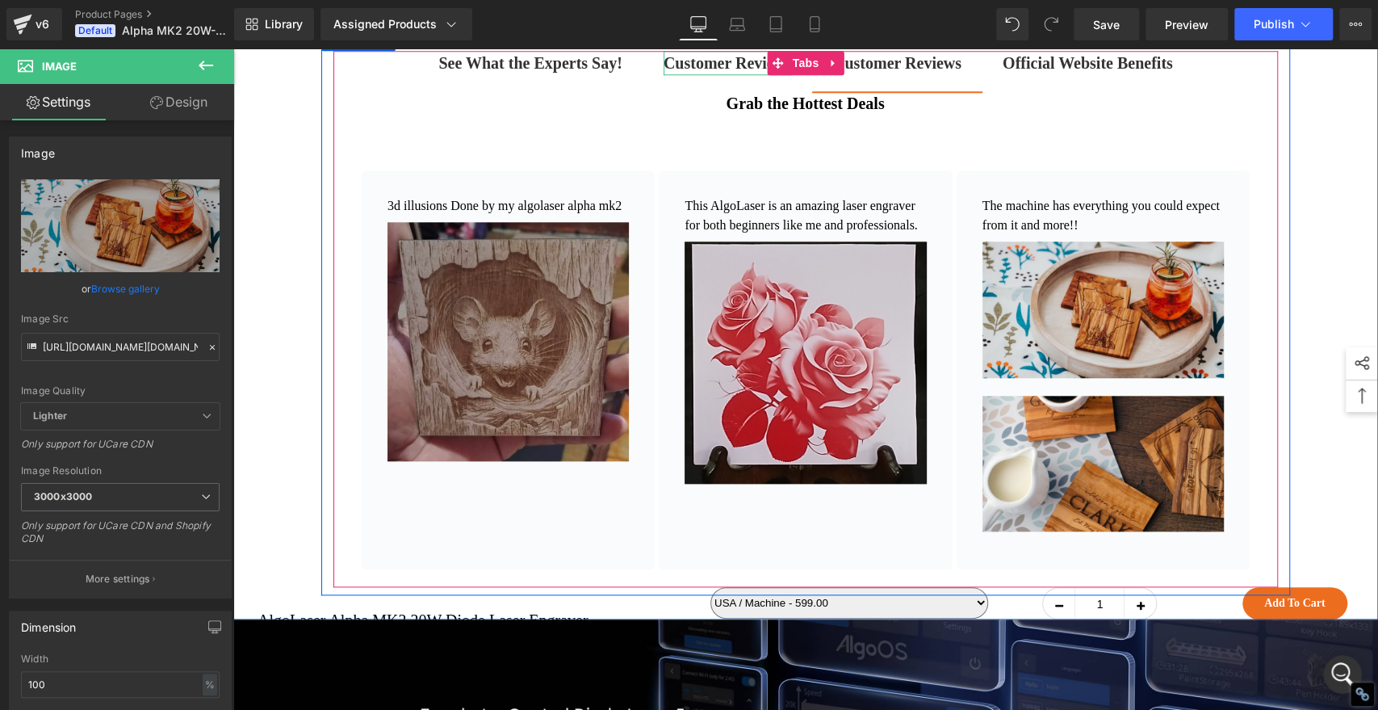
click at [711, 72] on b "Customer Reviews" at bounding box center [728, 63] width 128 height 18
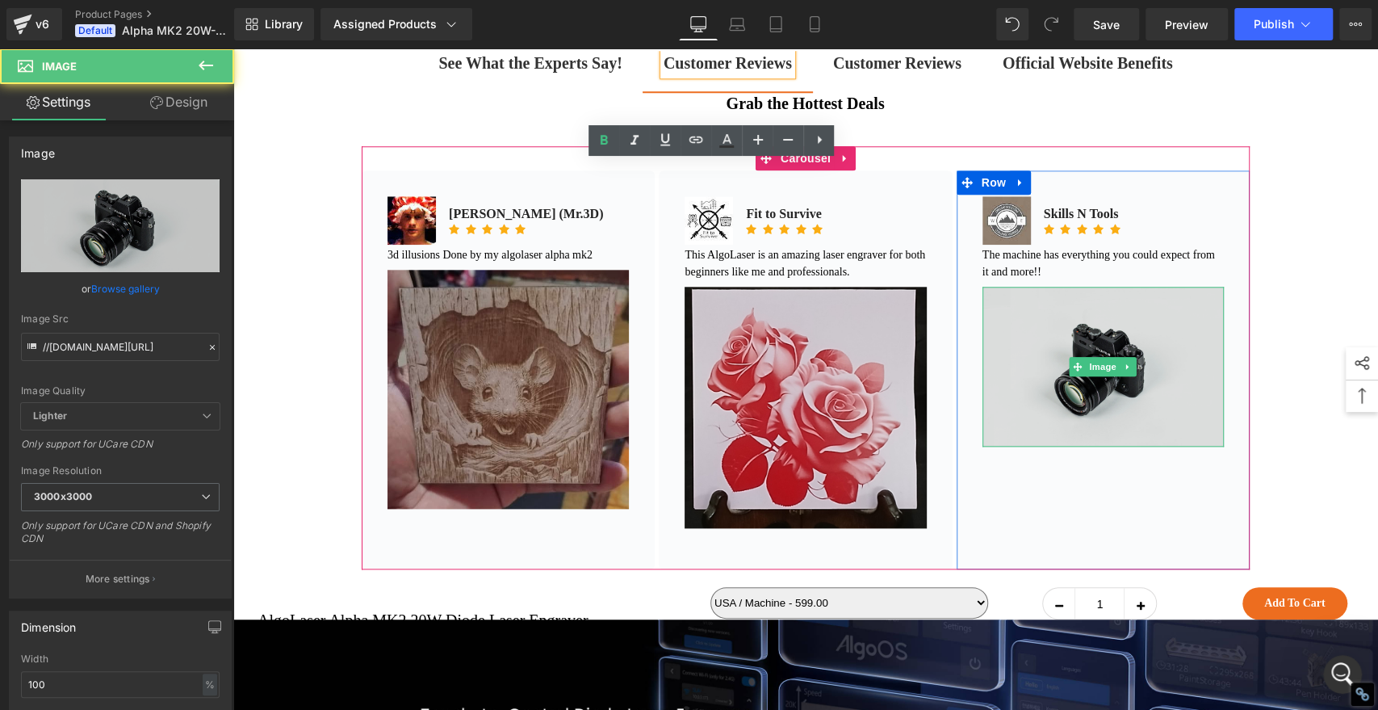
click at [1163, 447] on img at bounding box center [1103, 367] width 241 height 160
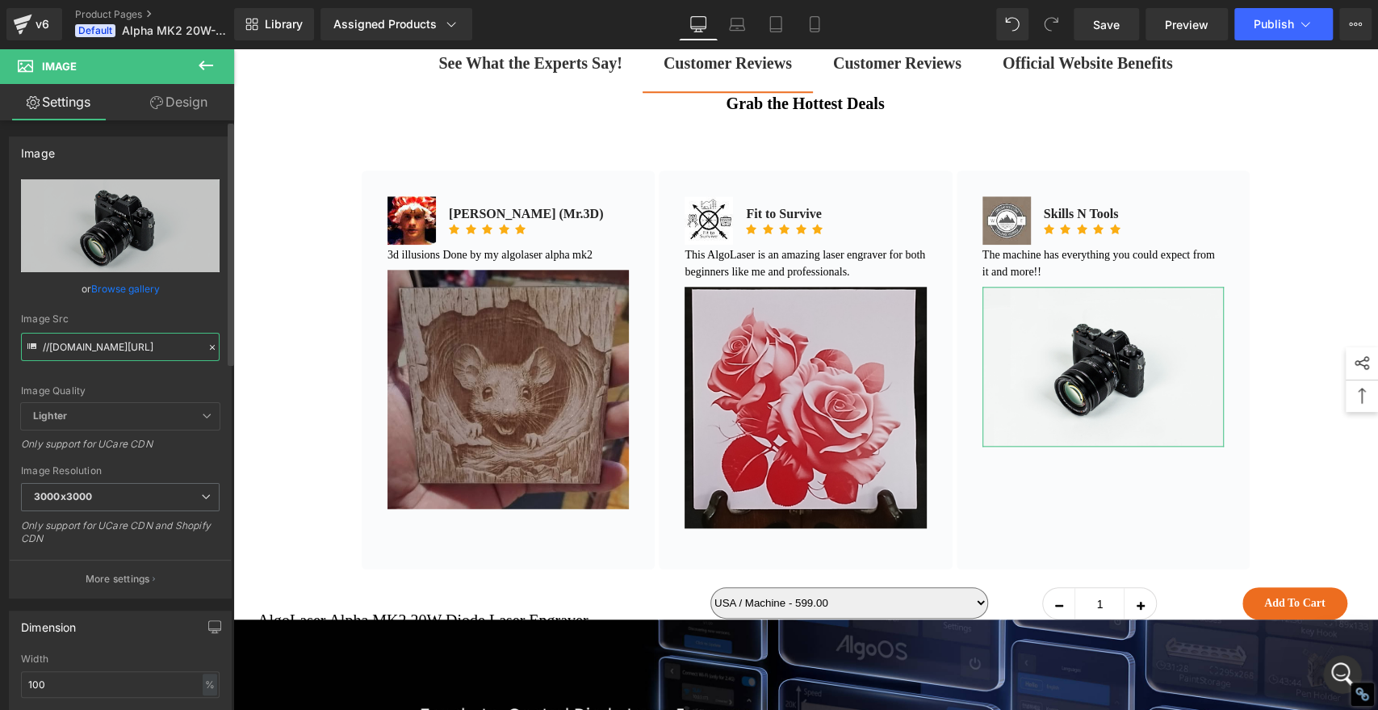
click at [129, 346] on input "//d1um8515vdn9kb.cloudfront.net/images/parallax.jpg" at bounding box center [120, 347] width 199 height 28
paste input "https://www.images.areviewsapp.com/92ca5c-2.myshopify.com/5LBhM8ugXDGtpyJ"
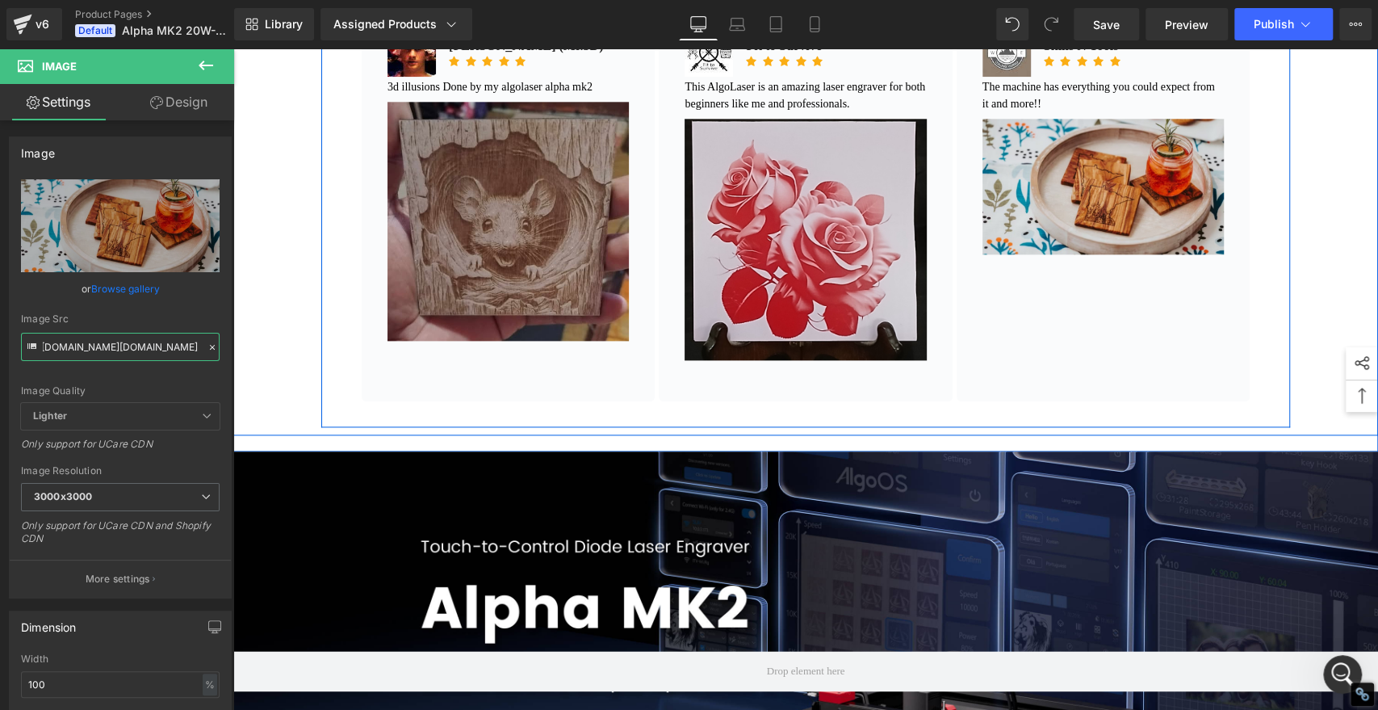
scroll to position [1196, 0]
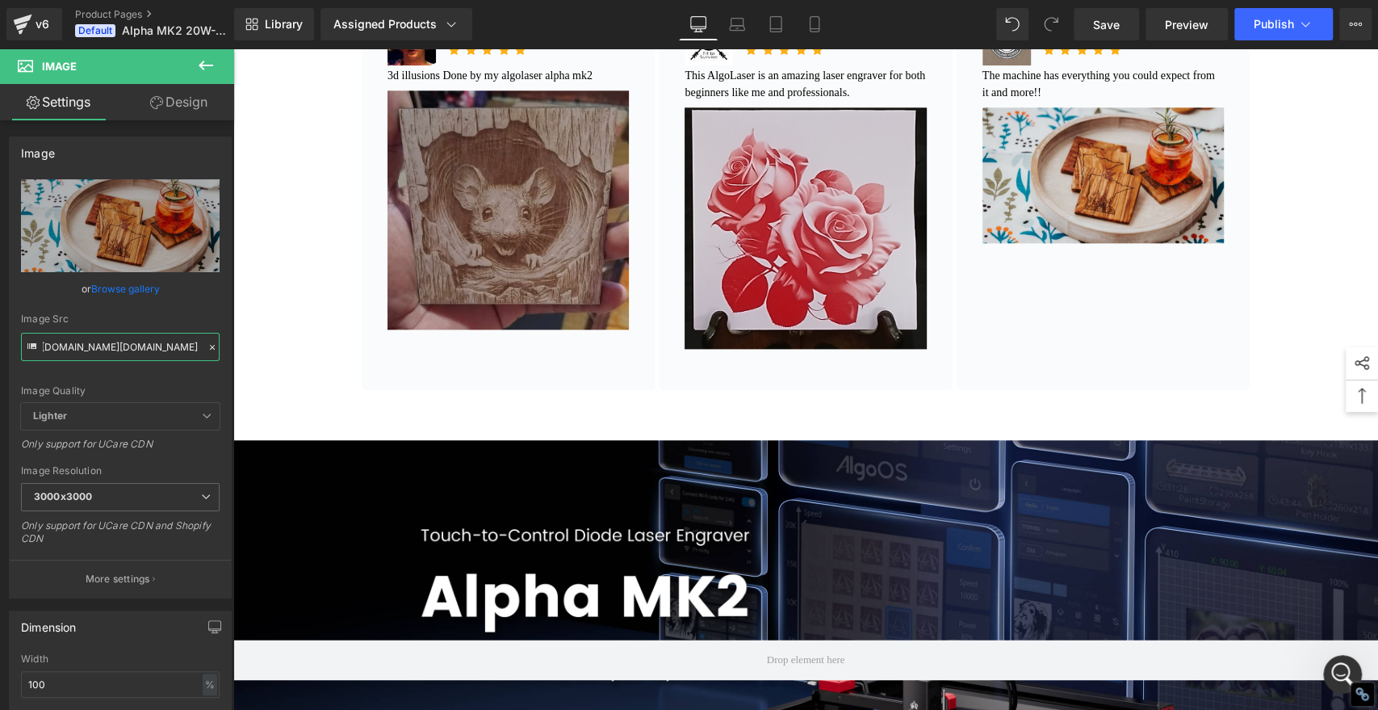
type input "https://www.images.areviewsapp.com/92ca5c-2.myshopify.com/5LBhM8ugXDGtpyJ.jpg"
click at [204, 60] on icon at bounding box center [205, 65] width 19 height 19
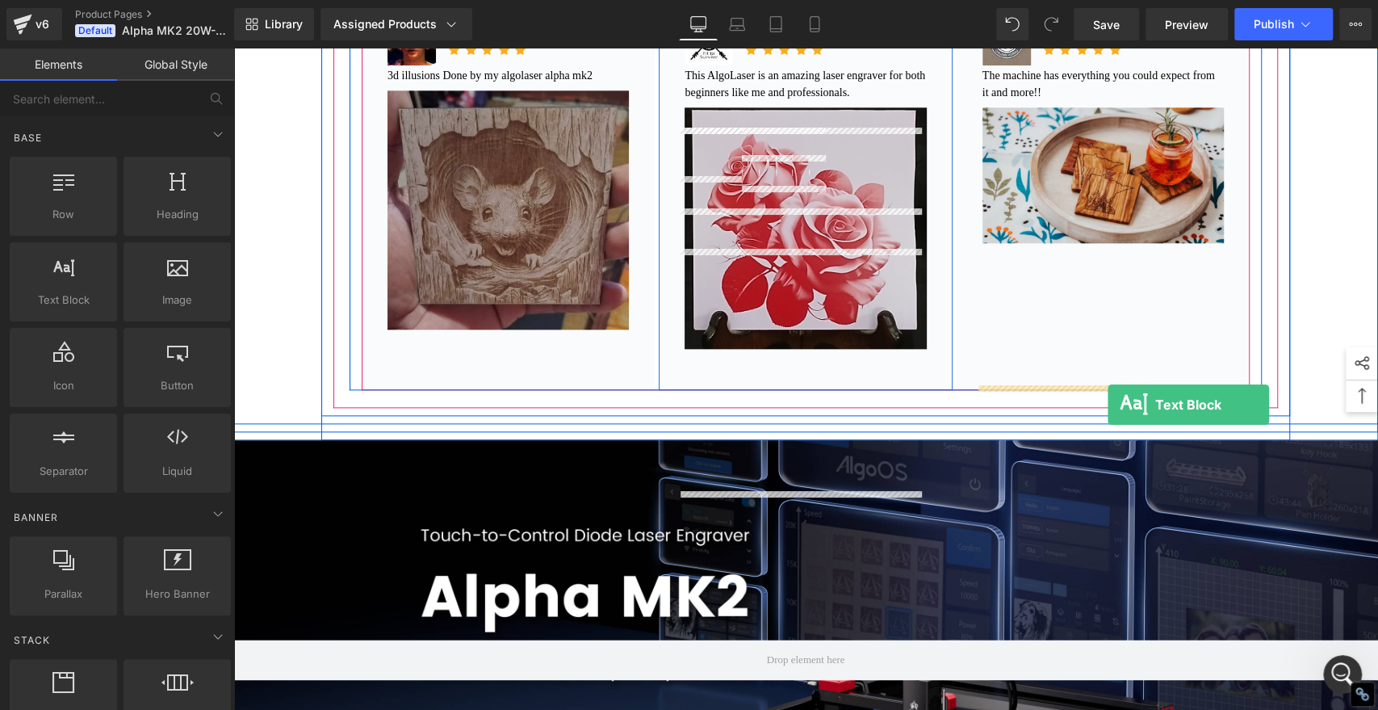
drag, startPoint x: 309, startPoint y: 324, endPoint x: 1108, endPoint y: 405, distance: 802.8
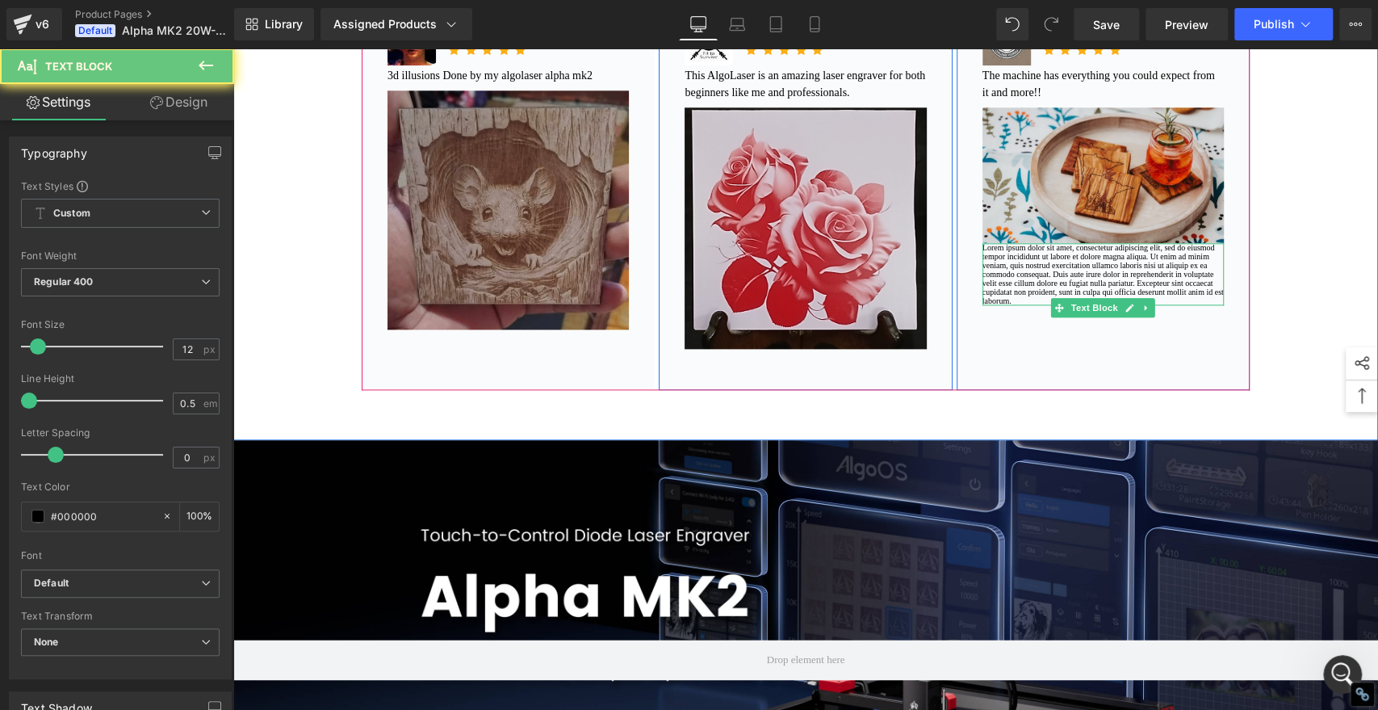
click at [1037, 305] on p "Lorem ipsum dolor sit amet, consectetur adipiscing elit, sed do eiusmod tempor …" at bounding box center [1103, 274] width 241 height 62
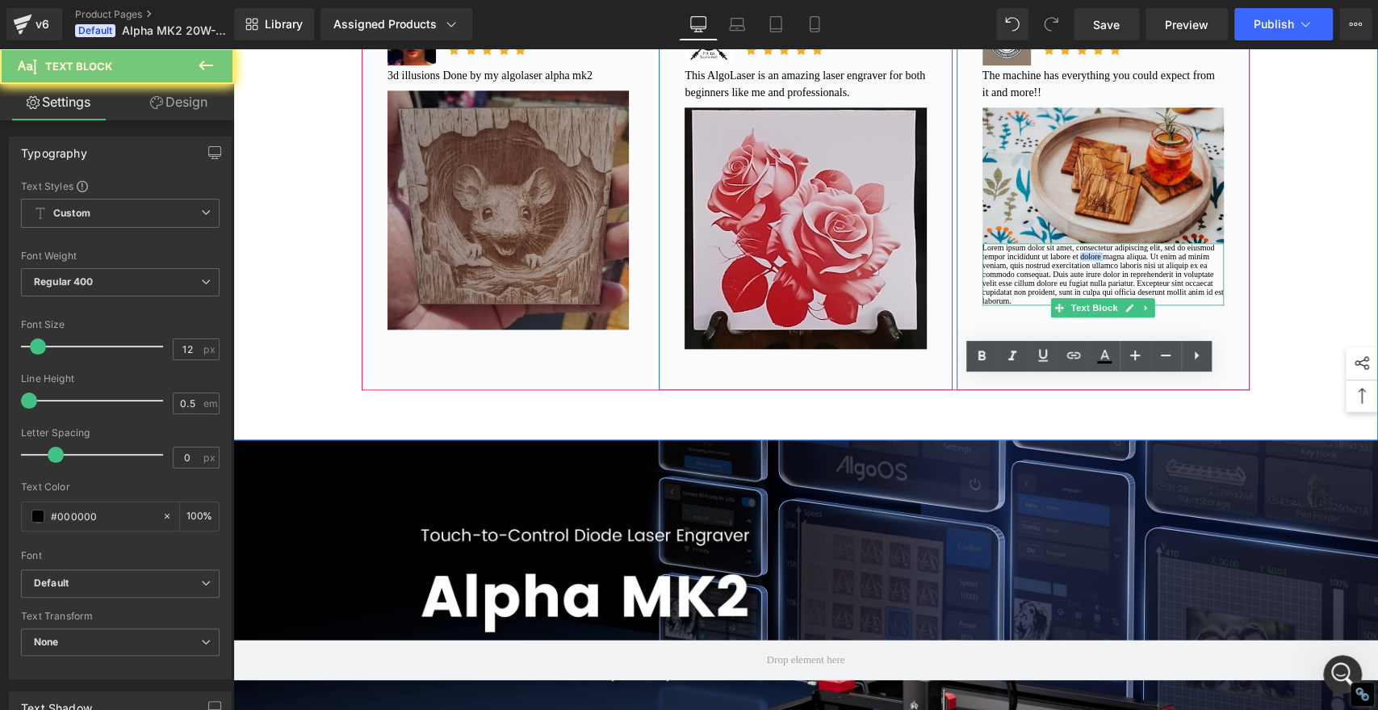
click at [1037, 305] on p "Lorem ipsum dolor sit amet, consectetur adipiscing elit, sed do eiusmod tempor …" at bounding box center [1103, 274] width 241 height 62
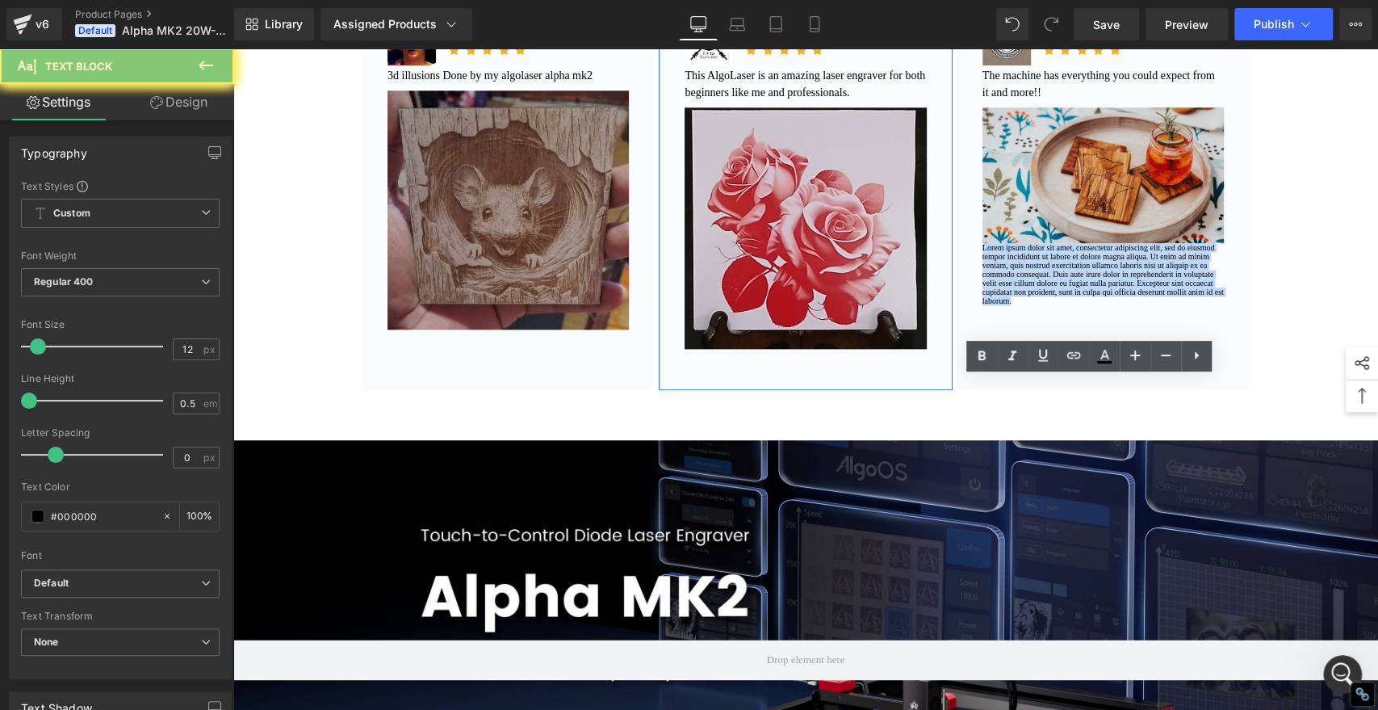
click at [1037, 305] on p "Lorem ipsum dolor sit amet, consectetur adipiscing elit, sed do eiusmod tempor …" at bounding box center [1103, 274] width 241 height 62
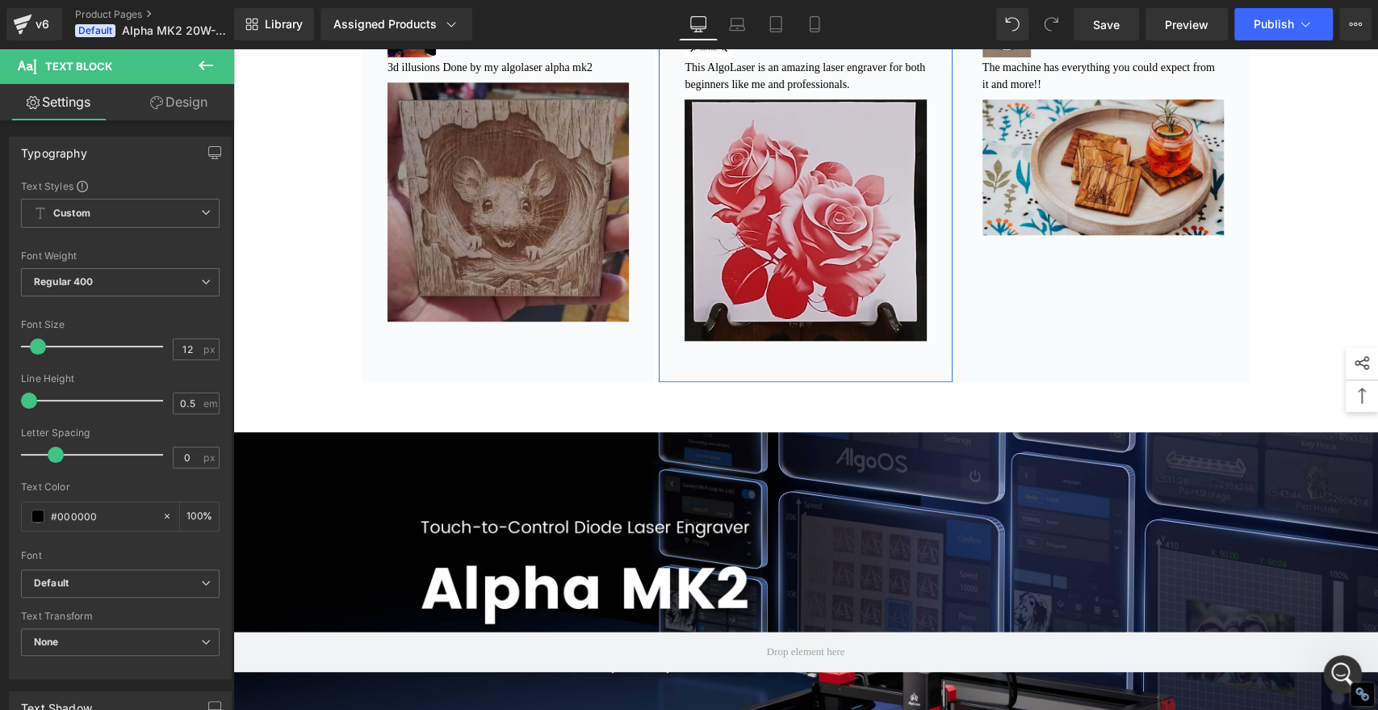
click at [1042, 382] on div "Image Skills N Tools Text Block Icon Icon Icon Icon Icon Icon List Hoz Icon Lis…" at bounding box center [1103, 182] width 293 height 399
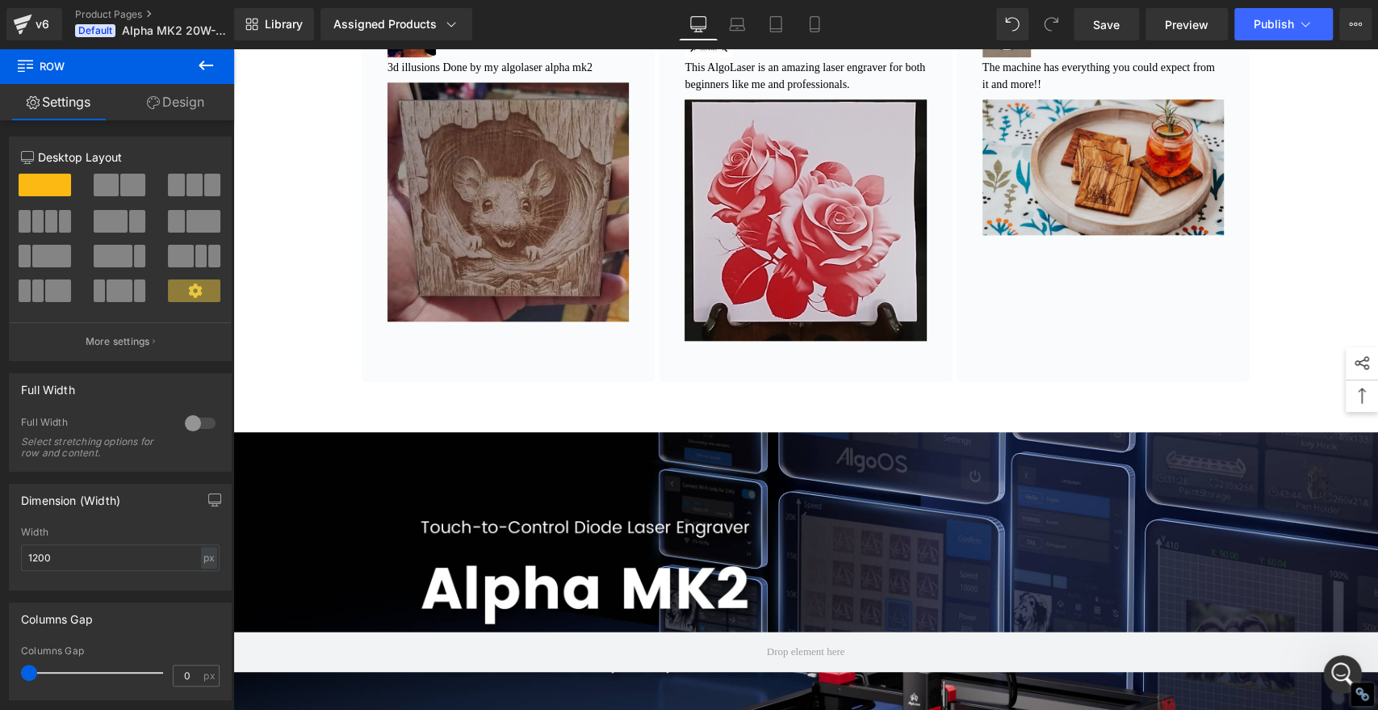
click at [191, 64] on button at bounding box center [206, 66] width 57 height 36
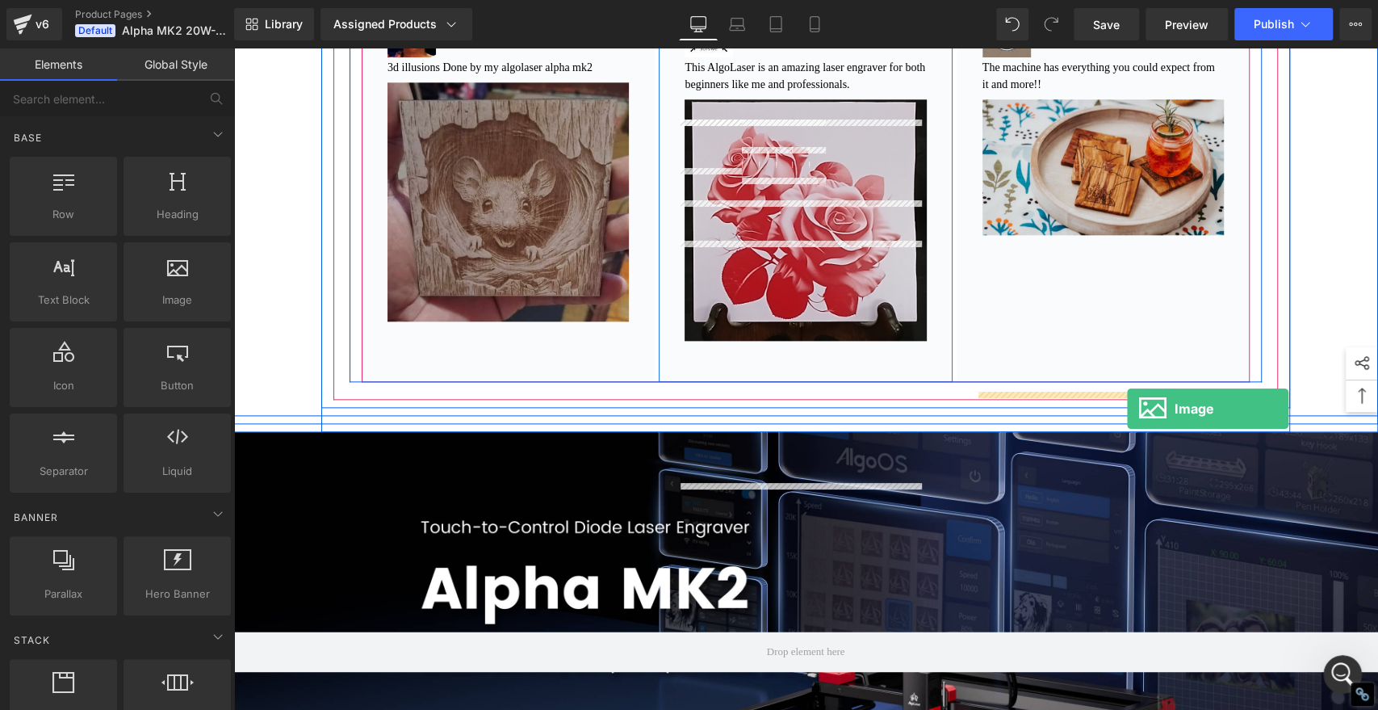
drag, startPoint x: 408, startPoint y: 329, endPoint x: 1127, endPoint y: 409, distance: 724.0
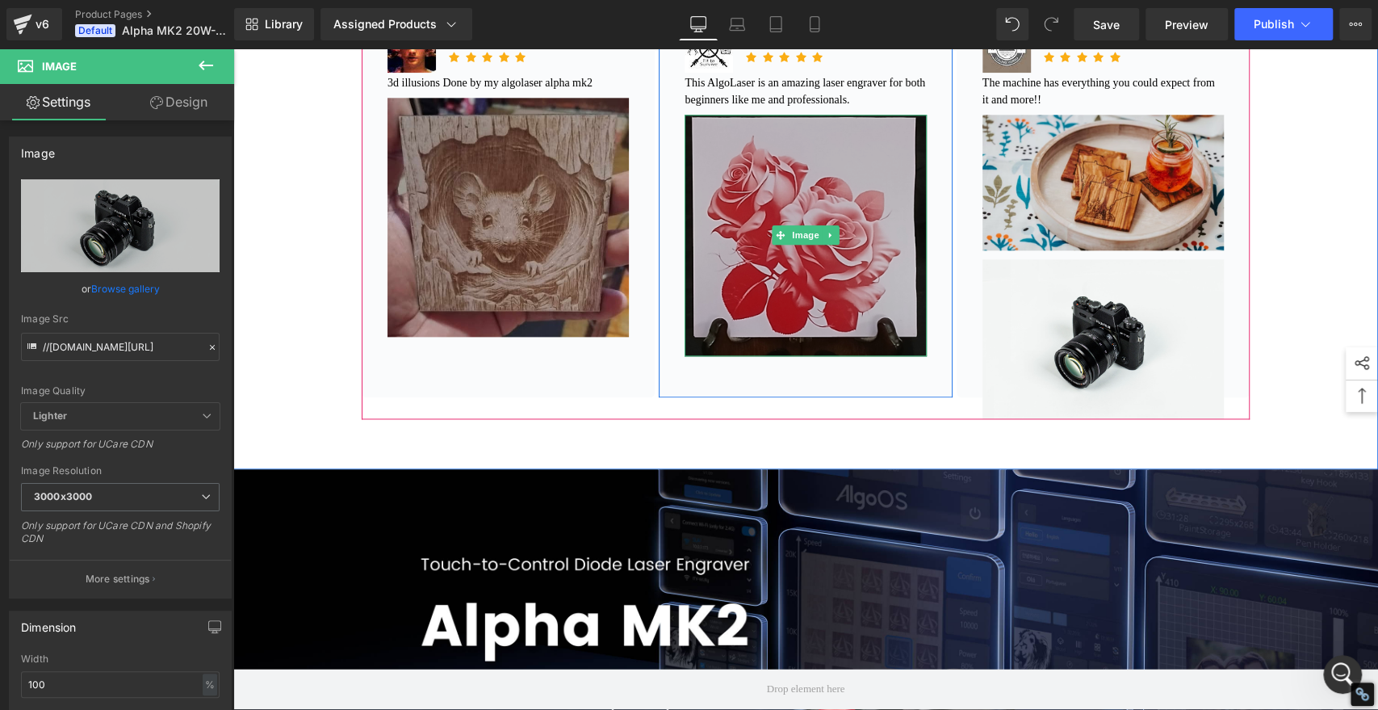
scroll to position [935, 0]
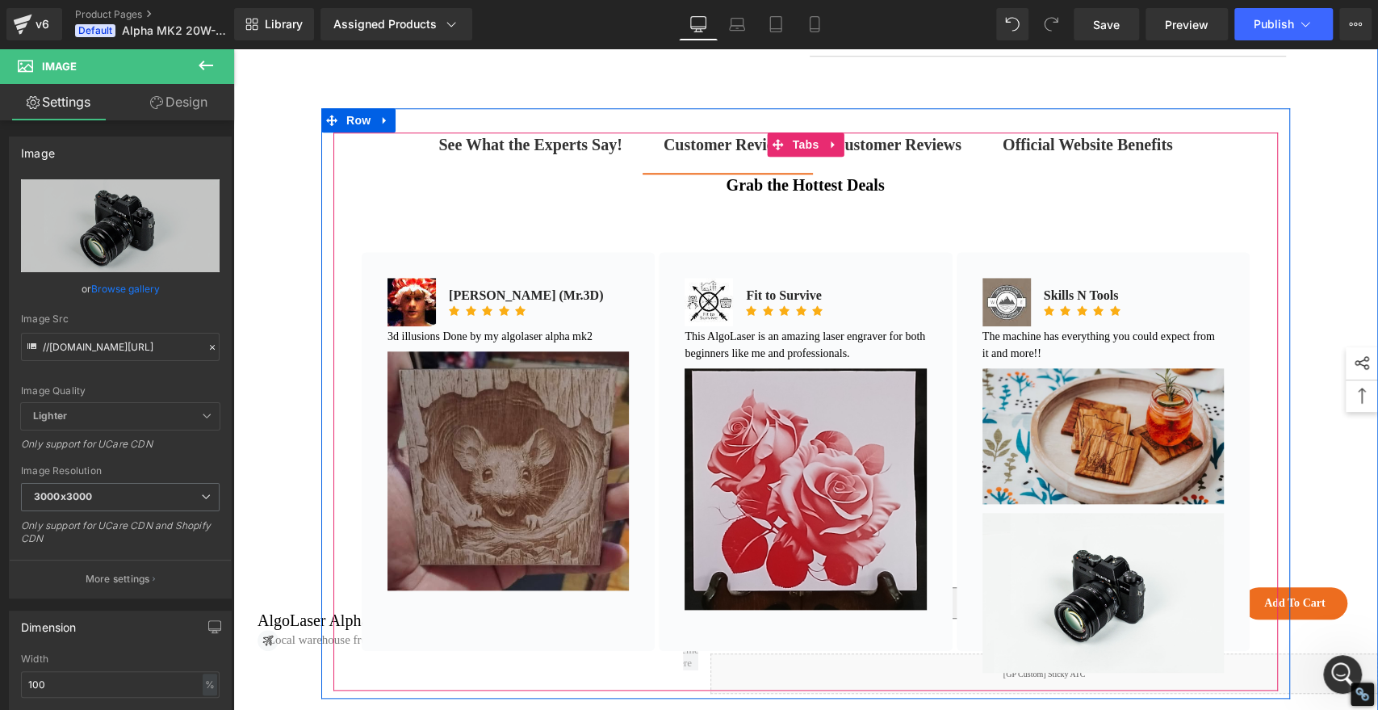
click at [893, 153] on strong "Customer Reviews" at bounding box center [897, 145] width 128 height 18
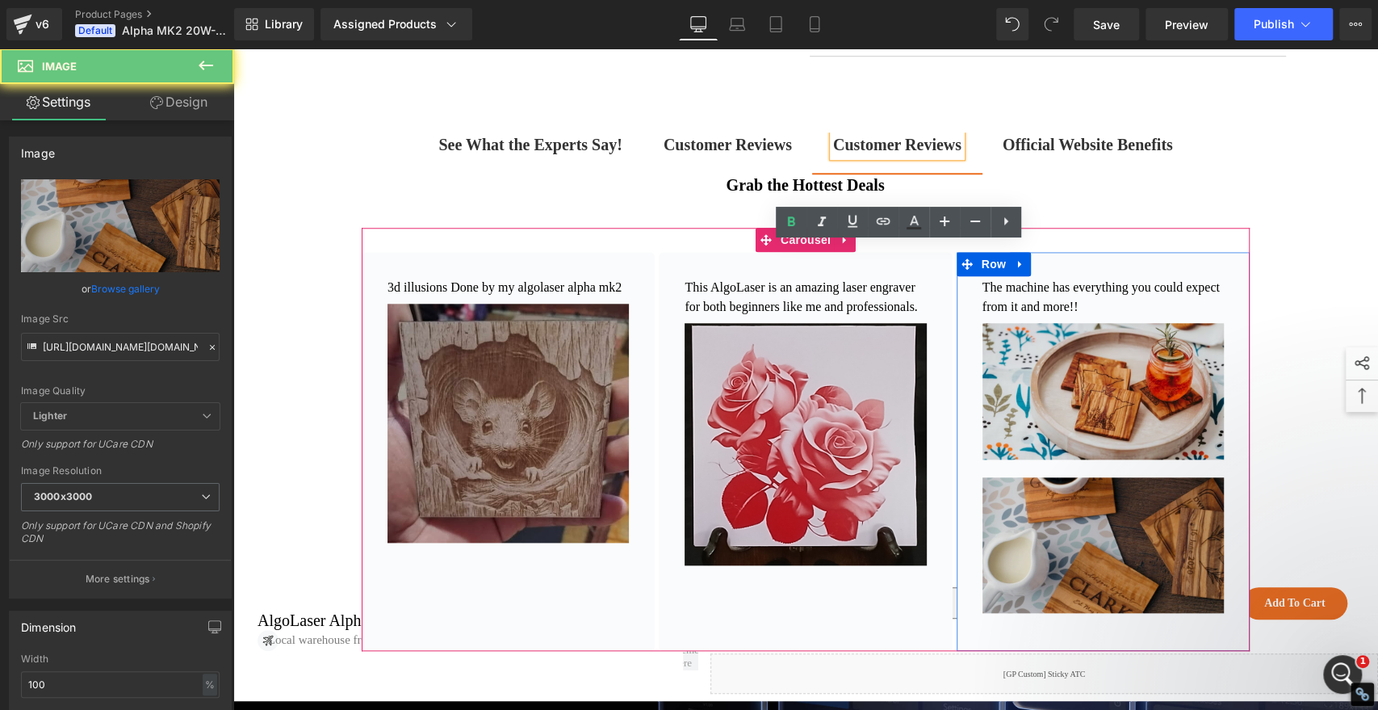
click at [1074, 613] on img at bounding box center [1103, 545] width 241 height 136
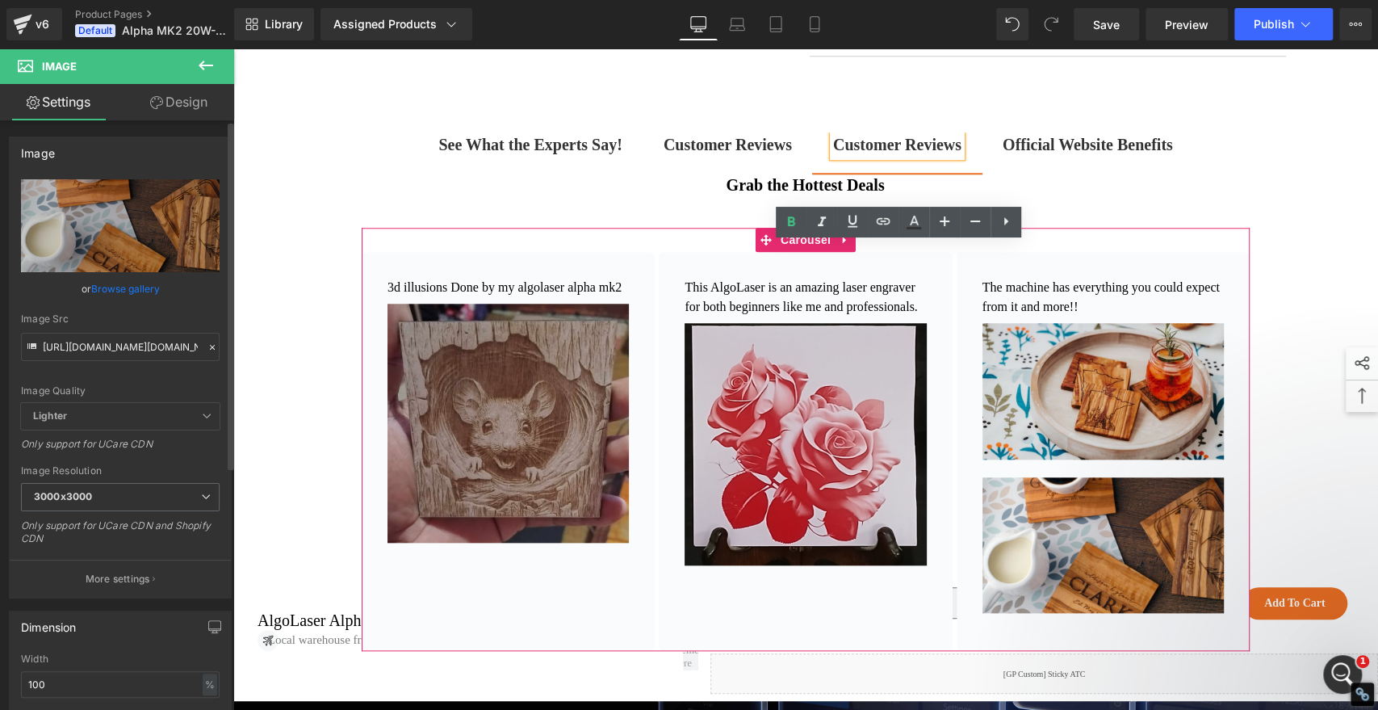
scroll to position [1232, 0]
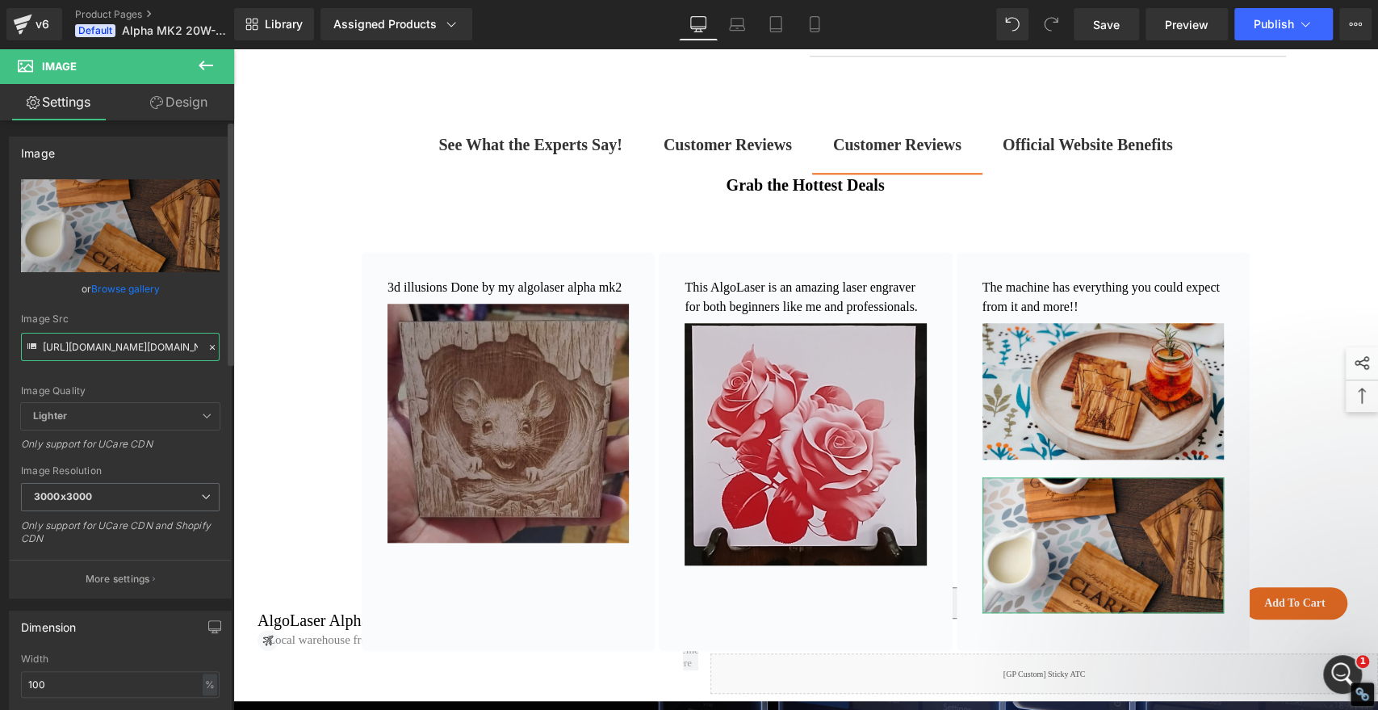
click at [140, 345] on input "https://www.images.areviewsapp.com/92ca5c-2.myshopify.com/AbPMTWdO7L1k2t5.jpg" at bounding box center [120, 347] width 199 height 28
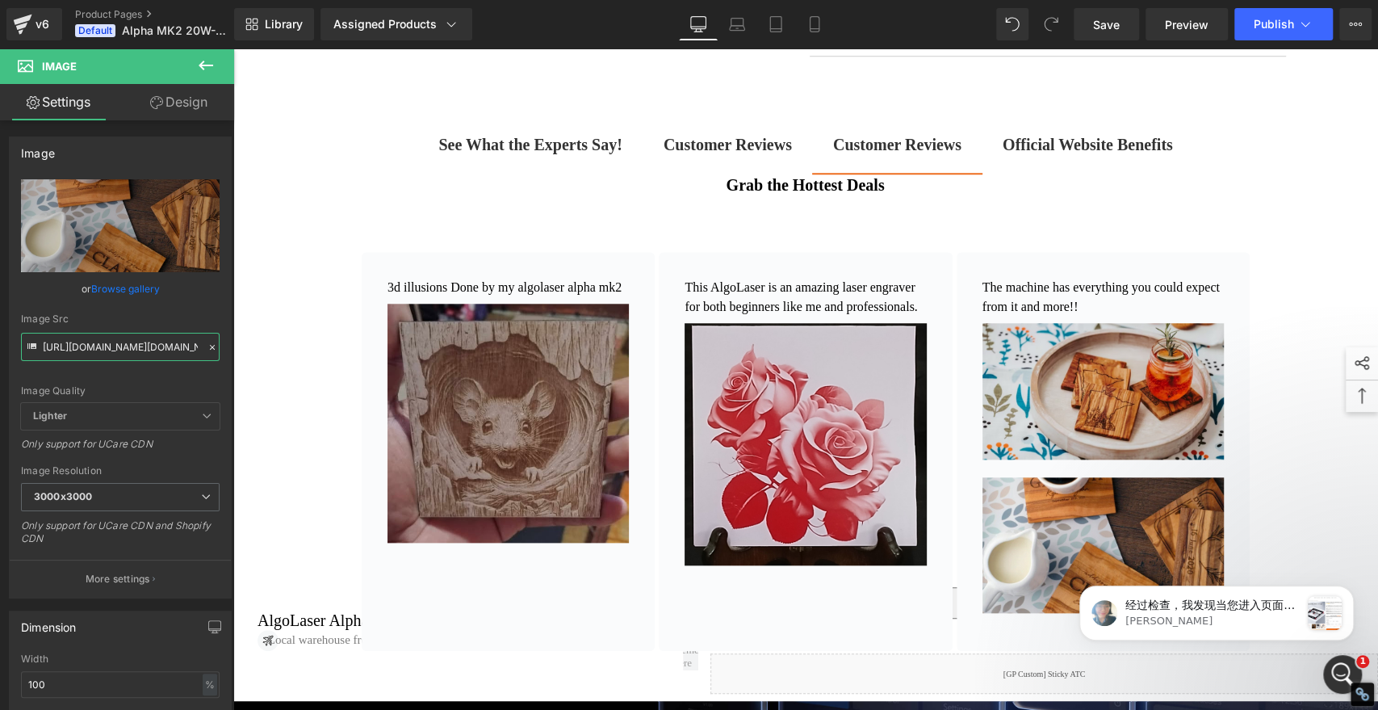
scroll to position [0, 0]
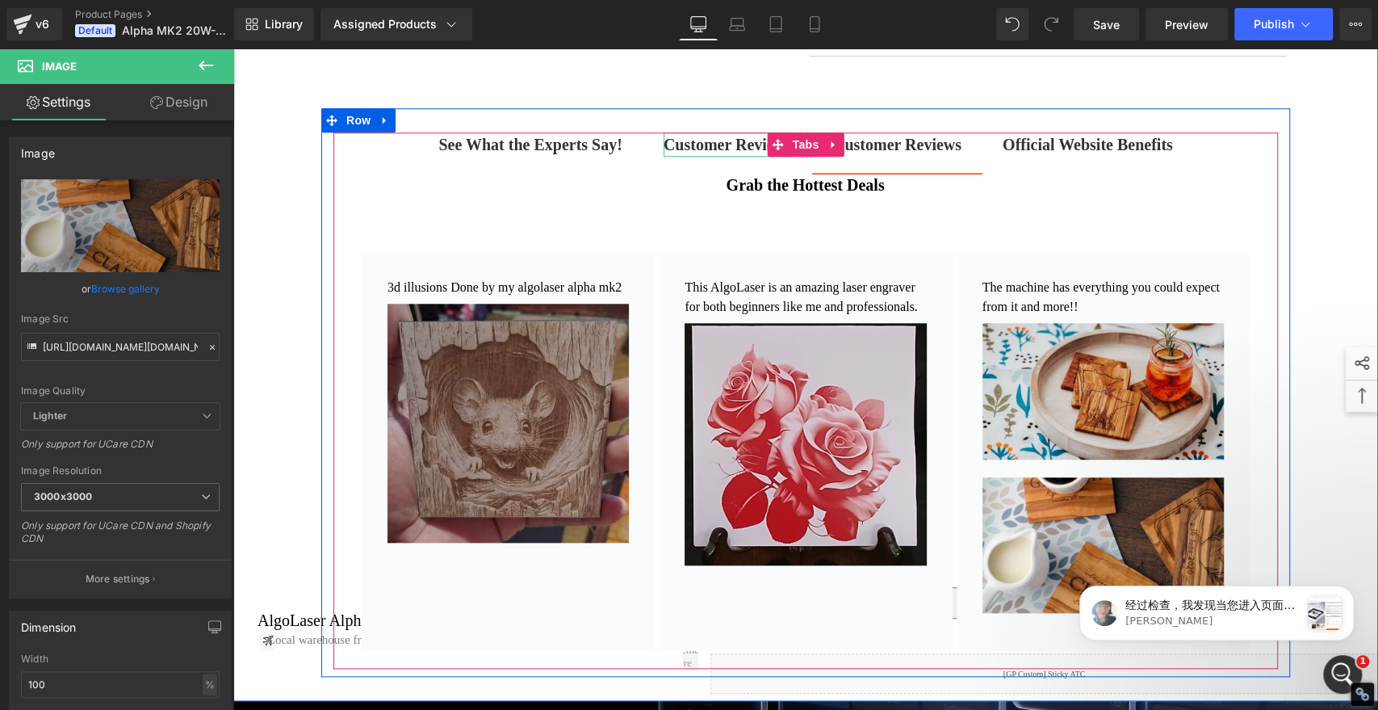
click at [729, 153] on b "Customer Reviews" at bounding box center [728, 145] width 128 height 18
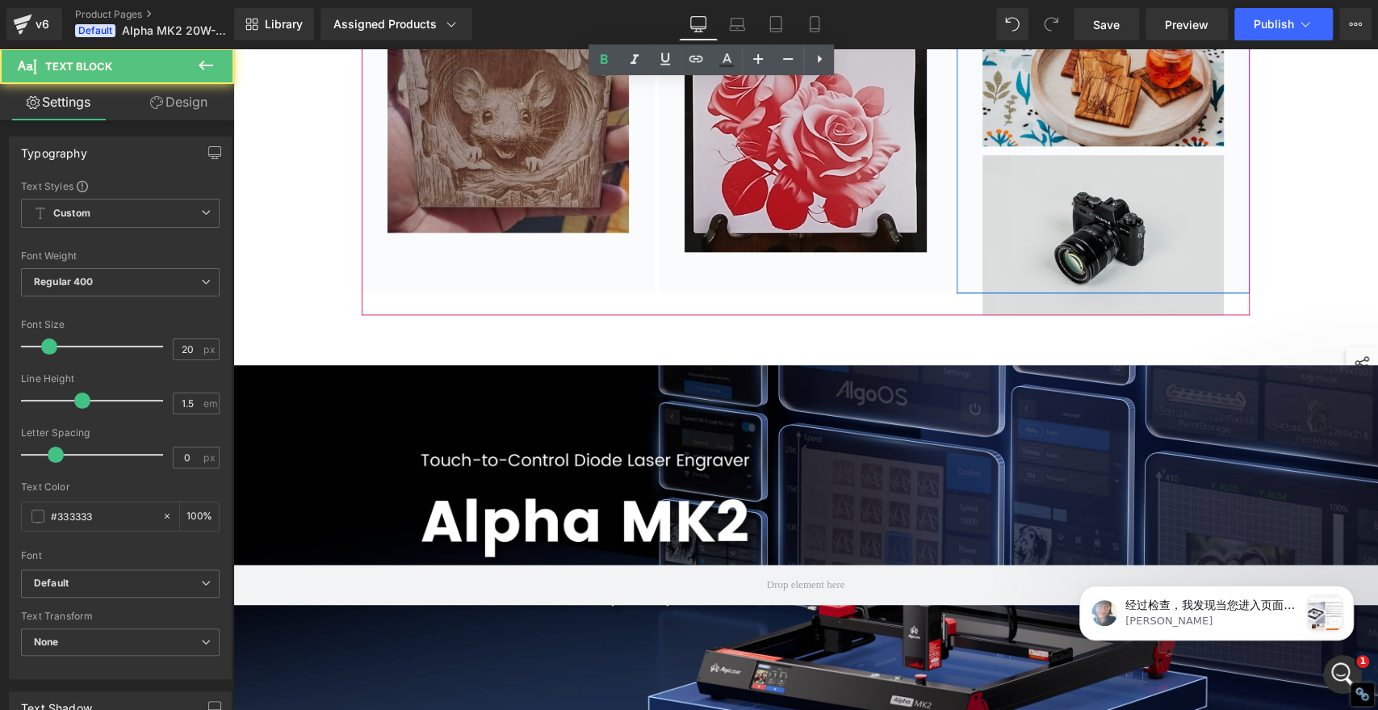
scroll to position [1294, 0]
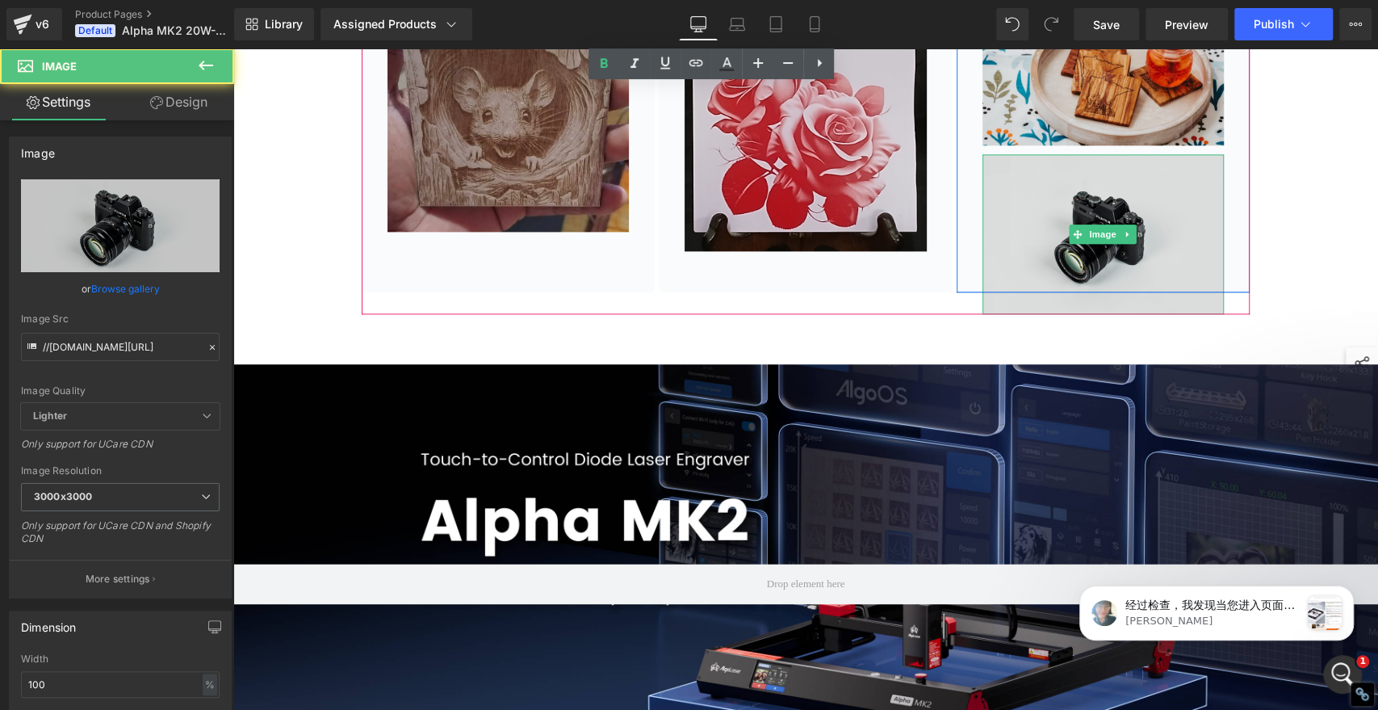
drag, startPoint x: 1049, startPoint y: 337, endPoint x: 1028, endPoint y: 340, distance: 21.2
click at [1049, 314] on img at bounding box center [1103, 234] width 241 height 160
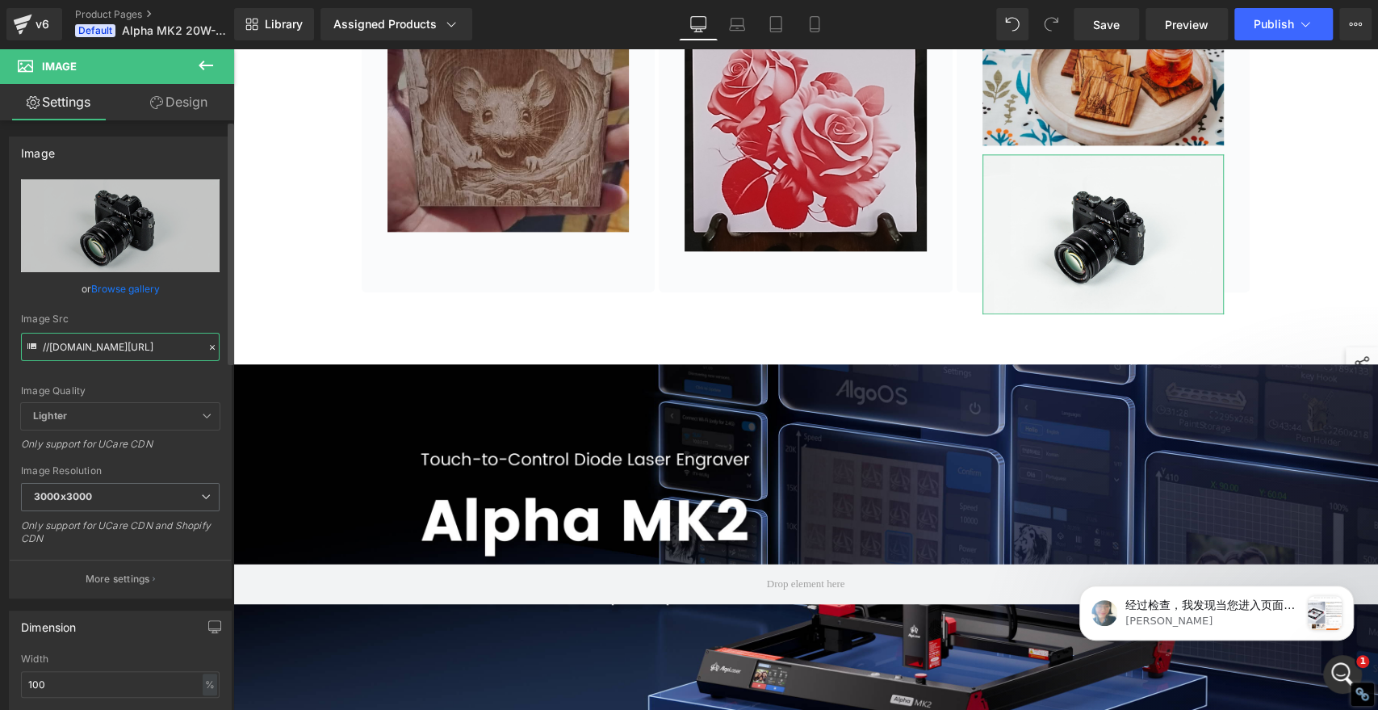
click at [115, 342] on input "//d1um8515vdn9kb.cloudfront.net/images/parallax.jpg" at bounding box center [120, 347] width 199 height 28
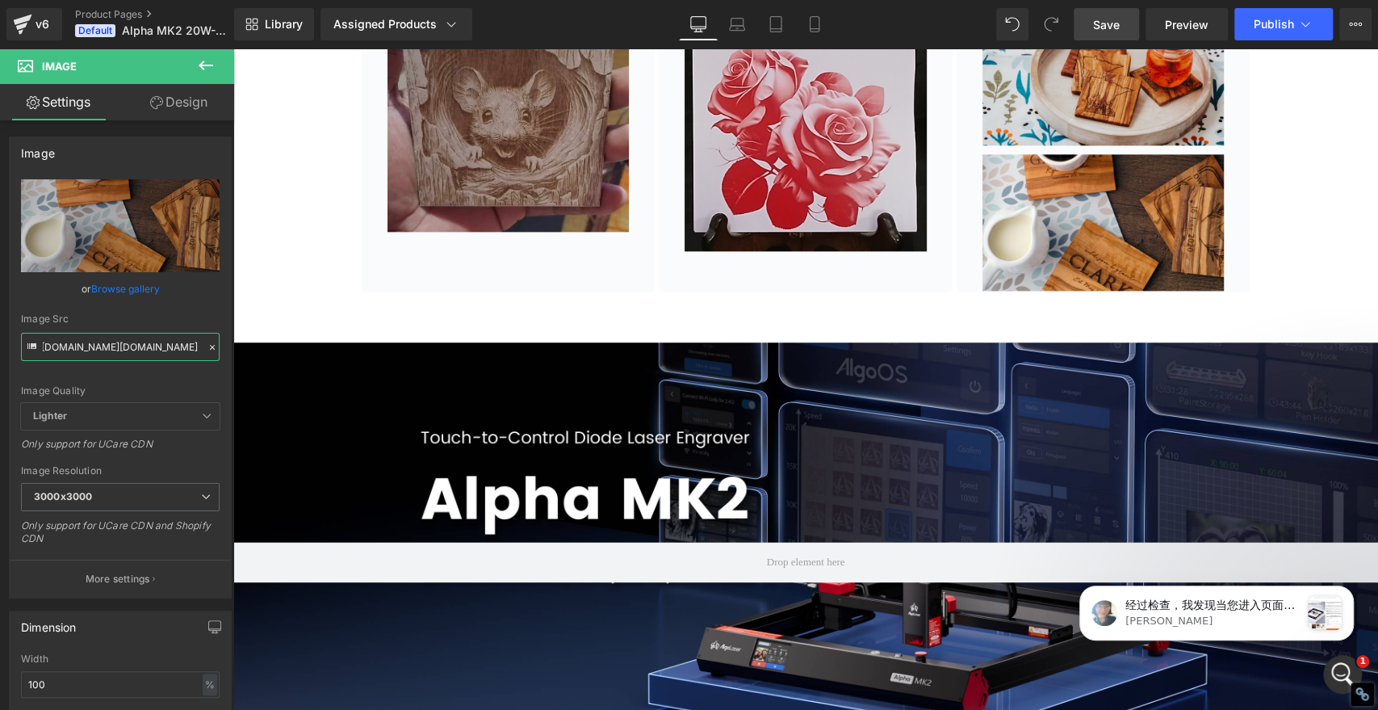
type input "https://www.images.areviewsapp.com/92ca5c-2.myshopify.com/AbPMTWdO7L1k2t5.jpg"
click at [1102, 24] on span "Save" at bounding box center [1106, 24] width 27 height 17
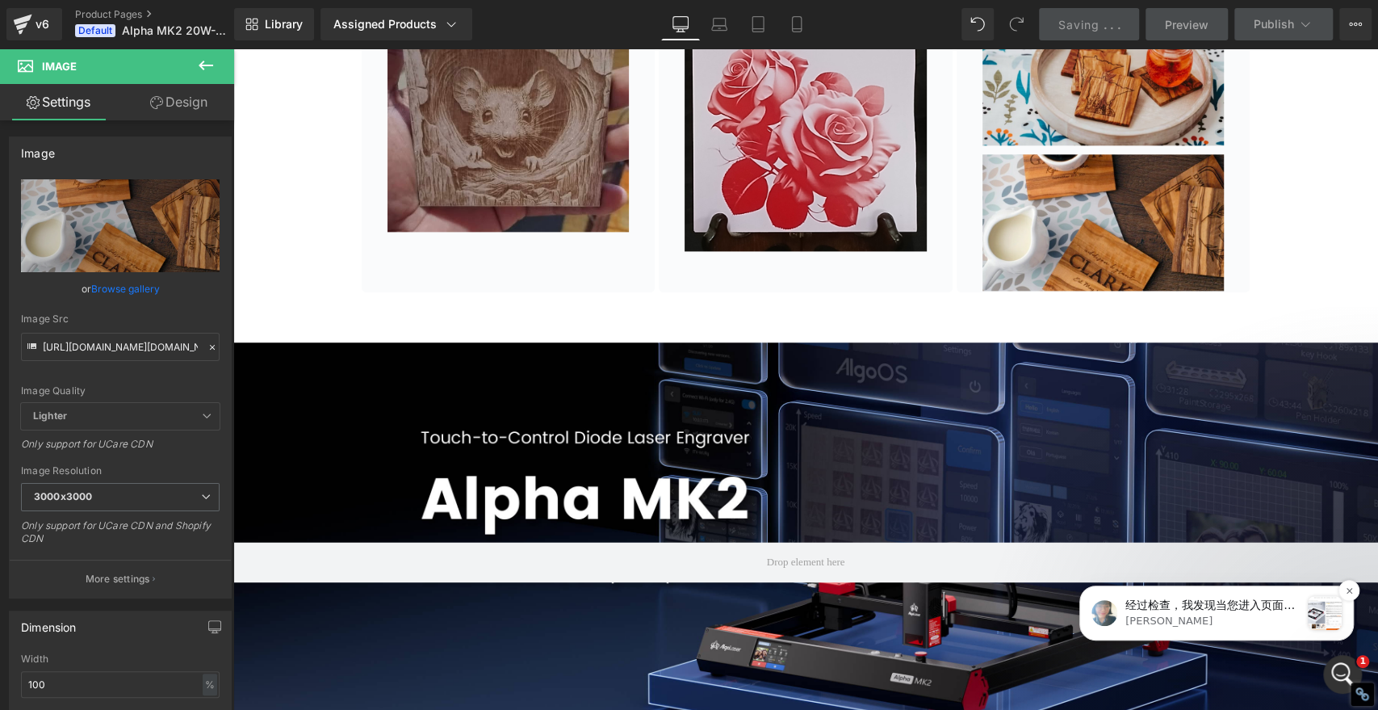
click at [1303, 611] on div "经过检查，我发现当您进入页面时，这个粘性行出现在第一部分： 现在您想要在滚动到这个部分时，只显示这个粘性栏： Annie • 刚才" at bounding box center [1217, 613] width 250 height 34
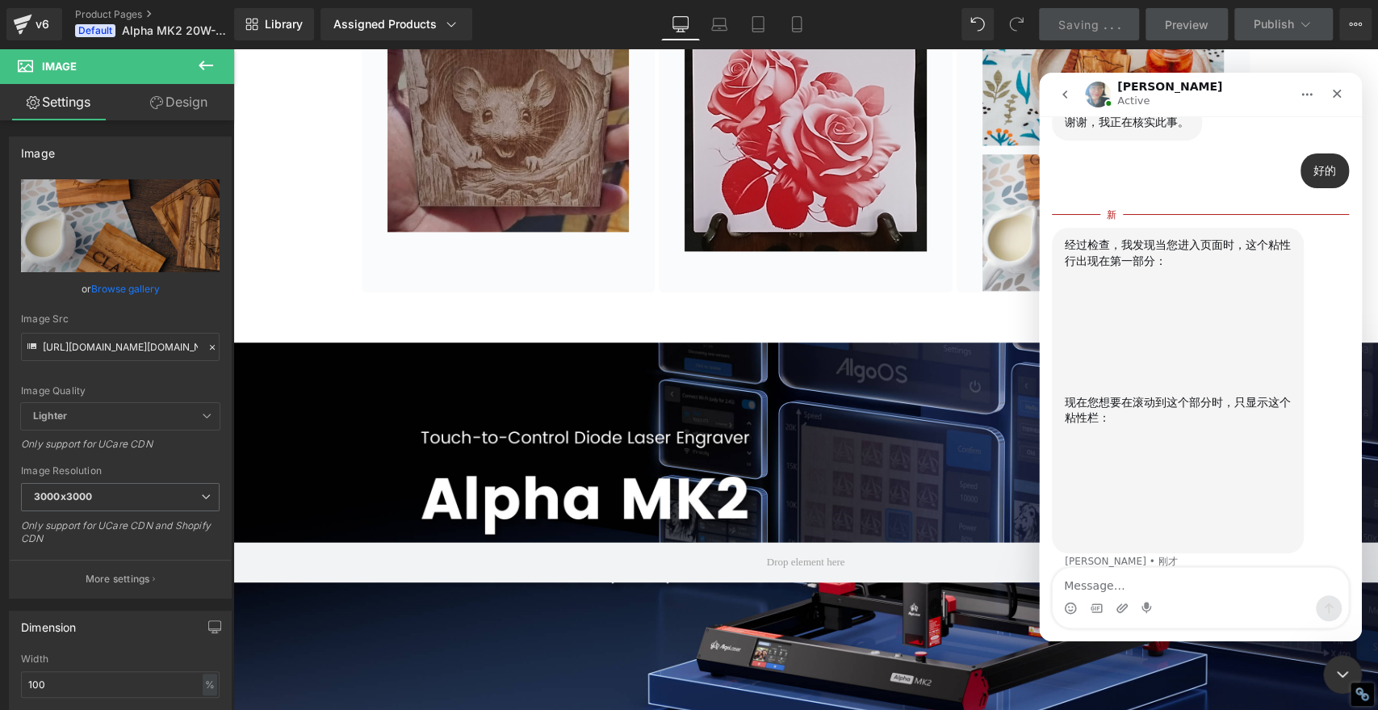
scroll to position [1259, 0]
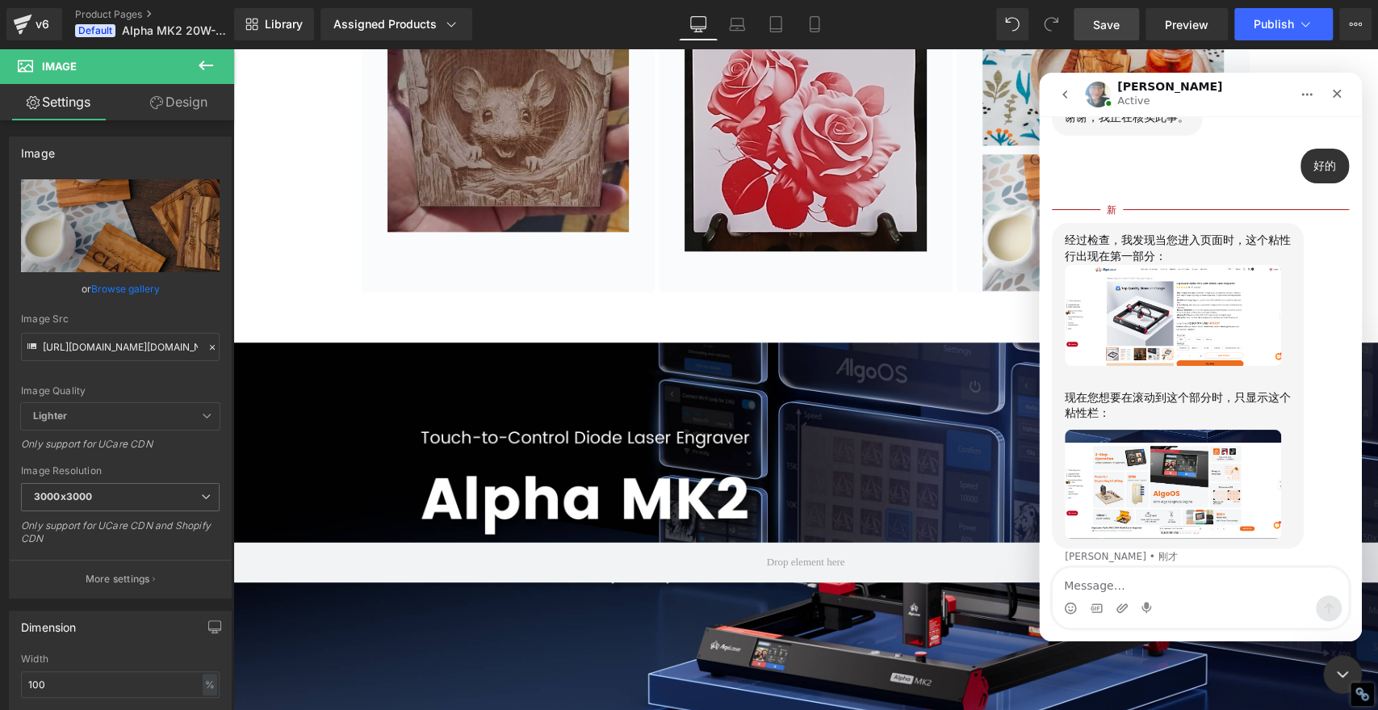
click at [1167, 583] on textarea "Message…" at bounding box center [1201, 581] width 296 height 27
type textarea "是的"
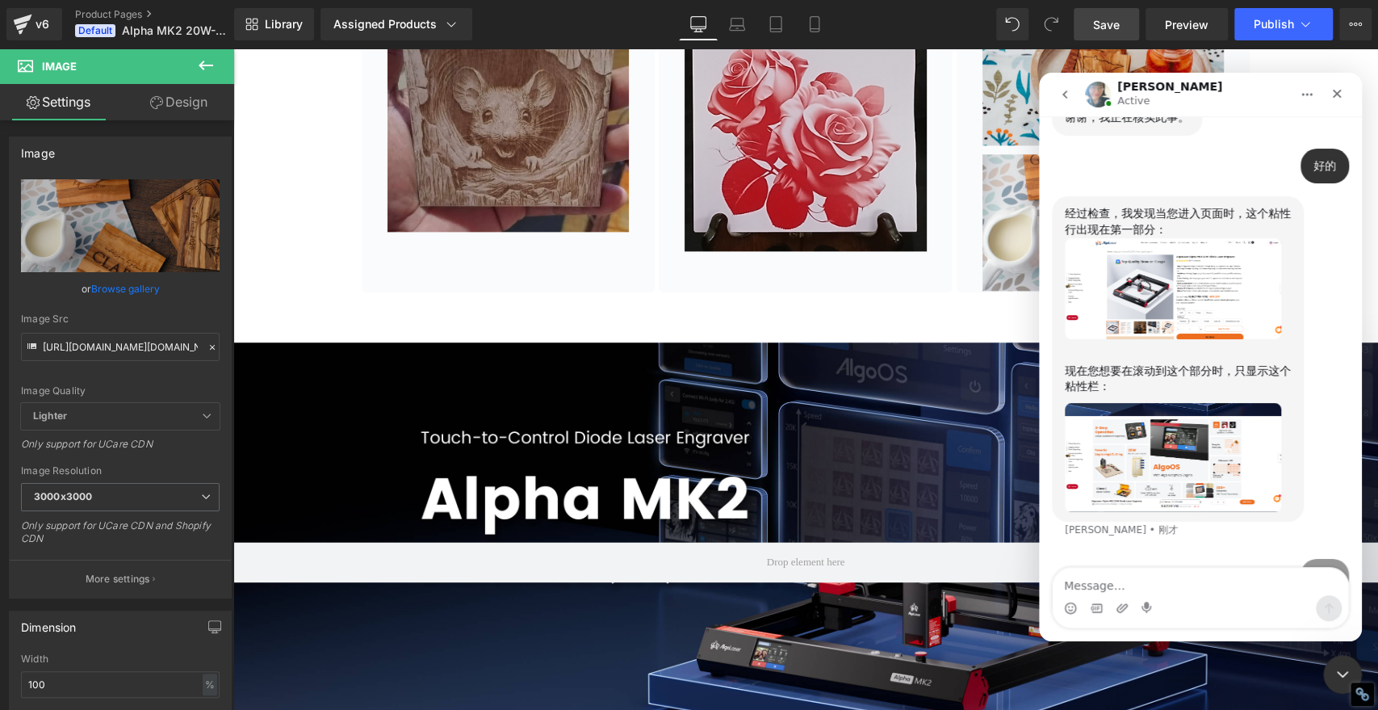
scroll to position [1280, 0]
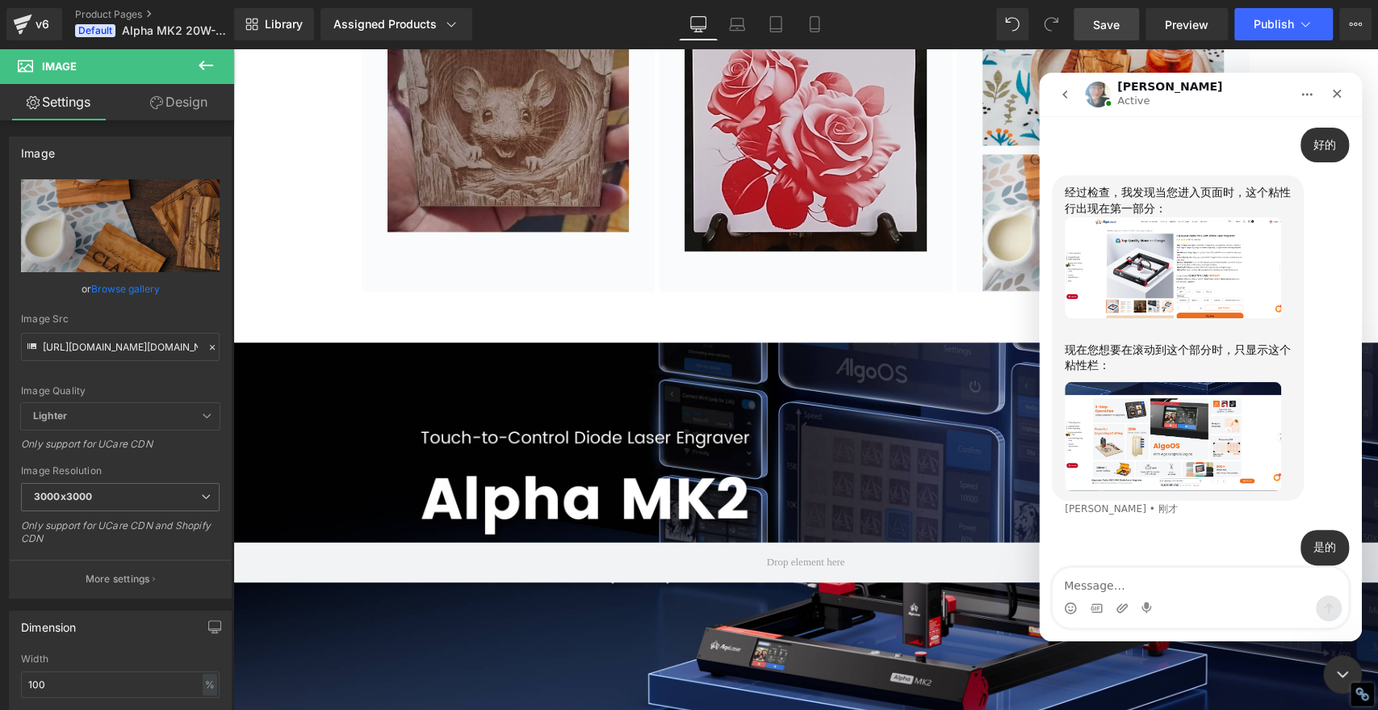
click at [1133, 585] on textarea "Message…" at bounding box center [1201, 581] width 296 height 27
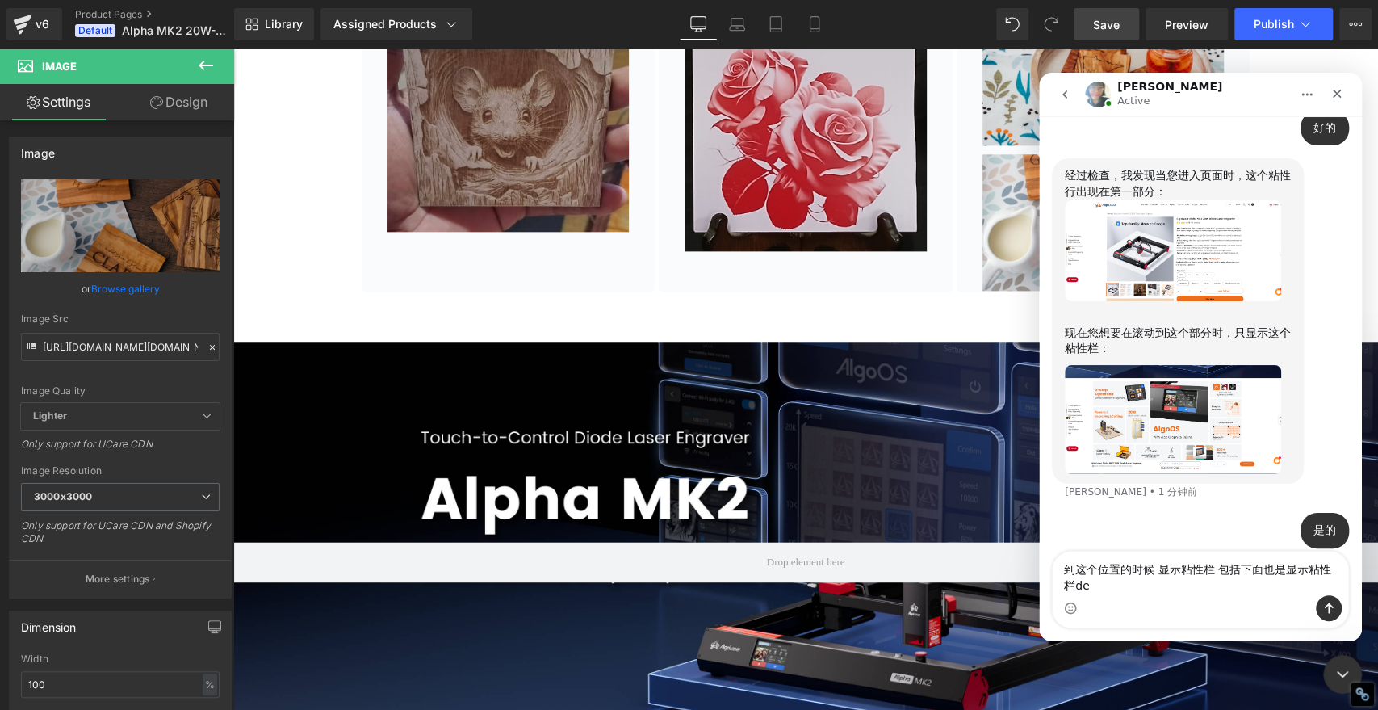
type textarea "到这个位置的时候 显示粘性栏 包括下面也是显示粘性栏的"
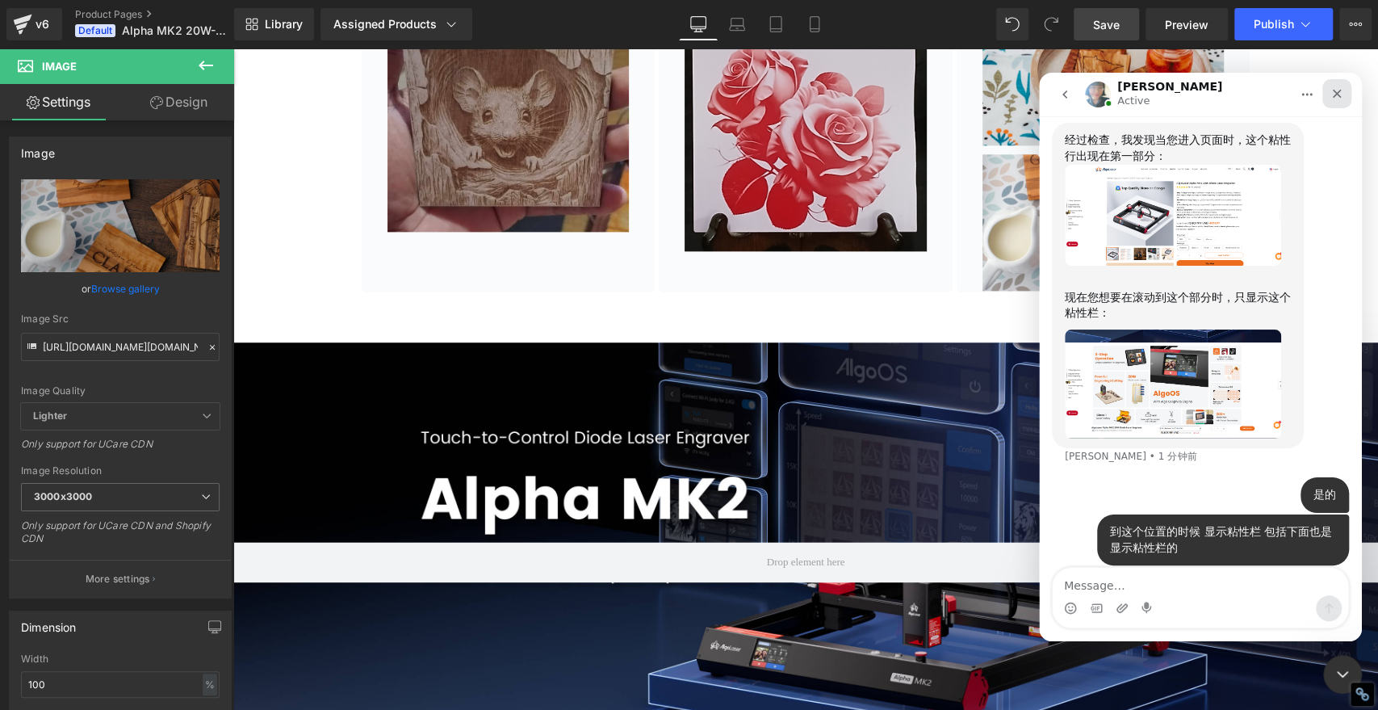
click at [1340, 90] on icon "关闭" at bounding box center [1337, 93] width 13 height 13
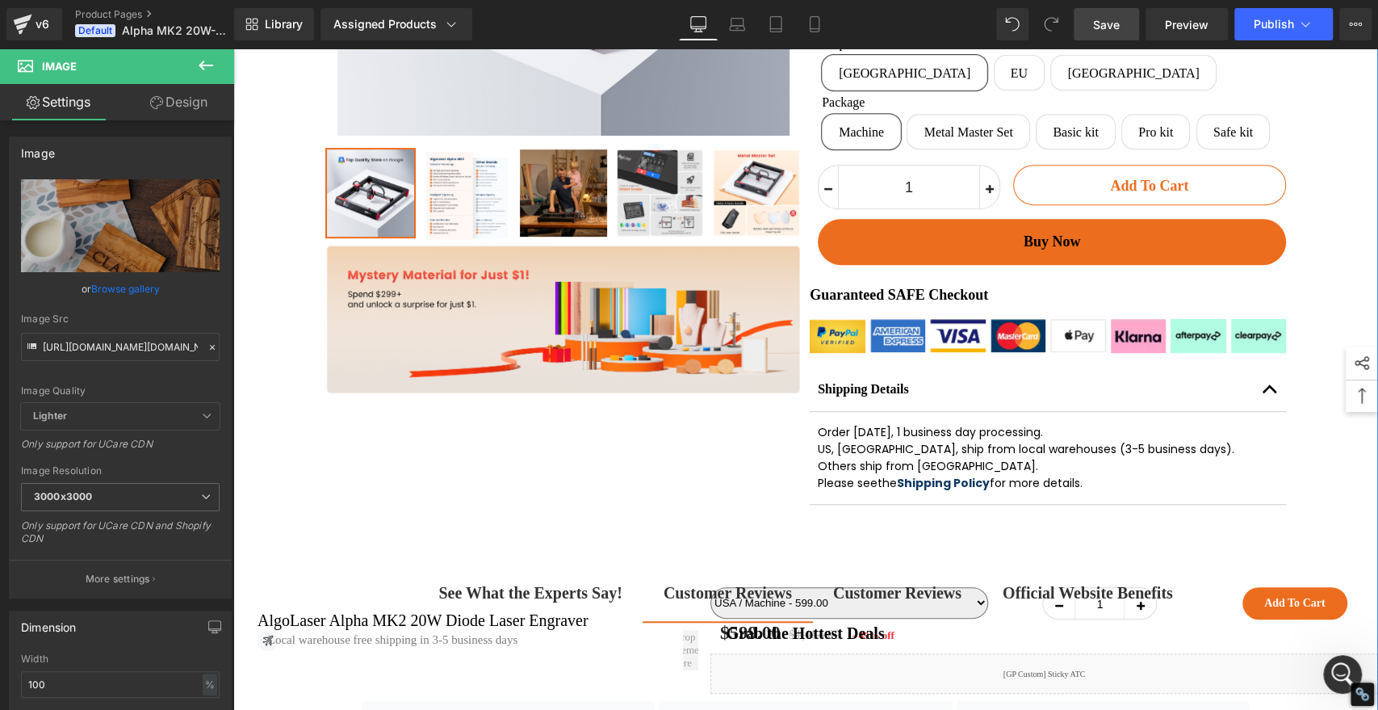
scroll to position [486, 0]
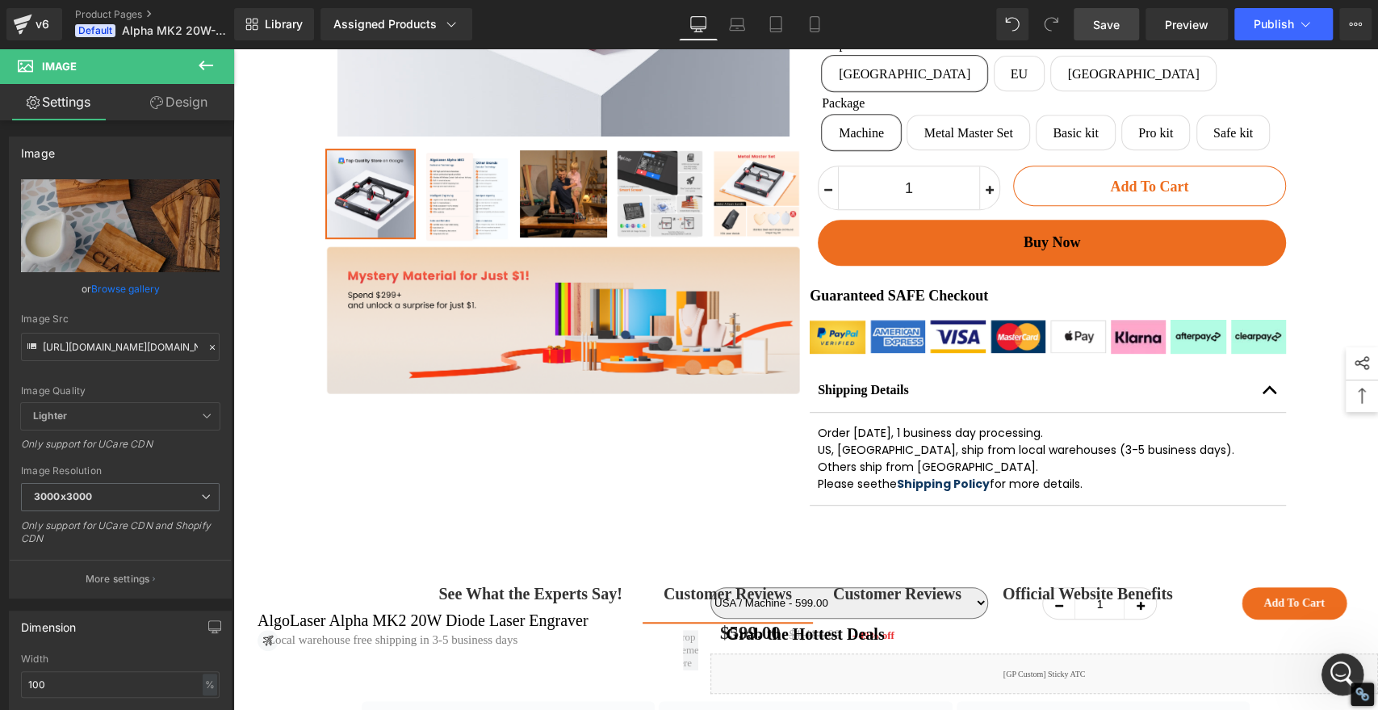
click at [1336, 659] on icon "打开 Intercom Messenger" at bounding box center [1341, 672] width 27 height 27
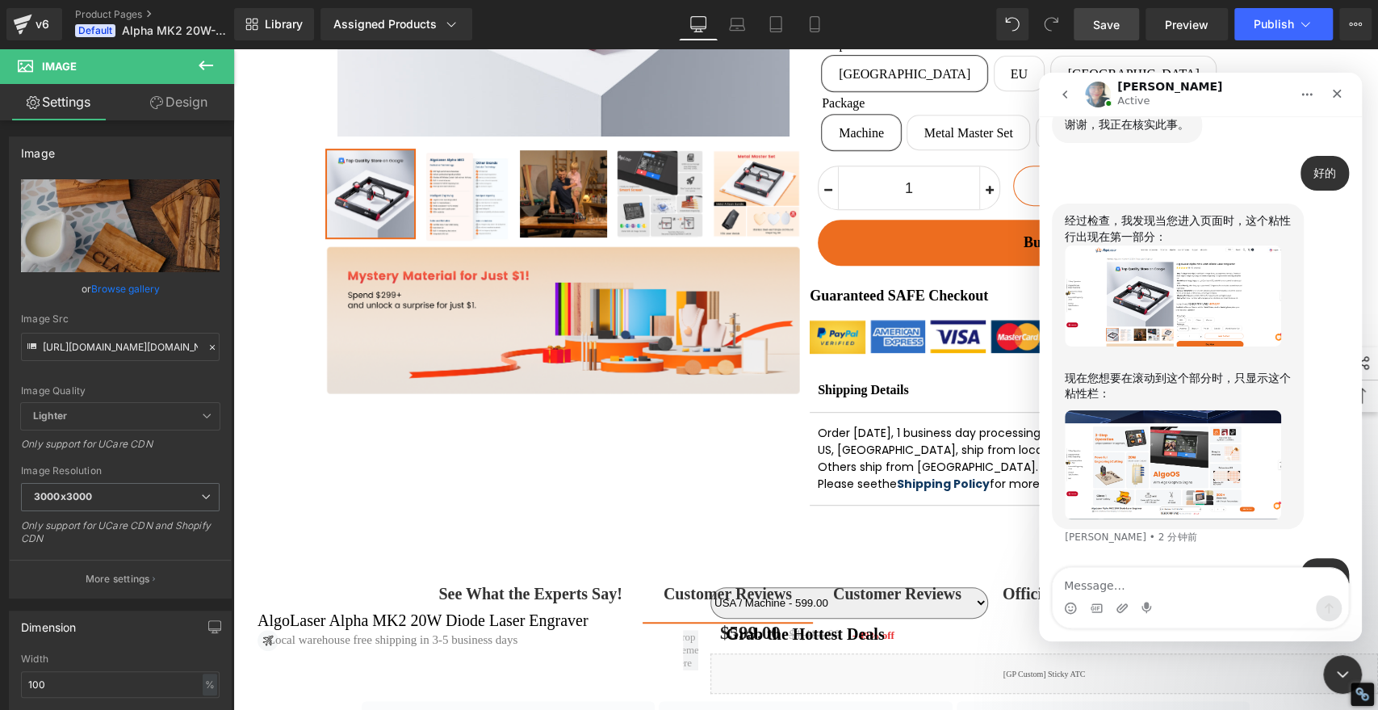
scroll to position [1332, 0]
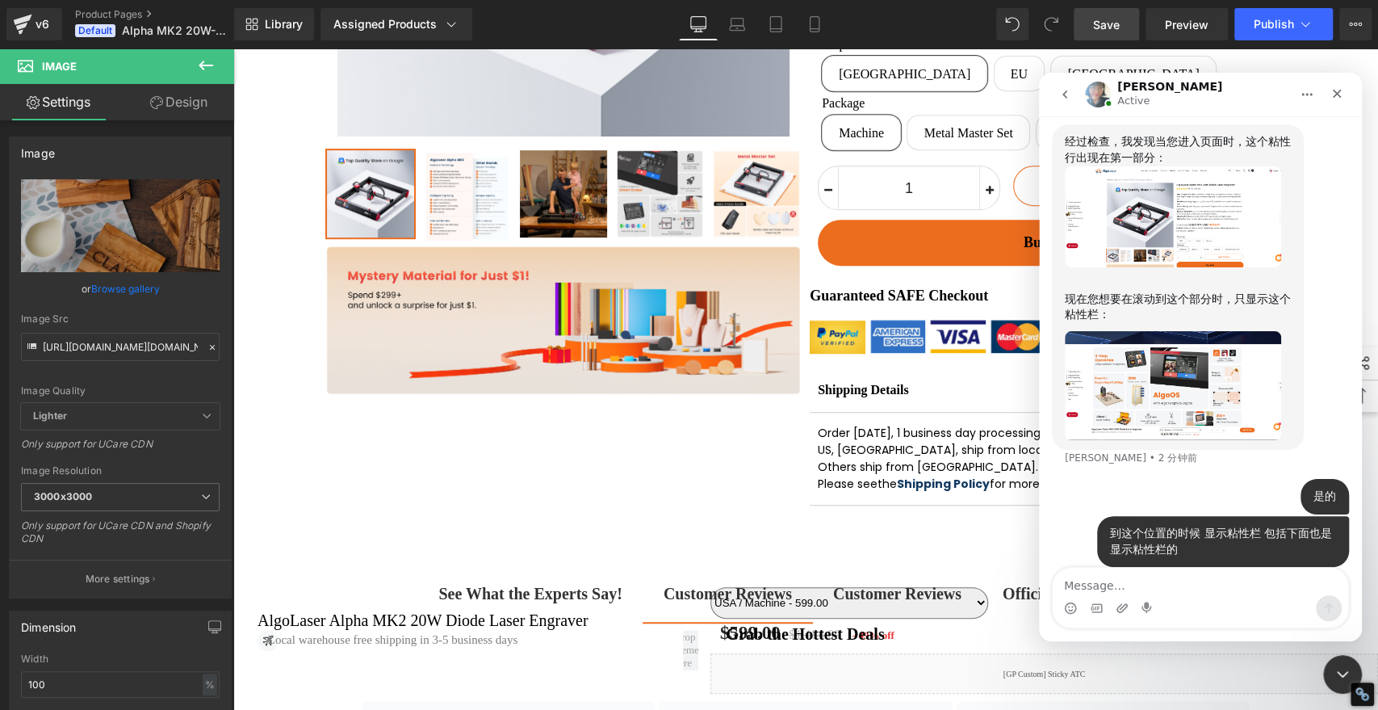
click at [1172, 590] on textarea "Message…" at bounding box center [1201, 581] width 296 height 27
type textarea "一直显示到FAQ的位置"
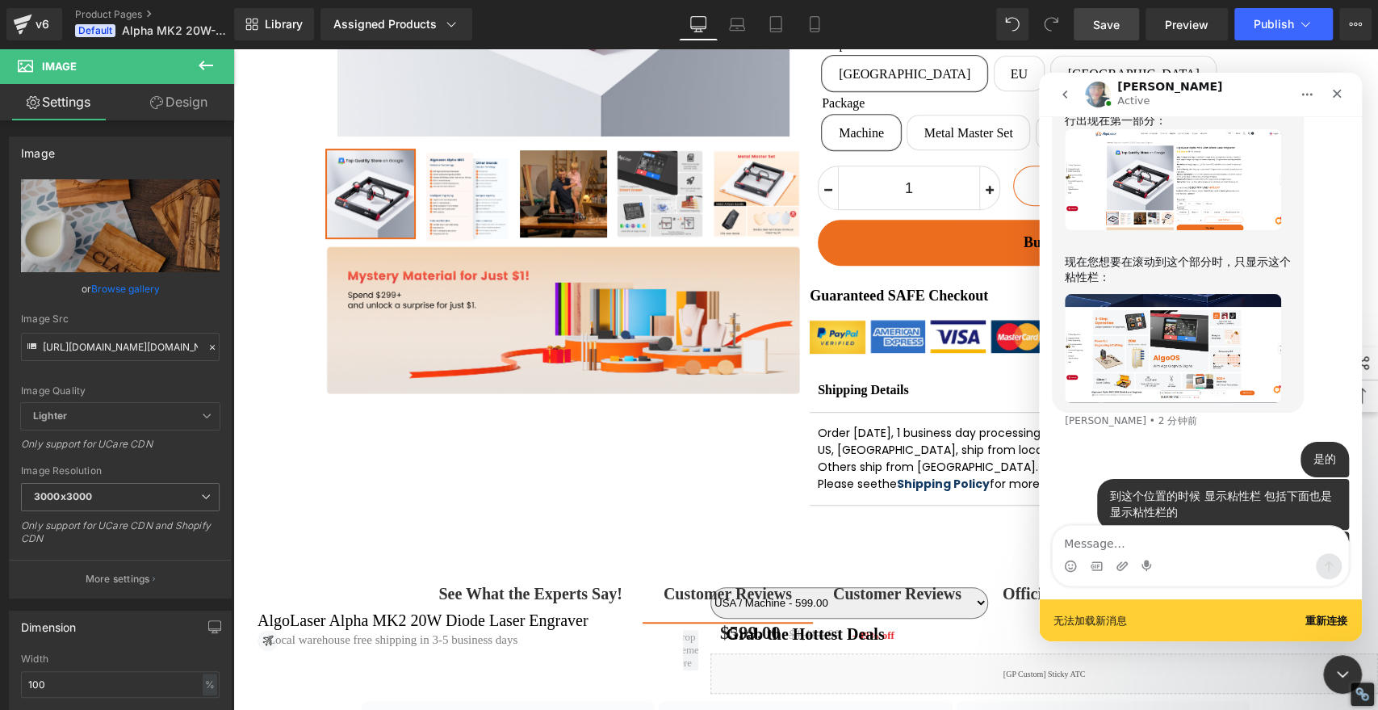
scroll to position [1412, 0]
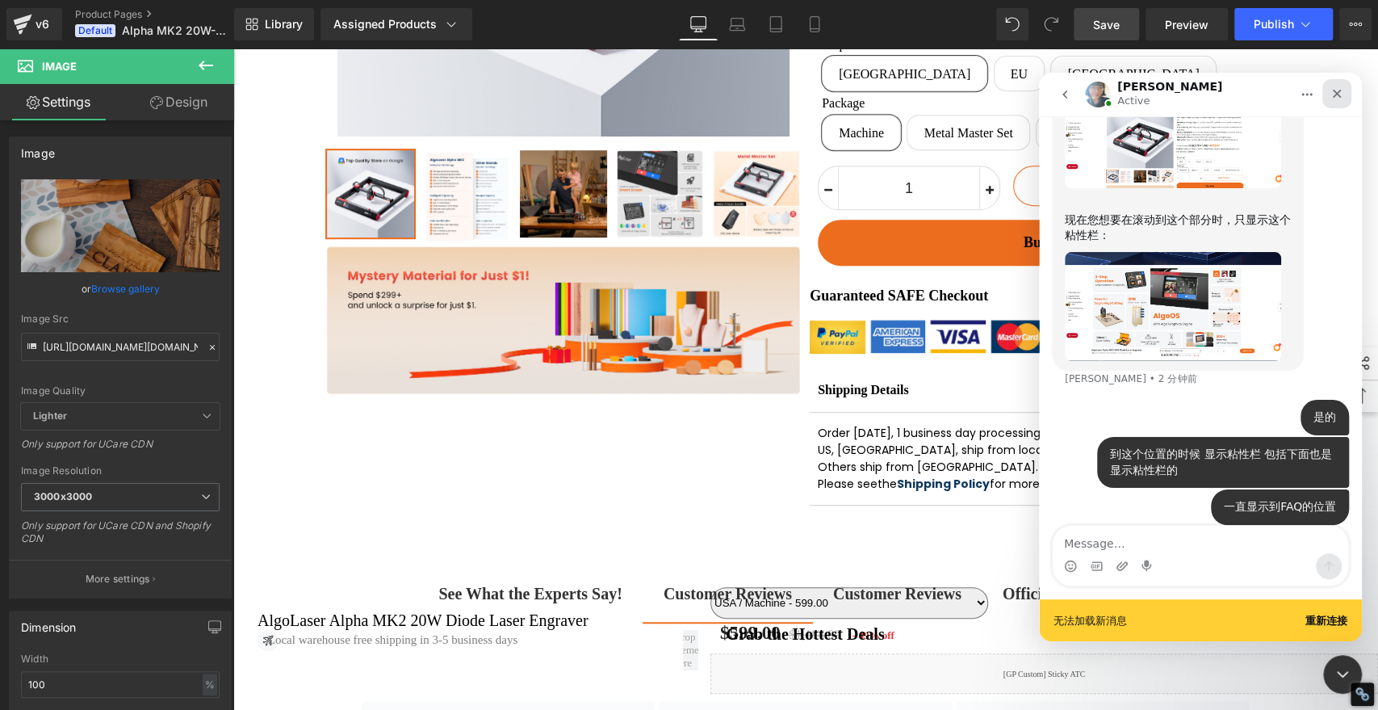
click at [1339, 90] on icon "关闭" at bounding box center [1337, 93] width 13 height 13
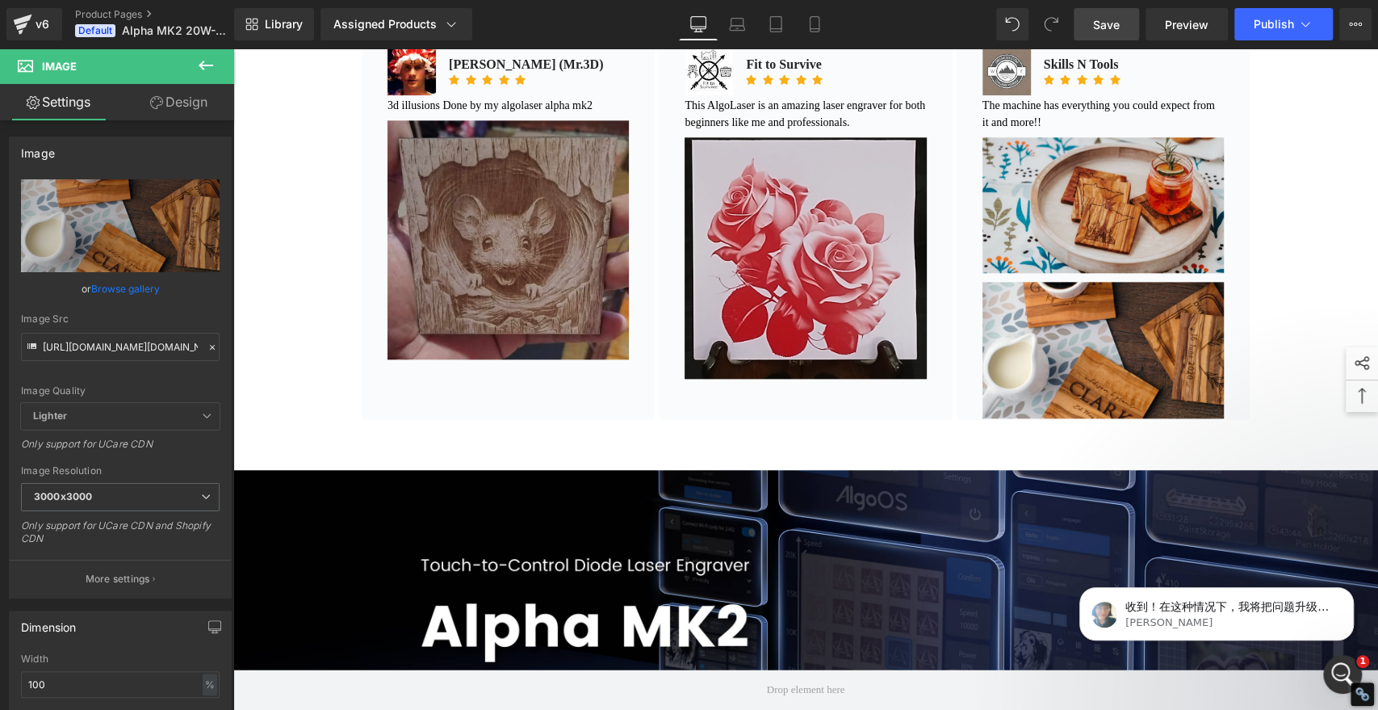
scroll to position [1481, 0]
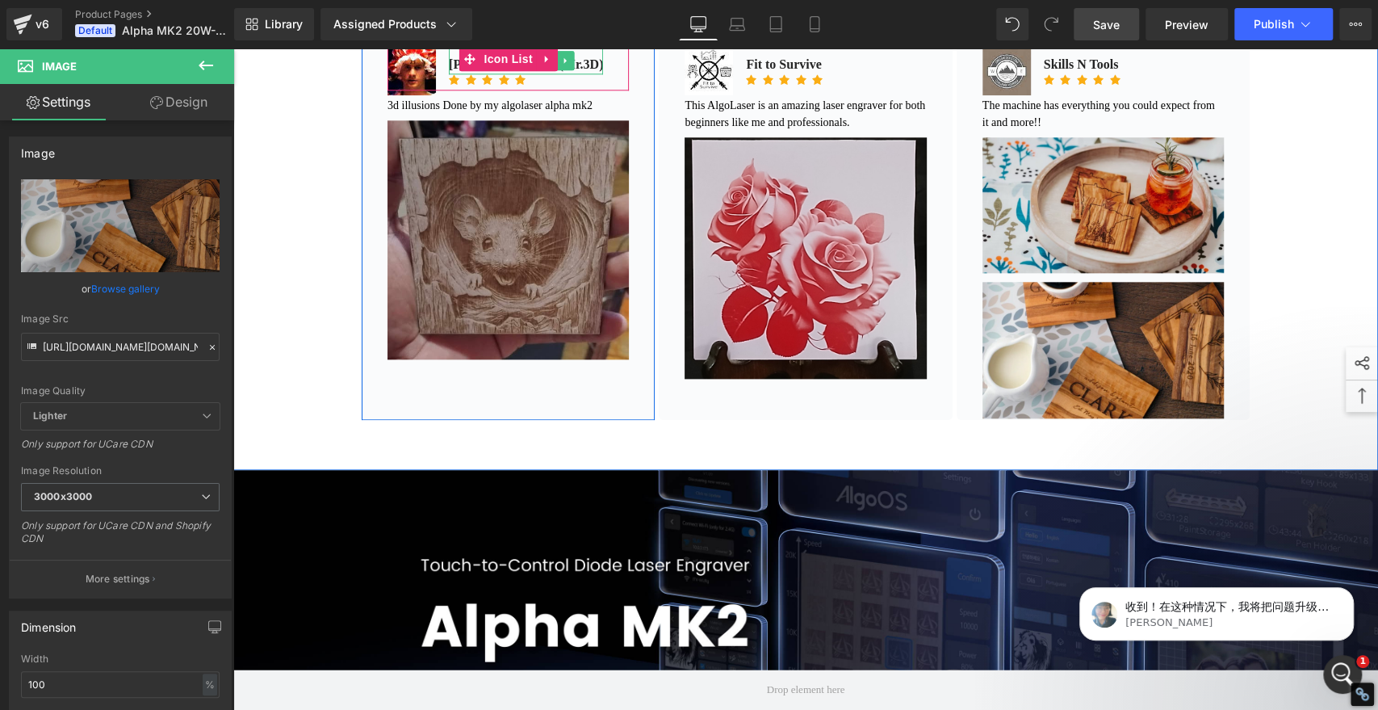
click at [578, 74] on p "[PERSON_NAME] (Mr.3D)" at bounding box center [526, 64] width 154 height 19
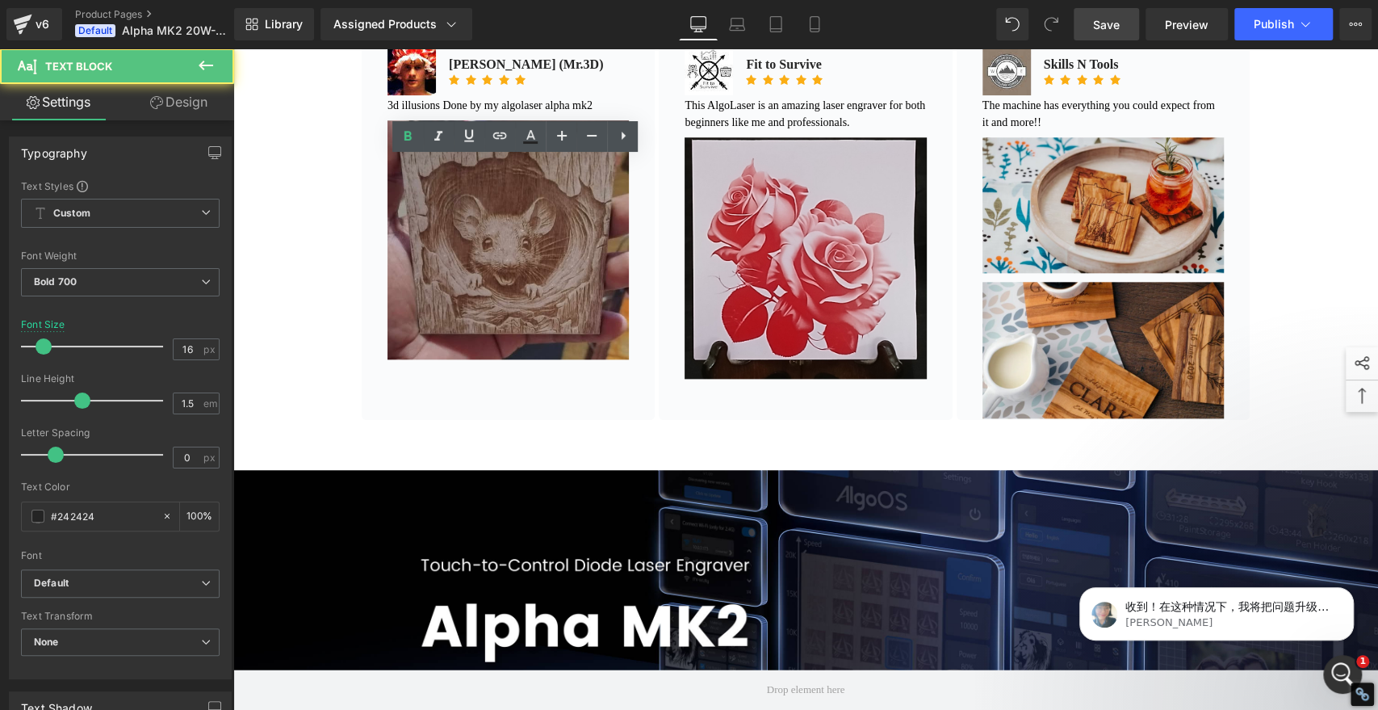
click at [537, 74] on p "[PERSON_NAME] (Mr.3D)" at bounding box center [526, 64] width 154 height 19
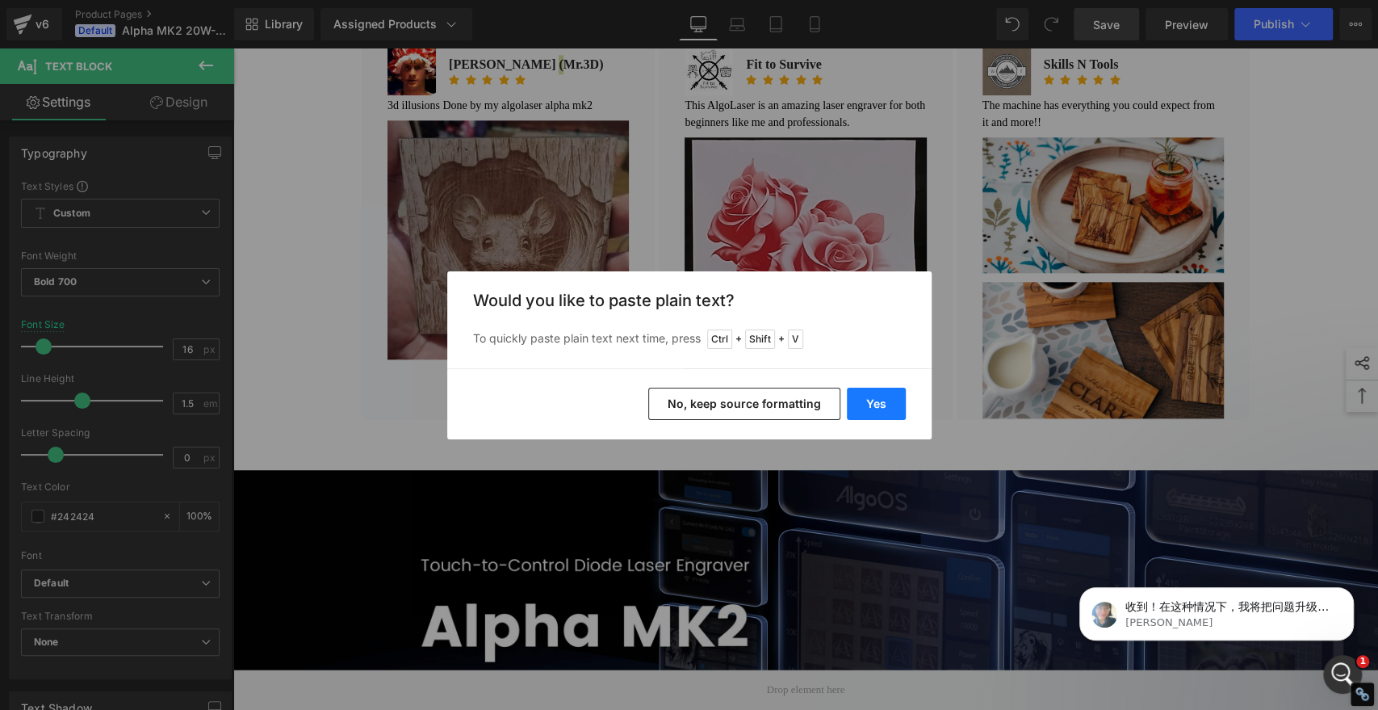
click at [872, 404] on button "Yes" at bounding box center [876, 404] width 59 height 32
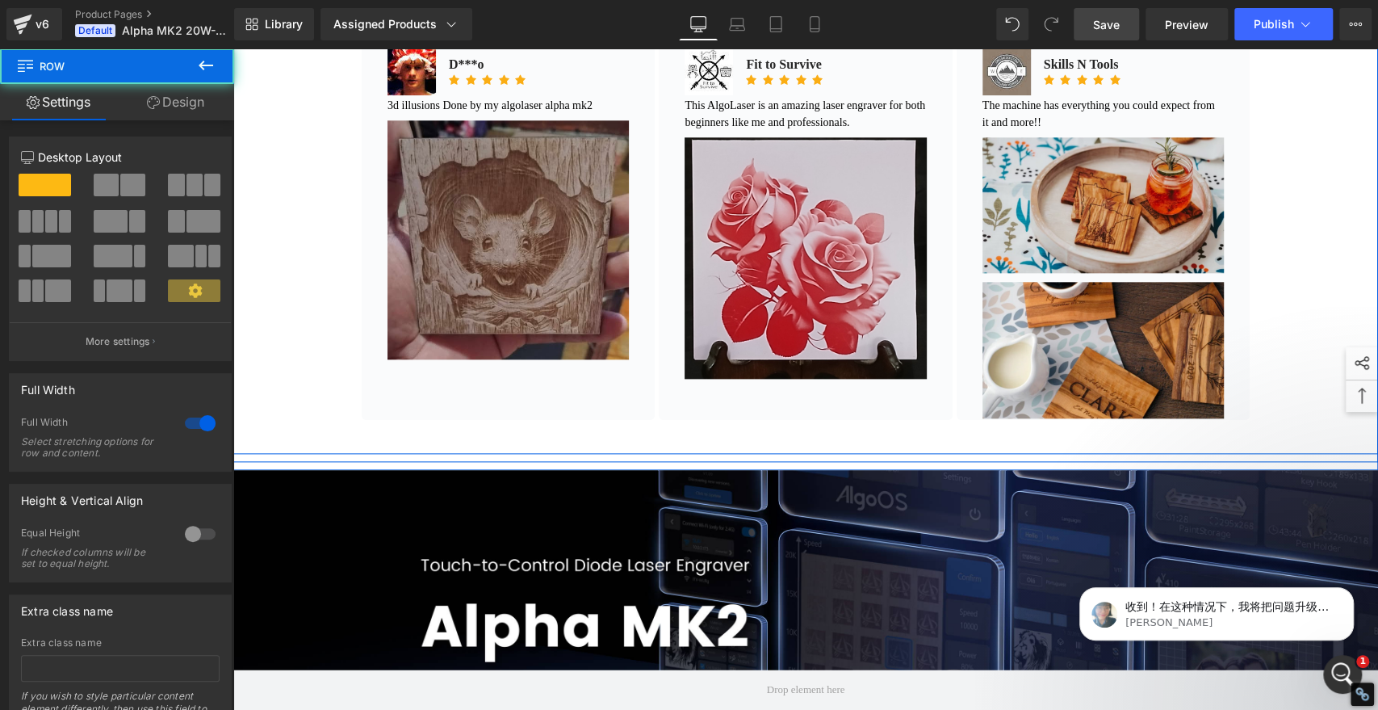
click at [307, 319] on div "See What the Experts Say! Text Block Customer Reviews Text Block Customer Revie…" at bounding box center [805, 161] width 1145 height 568
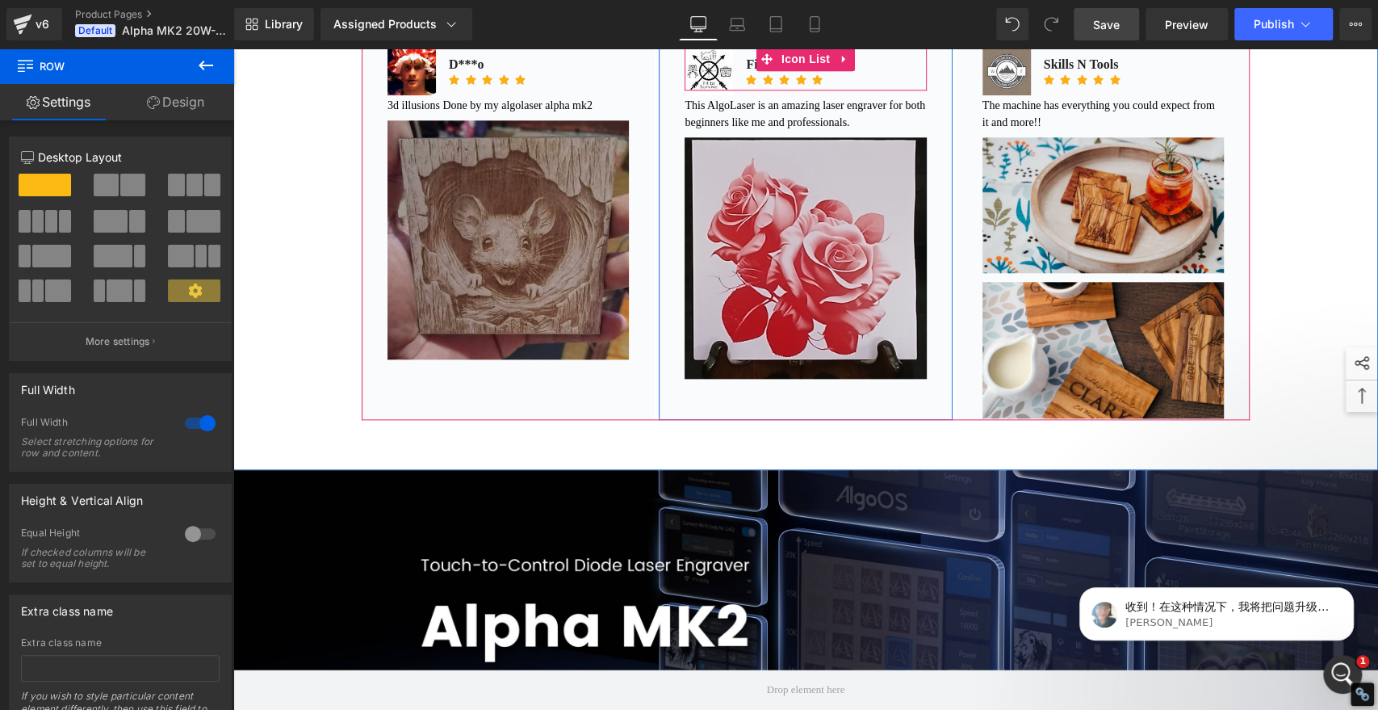
click at [875, 90] on div "Image Fit to Survive Text Block Icon Icon Icon Icon Icon Icon List Hoz" at bounding box center [805, 68] width 241 height 43
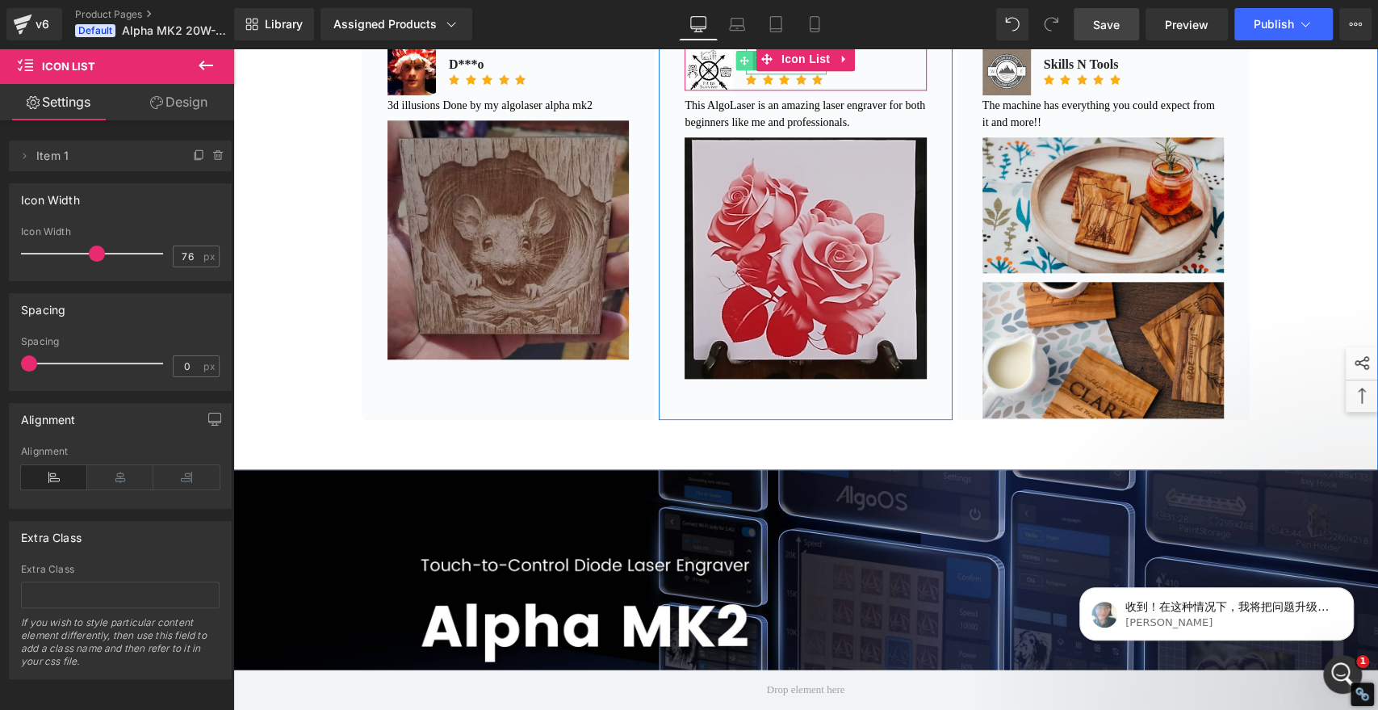
click at [747, 70] on span at bounding box center [744, 60] width 17 height 19
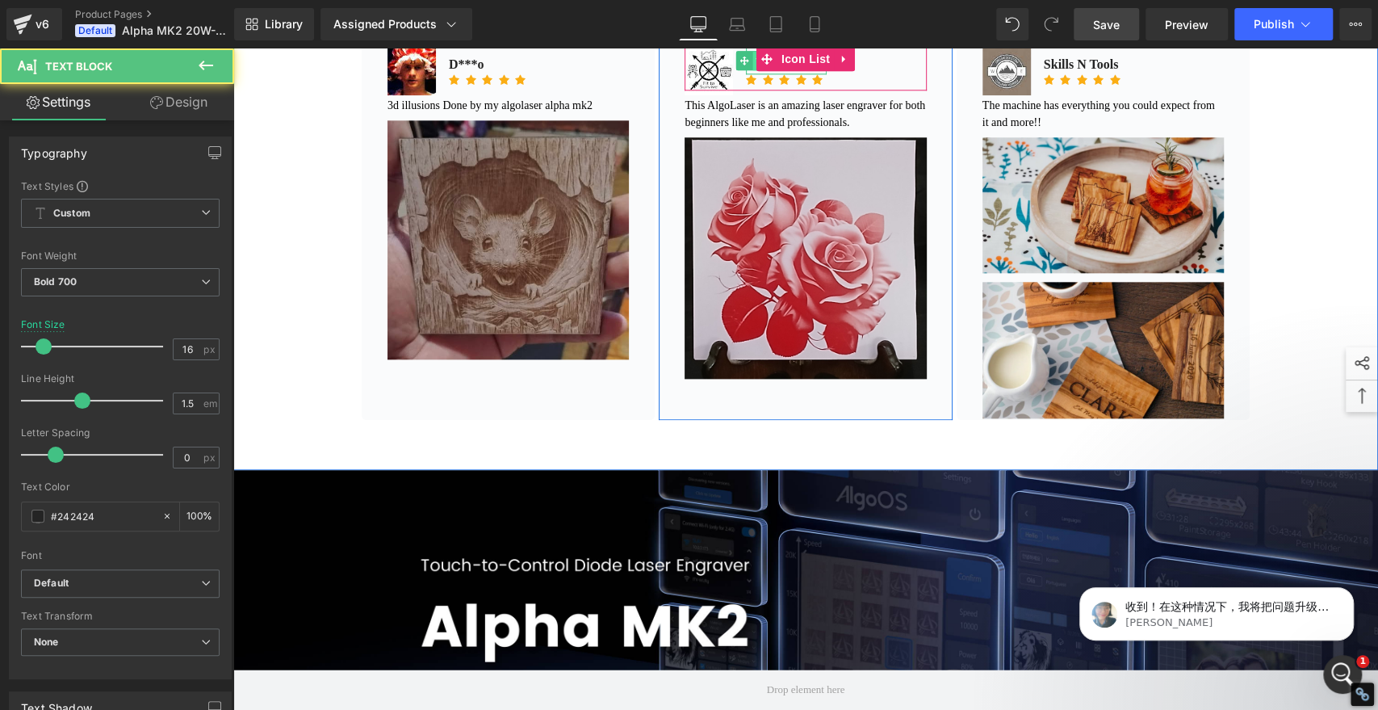
click at [753, 71] on span "Text Block" at bounding box center [779, 61] width 53 height 19
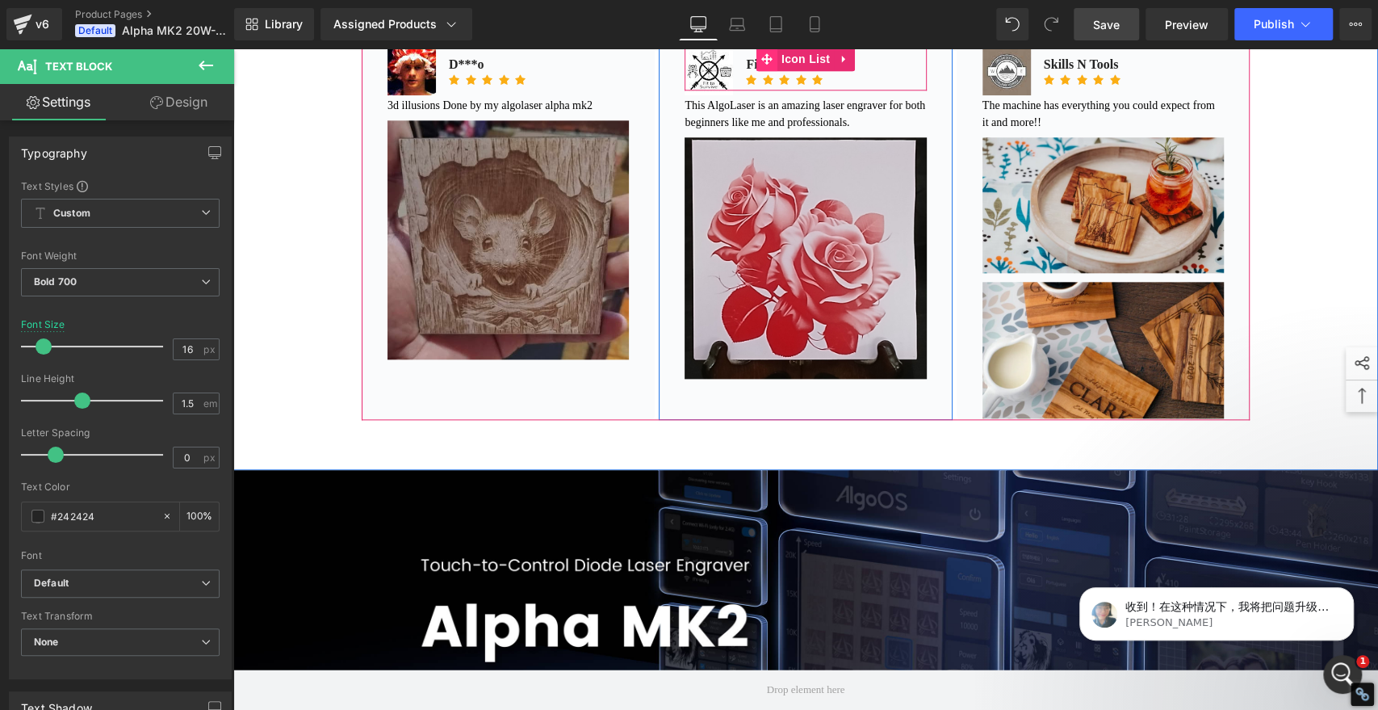
click at [757, 71] on span at bounding box center [767, 59] width 21 height 24
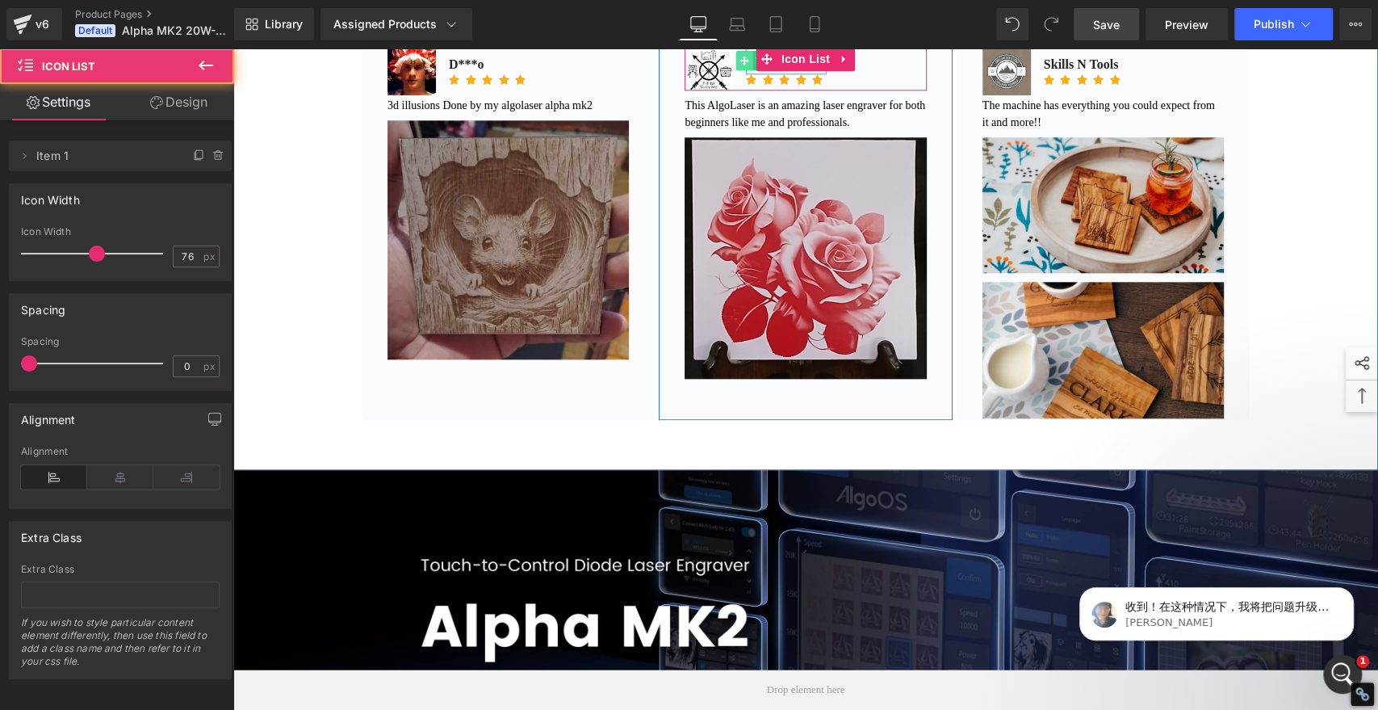
click at [745, 70] on span at bounding box center [744, 60] width 17 height 19
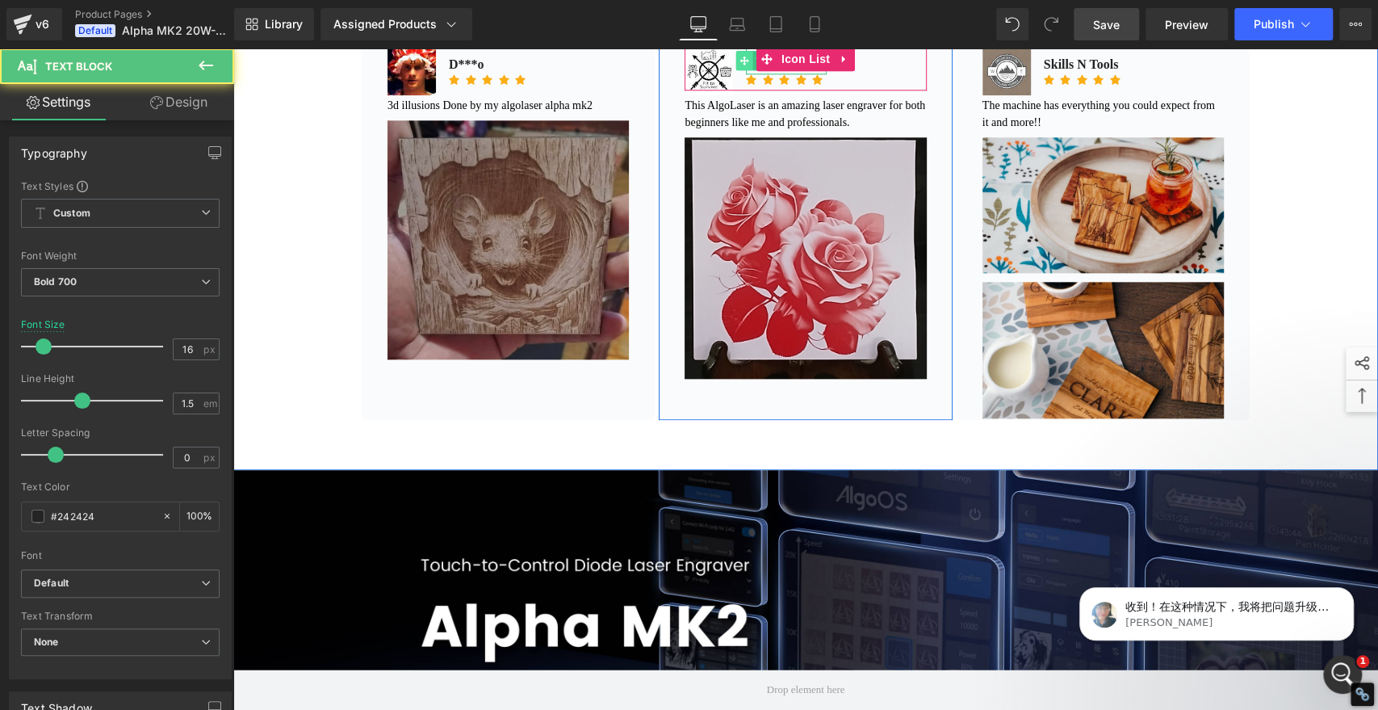
click at [745, 70] on span at bounding box center [744, 60] width 17 height 19
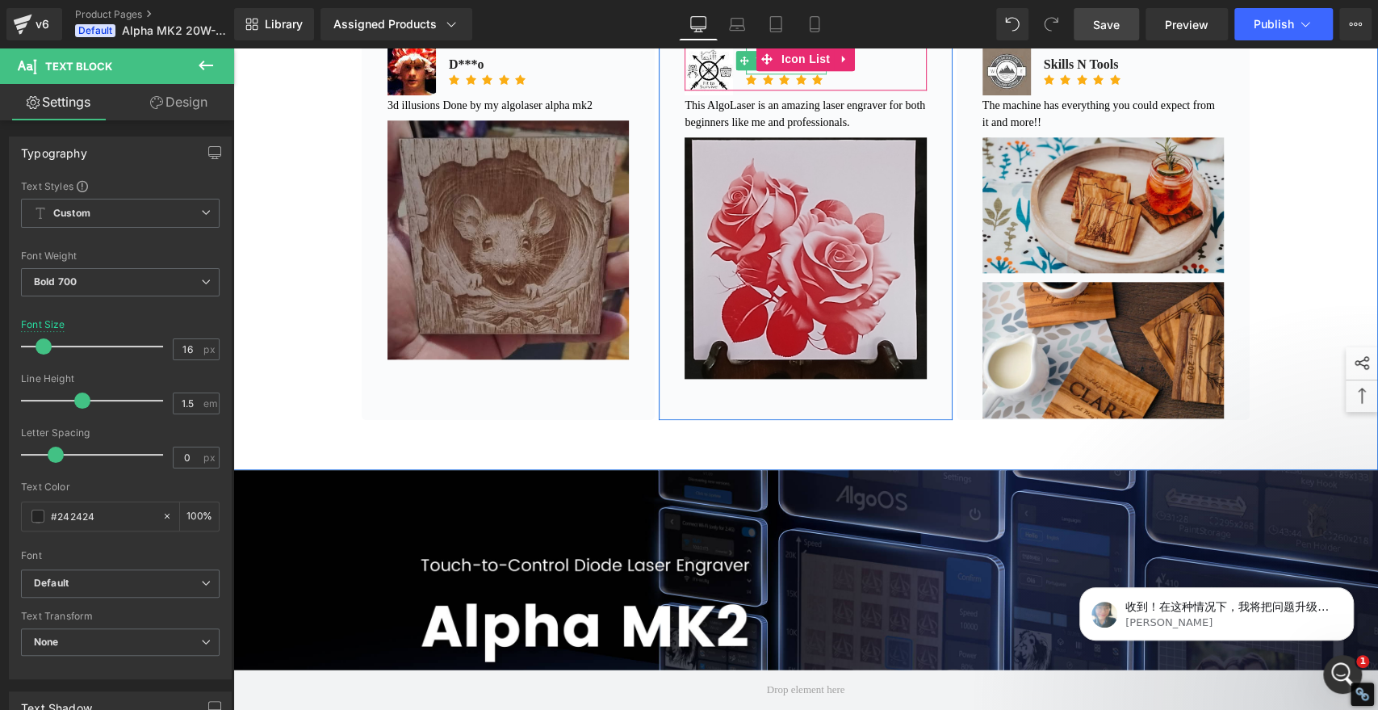
click at [753, 70] on span "Text Block" at bounding box center [779, 60] width 53 height 19
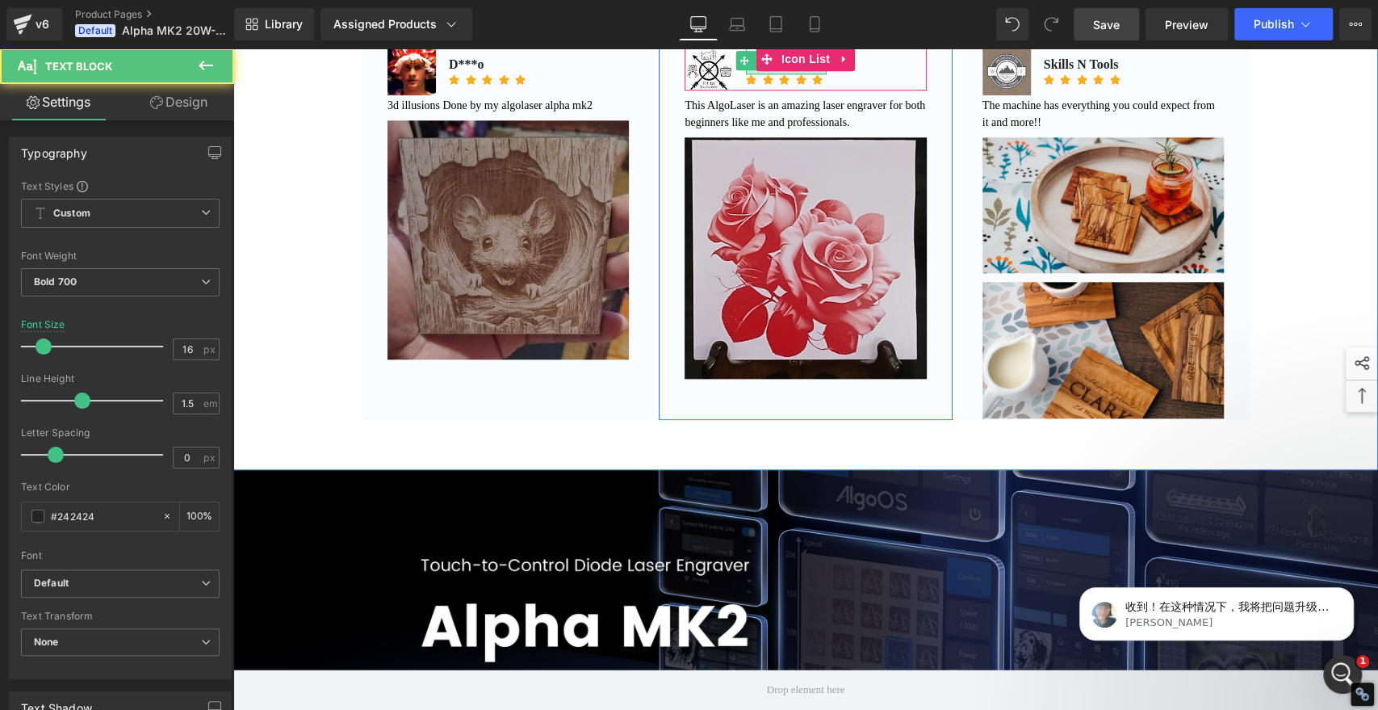
click at [750, 74] on div at bounding box center [786, 72] width 81 height 4
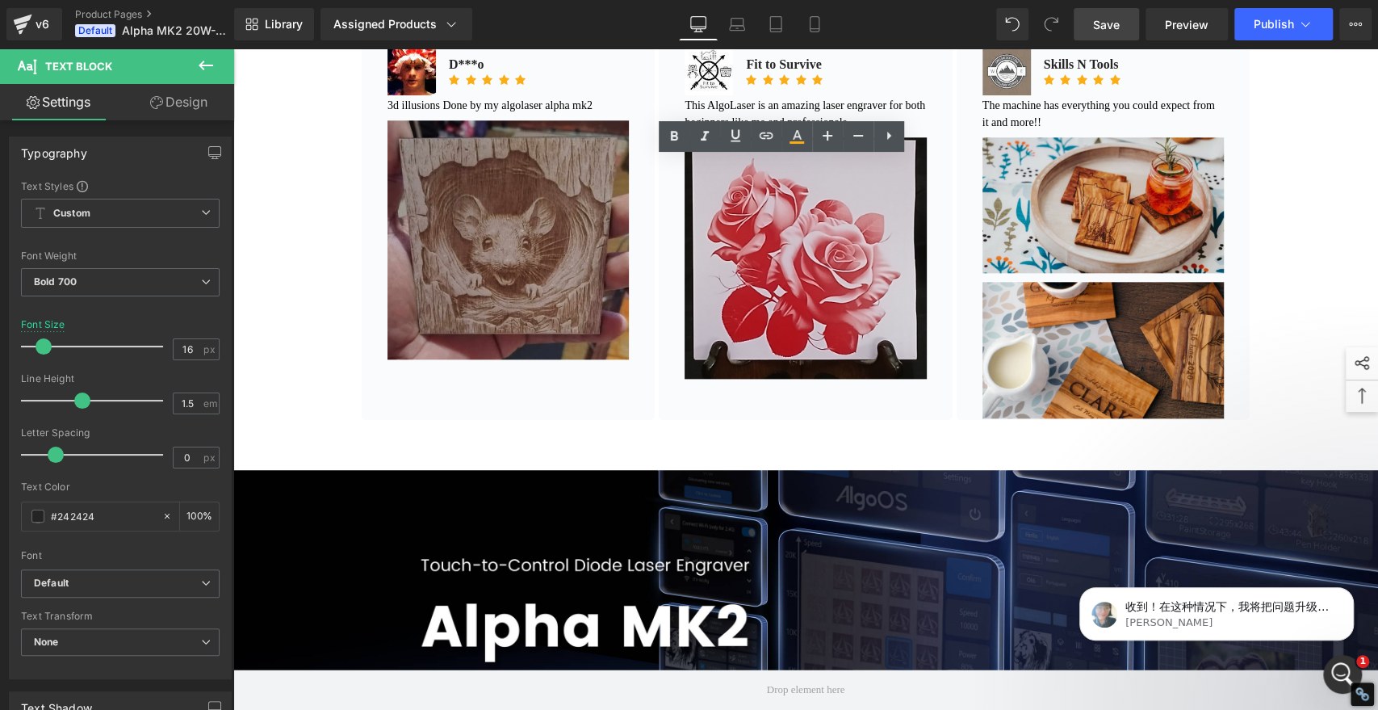
click at [752, 74] on p "Fit to Survive" at bounding box center [786, 64] width 81 height 19
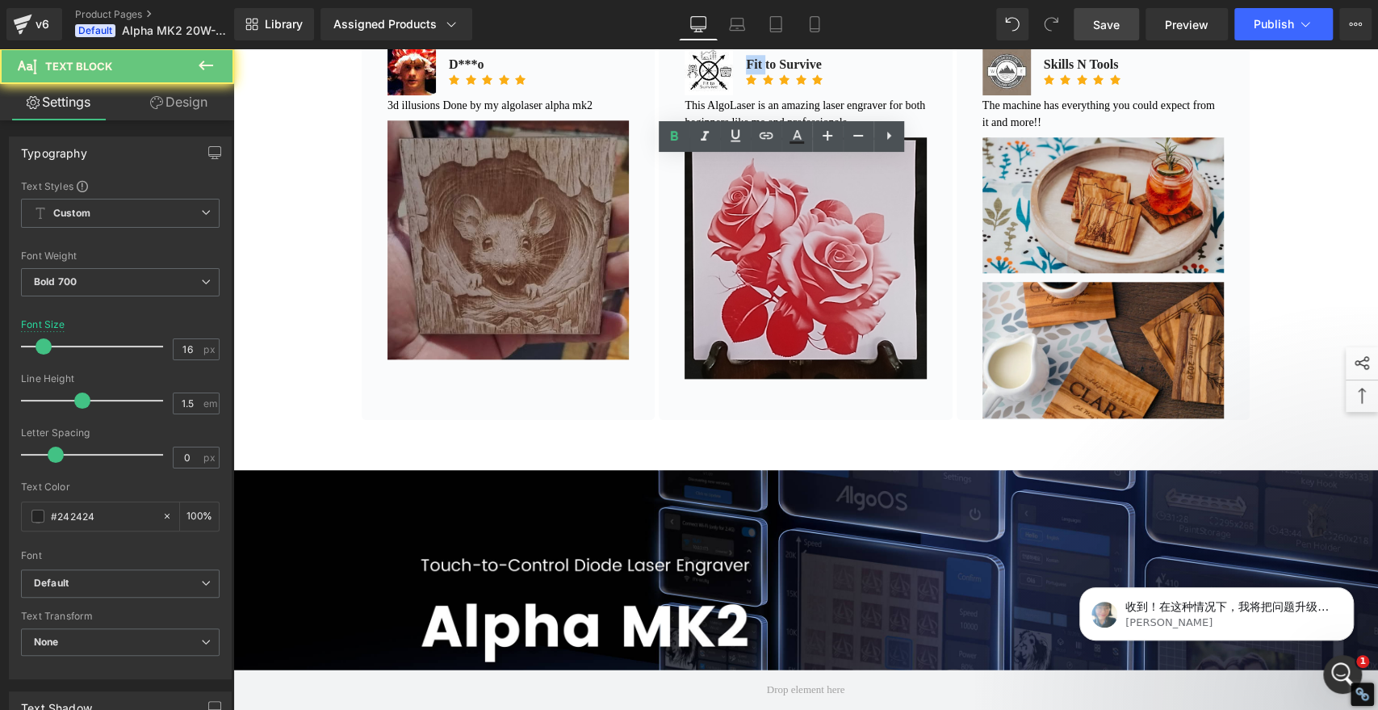
click at [752, 74] on p "Fit to Survive" at bounding box center [786, 64] width 81 height 19
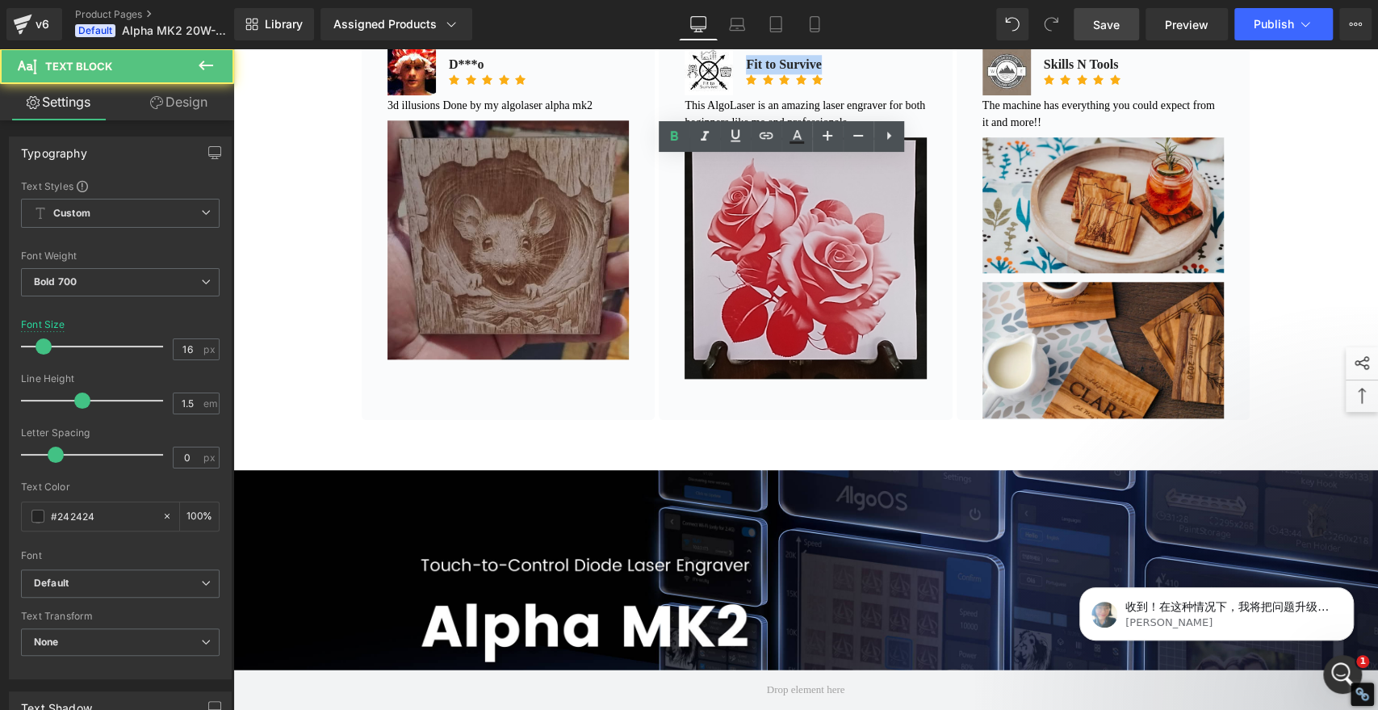
click at [752, 74] on p "Fit to Survive" at bounding box center [786, 64] width 81 height 19
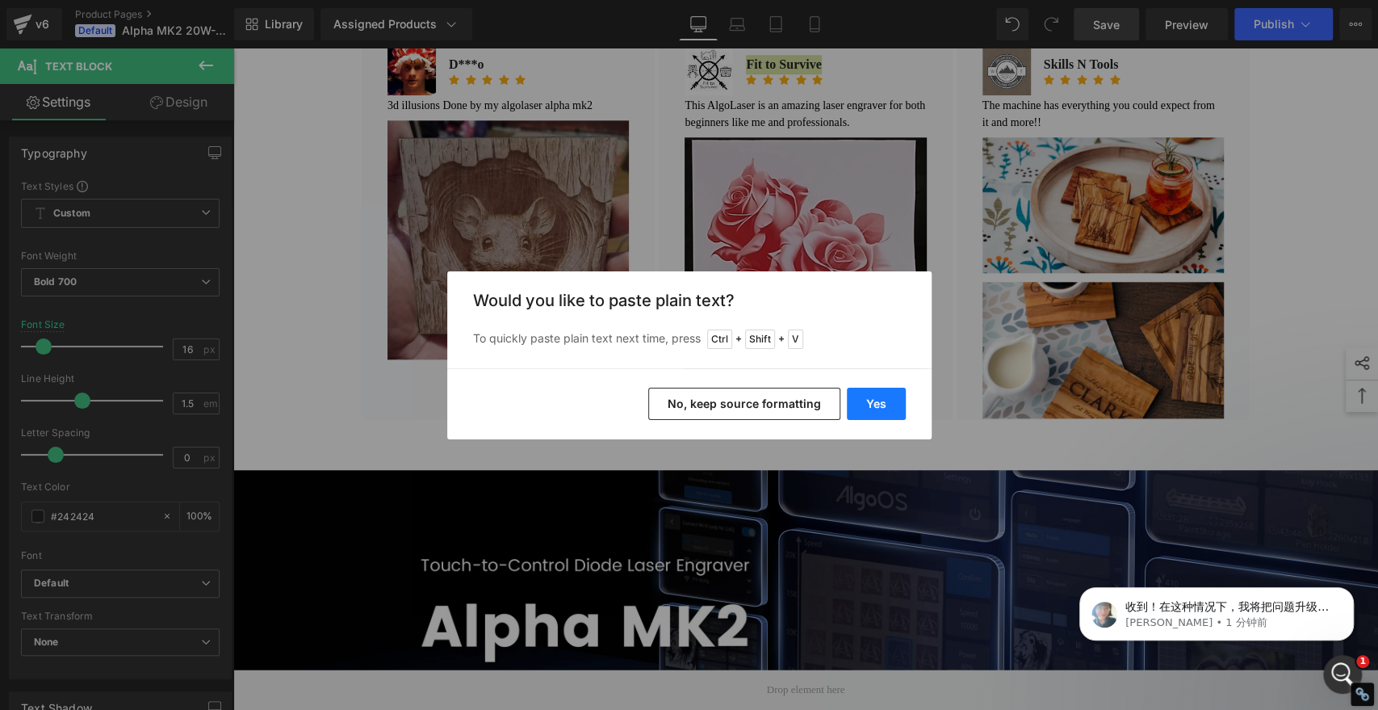
click at [882, 399] on button "Yes" at bounding box center [876, 404] width 59 height 32
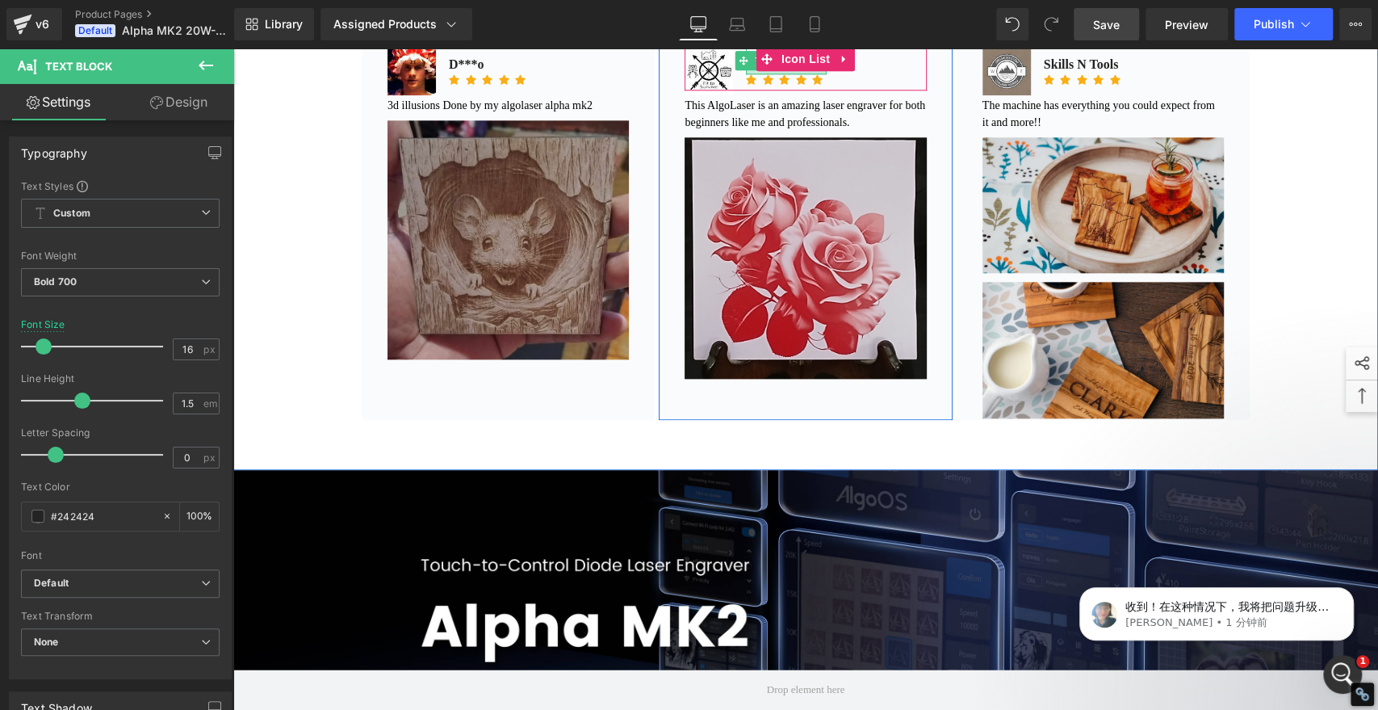
click at [751, 74] on div at bounding box center [786, 72] width 81 height 4
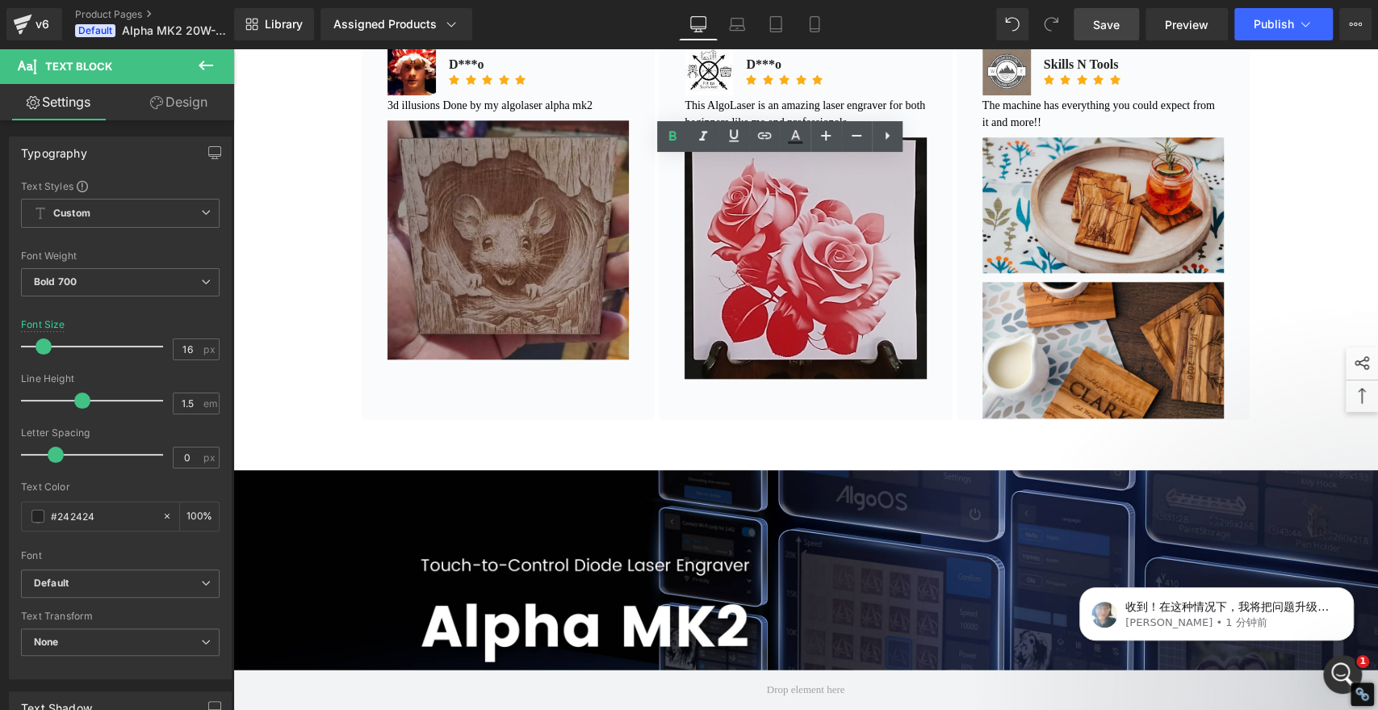
click at [750, 74] on p "D***o" at bounding box center [786, 64] width 81 height 19
click at [1346, 216] on div "See What the Experts Say! Text Block Customer Reviews Text Block Customer Revie…" at bounding box center [805, 161] width 1145 height 568
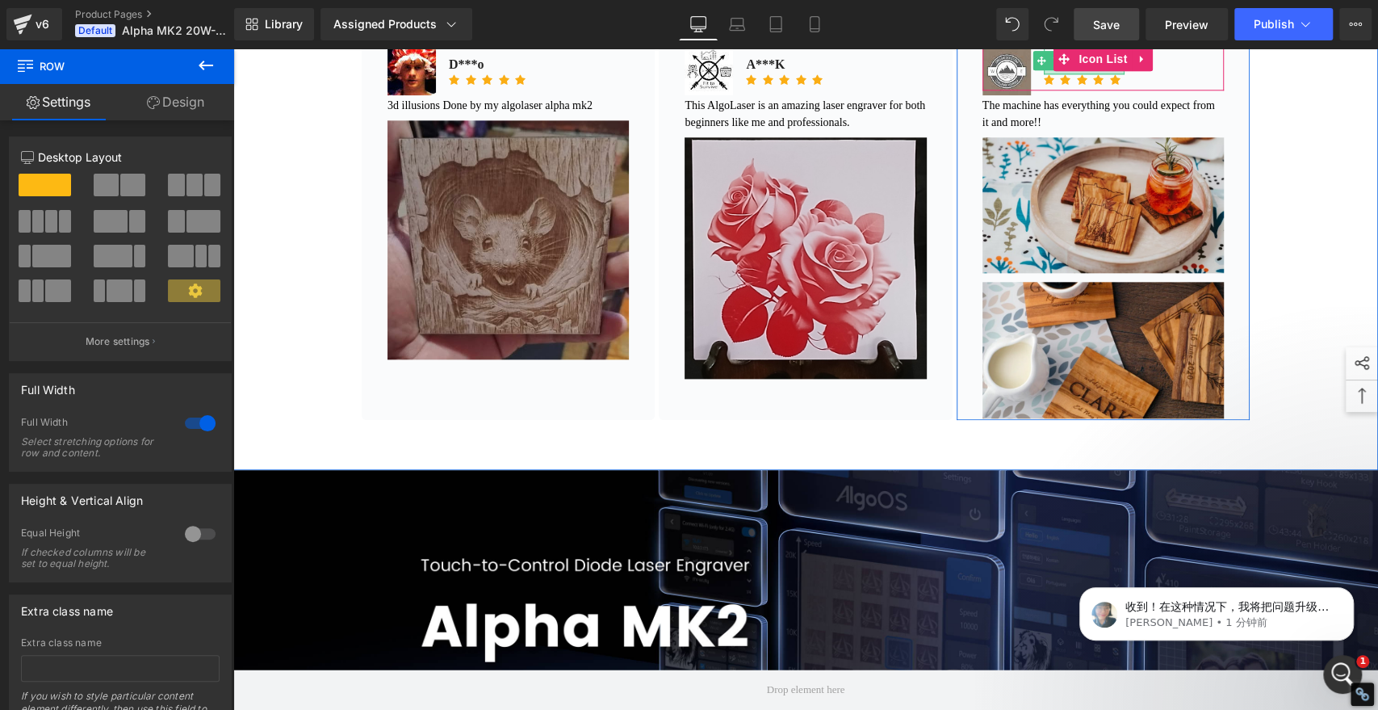
click at [1044, 74] on div at bounding box center [1084, 72] width 81 height 4
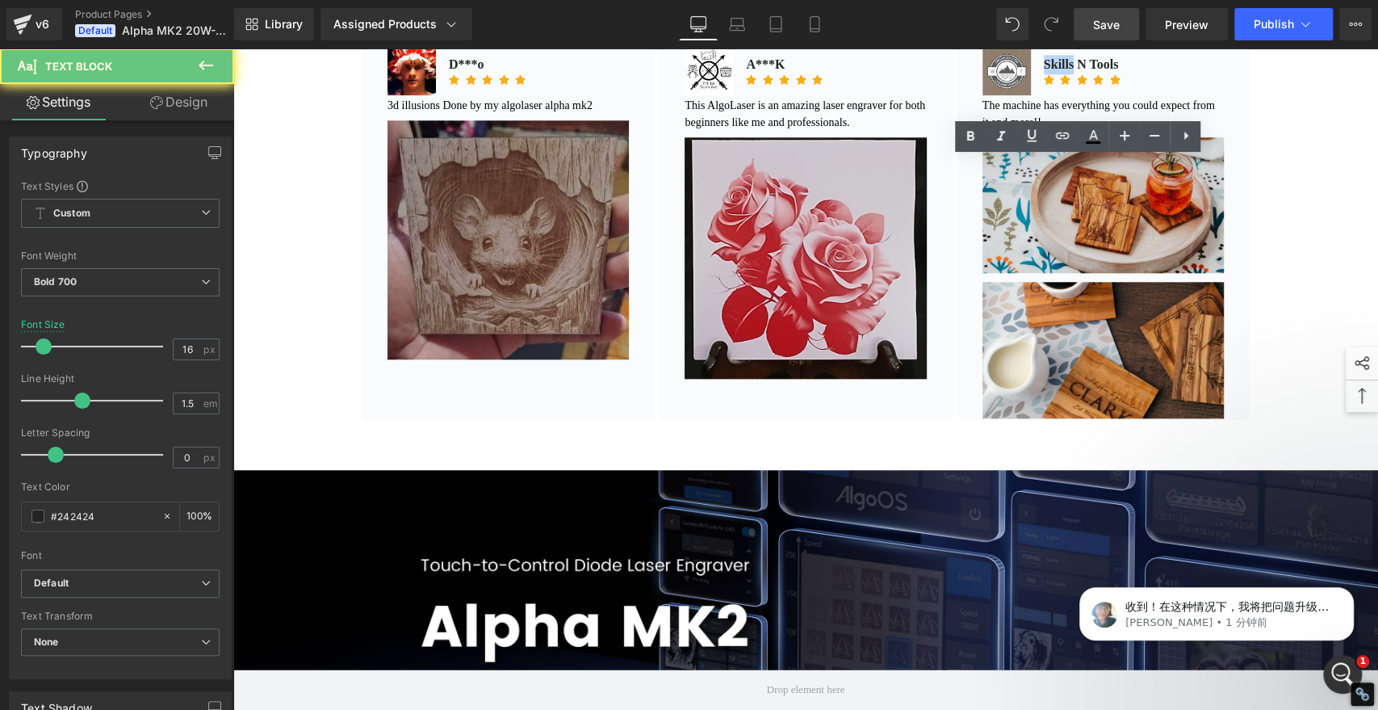
click at [1044, 74] on p "Skills N Tools" at bounding box center [1084, 64] width 81 height 19
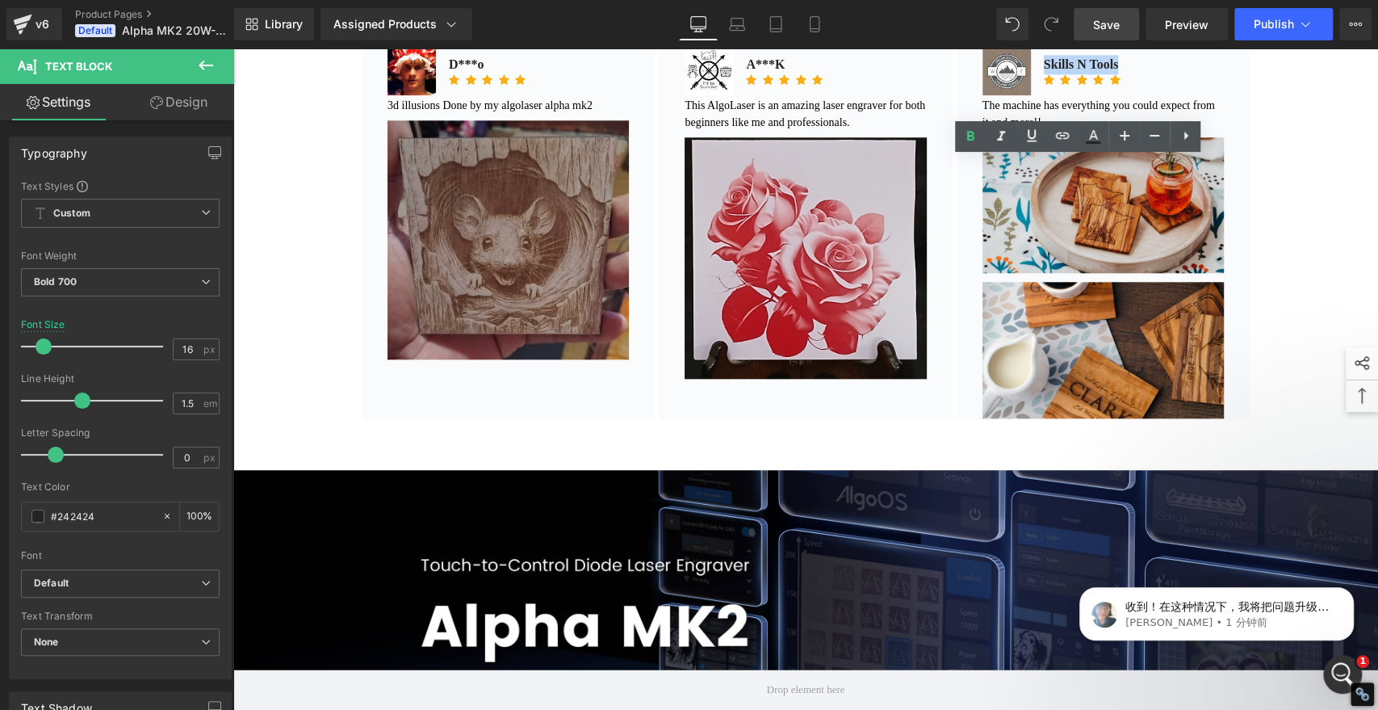
paste div
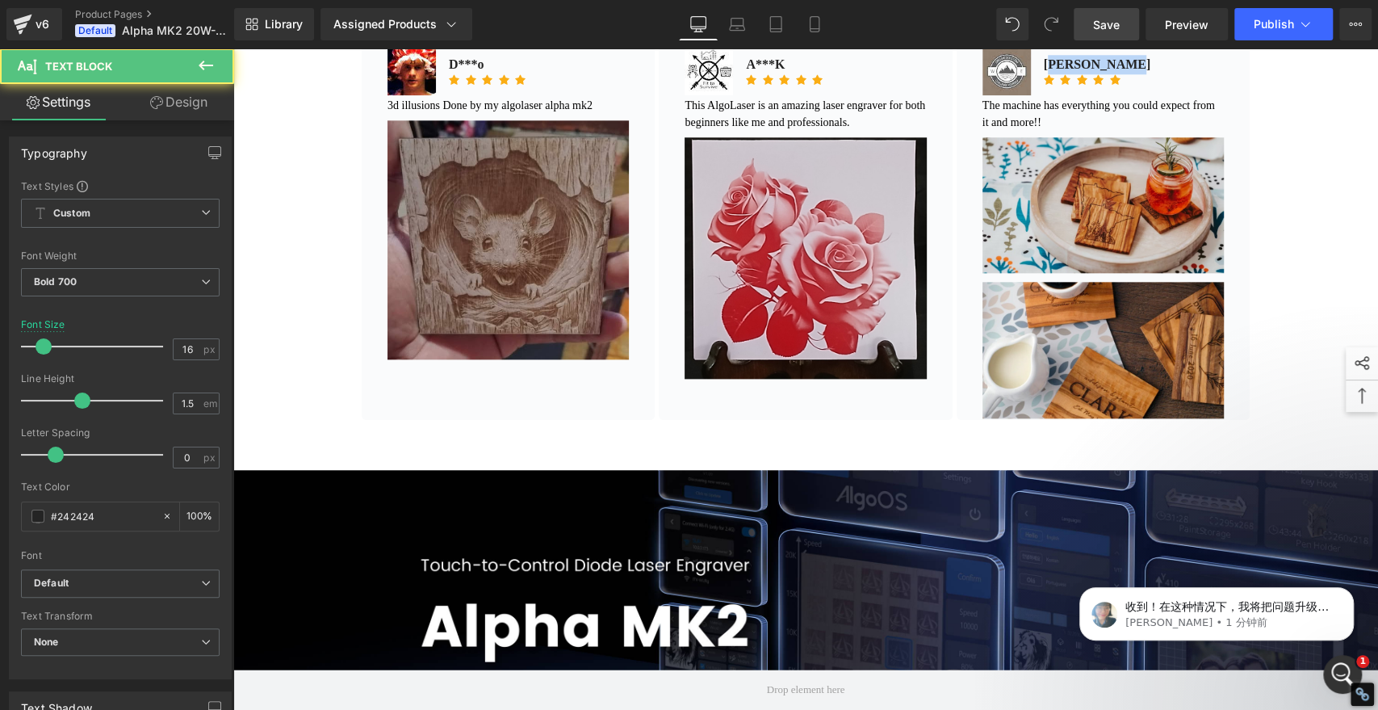
scroll to position [0, 4]
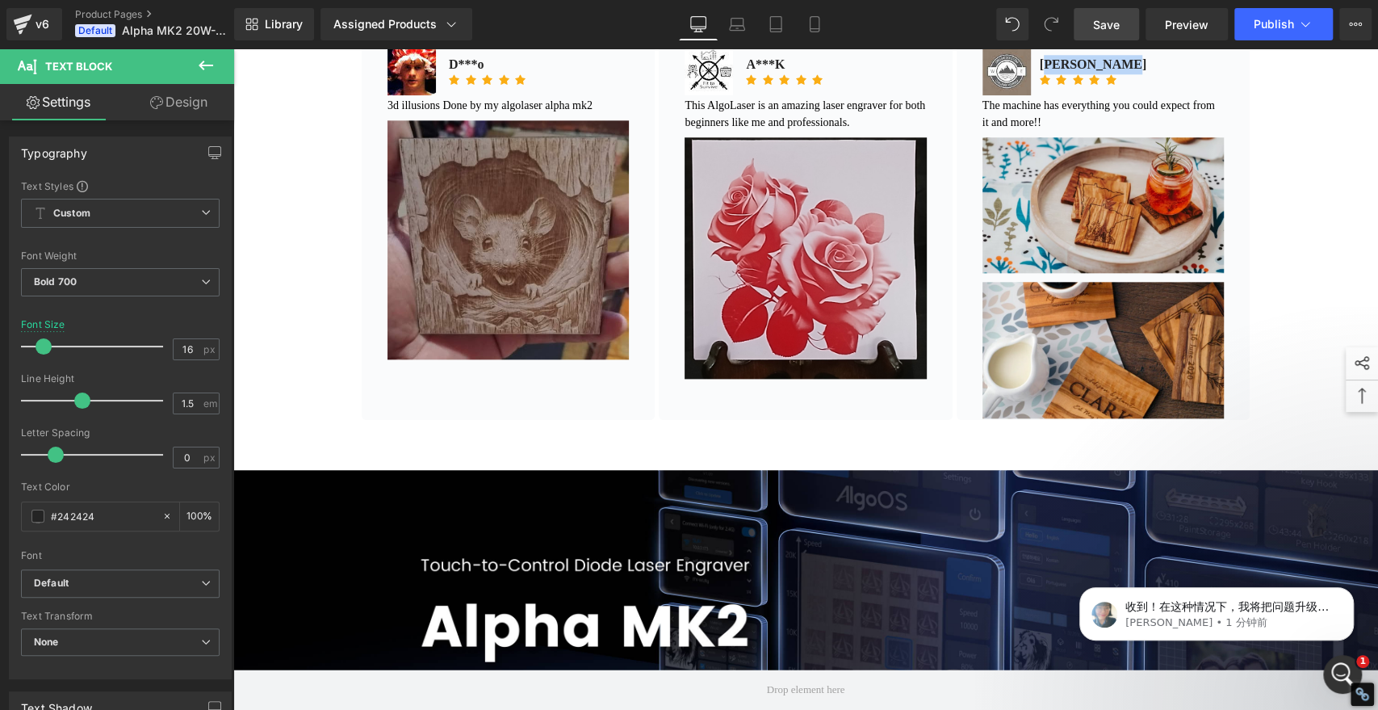
drag, startPoint x: 1047, startPoint y: 176, endPoint x: 1120, endPoint y: 179, distance: 72.7
click at [1120, 74] on p "Kenneth Abela" at bounding box center [1093, 64] width 107 height 19
click at [1289, 251] on div "See What the Experts Say! Text Block Customer Reviews Text Block Customer Revie…" at bounding box center [805, 161] width 1145 height 568
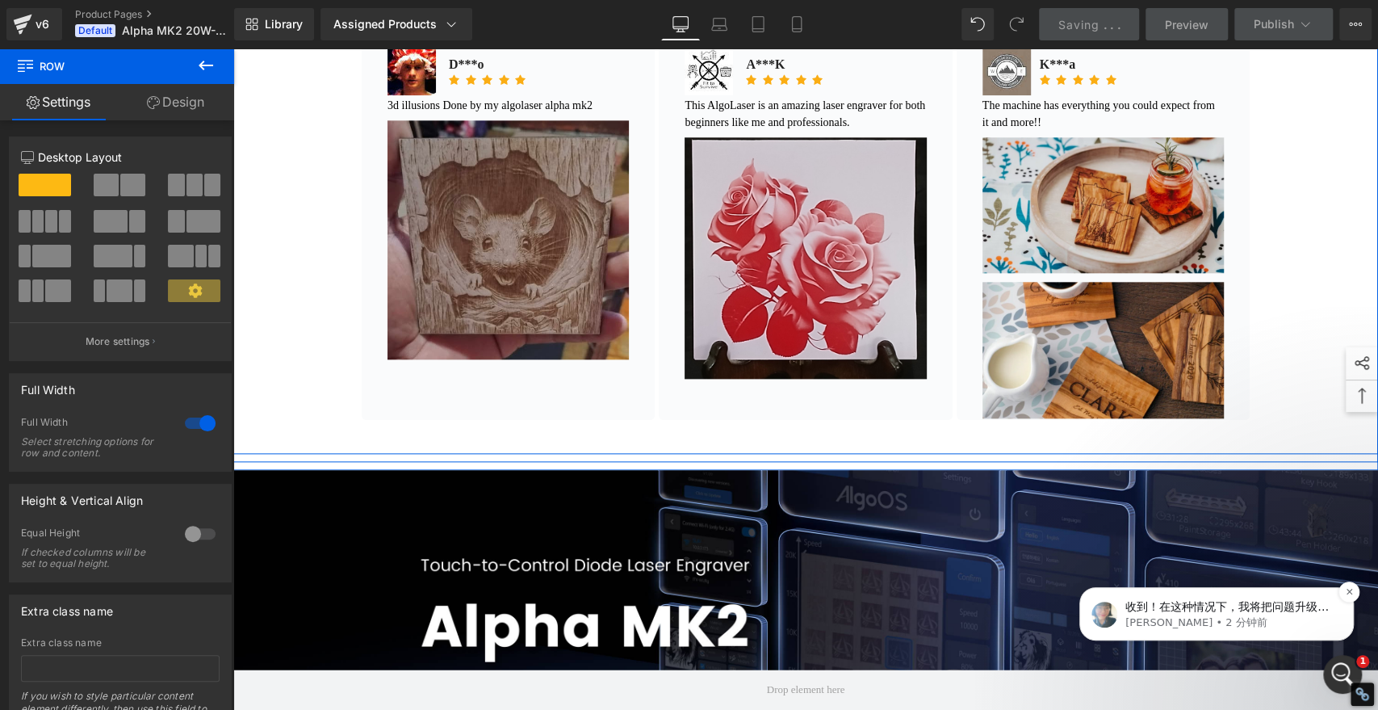
click at [1306, 607] on p "收到！在这种情况下，我将把问题升级给技术团队进行进一步检查。请允许我们24小时进行调查，但根据任务的复杂程度，可能不会花太长时间。我们感谢您的耐心和理解，我们…" at bounding box center [1230, 607] width 208 height 16
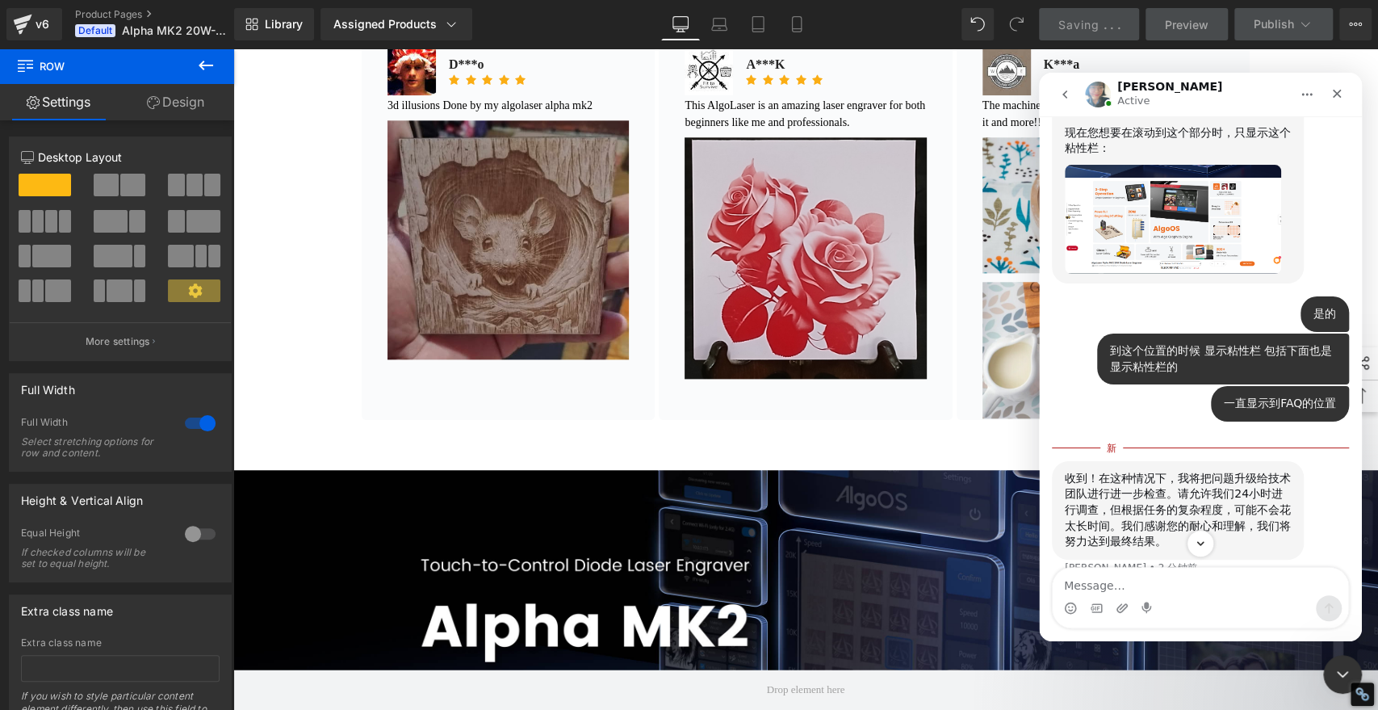
scroll to position [1508, 0]
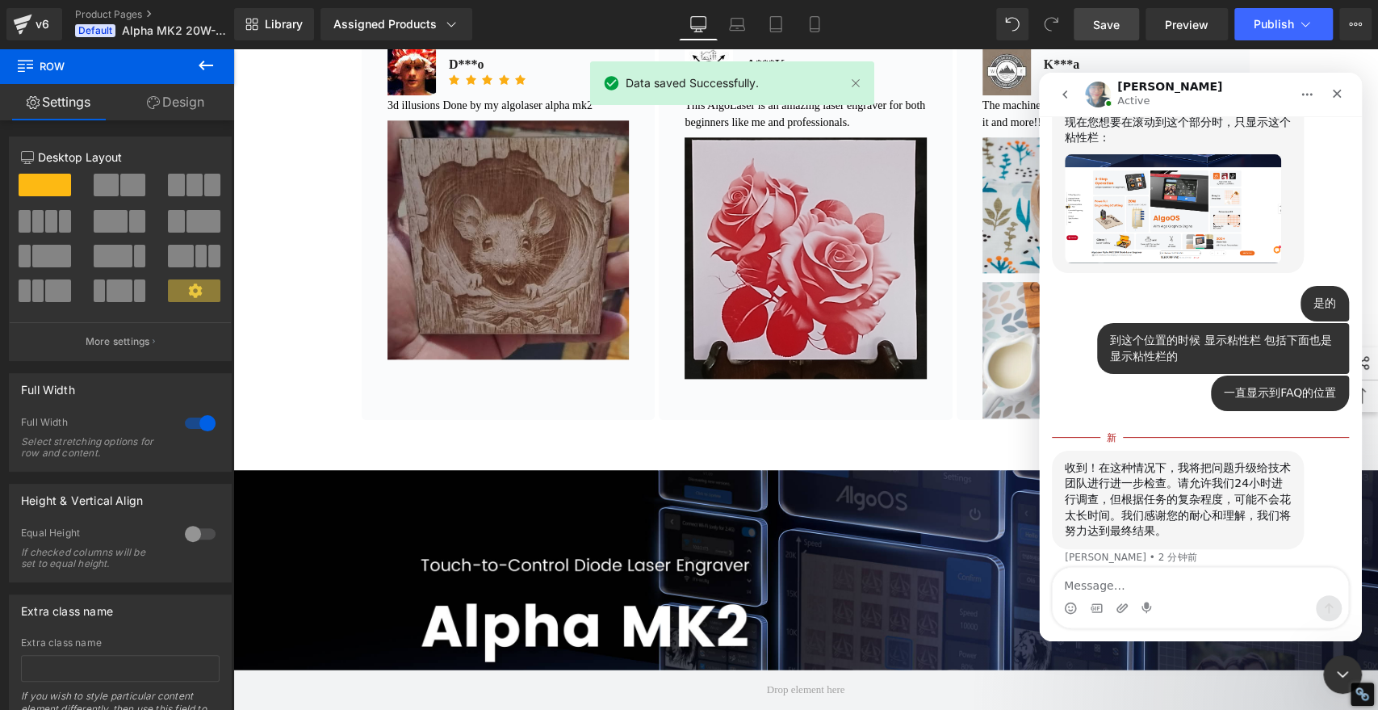
click at [1172, 579] on textarea "Message…" at bounding box center [1201, 581] width 296 height 27
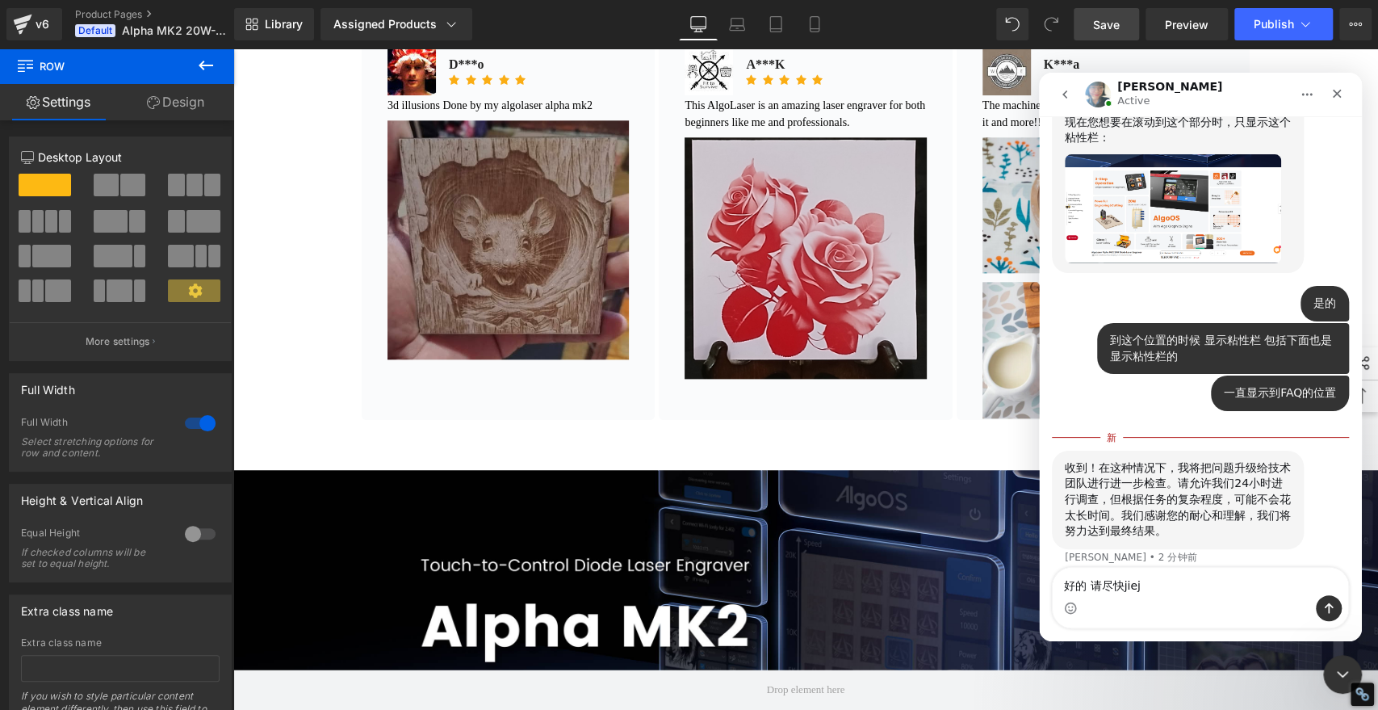
type textarea "好的 请尽快解决"
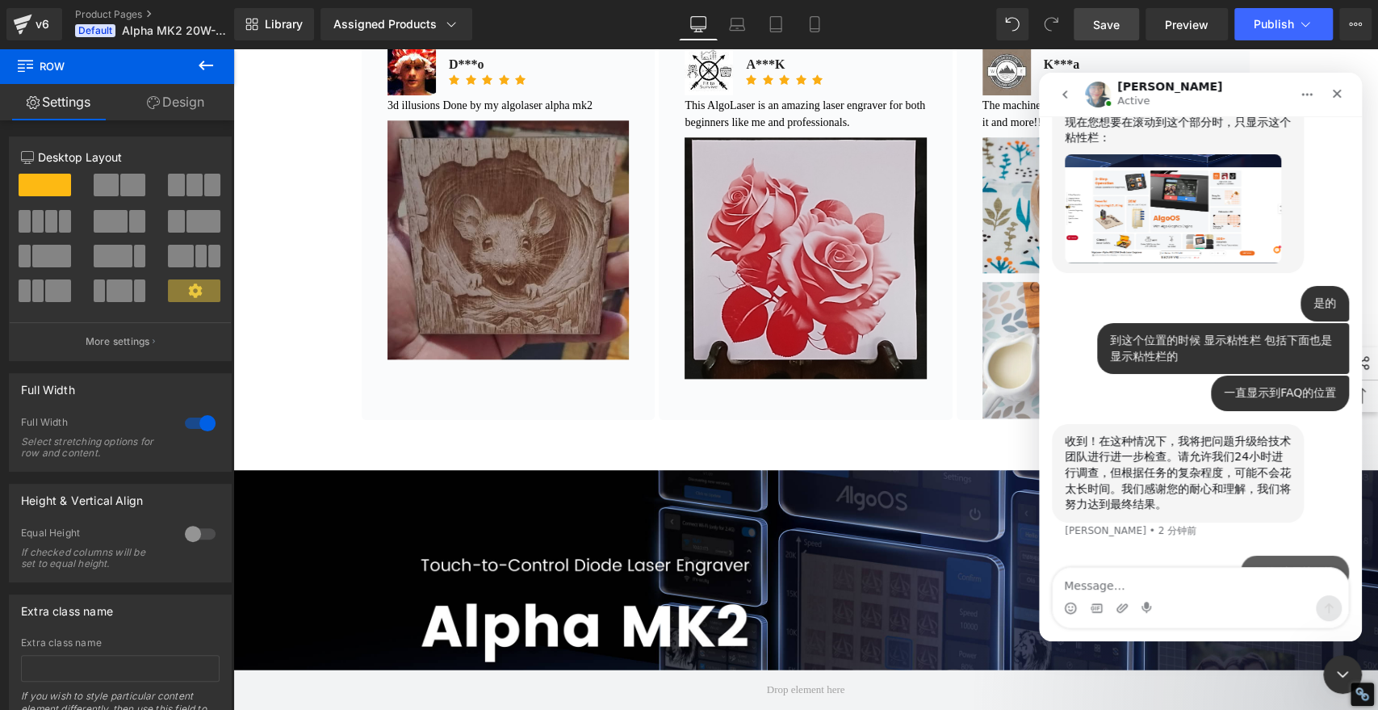
scroll to position [1529, 0]
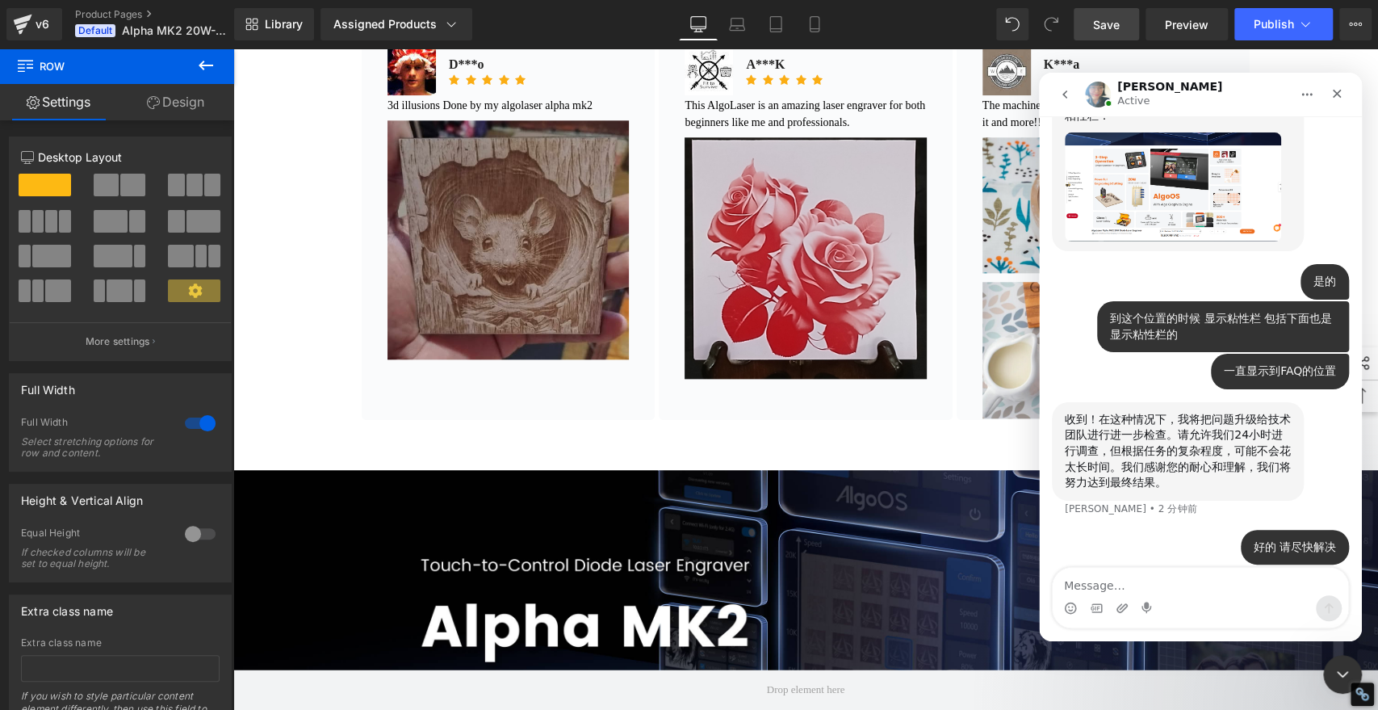
click at [290, 179] on div at bounding box center [689, 330] width 1378 height 661
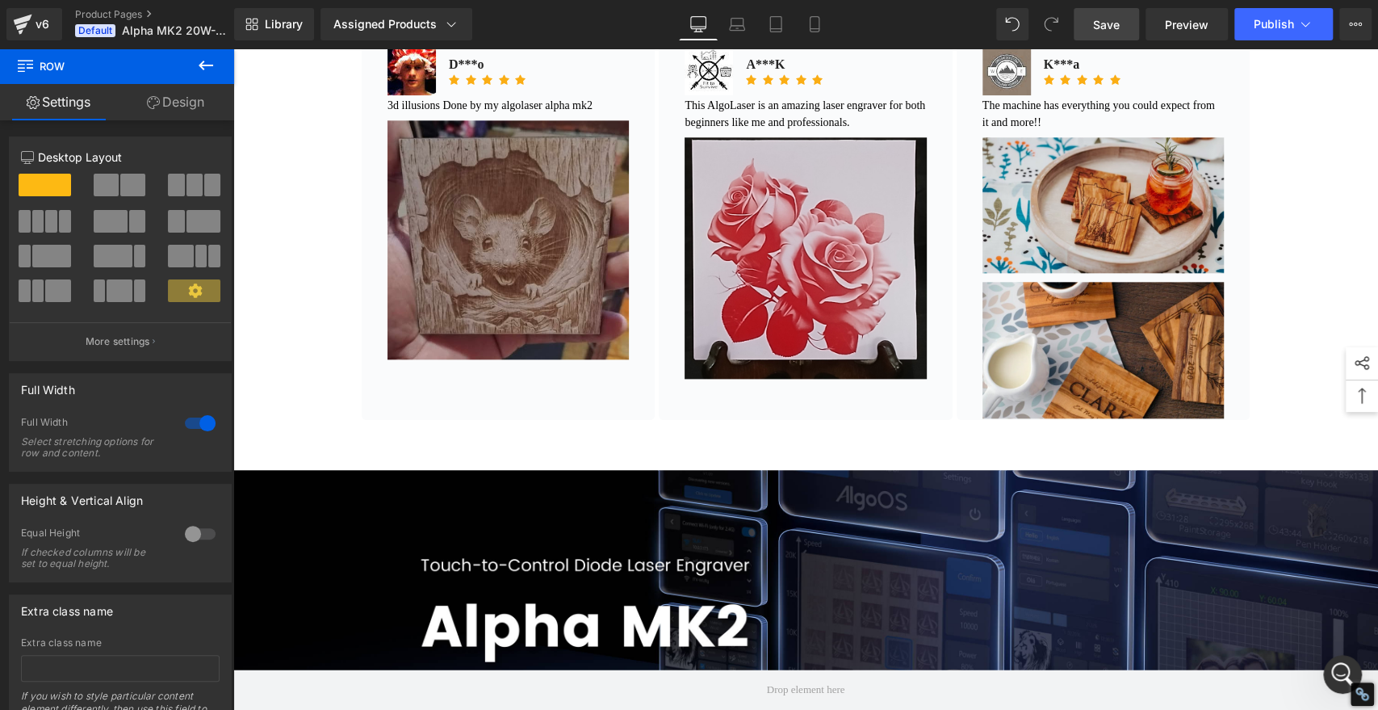
click at [1108, 22] on span "Save" at bounding box center [1106, 24] width 27 height 17
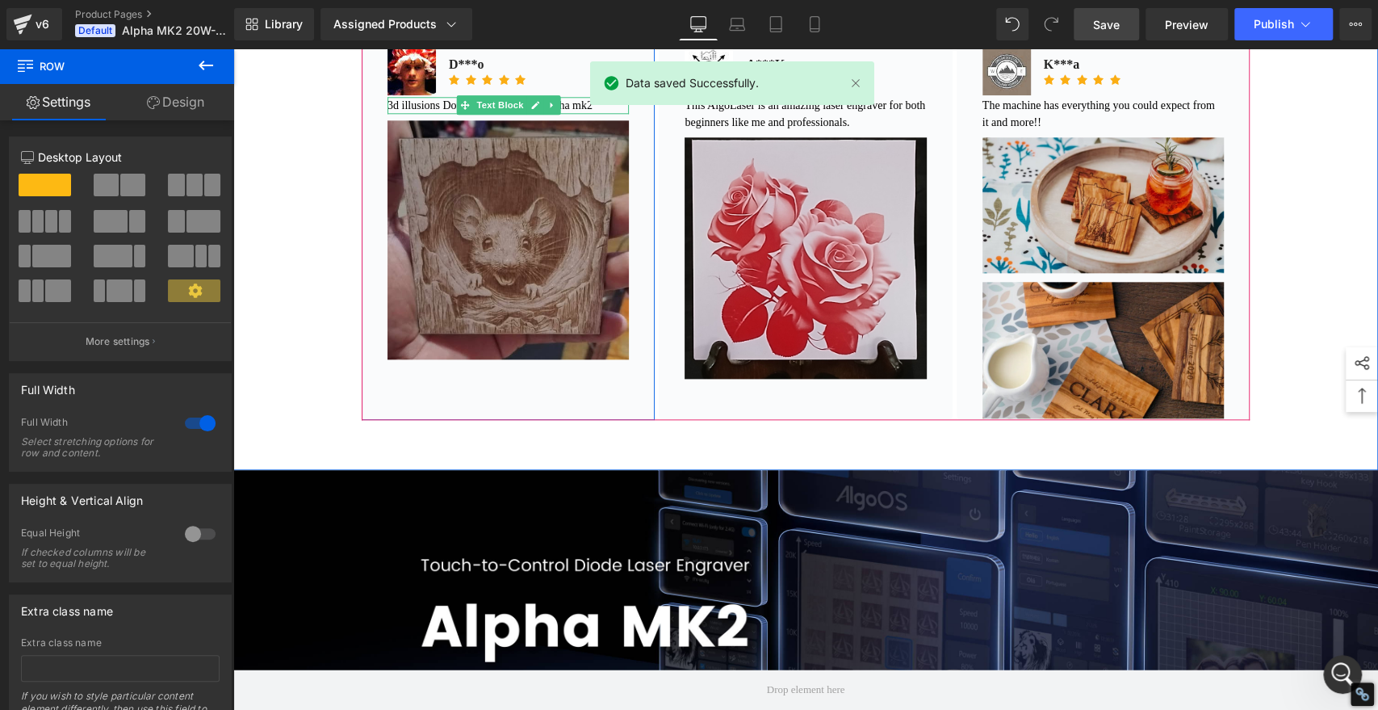
click at [593, 111] on font "3d illusions Done by my algolaser alpha mk2" at bounding box center [490, 105] width 205 height 12
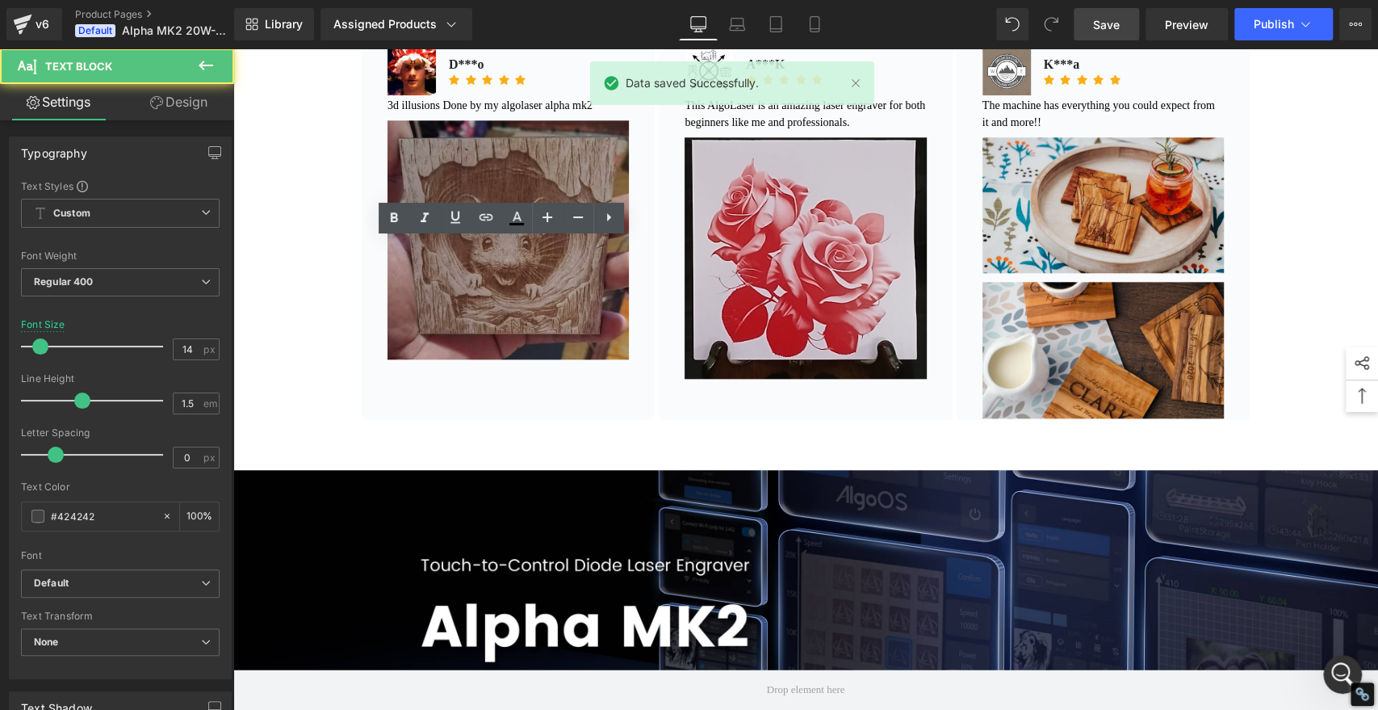
click at [615, 114] on p "3d illusions Done by my algolaser alpha mk2" at bounding box center [508, 105] width 241 height 17
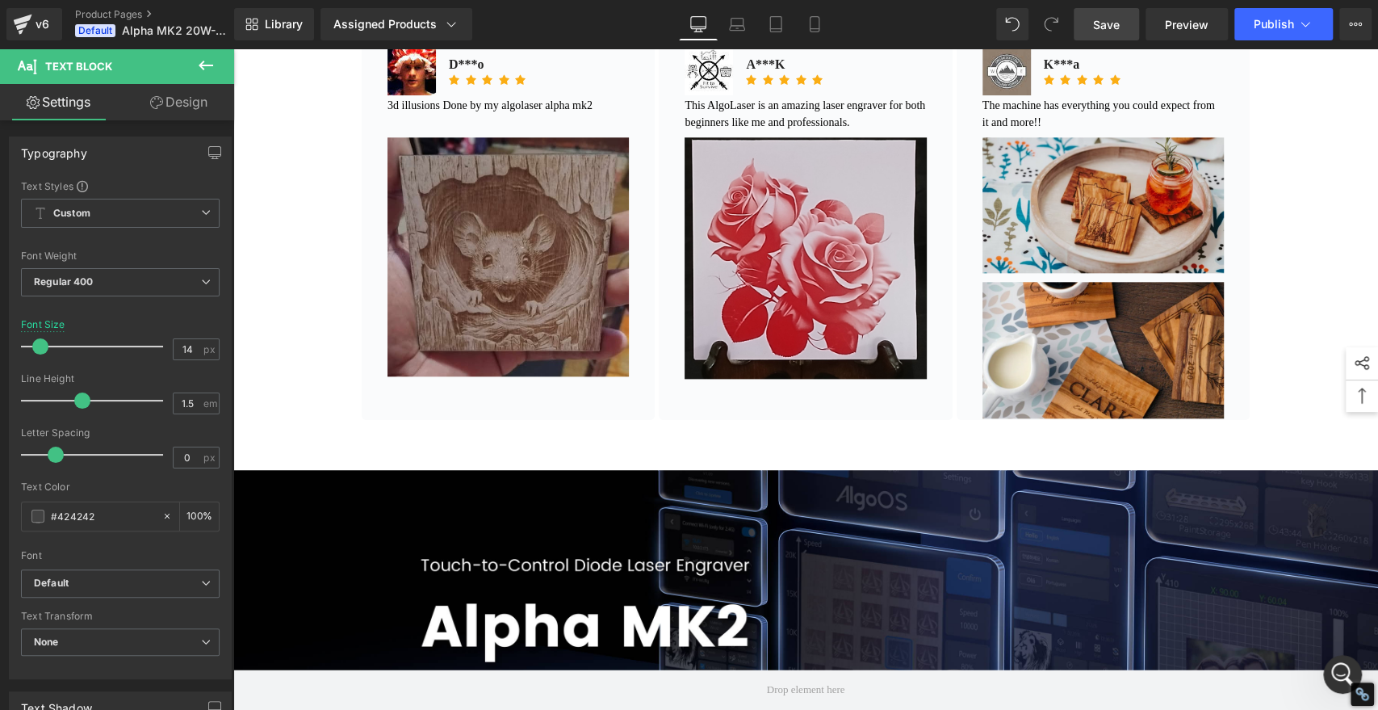
click at [1274, 308] on div "See What the Experts Say! Text Block Customer Reviews Text Block Customer Revie…" at bounding box center [805, 169] width 969 height 536
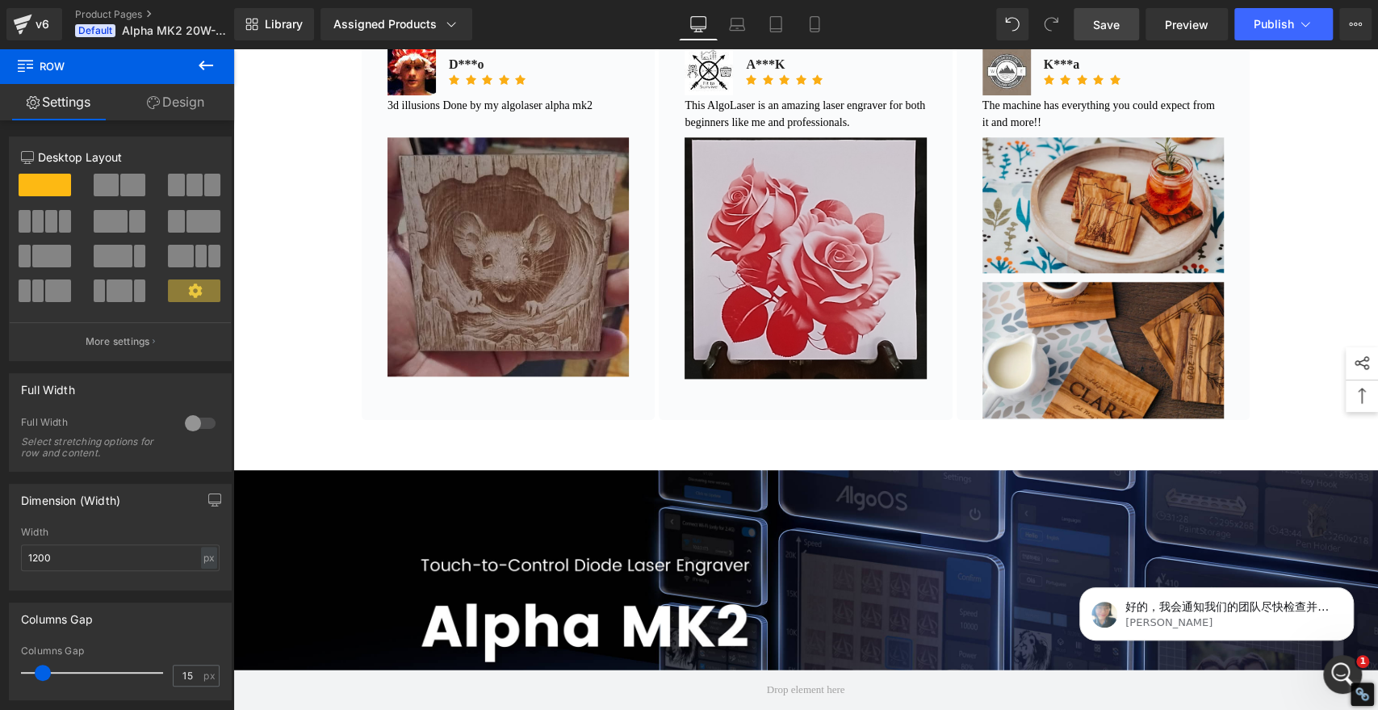
scroll to position [1593, 0]
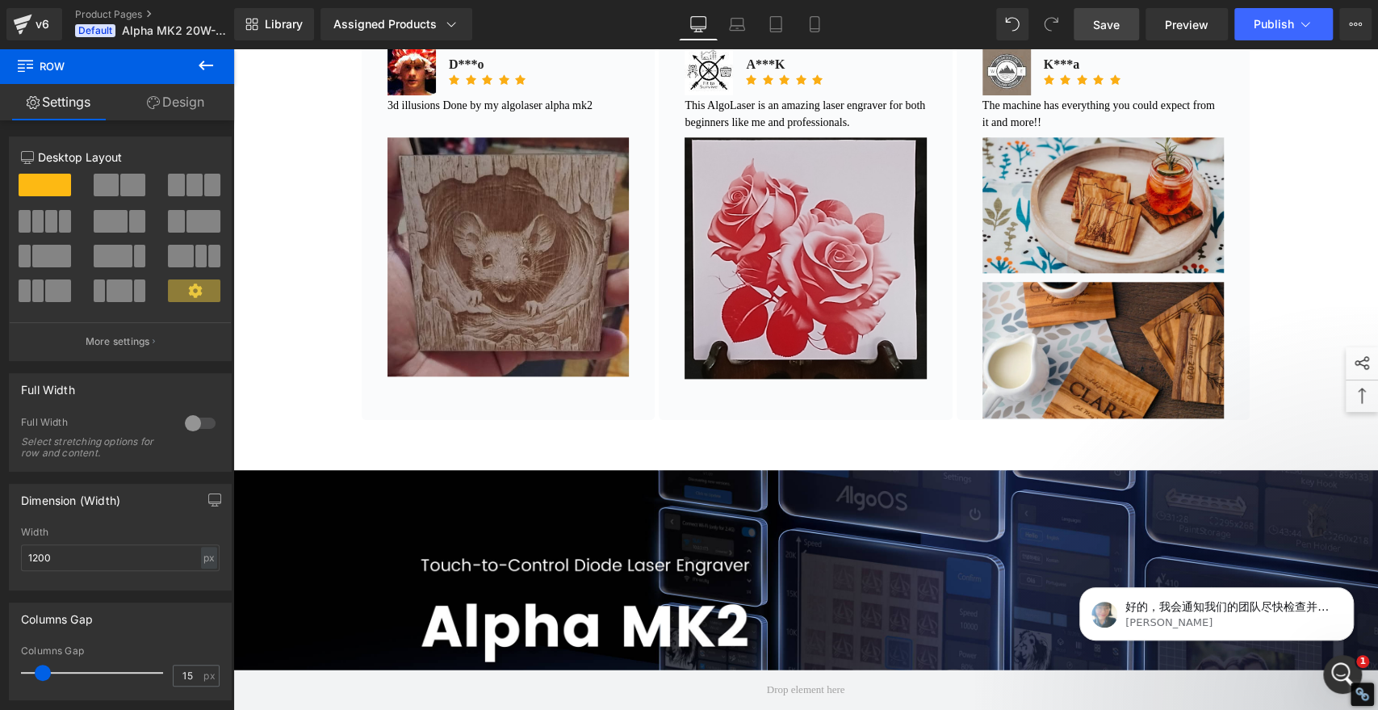
click at [1105, 26] on span "Save" at bounding box center [1106, 24] width 27 height 17
click at [1273, 618] on p "Annie • 刚才" at bounding box center [1230, 622] width 208 height 15
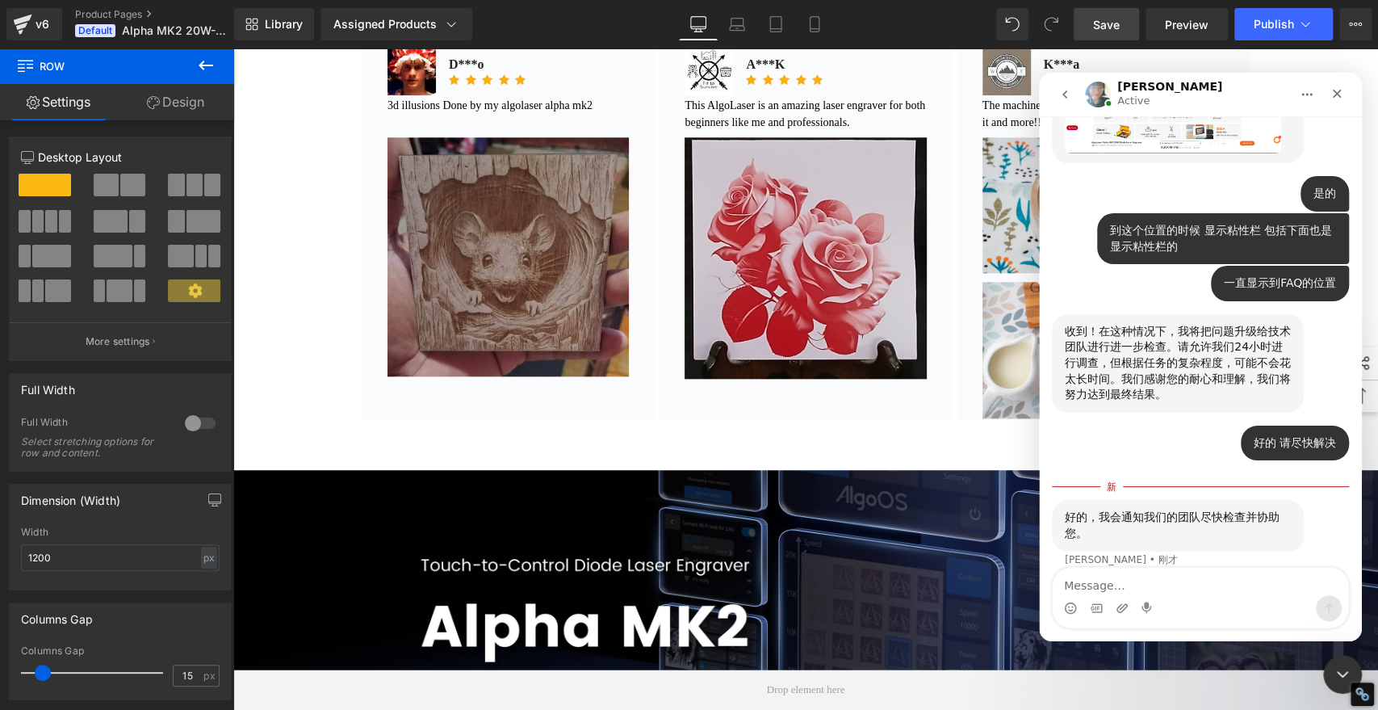
scroll to position [1620, 0]
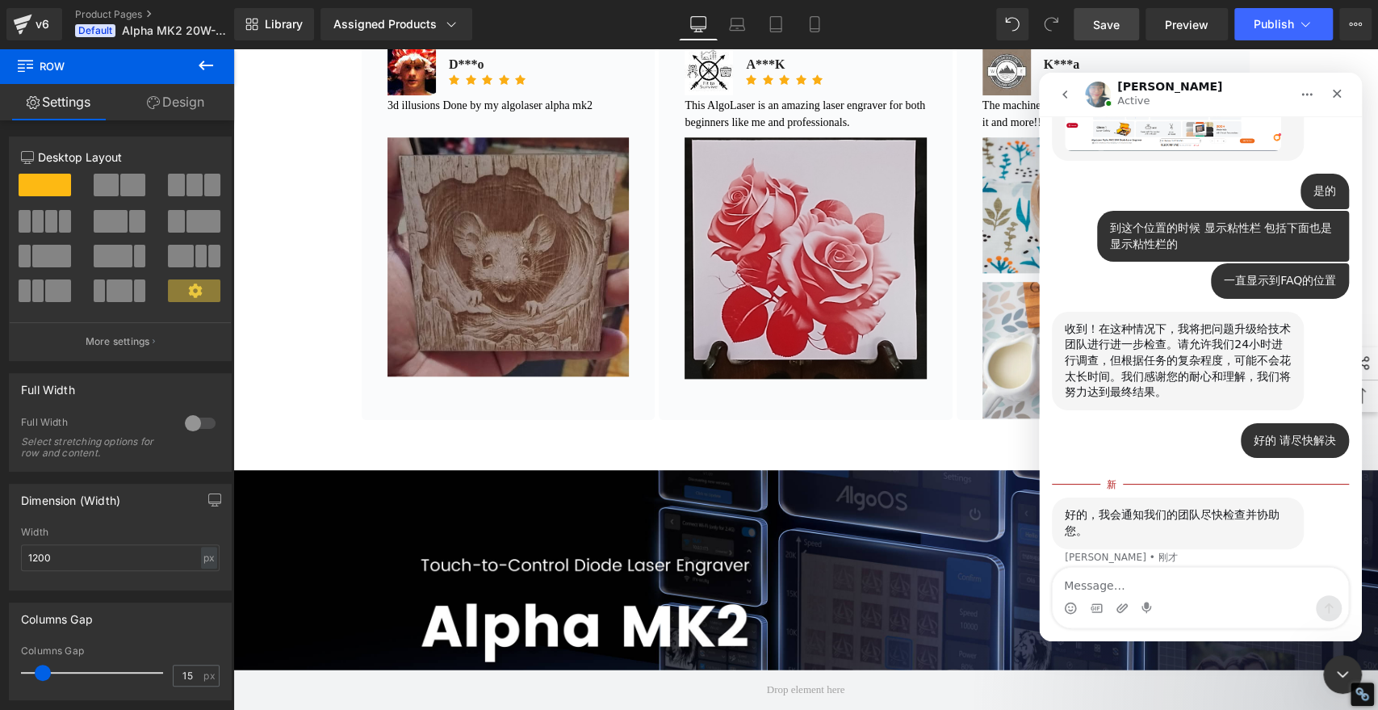
click at [1175, 582] on textarea "Message…" at bounding box center [1201, 581] width 296 height 27
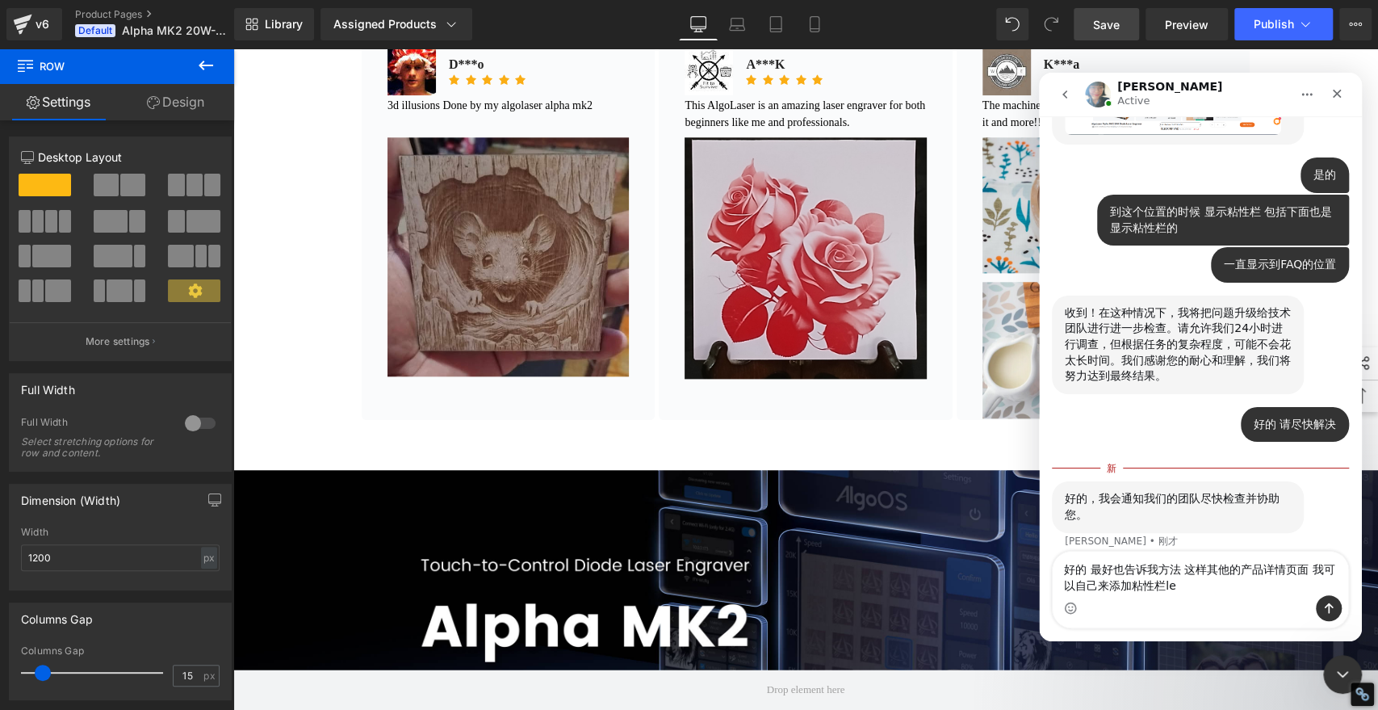
type textarea "好的 最好也告诉我方法 这样其他的产品详情页面 我可以自己来添加粘性栏了"
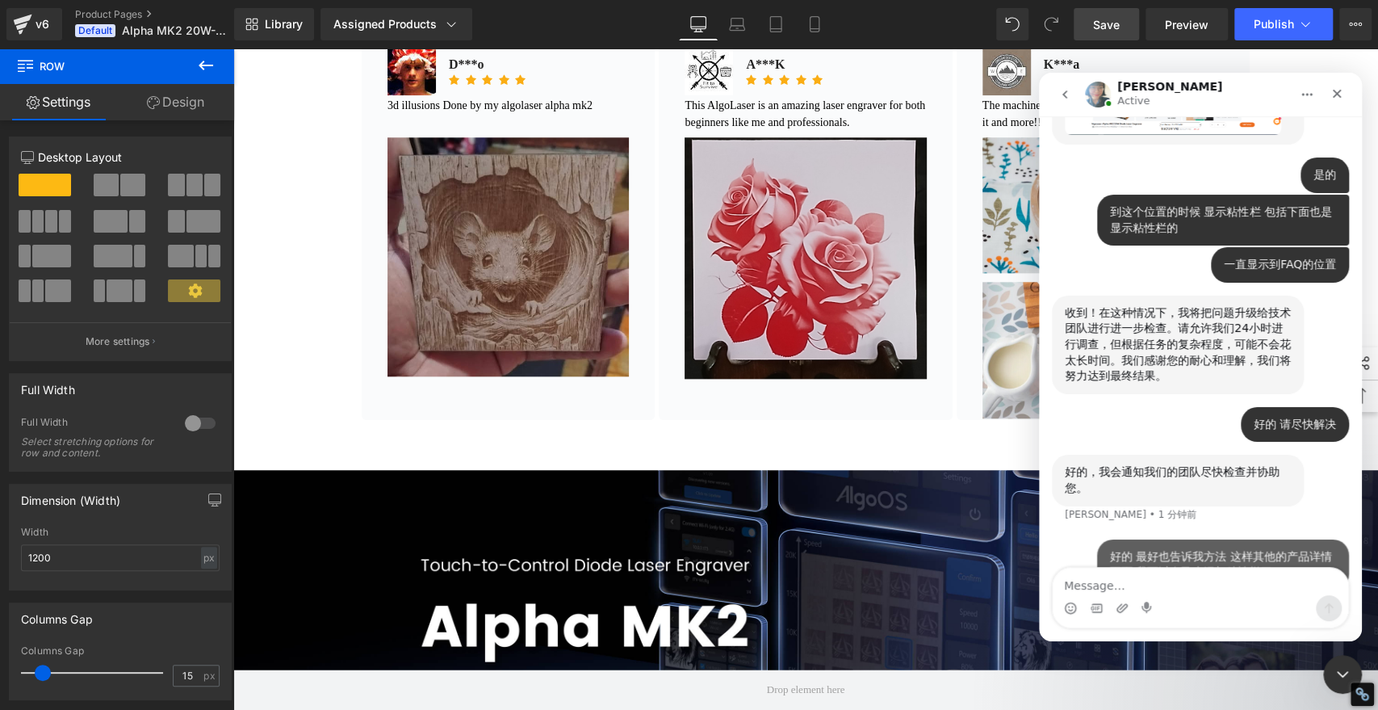
scroll to position [1657, 0]
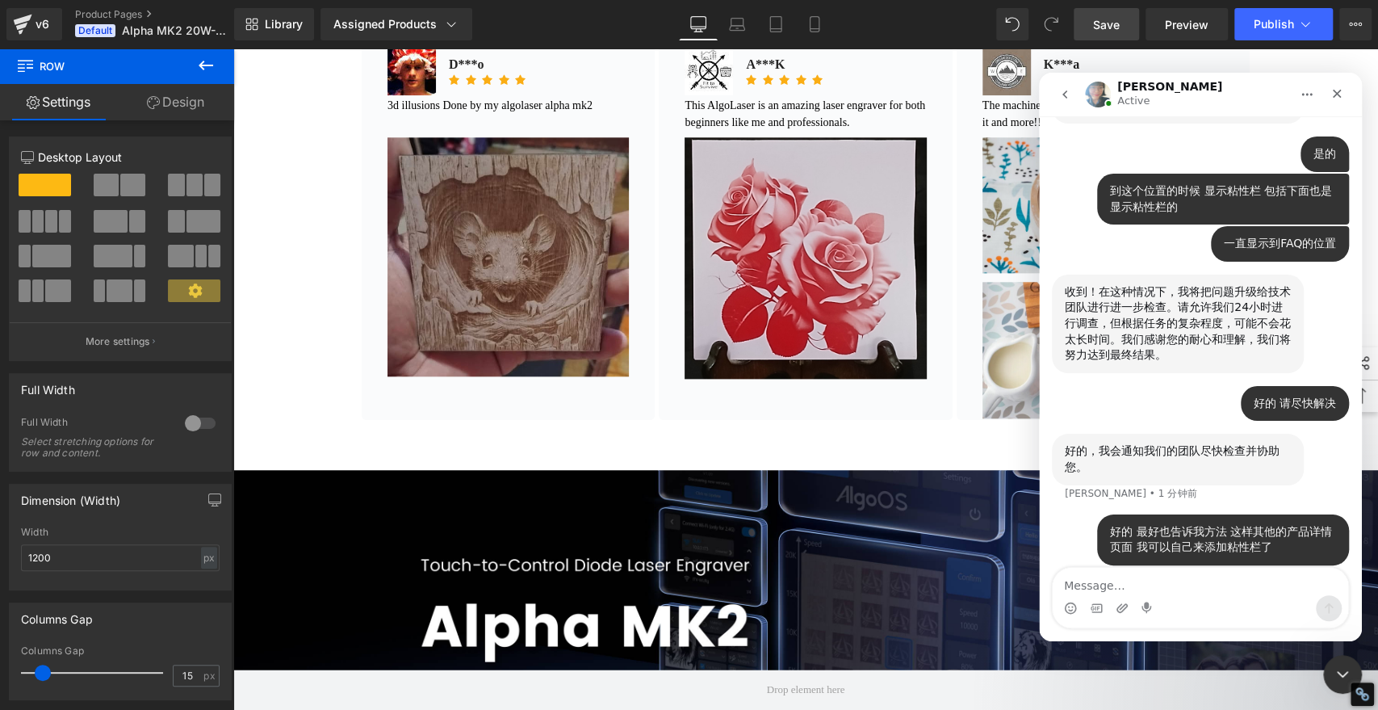
drag, startPoint x: 1106, startPoint y: 18, endPoint x: 1105, endPoint y: 43, distance: 25.1
click at [1106, 20] on div at bounding box center [689, 330] width 1378 height 661
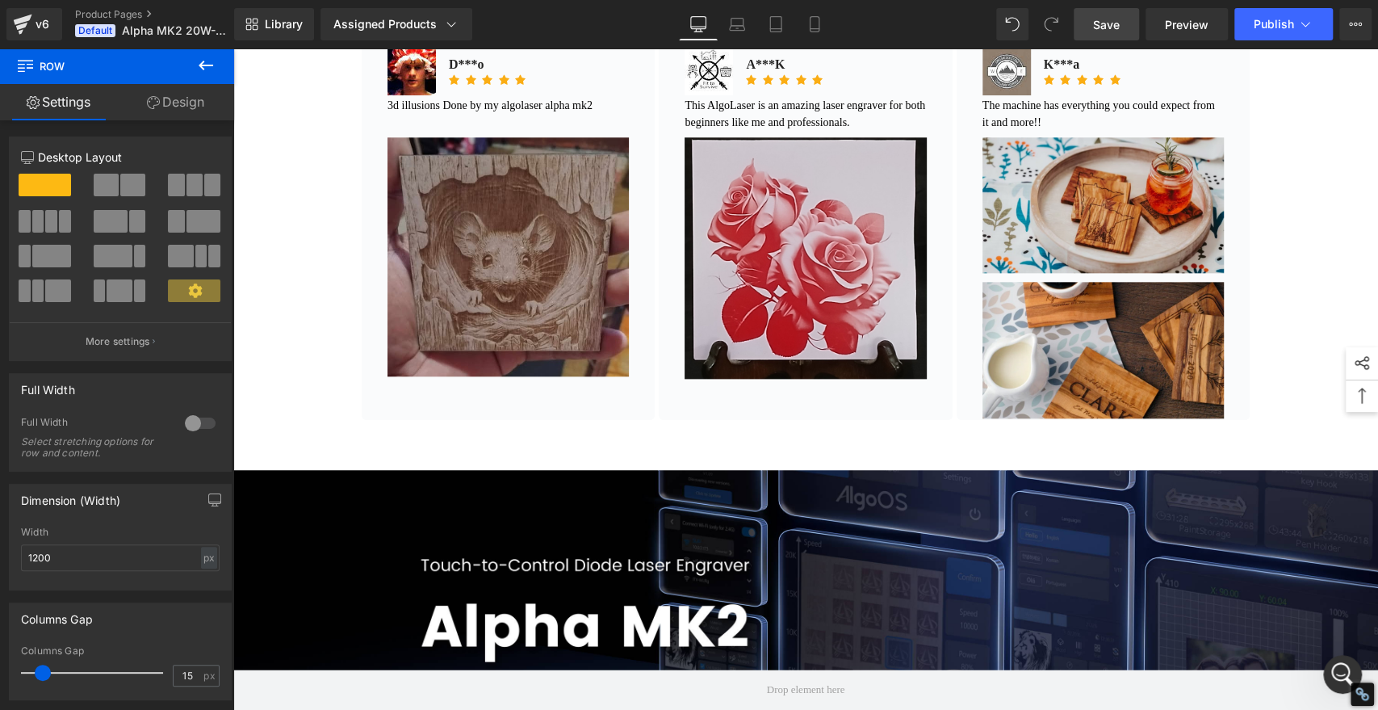
click at [1118, 24] on span "Save" at bounding box center [1106, 24] width 27 height 17
click at [1338, 666] on icon "打开 Intercom Messenger" at bounding box center [1341, 672] width 27 height 27
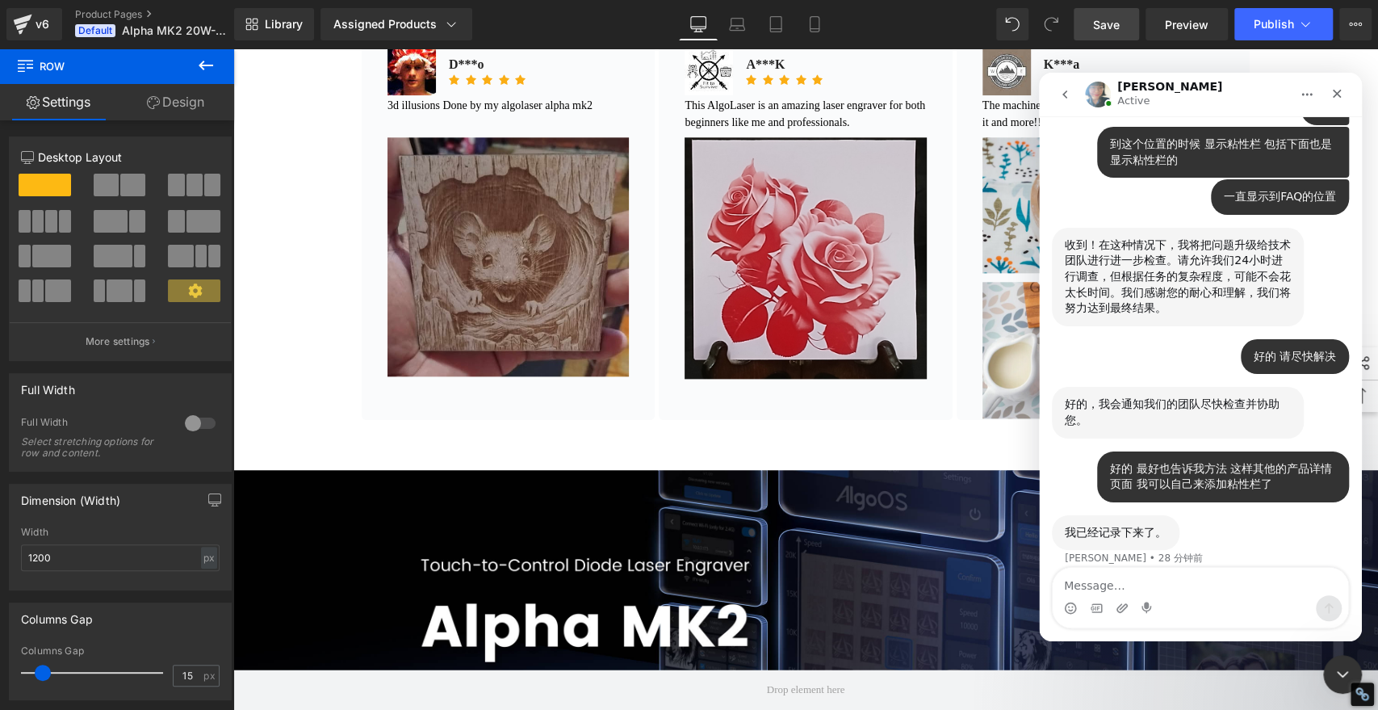
click at [1202, 593] on textarea "Message…" at bounding box center [1201, 581] width 296 height 27
click at [1333, 90] on icon "关闭" at bounding box center [1337, 94] width 9 height 9
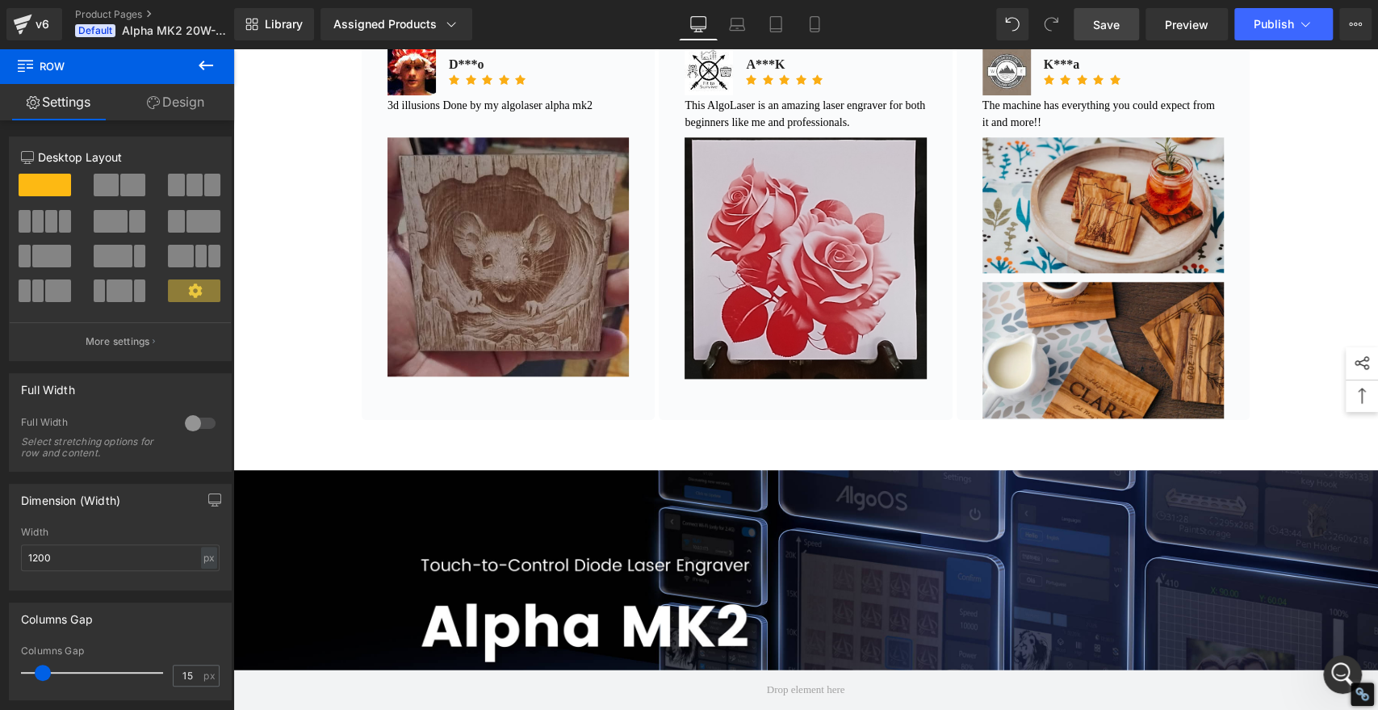
click at [1112, 25] on span "Save" at bounding box center [1106, 24] width 27 height 17
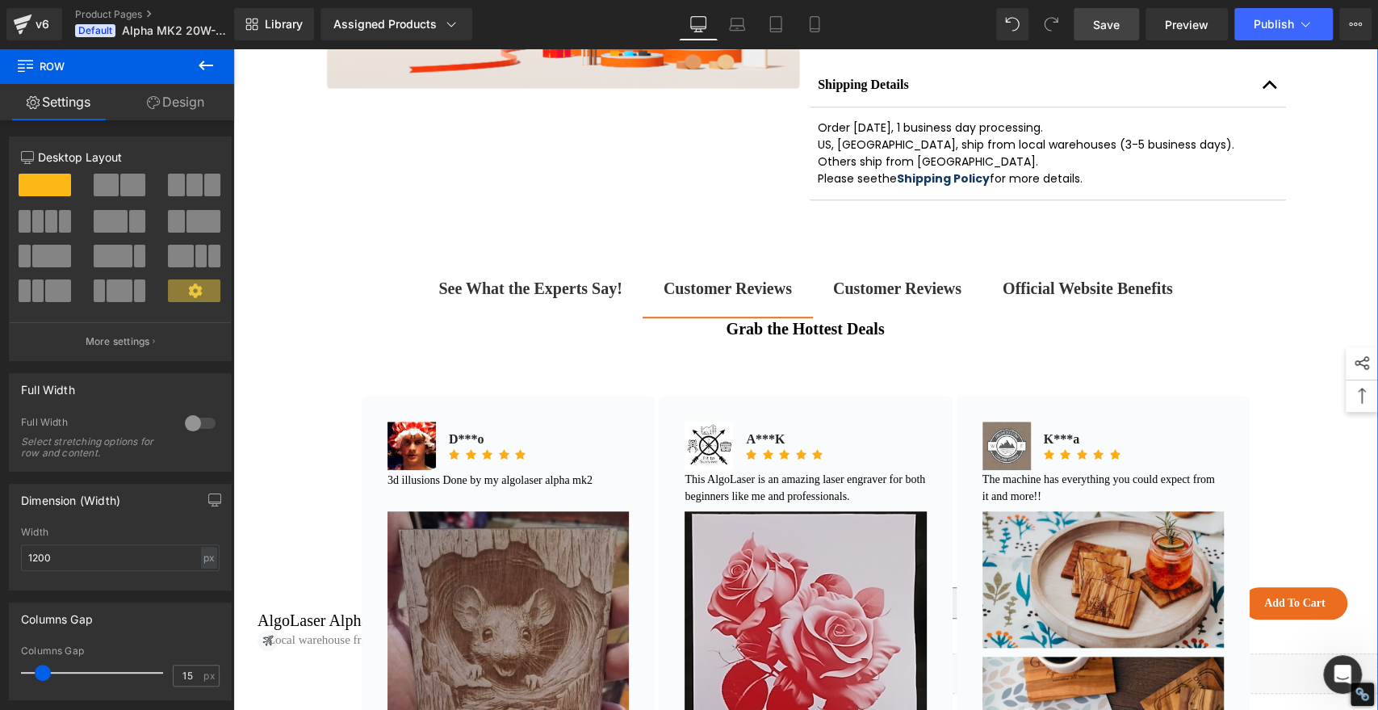
scroll to position [897, 0]
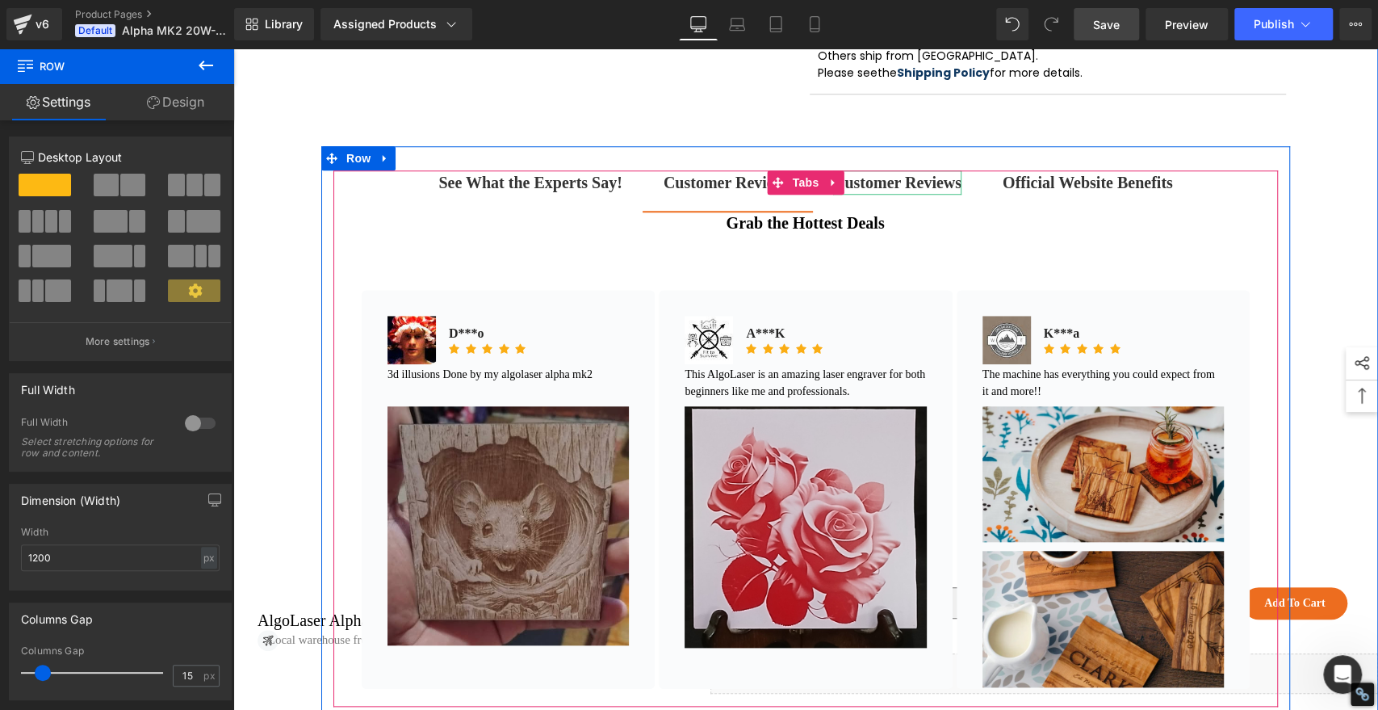
click at [904, 191] on strong "Customer Reviews" at bounding box center [897, 183] width 128 height 18
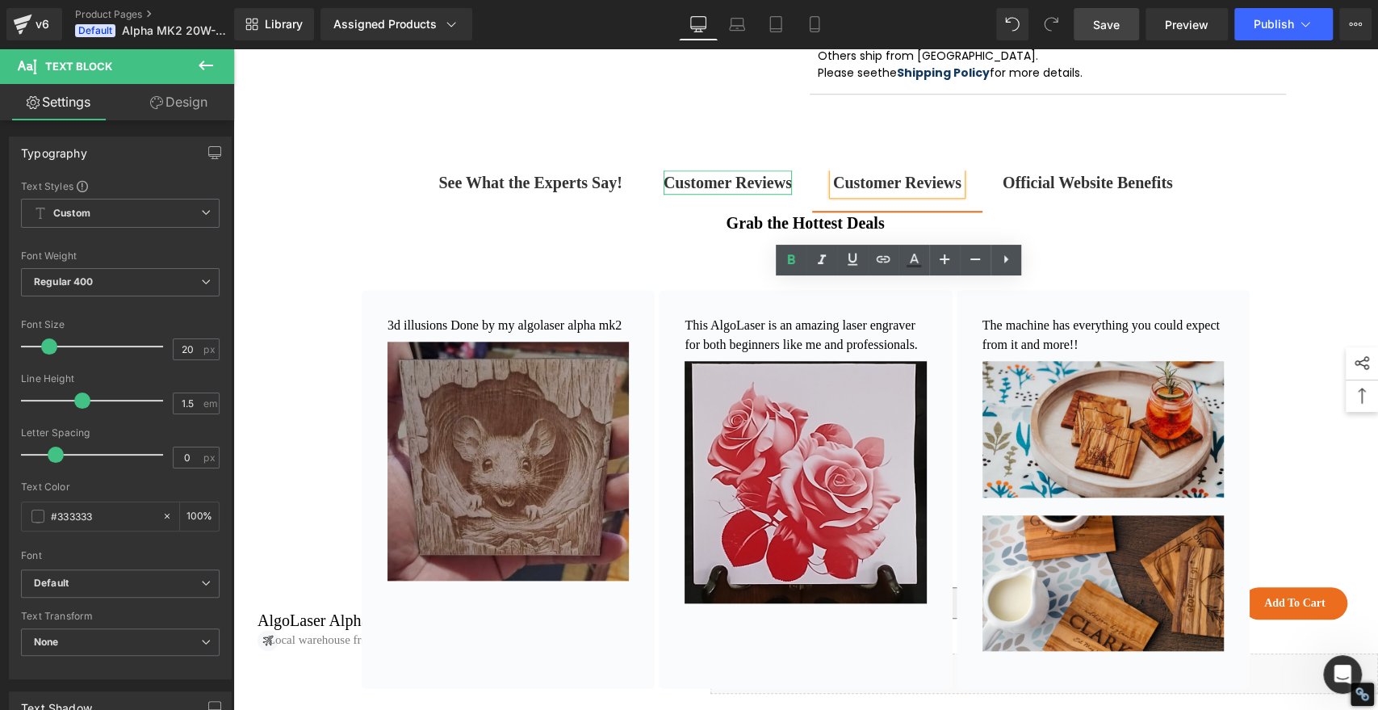
click at [744, 191] on b "Customer Reviews" at bounding box center [728, 183] width 128 height 18
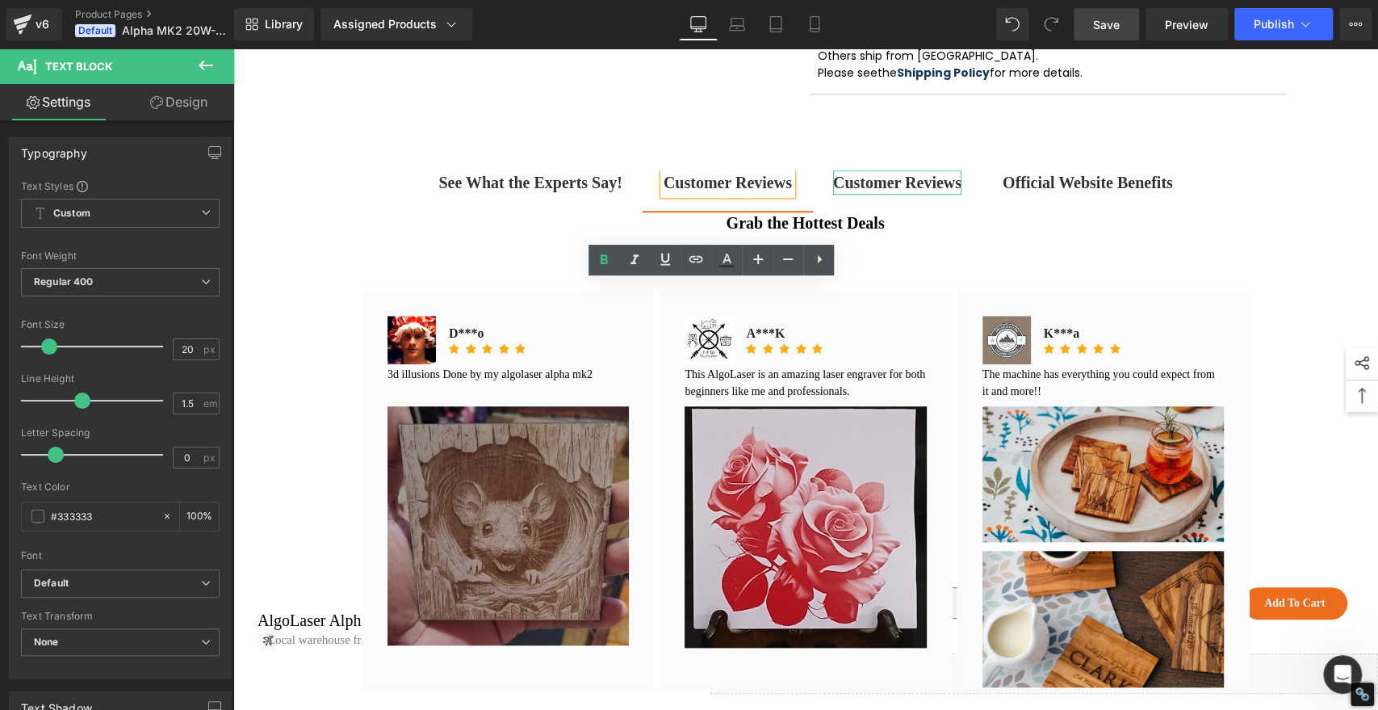
click at [887, 191] on strong "Customer Reviews" at bounding box center [897, 183] width 128 height 18
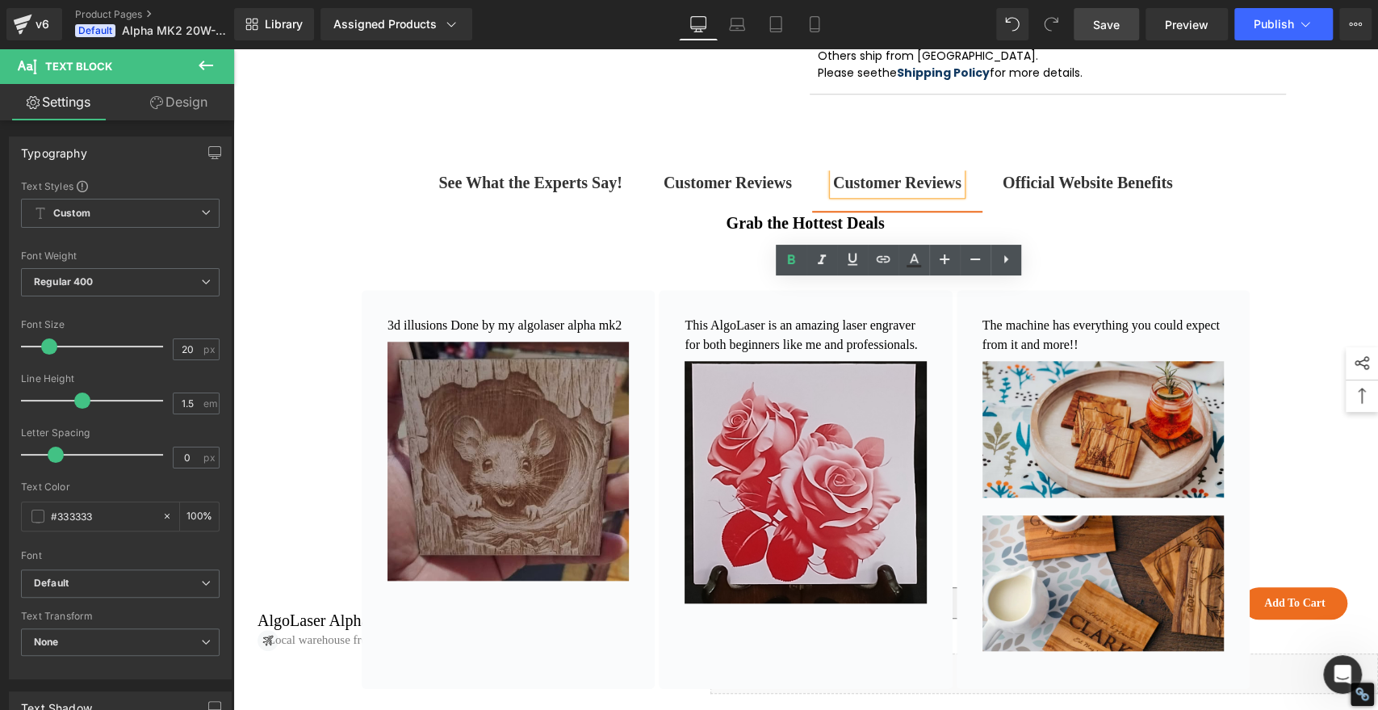
click at [606, 251] on ul "See What the Experts Say! Text Block Customer Reviews Text Block Customer Revie…" at bounding box center [805, 210] width 945 height 81
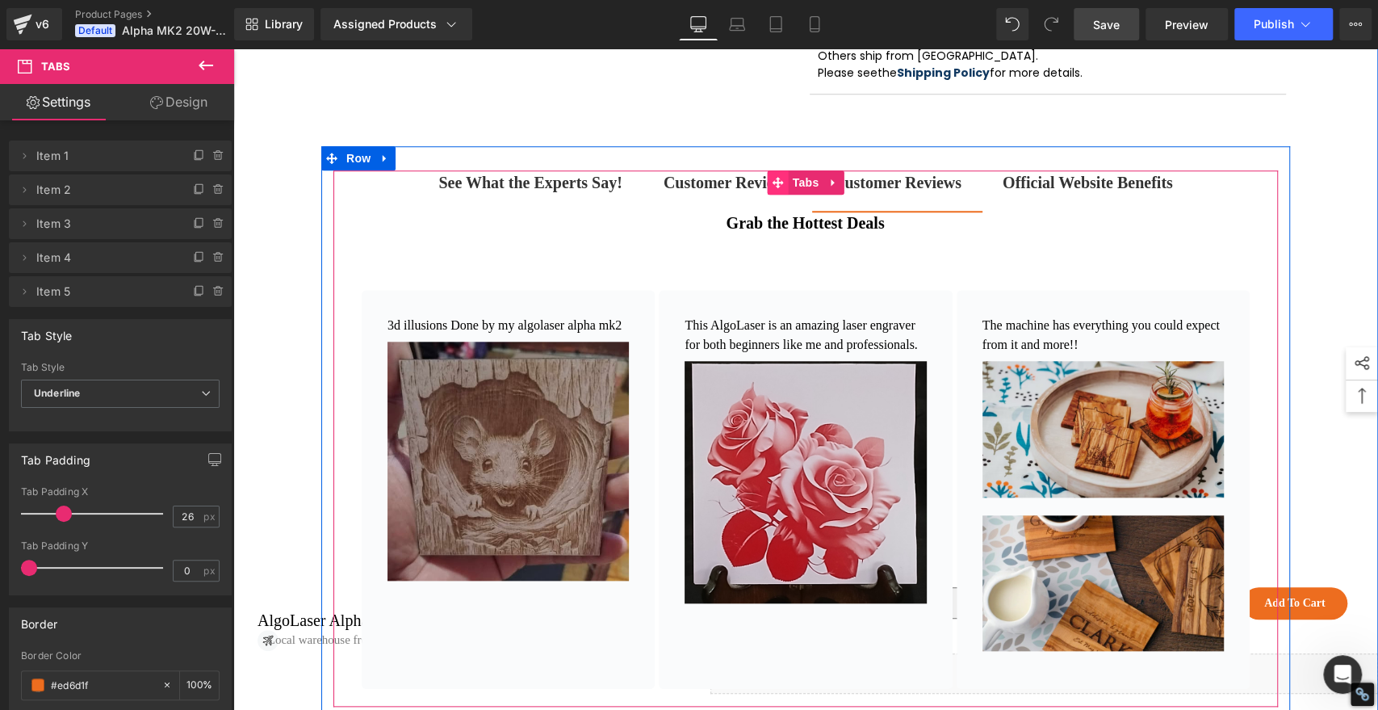
click at [773, 188] on icon at bounding box center [778, 182] width 11 height 11
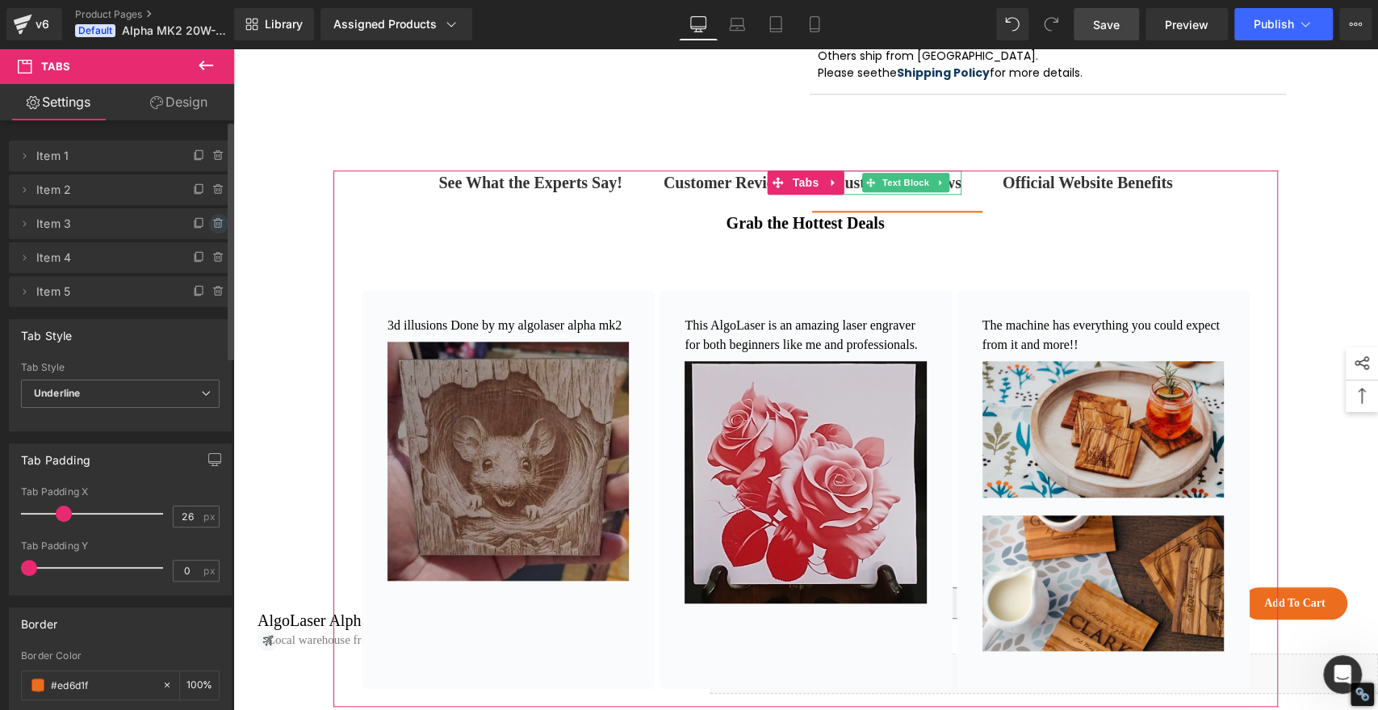
click at [212, 222] on icon at bounding box center [218, 223] width 13 height 13
click at [202, 223] on button "Delete" at bounding box center [201, 224] width 51 height 21
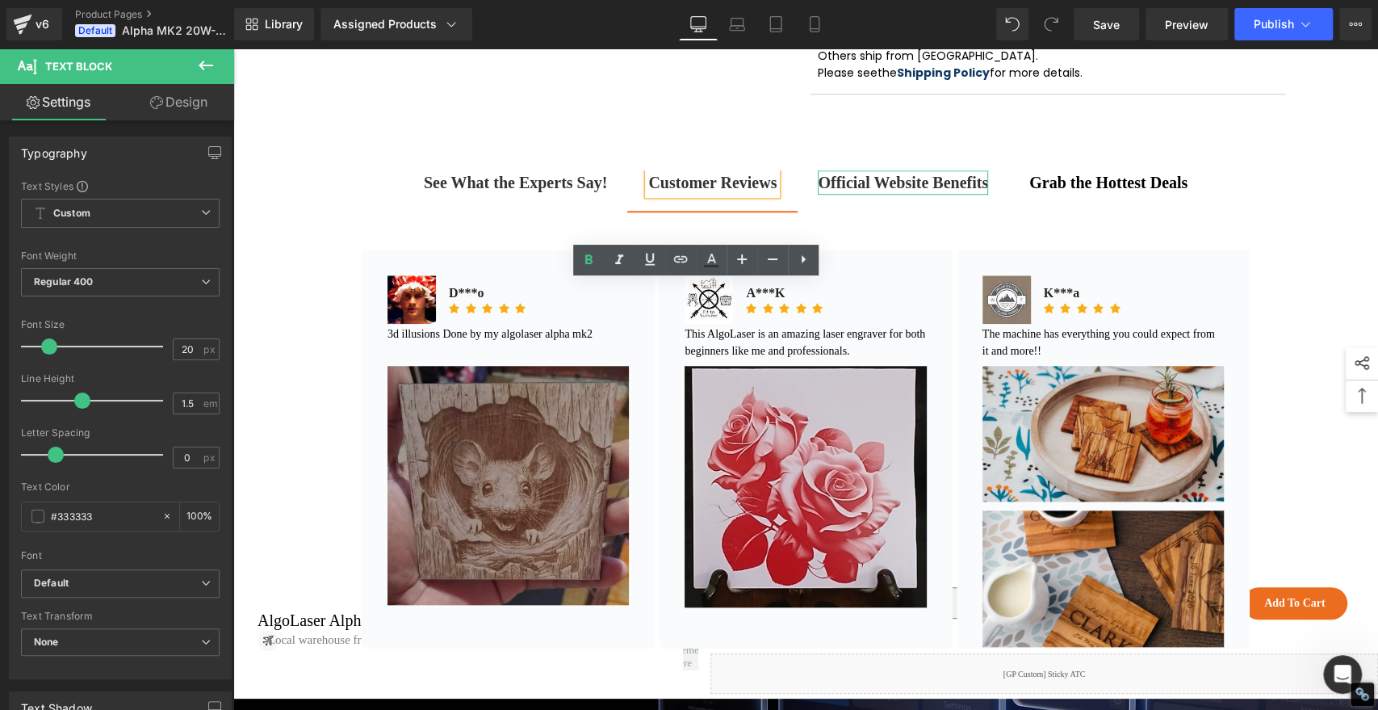
scroll to position [1705, 0]
drag, startPoint x: 233, startPoint y: 48, endPoint x: 904, endPoint y: 293, distance: 713.5
click at [904, 191] on b "Official Website Benefits" at bounding box center [903, 183] width 170 height 18
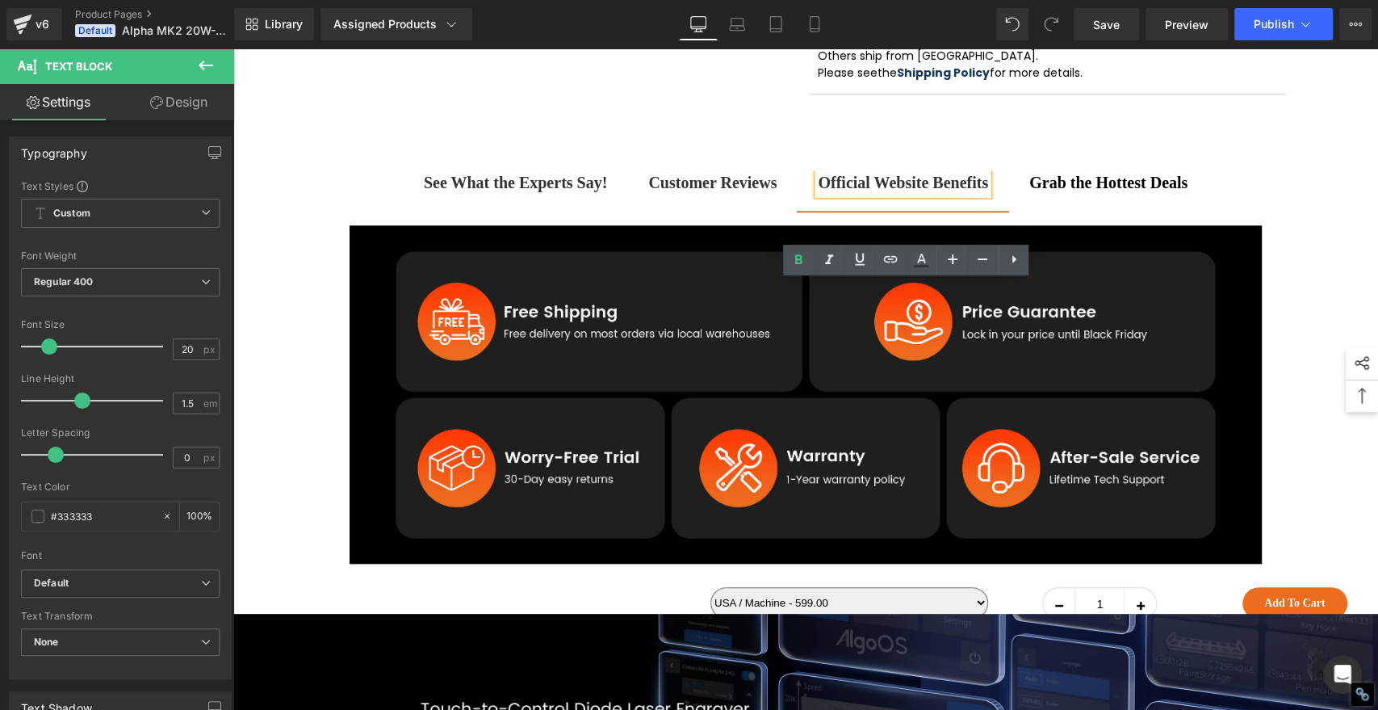
drag, startPoint x: 1135, startPoint y: 296, endPoint x: 965, endPoint y: 294, distance: 170.4
click at [1135, 191] on strong "Grab the Hottest Deals" at bounding box center [1109, 183] width 158 height 18
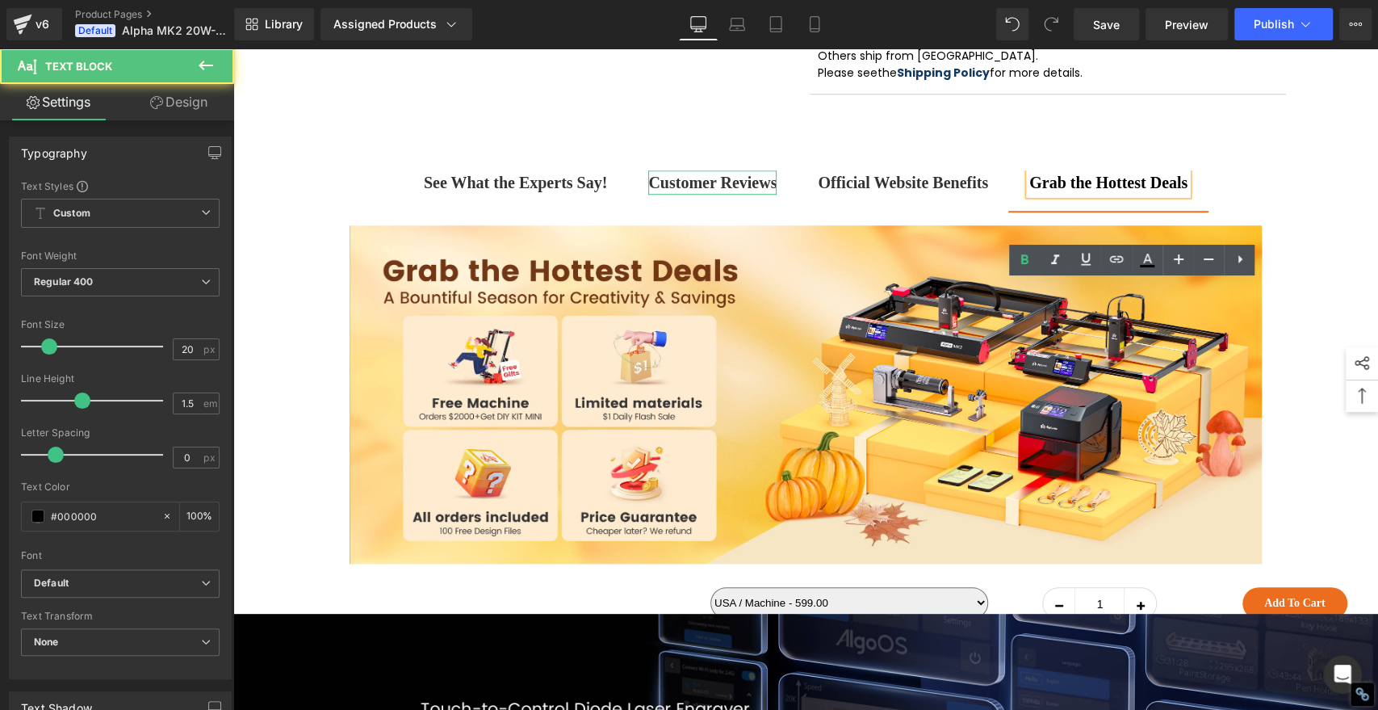
click at [703, 191] on b "Customer Reviews" at bounding box center [712, 183] width 128 height 18
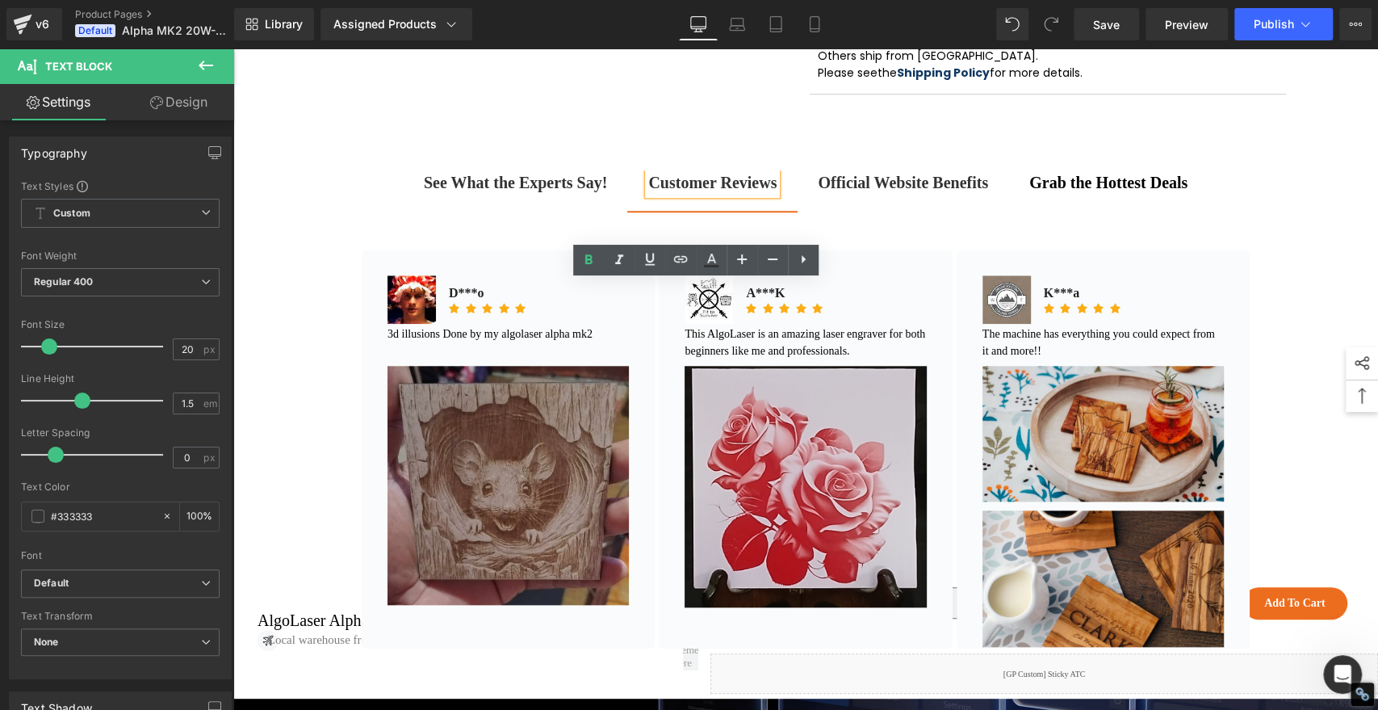
click at [428, 191] on strong "See What the Experts Say!" at bounding box center [515, 183] width 183 height 18
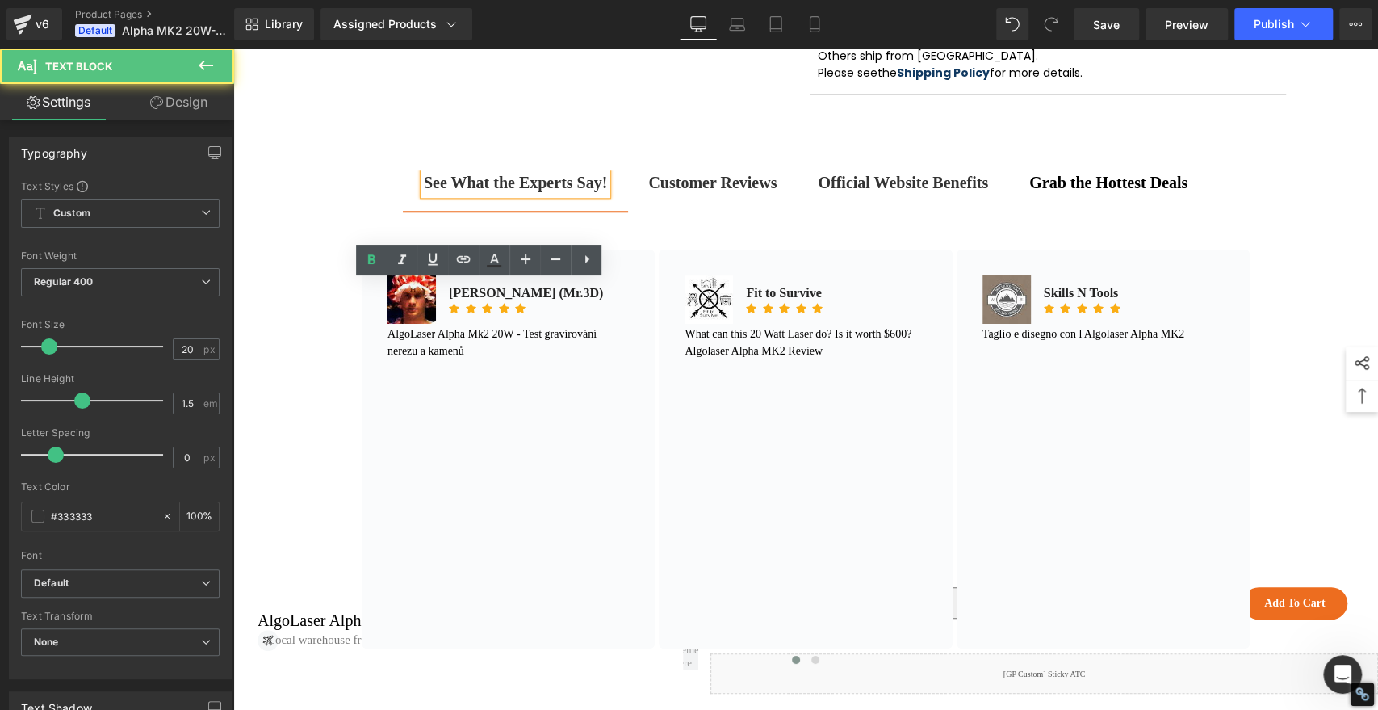
click at [649, 191] on b "Customer Reviews" at bounding box center [712, 183] width 128 height 18
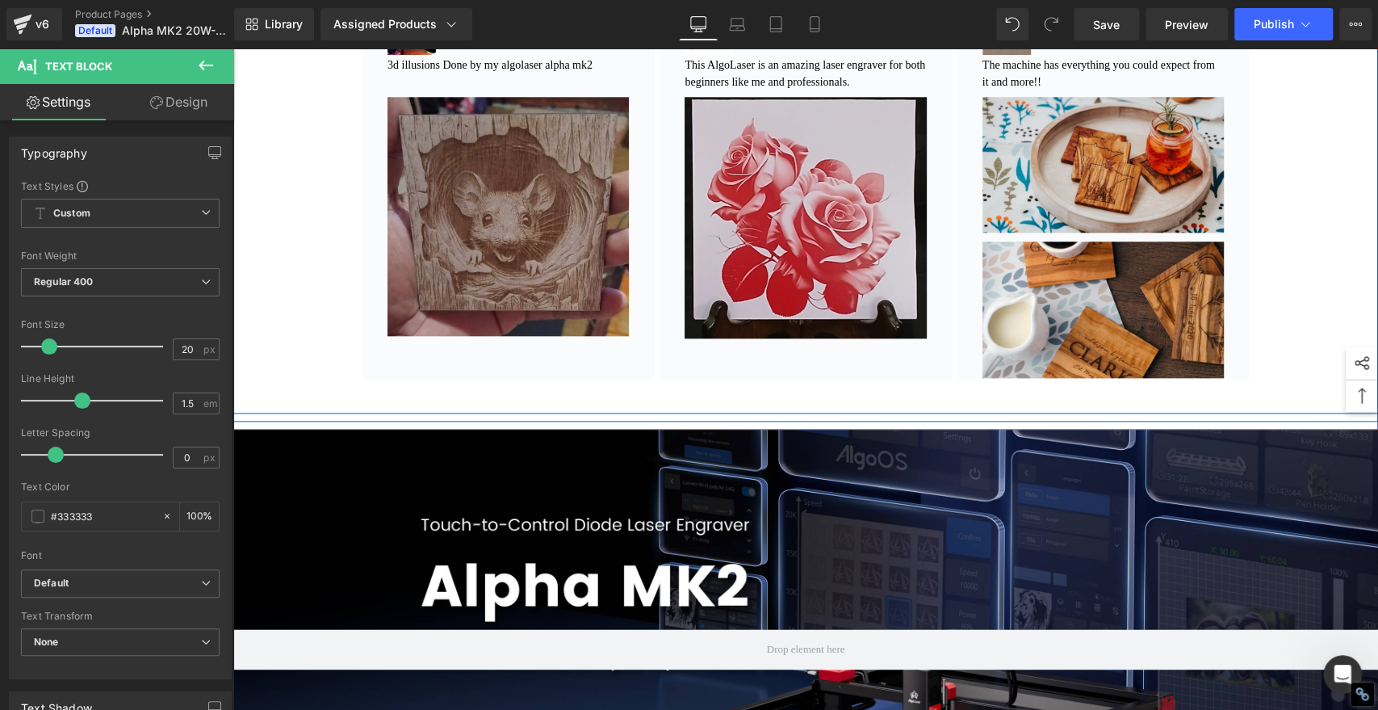
scroll to position [1076, 0]
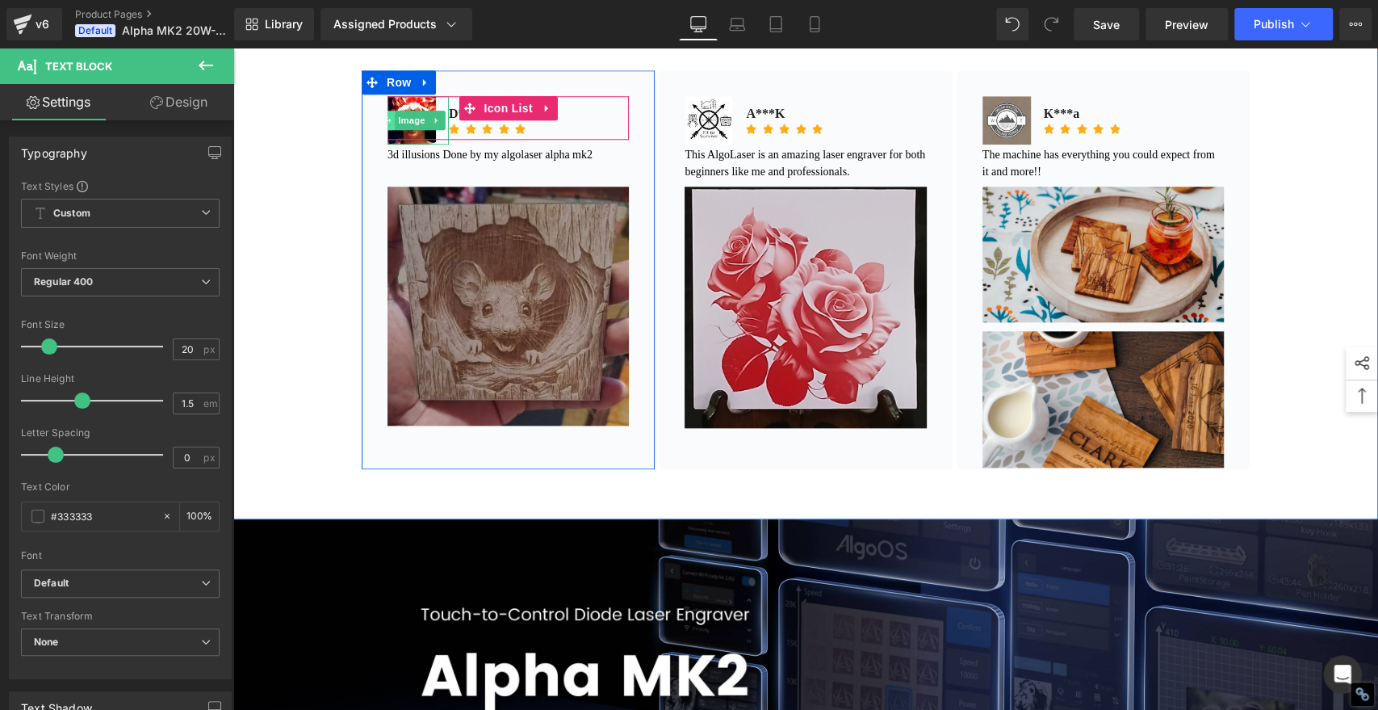
click at [386, 130] on span at bounding box center [386, 120] width 17 height 19
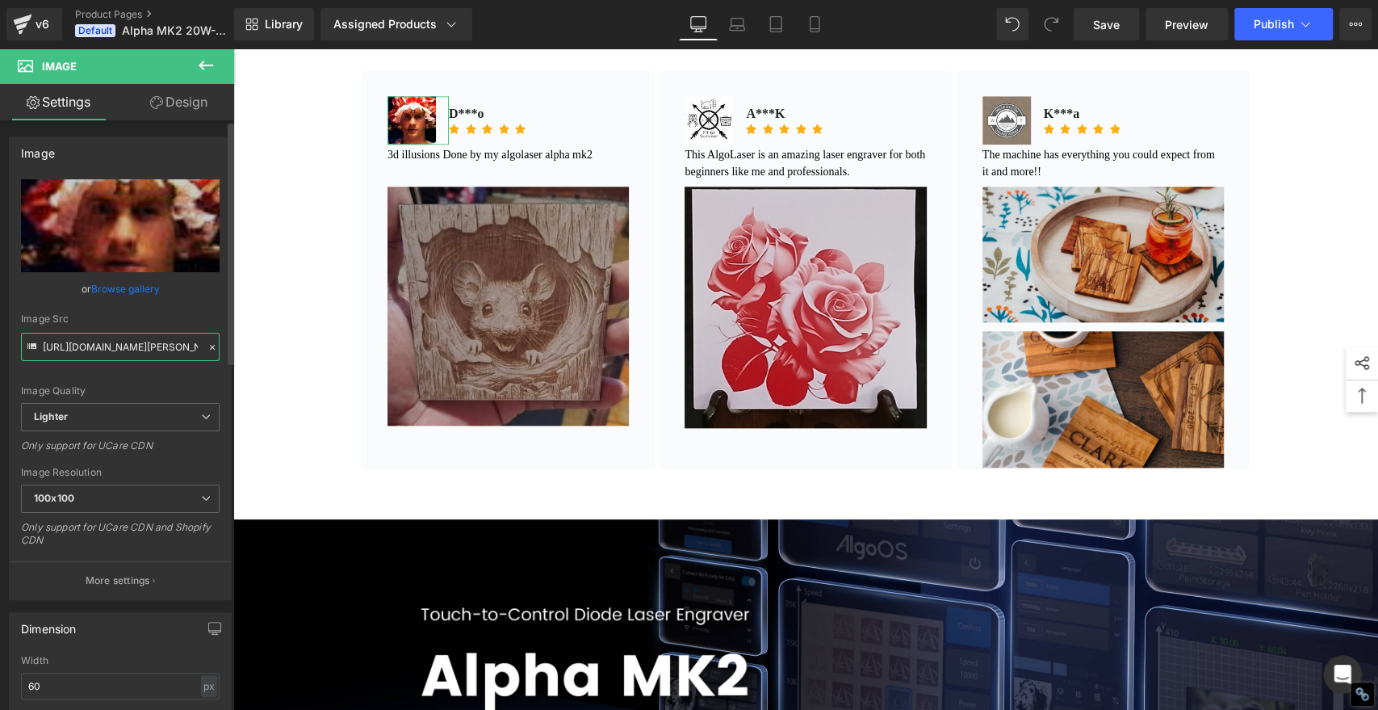
click at [152, 347] on input "[URL][DOMAIN_NAME][PERSON_NAME]" at bounding box center [120, 347] width 199 height 28
paste input "[DOMAIN_NAME][URL]"
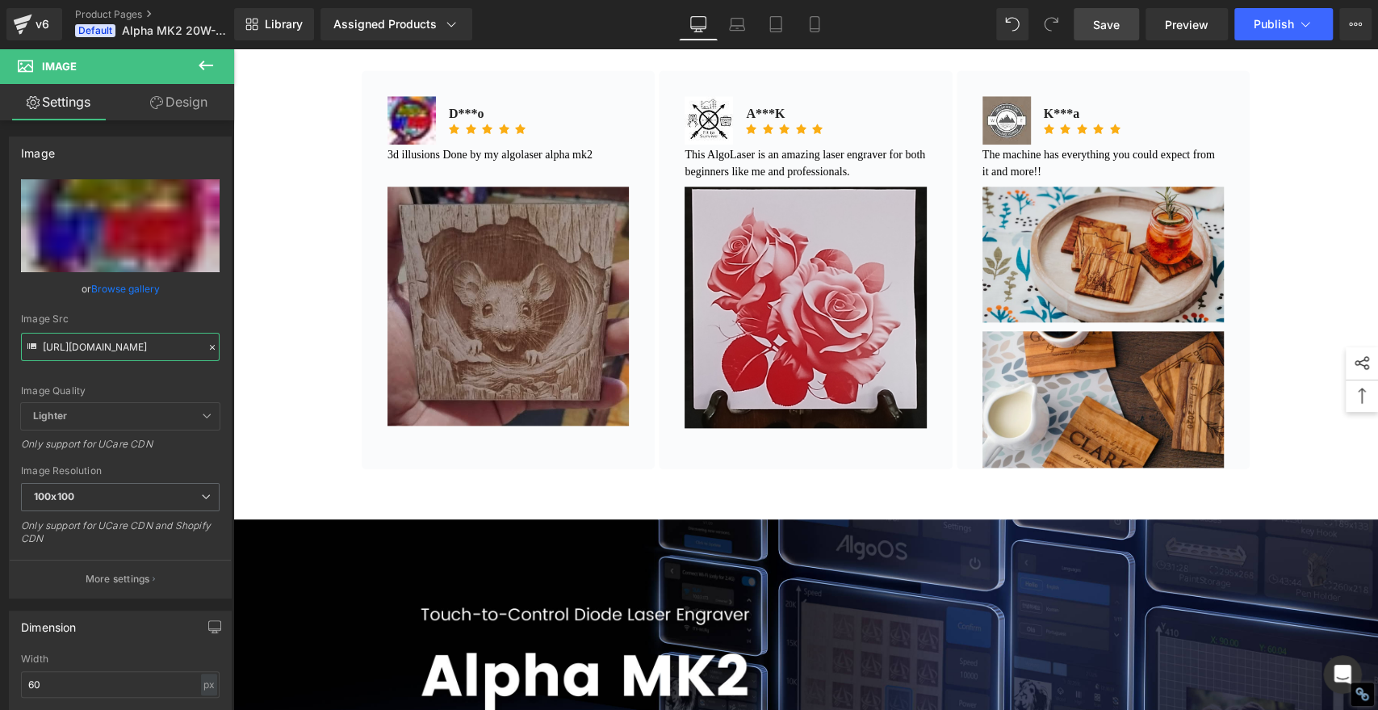
type input "[URL][DOMAIN_NAME]"
click at [1115, 16] on span "Save" at bounding box center [1106, 24] width 27 height 17
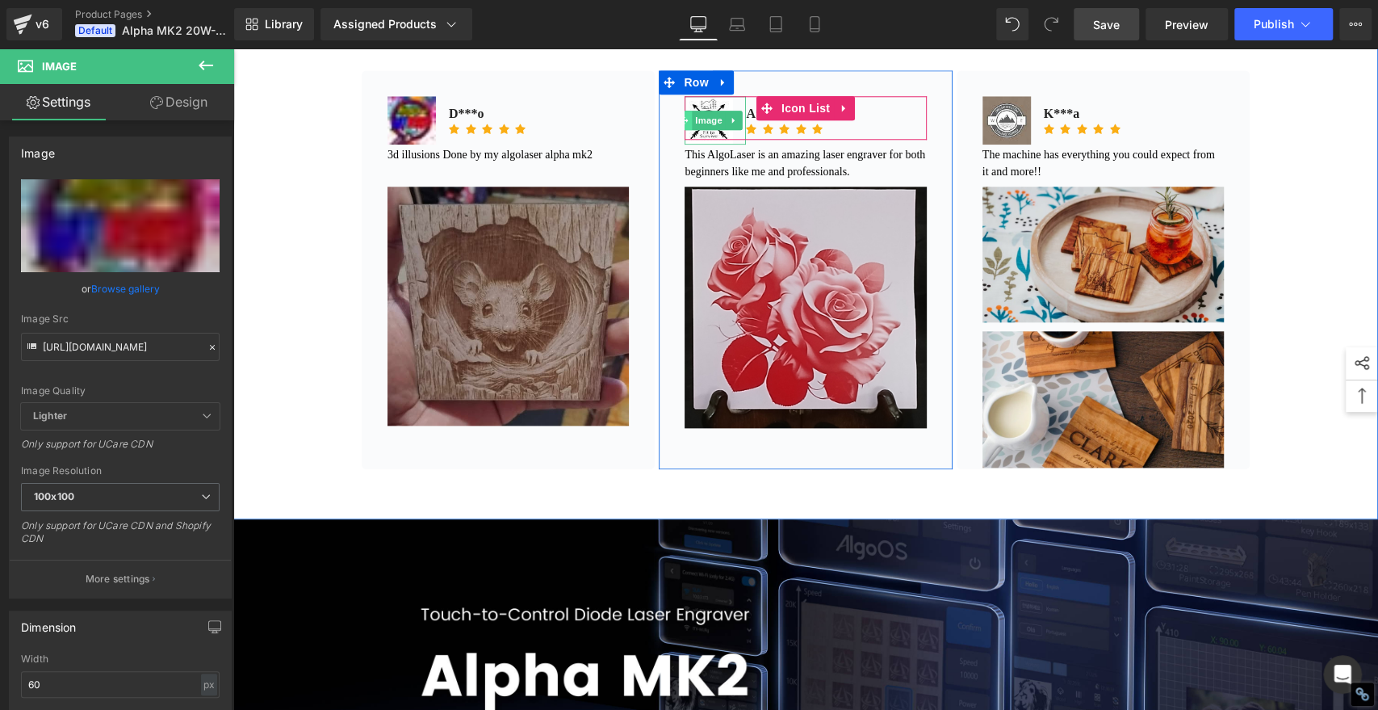
click at [684, 130] on span at bounding box center [684, 120] width 17 height 19
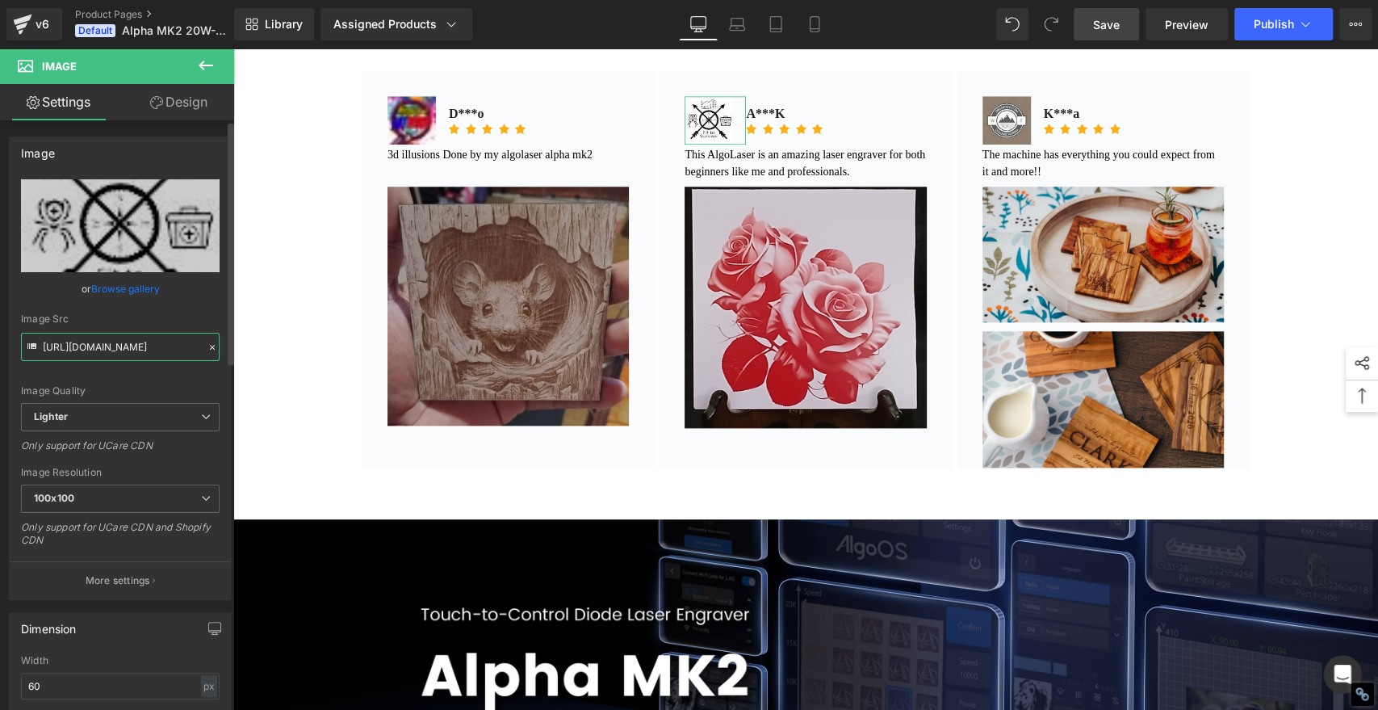
click at [132, 346] on input "[URL][DOMAIN_NAME]" at bounding box center [120, 347] width 199 height 28
paste input "[DOMAIN_NAME][URL]"
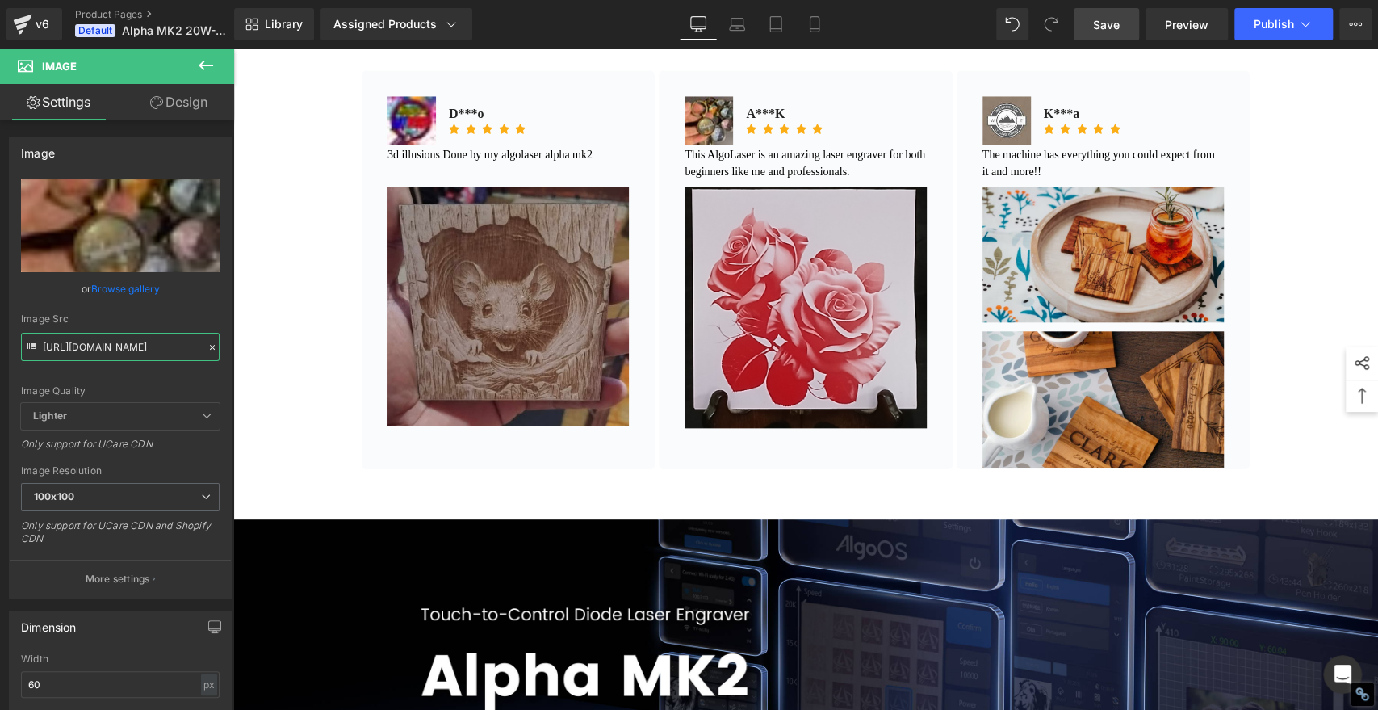
type input "[URL][DOMAIN_NAME]"
click at [1094, 23] on span "Save" at bounding box center [1106, 24] width 27 height 17
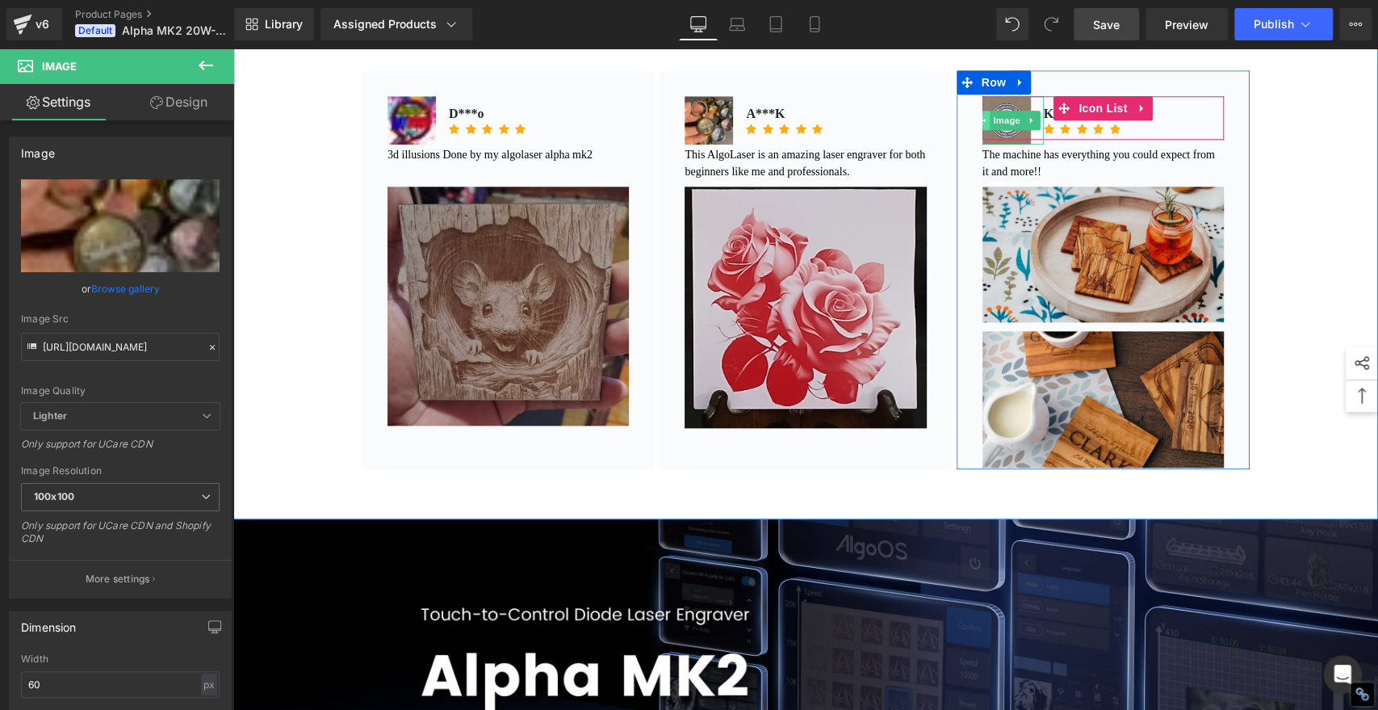
click at [980, 130] on span at bounding box center [981, 120] width 17 height 19
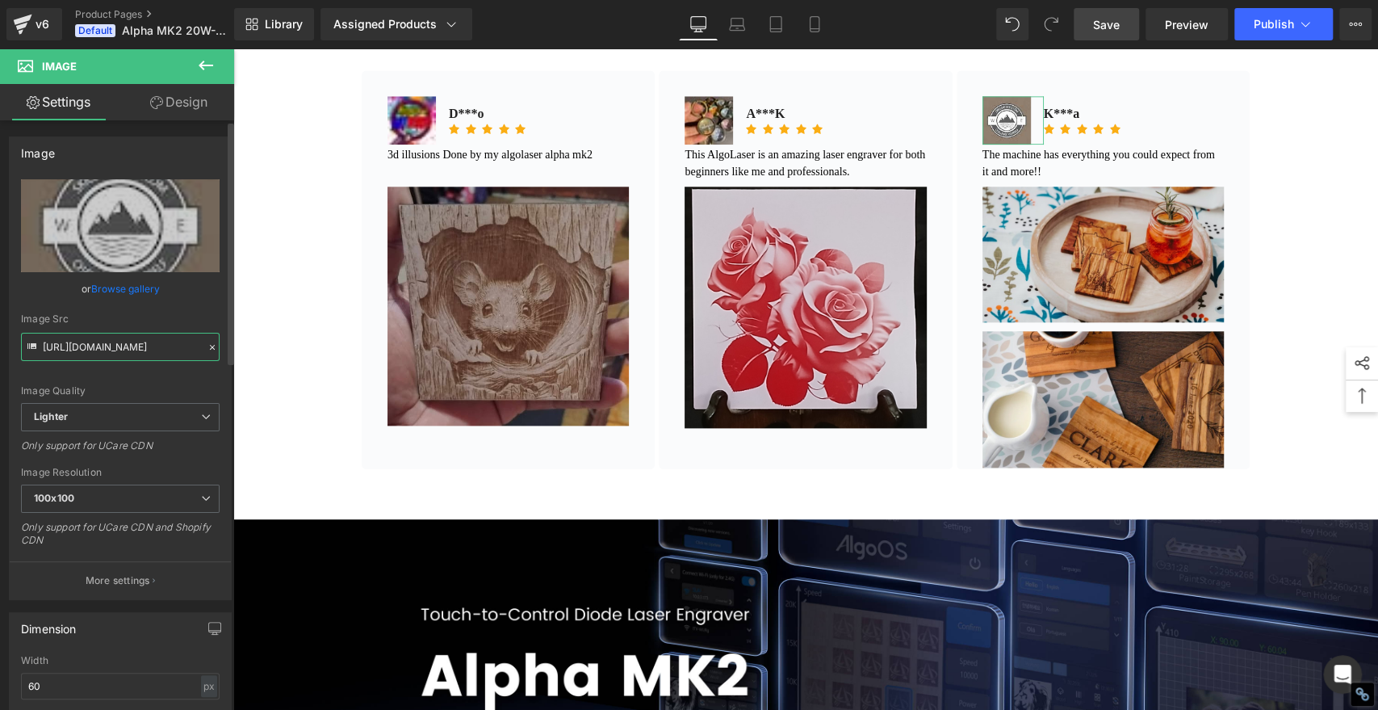
click at [129, 339] on input "[URL][DOMAIN_NAME]" at bounding box center [120, 347] width 199 height 28
paste input "[DOMAIN_NAME][URL]"
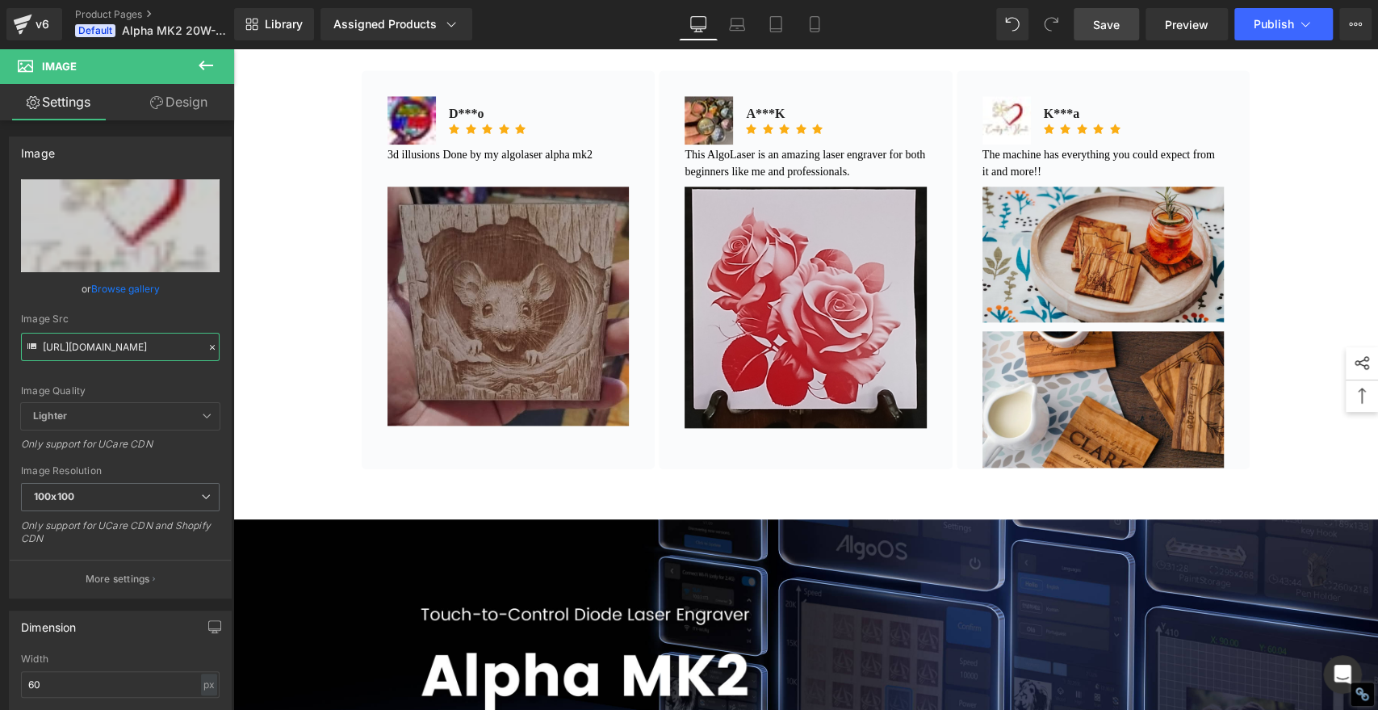
type input "[URL][DOMAIN_NAME]"
click at [1100, 26] on span "Save" at bounding box center [1106, 24] width 27 height 17
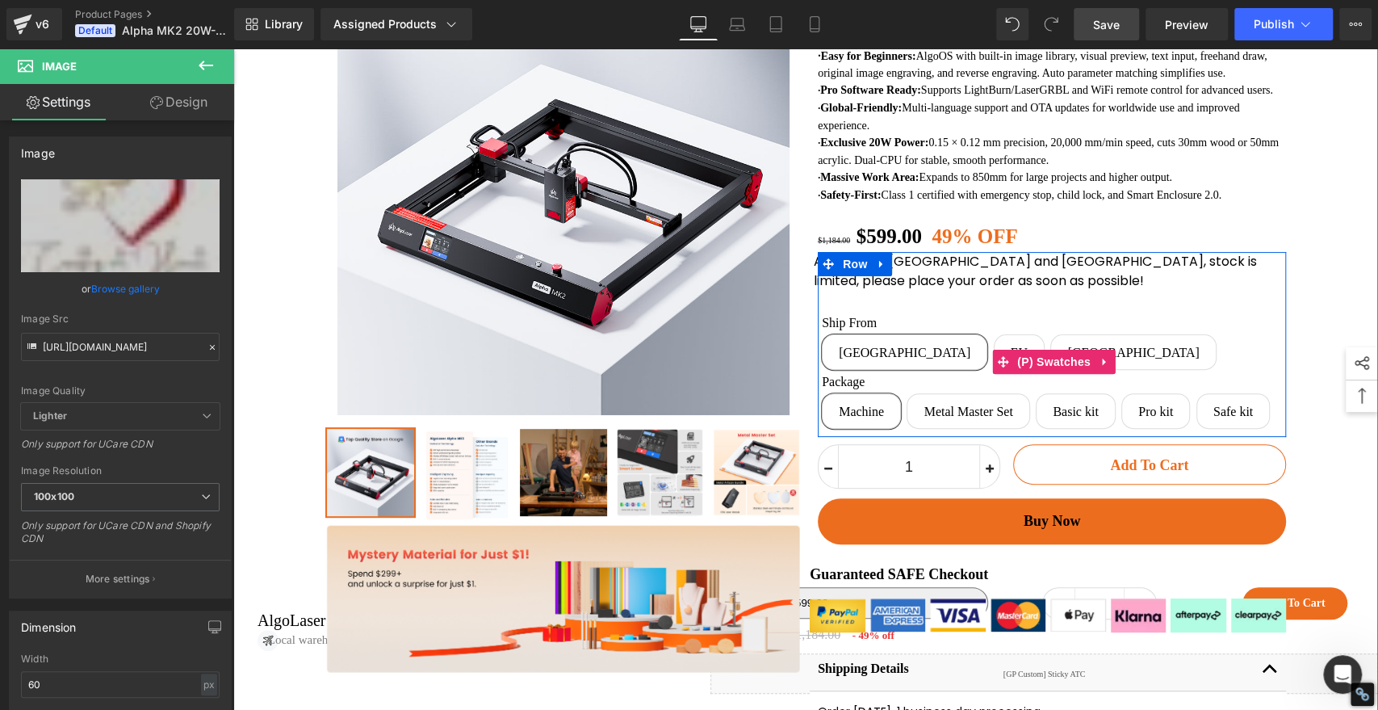
scroll to position [90, 0]
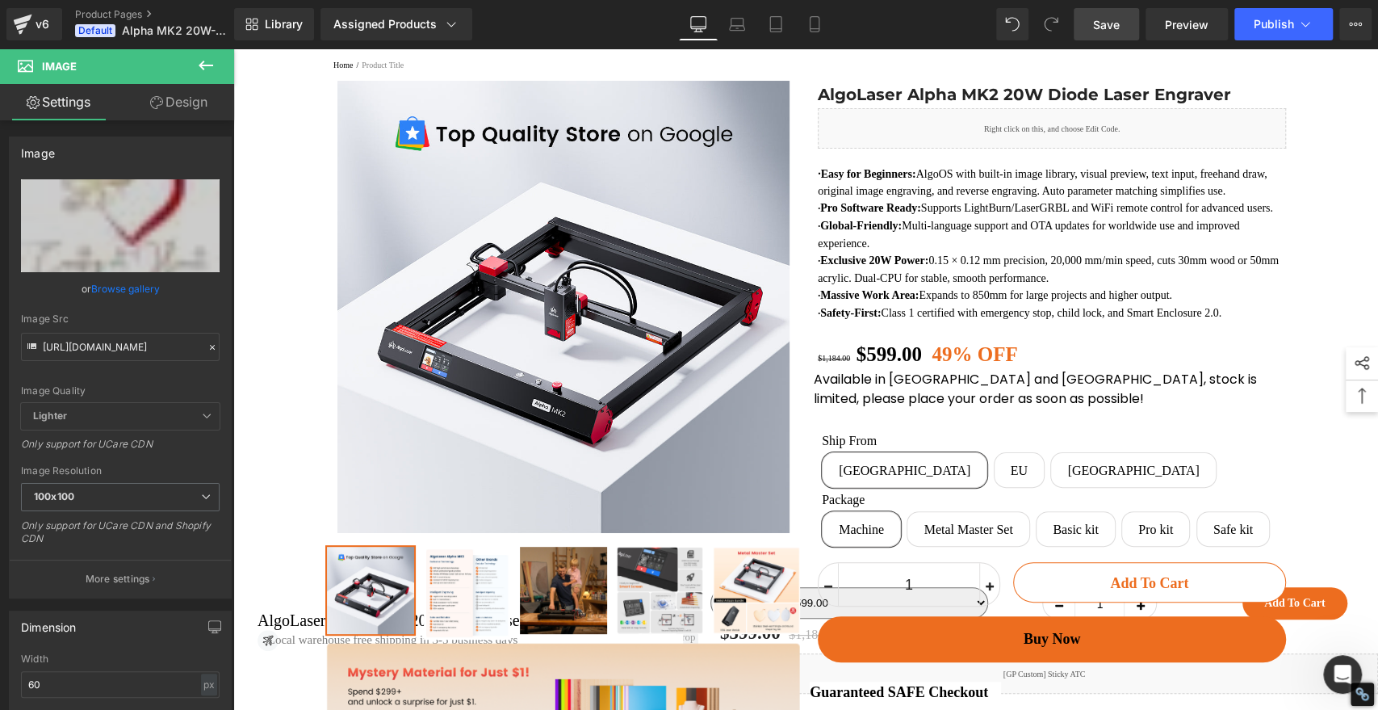
click at [1105, 24] on span "Save" at bounding box center [1106, 24] width 27 height 17
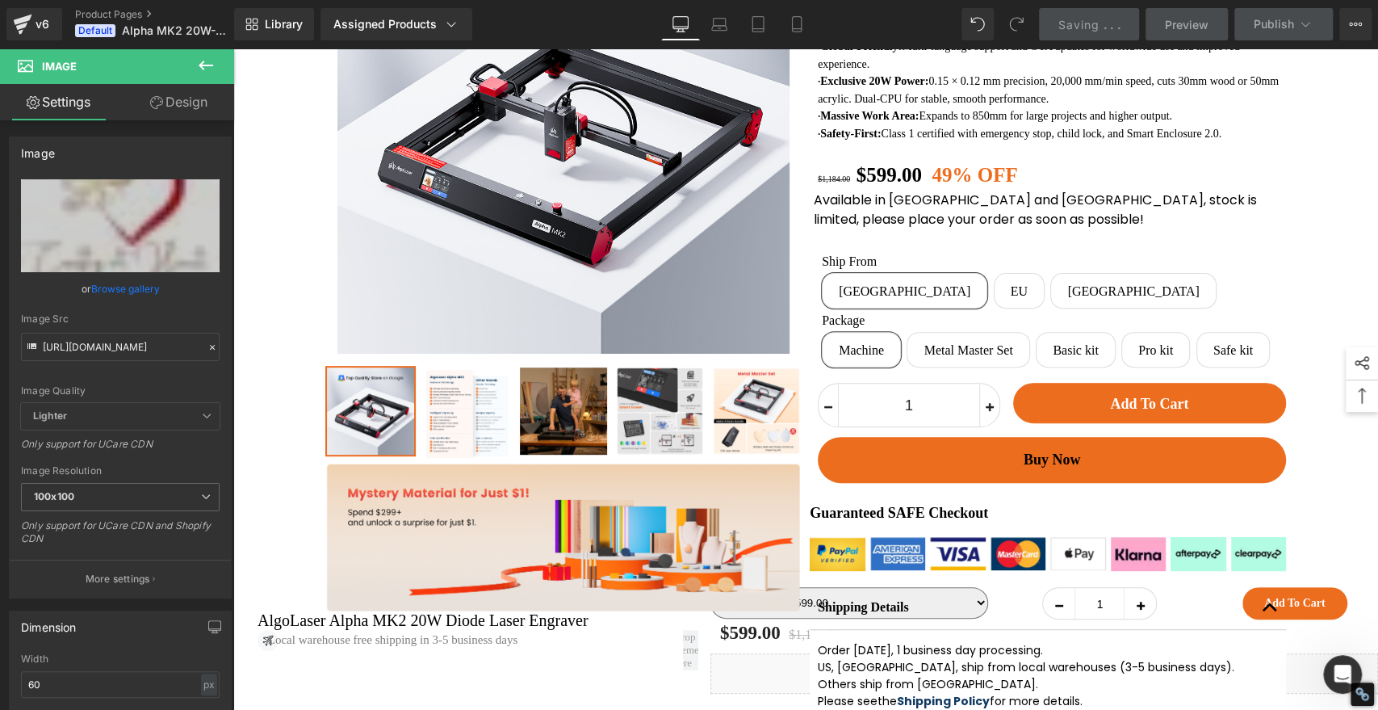
scroll to position [359, 0]
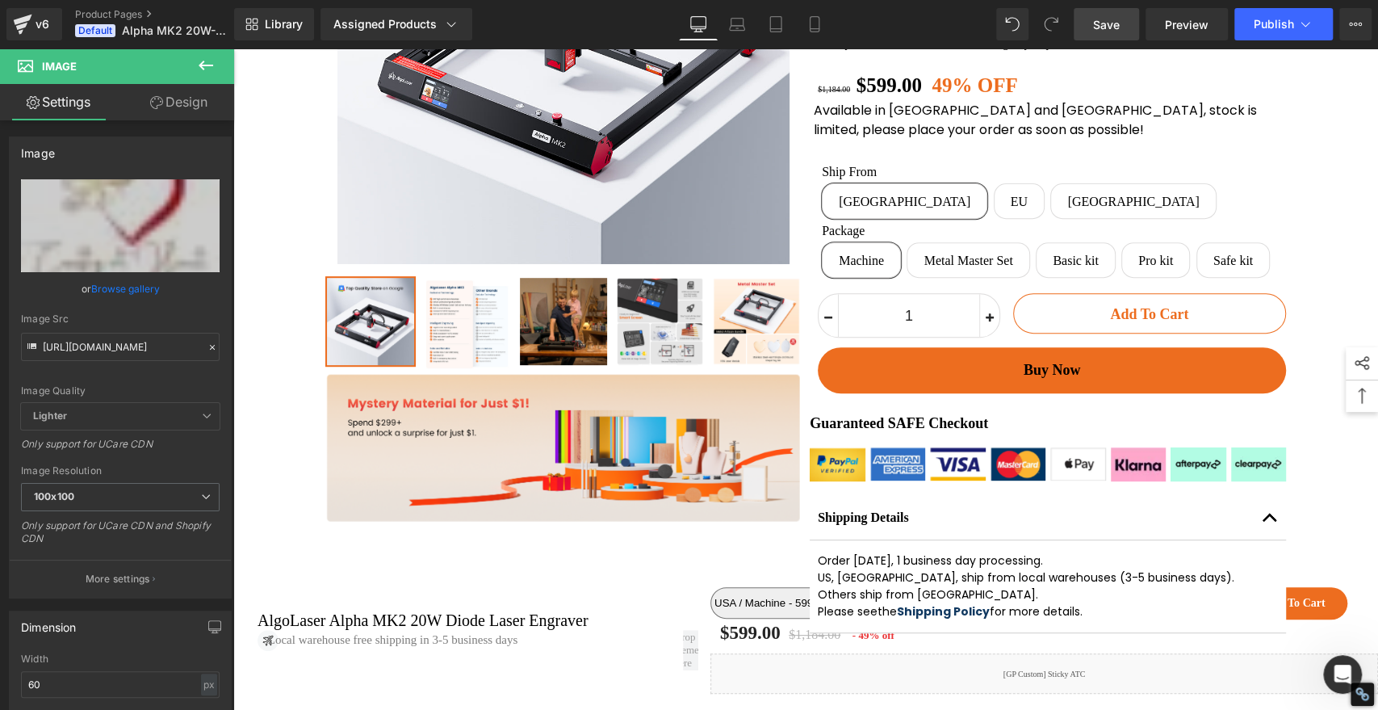
click at [1110, 21] on span "Save" at bounding box center [1106, 24] width 27 height 17
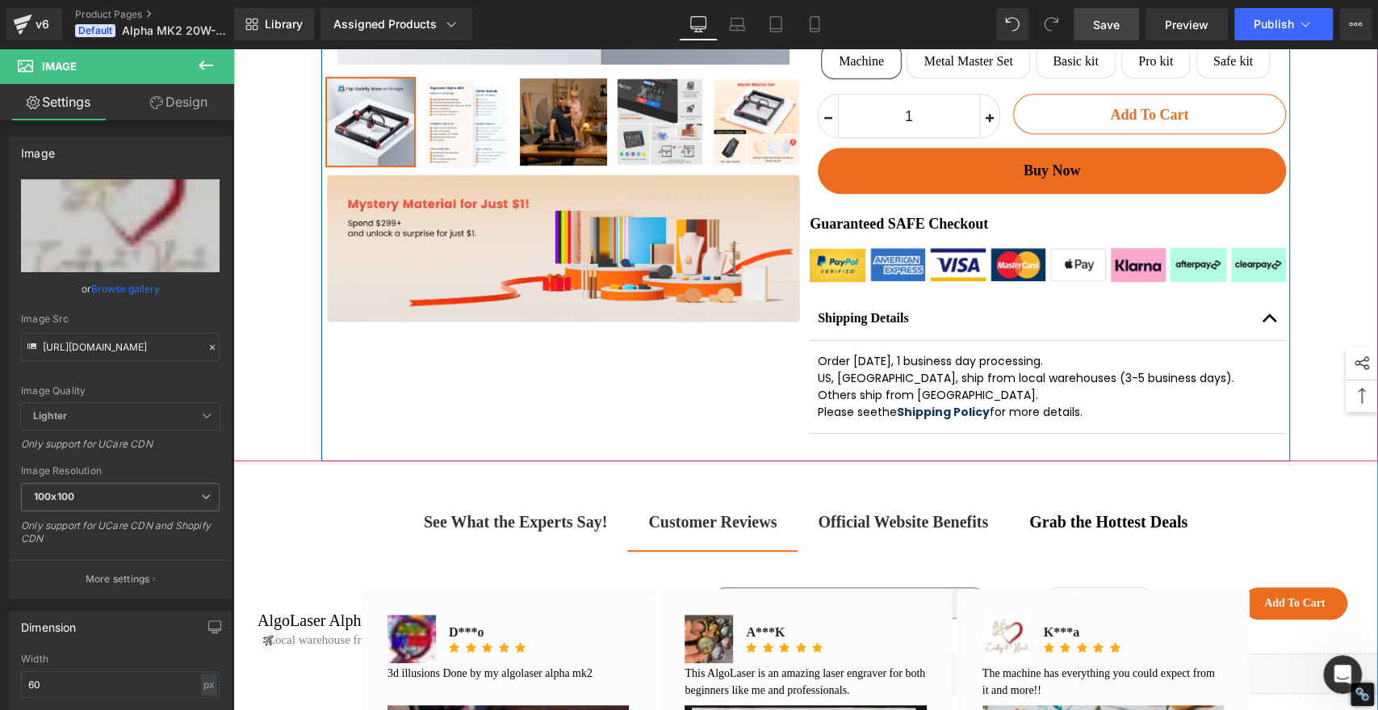
scroll to position [448, 0]
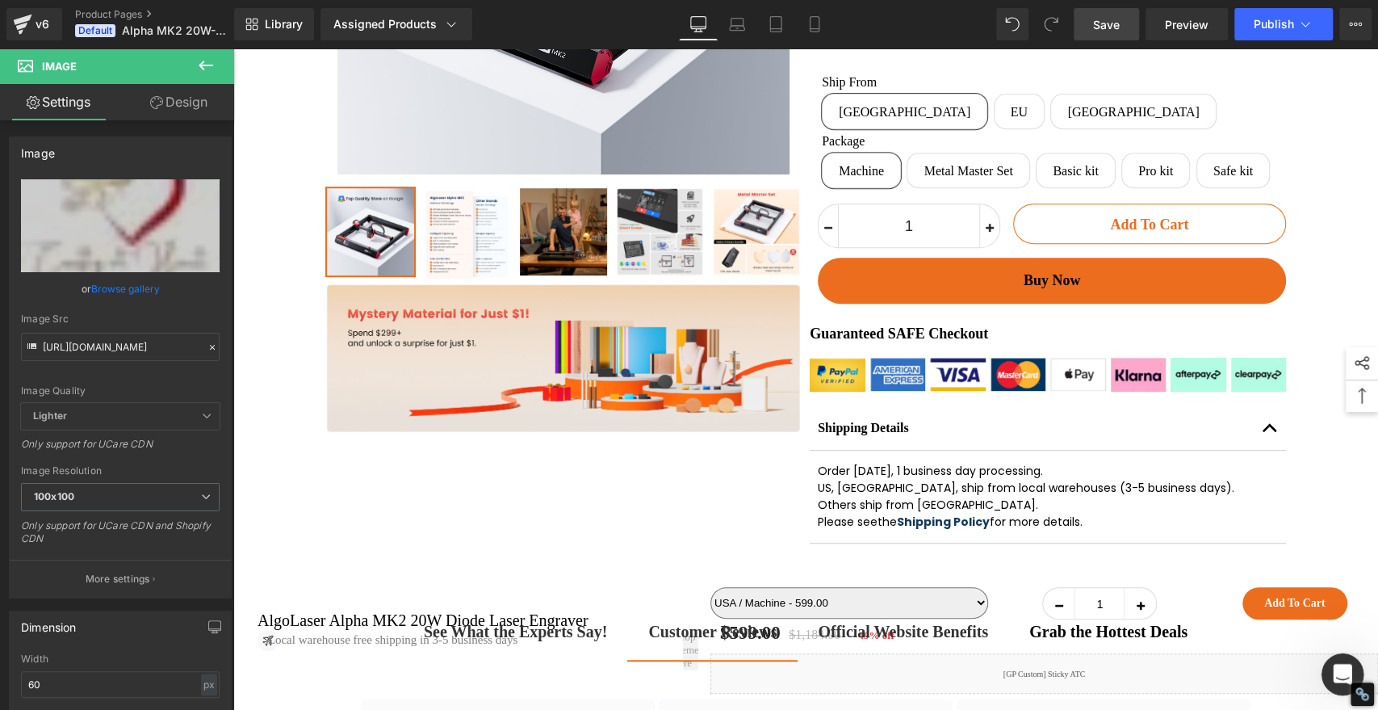
click at [1346, 669] on icon "打开 Intercom Messenger" at bounding box center [1341, 672] width 27 height 27
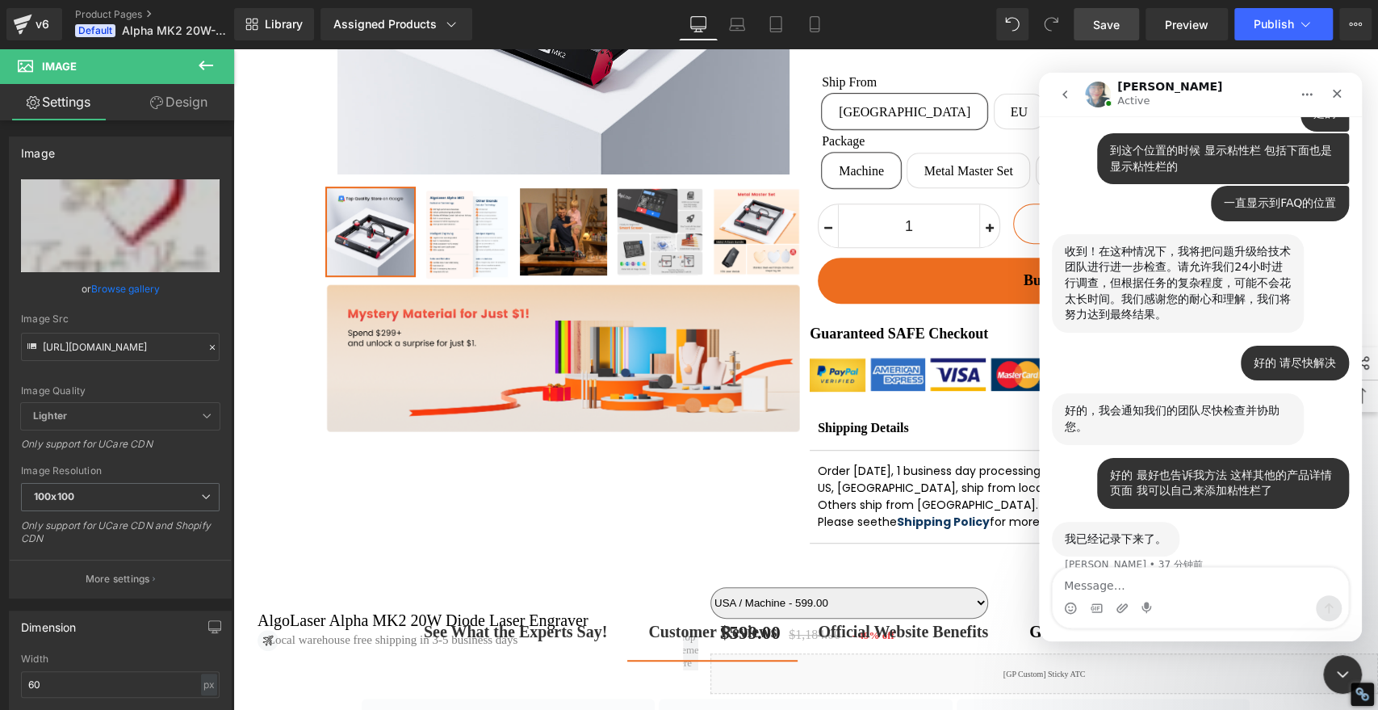
scroll to position [1705, 0]
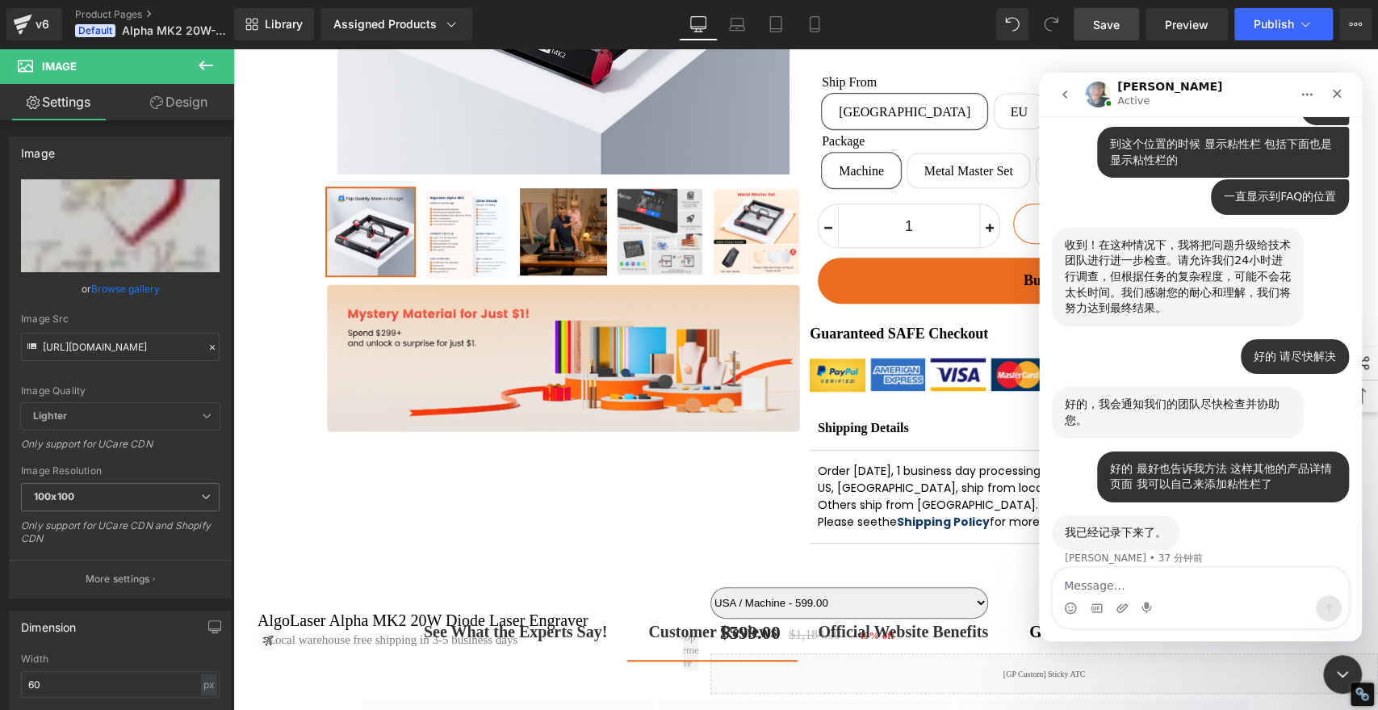
click at [266, 425] on div at bounding box center [689, 330] width 1378 height 661
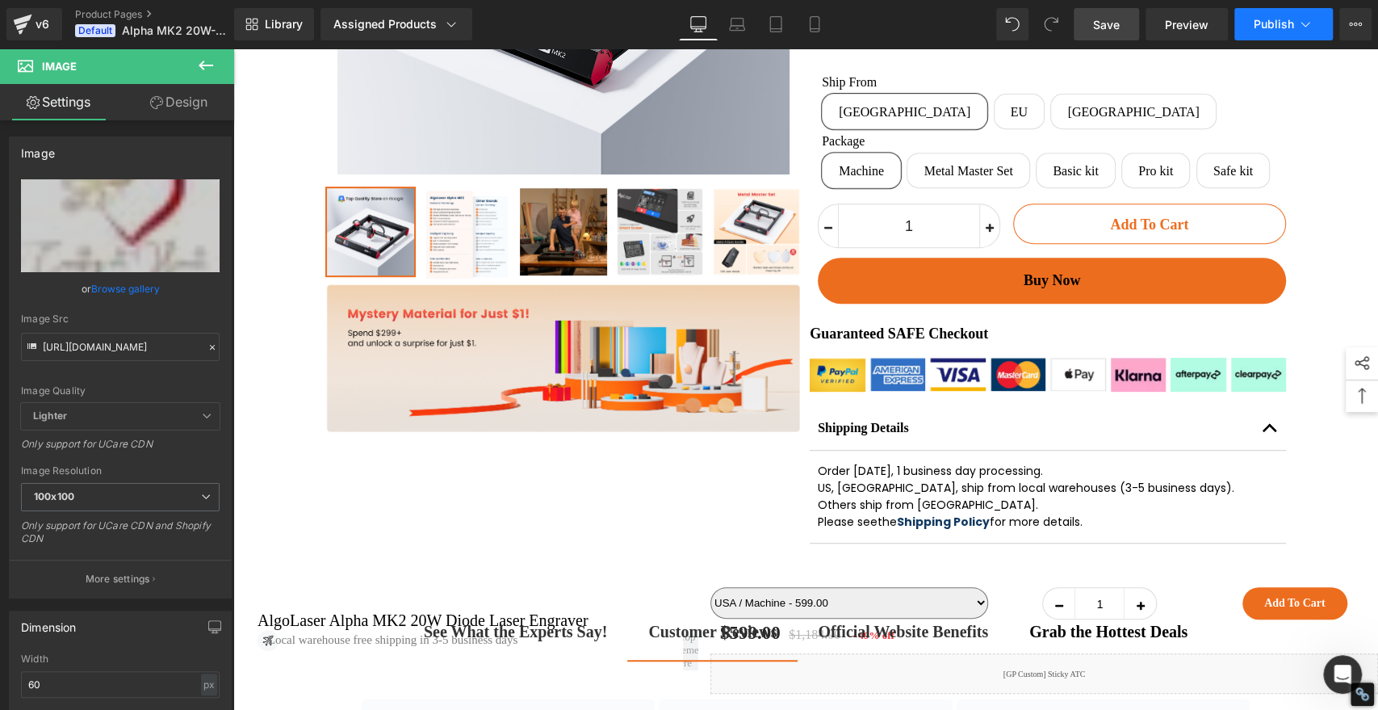
click at [1282, 26] on span "Publish" at bounding box center [1274, 24] width 40 height 13
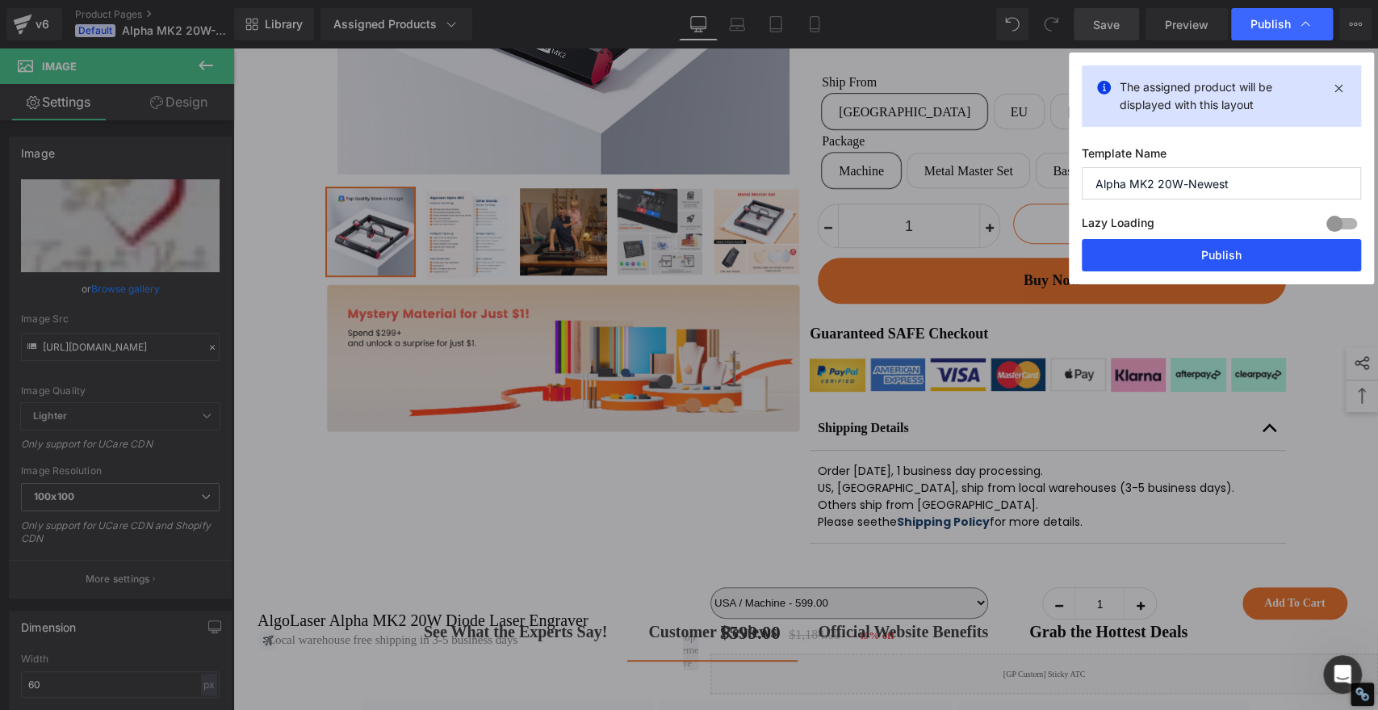
drag, startPoint x: 1235, startPoint y: 250, endPoint x: 335, endPoint y: 368, distance: 908.1
click at [1235, 250] on button "Publish" at bounding box center [1221, 255] width 279 height 32
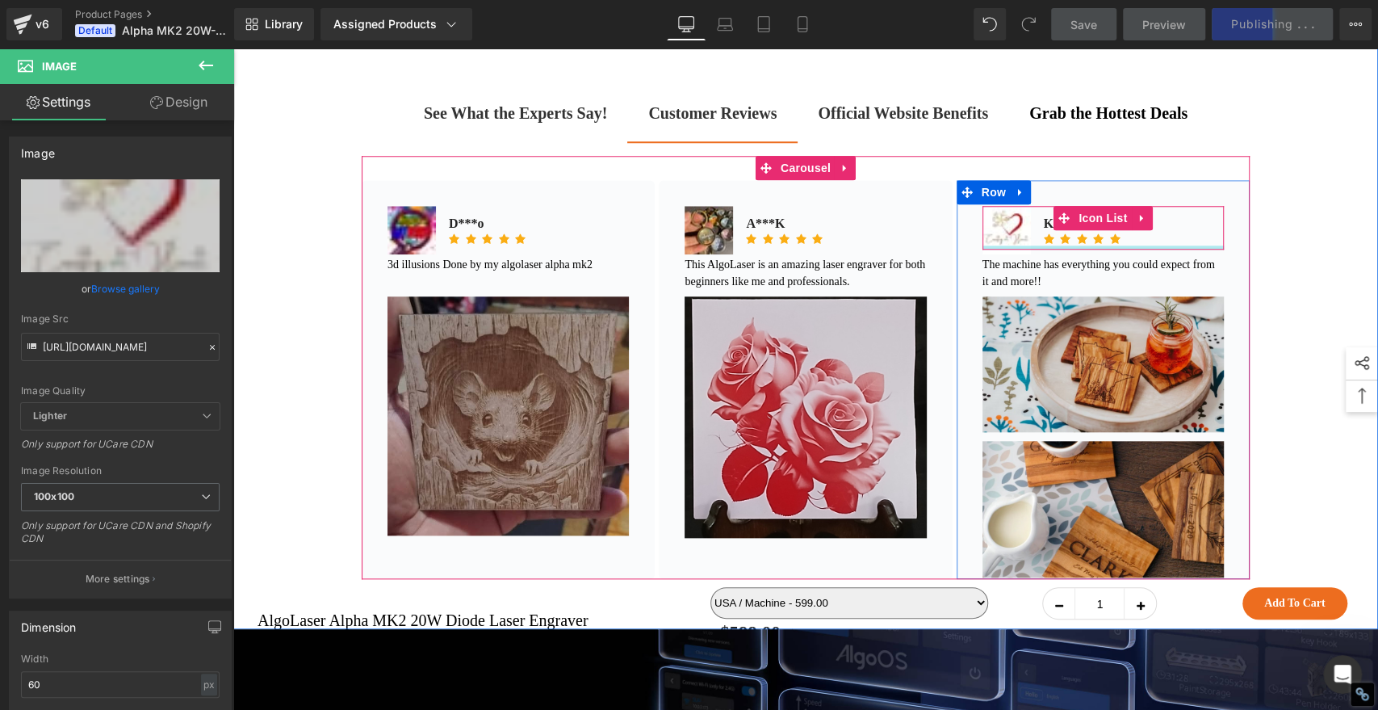
scroll to position [987, 0]
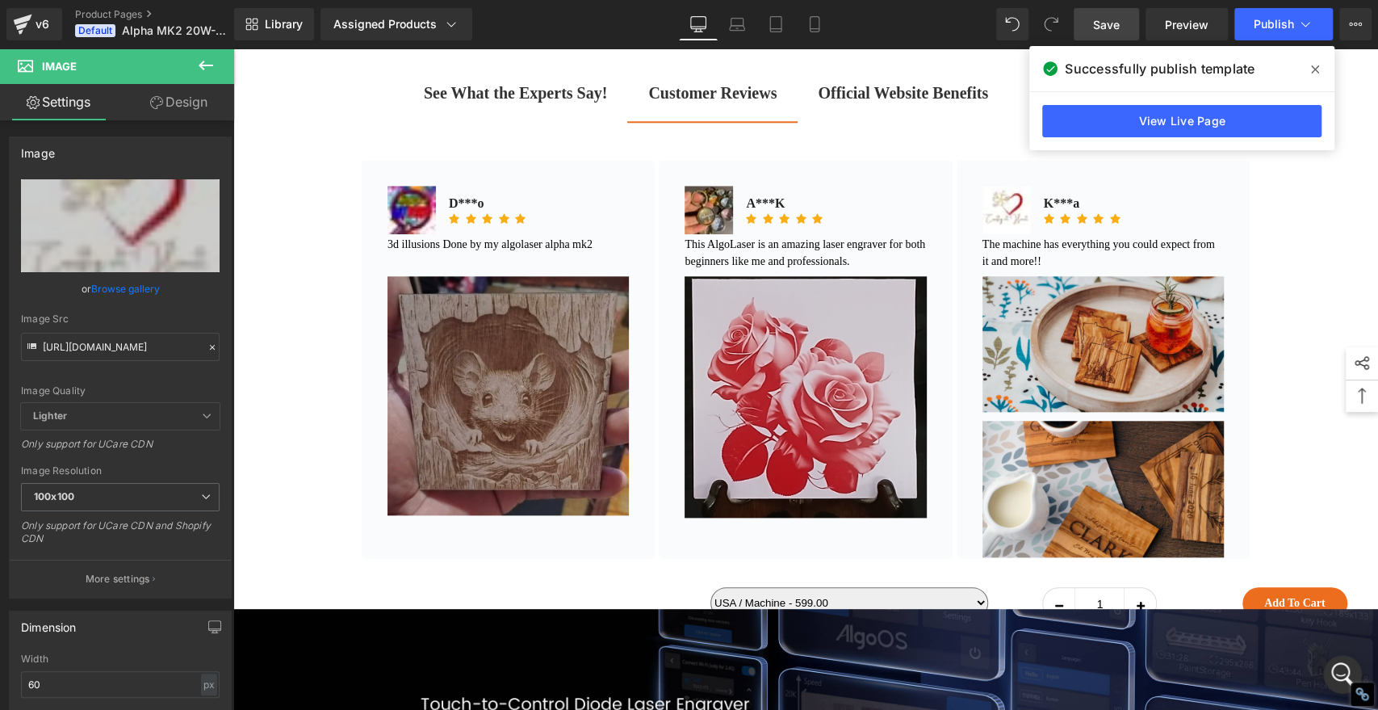
click at [1315, 69] on icon at bounding box center [1315, 69] width 8 height 8
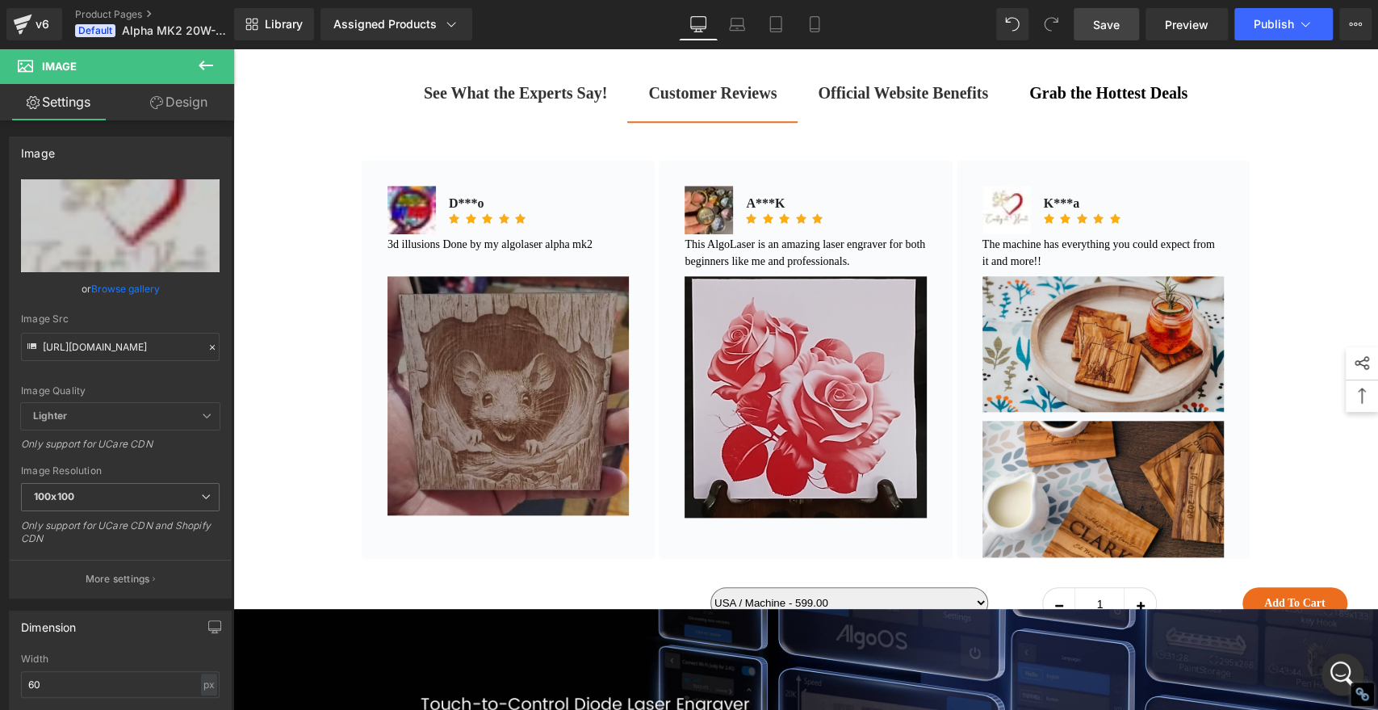
click at [1345, 661] on div "打开 Intercom Messenger" at bounding box center [1340, 671] width 53 height 53
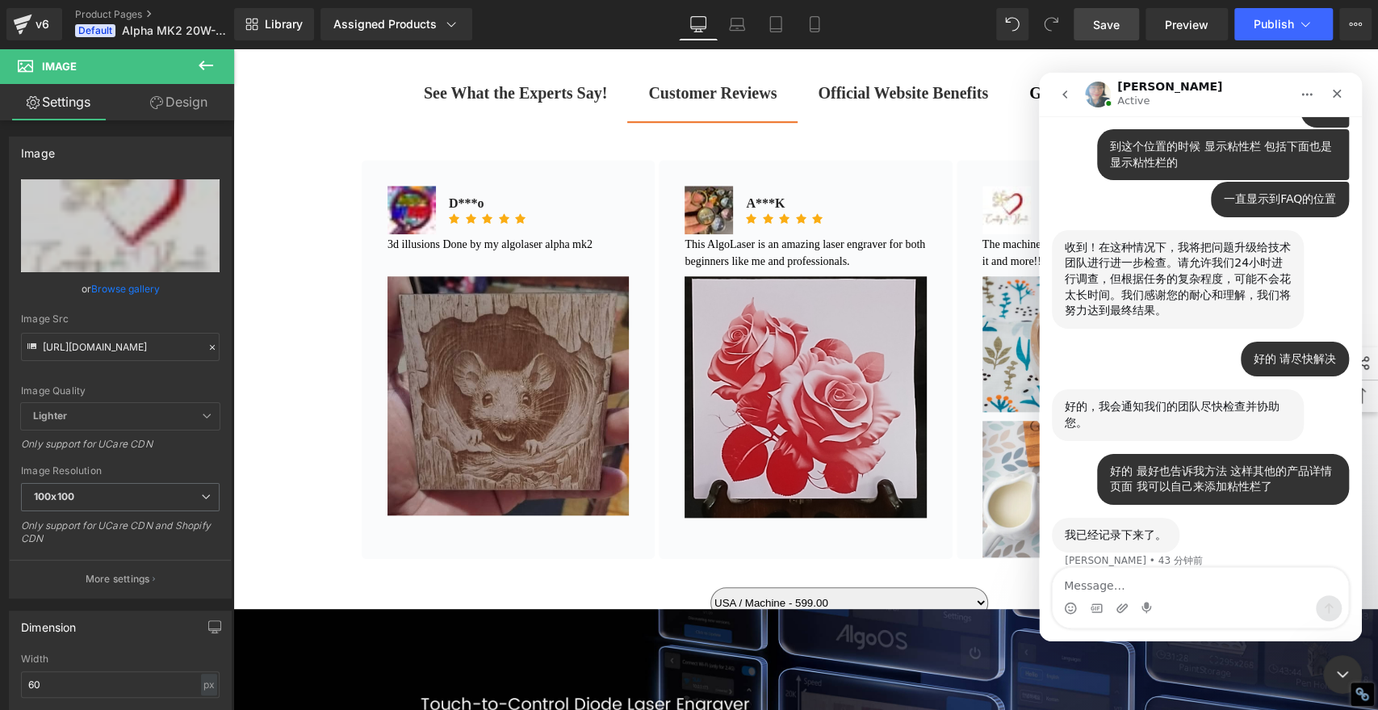
scroll to position [1705, 0]
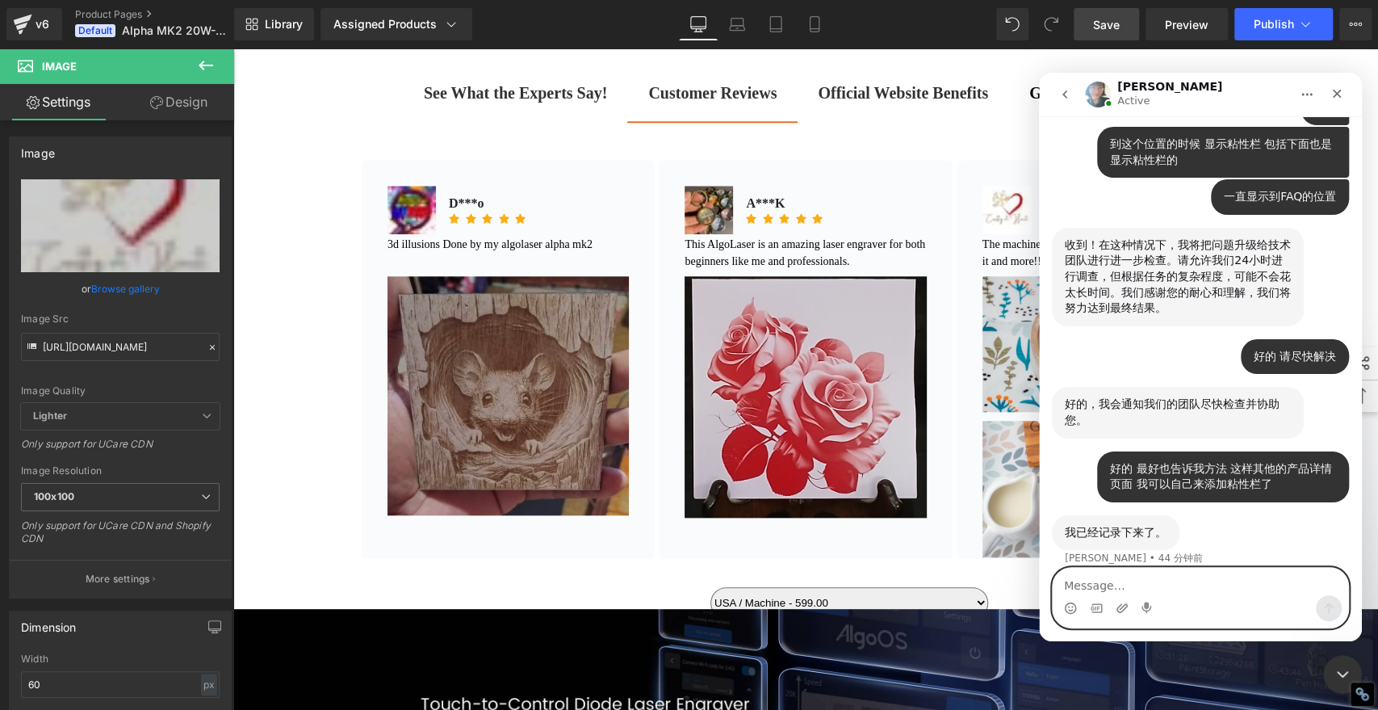
click at [1172, 592] on textarea "Message…" at bounding box center [1201, 581] width 296 height 27
type textarea "好的"
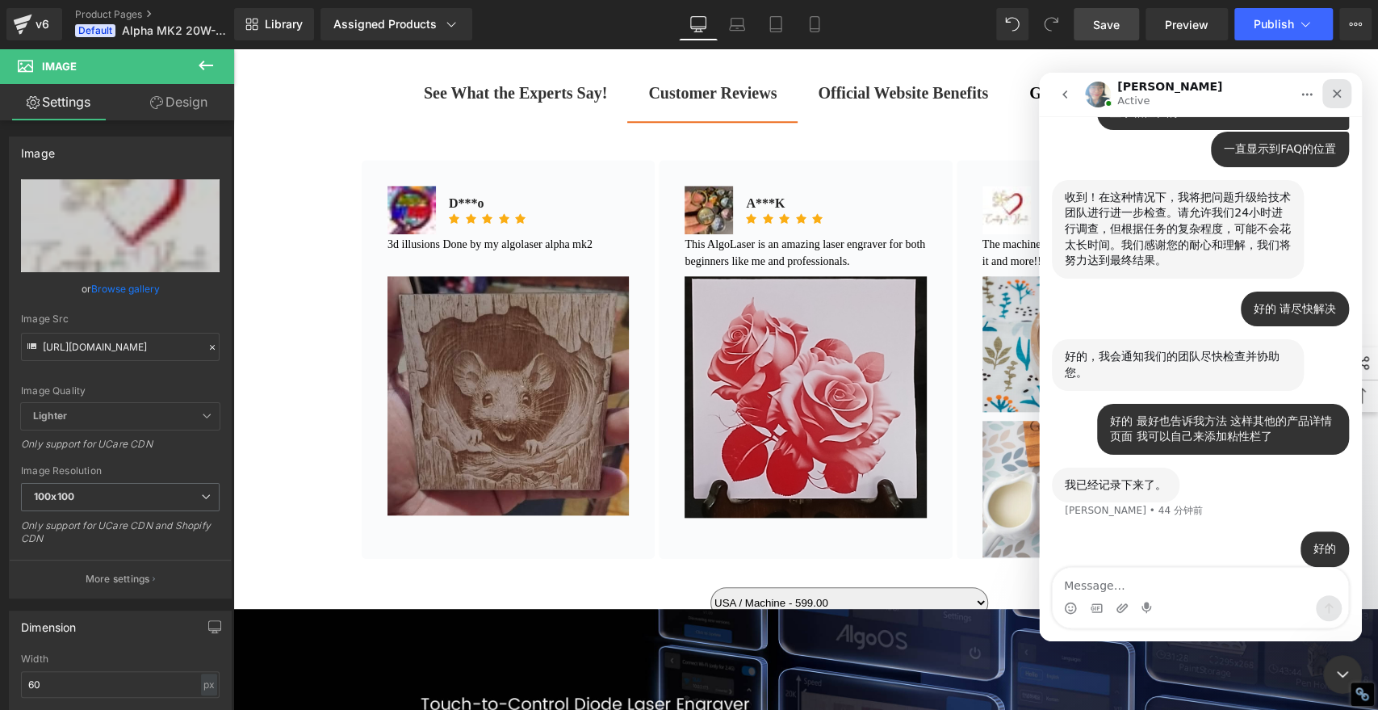
click at [1340, 94] on icon "关闭" at bounding box center [1337, 93] width 13 height 13
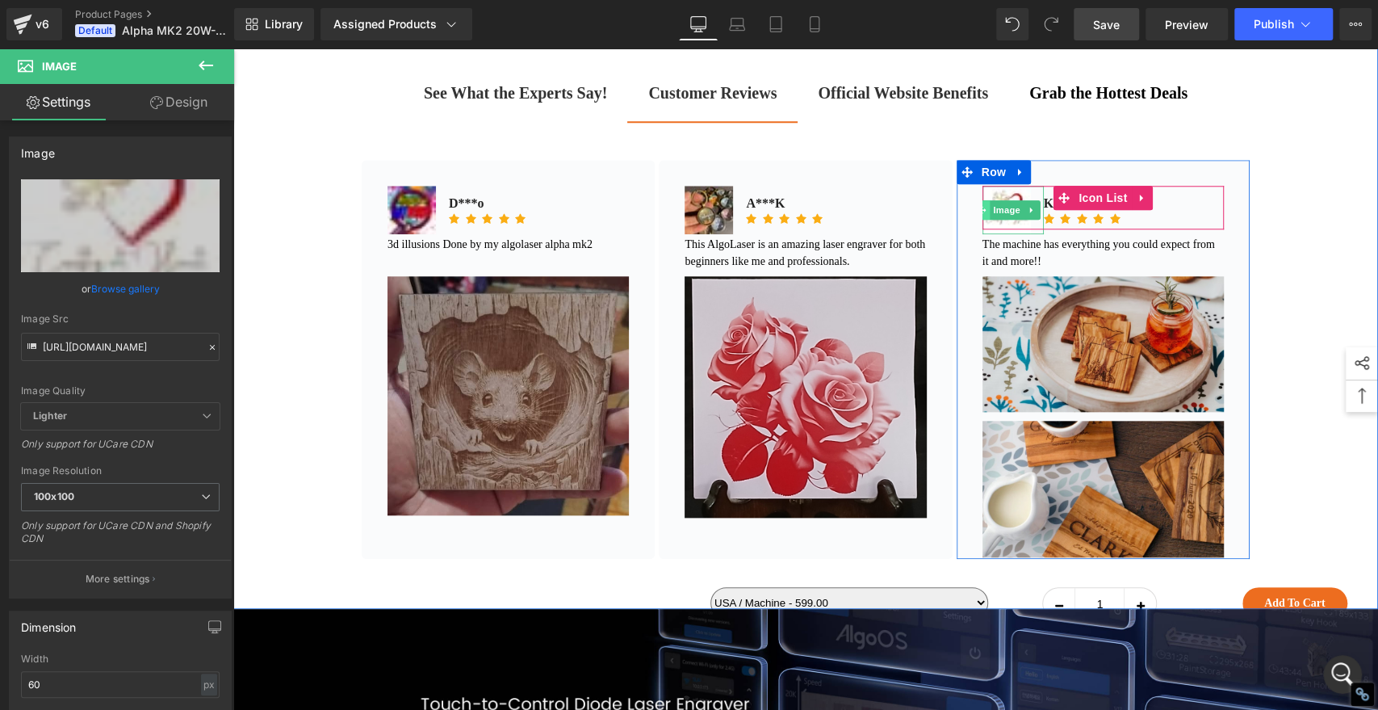
click at [981, 220] on span at bounding box center [981, 209] width 17 height 19
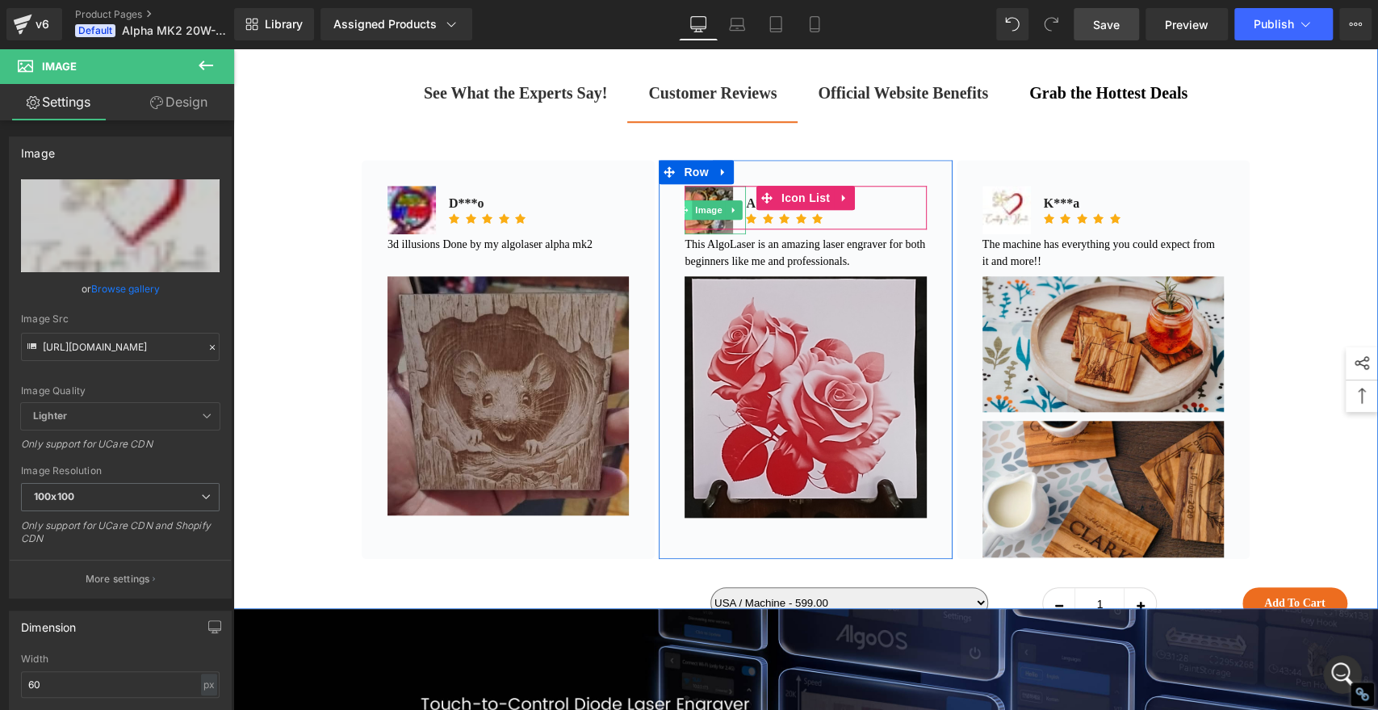
click at [682, 220] on span at bounding box center [684, 209] width 17 height 19
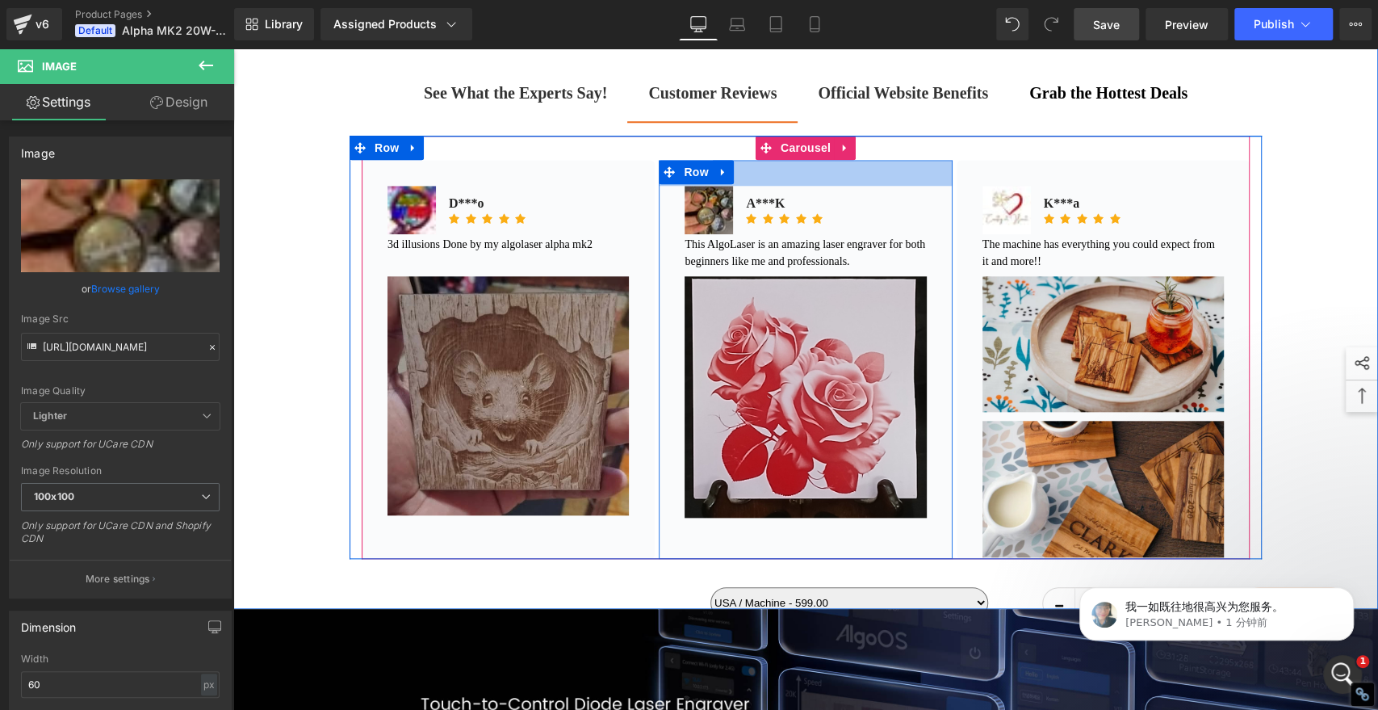
scroll to position [0, 0]
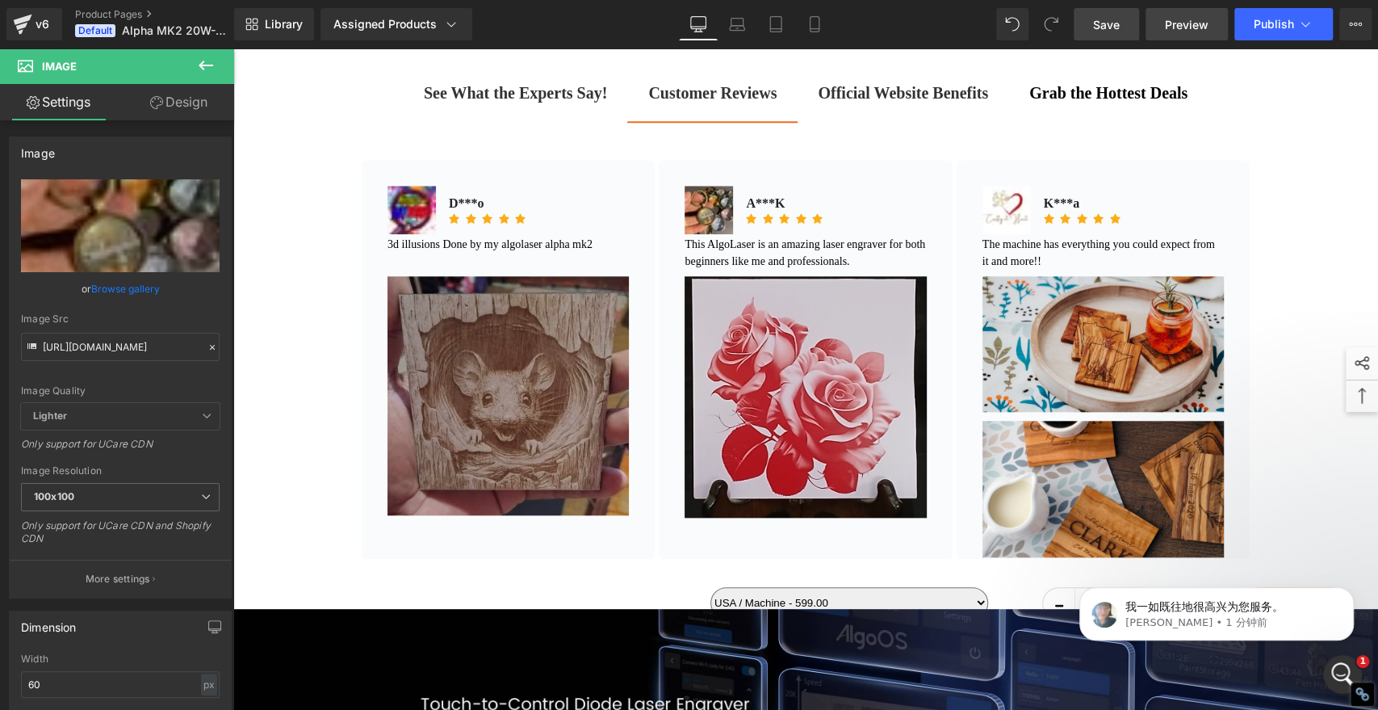
click at [1173, 25] on span "Preview" at bounding box center [1187, 24] width 44 height 17
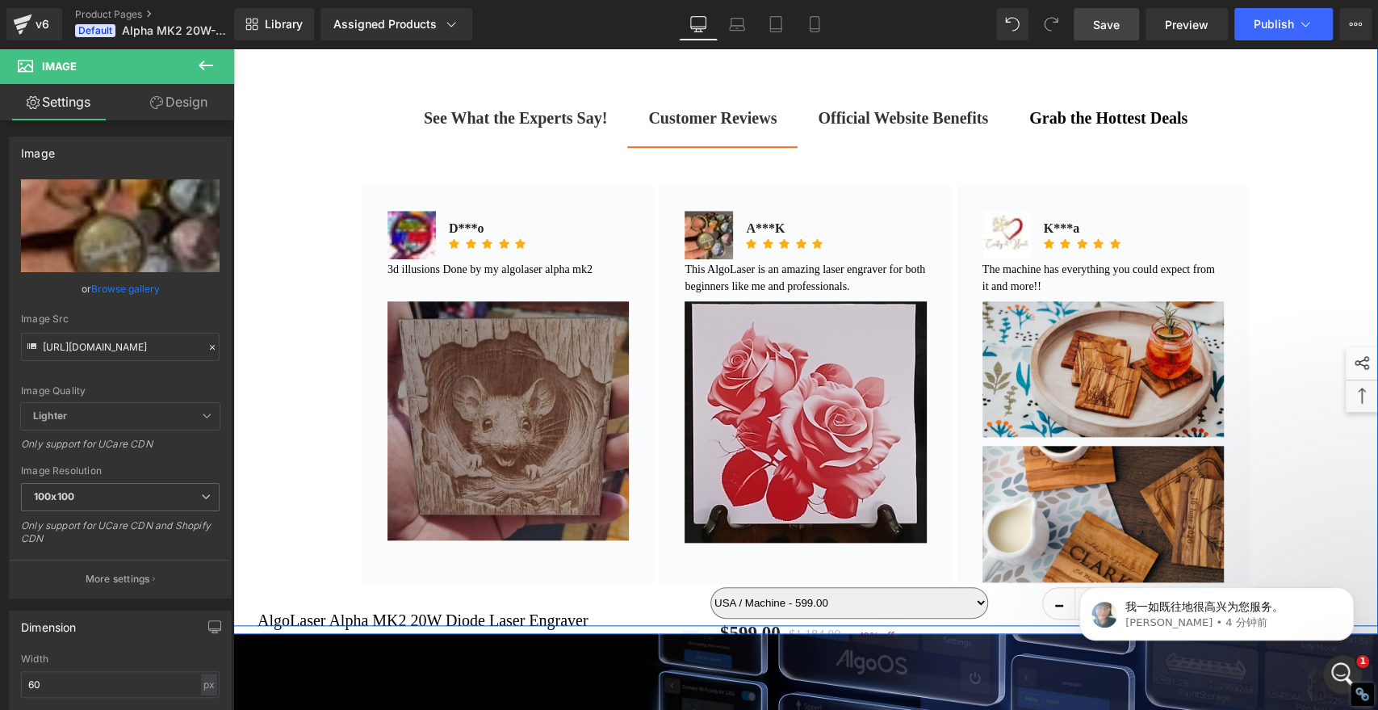
scroll to position [897, 0]
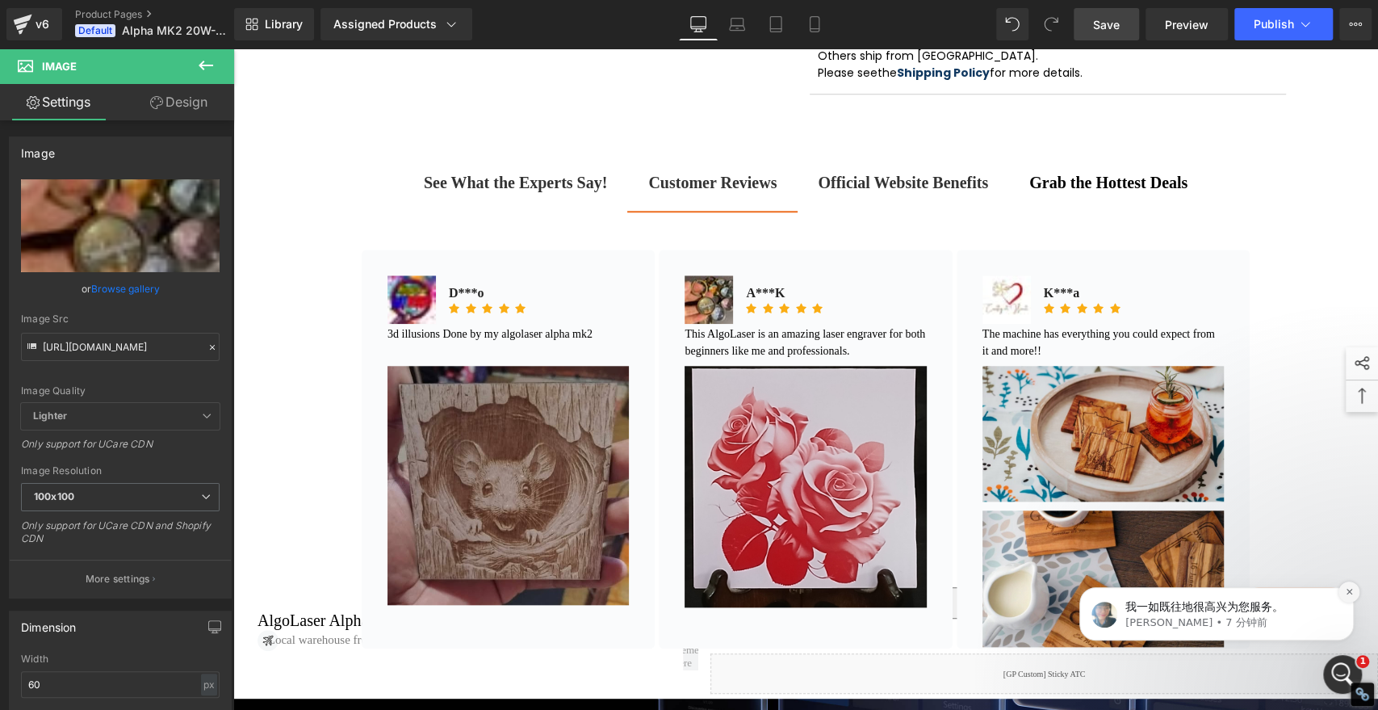
click at [1347, 592] on icon "Dismiss notification" at bounding box center [1349, 591] width 9 height 9
